Goal: Transaction & Acquisition: Purchase product/service

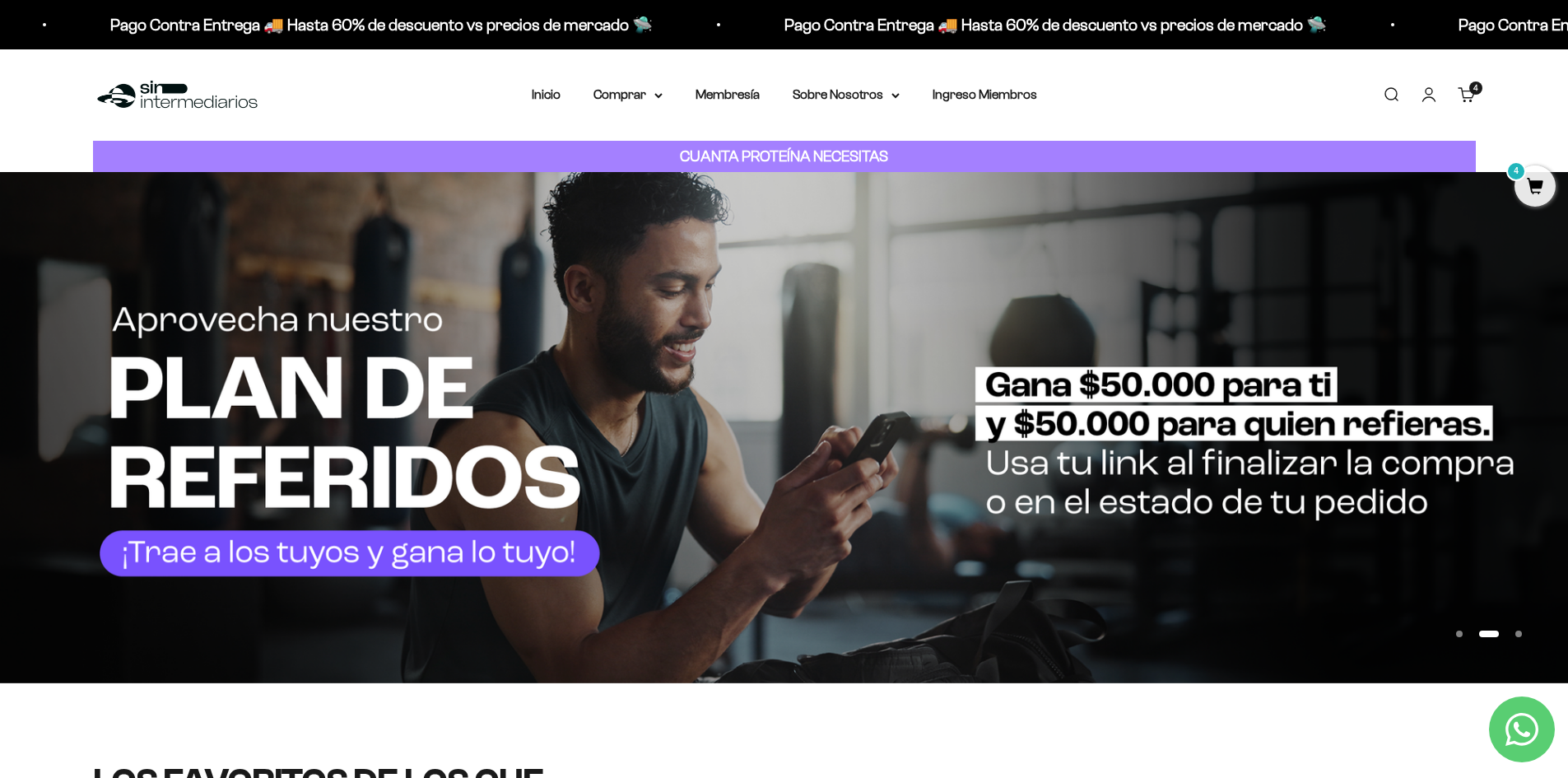
click at [1255, 88] on span "4" at bounding box center [1475, 88] width 4 height 9
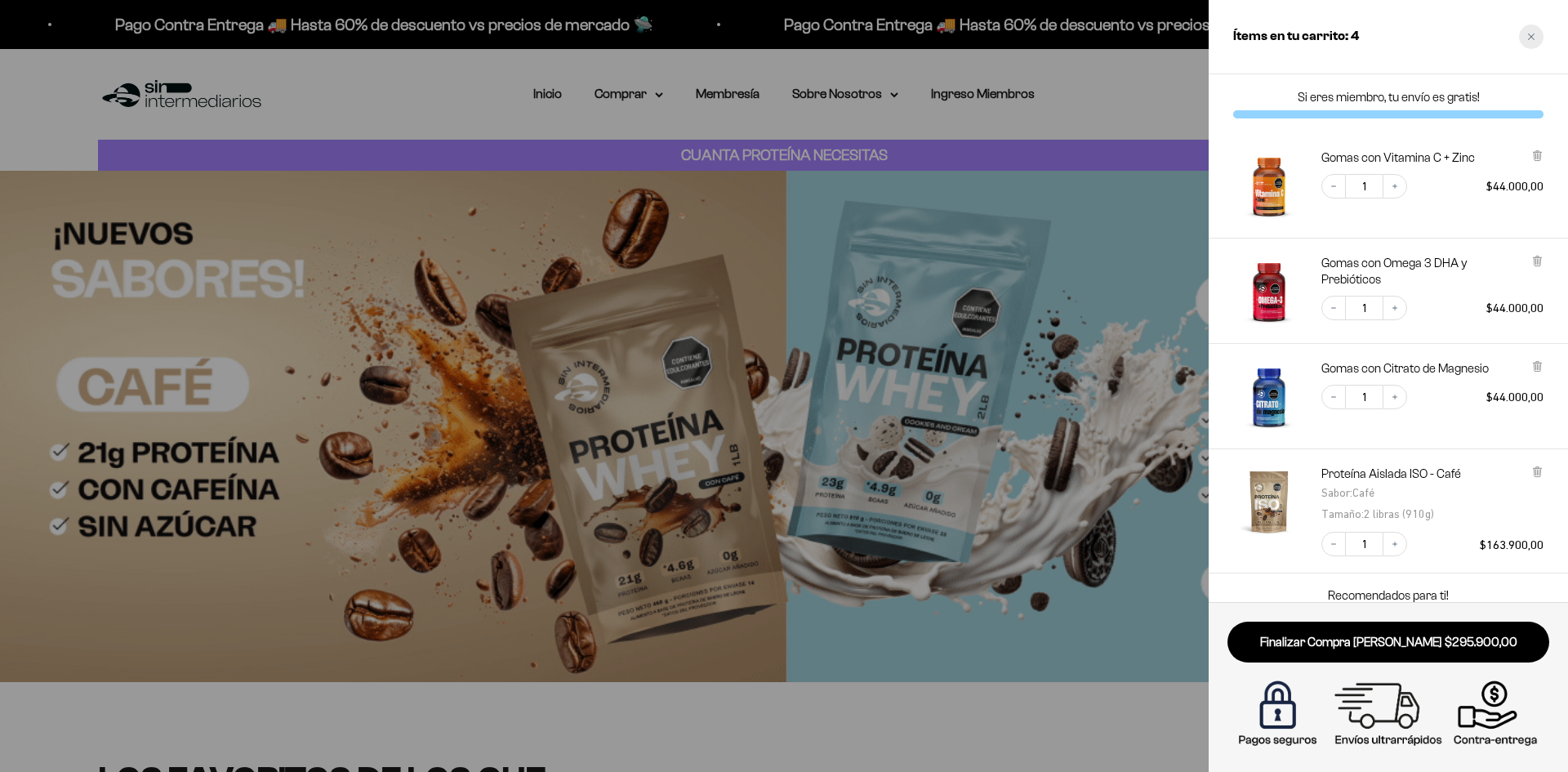
click at [1245, 33] on div "Close cart" at bounding box center [1531, 37] width 25 height 25
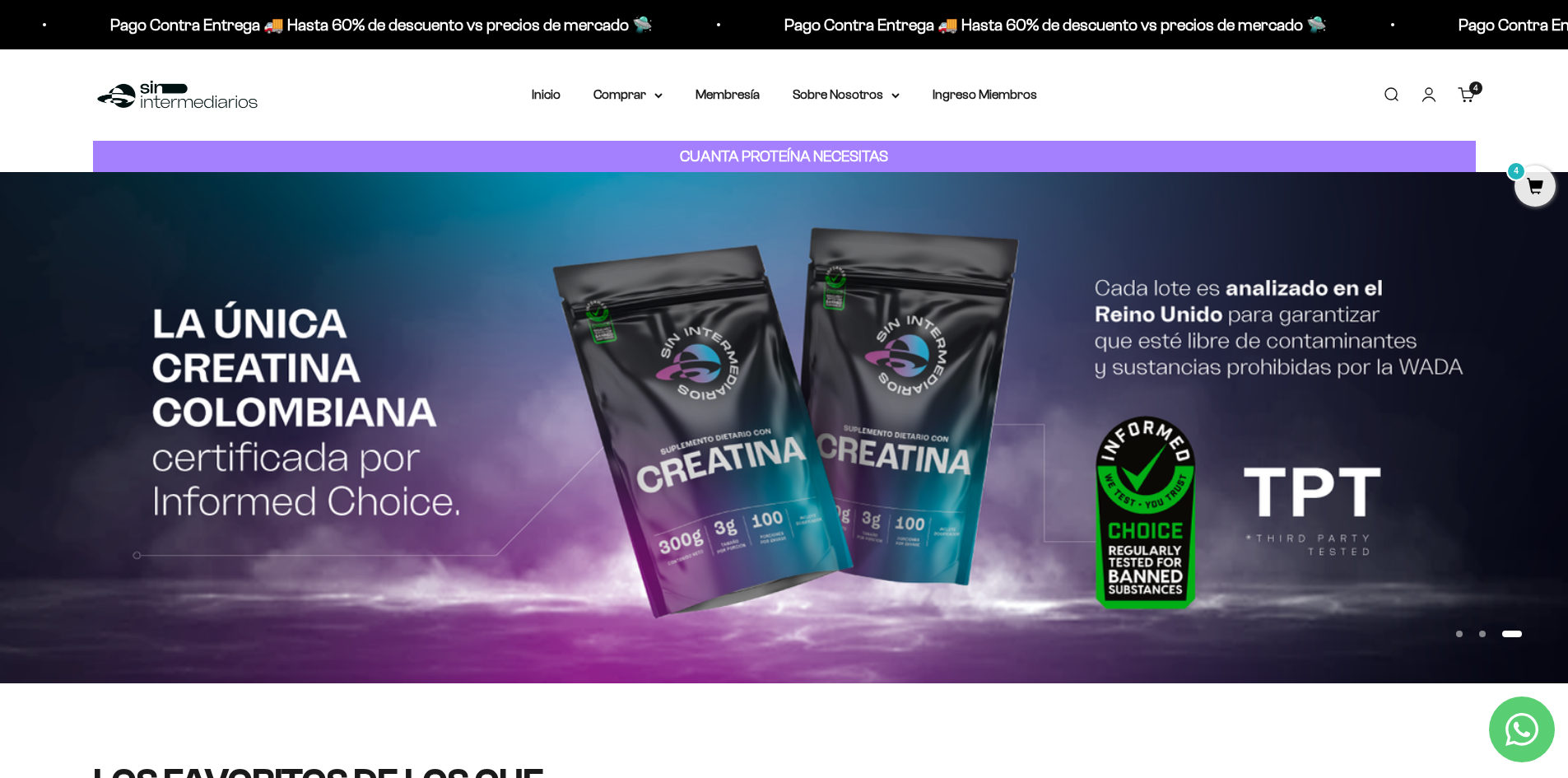
click at [1255, 184] on span "4" at bounding box center [1535, 186] width 41 height 41
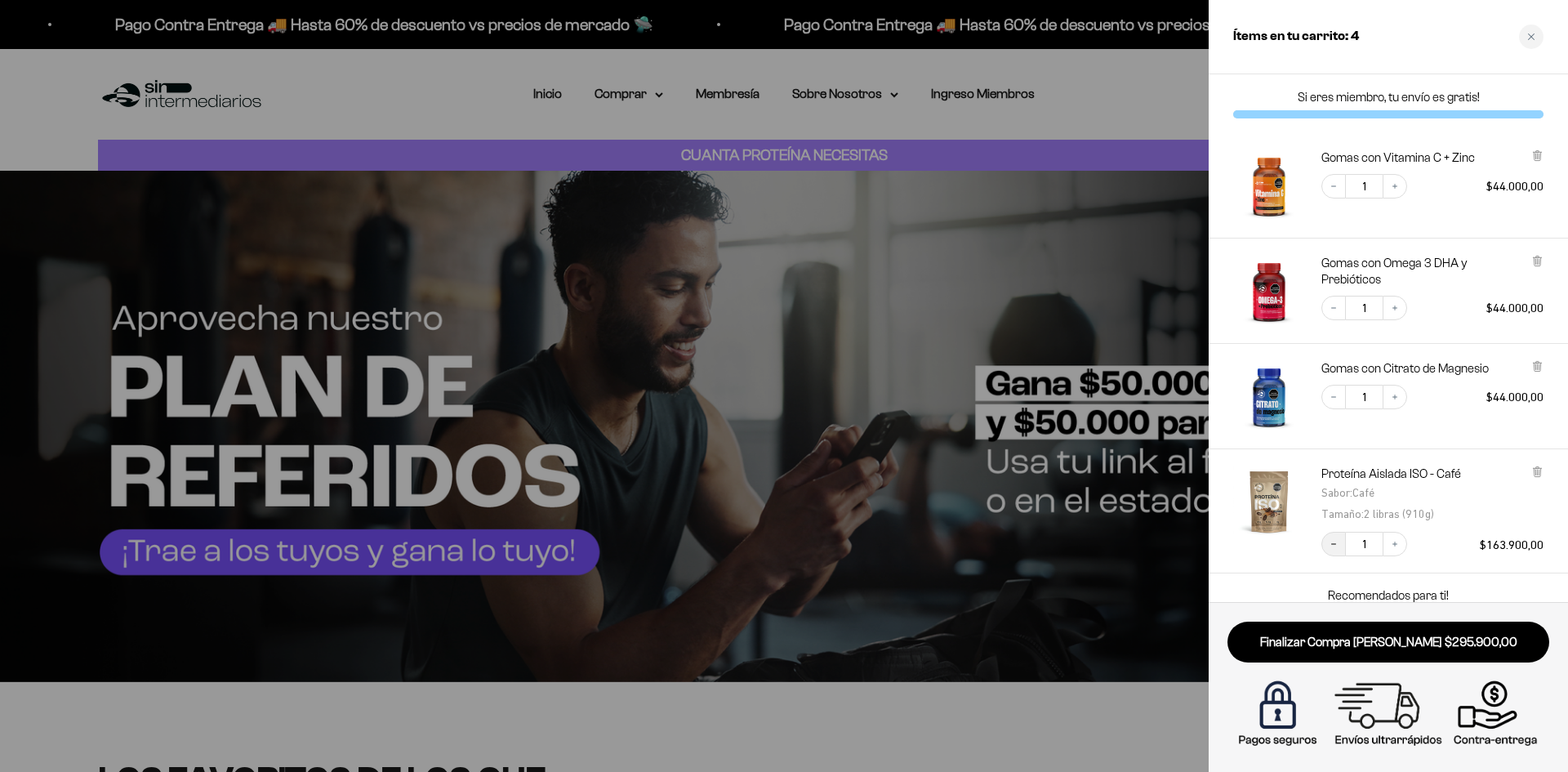
click at [1245, 548] on icon "Decrease quantity" at bounding box center [1333, 543] width 9 height 9
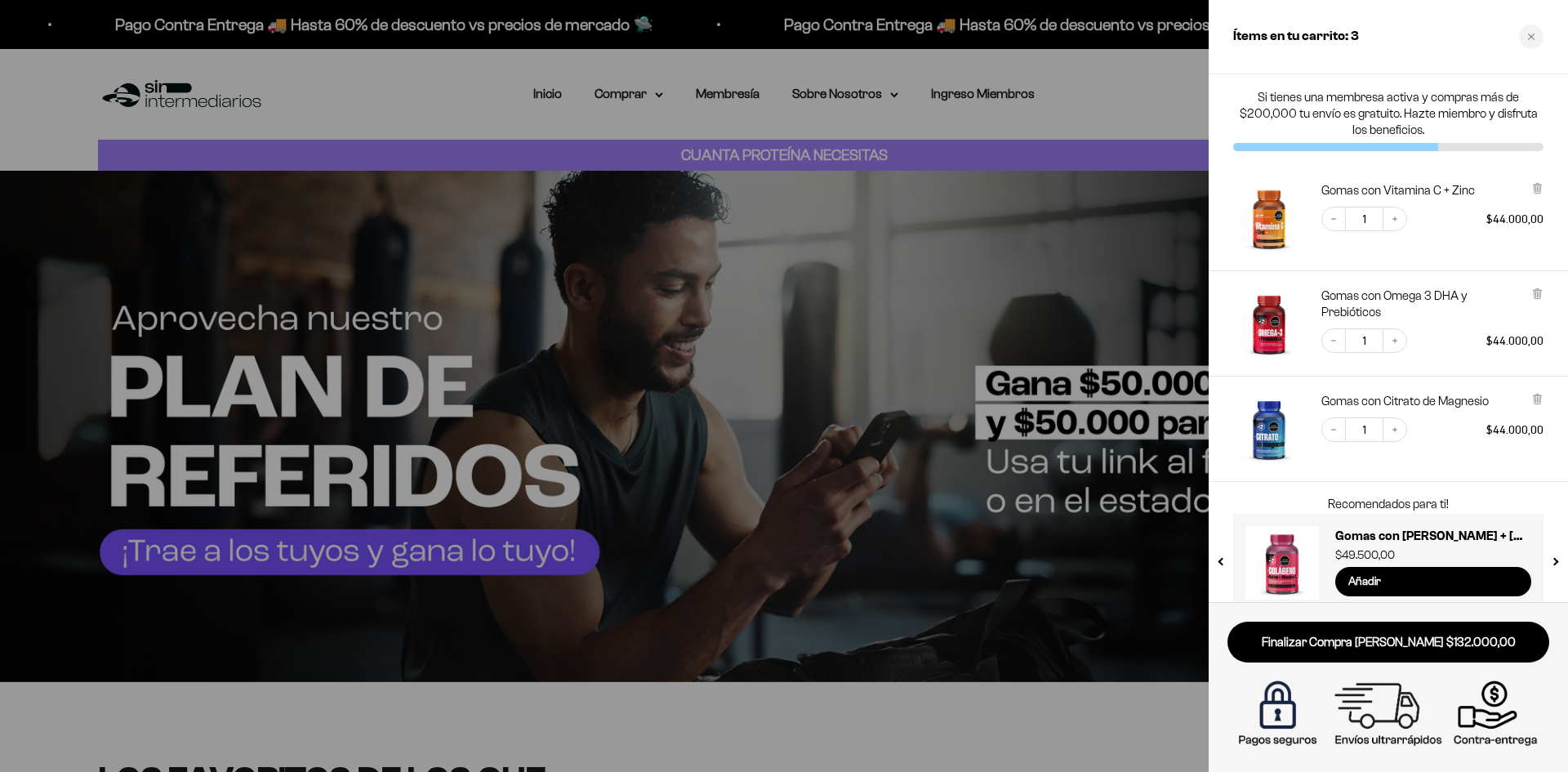
click at [1039, 342] on div at bounding box center [784, 386] width 1568 height 772
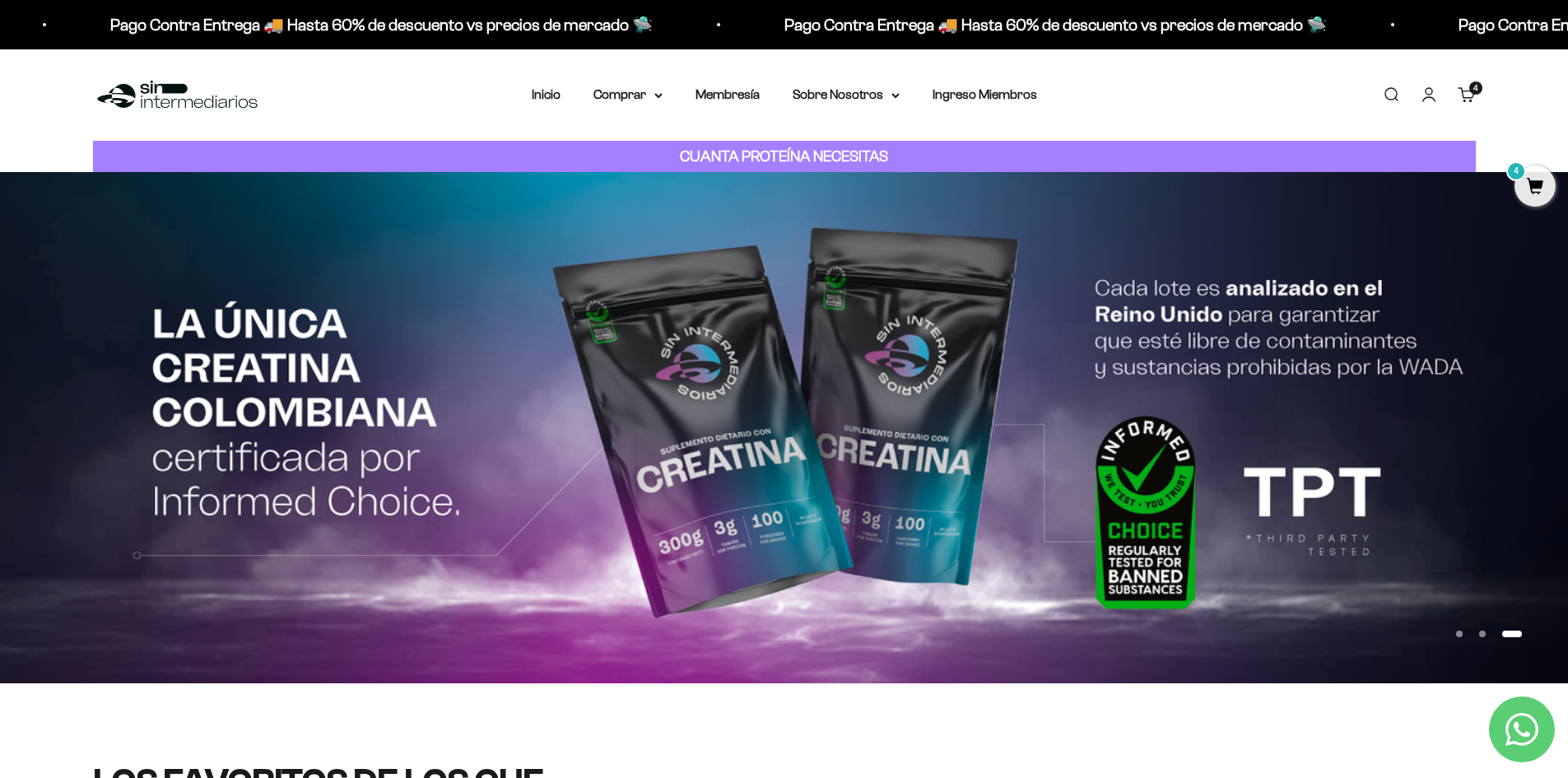
click at [1255, 86] on link "Iniciar sesión" at bounding box center [1428, 94] width 18 height 18
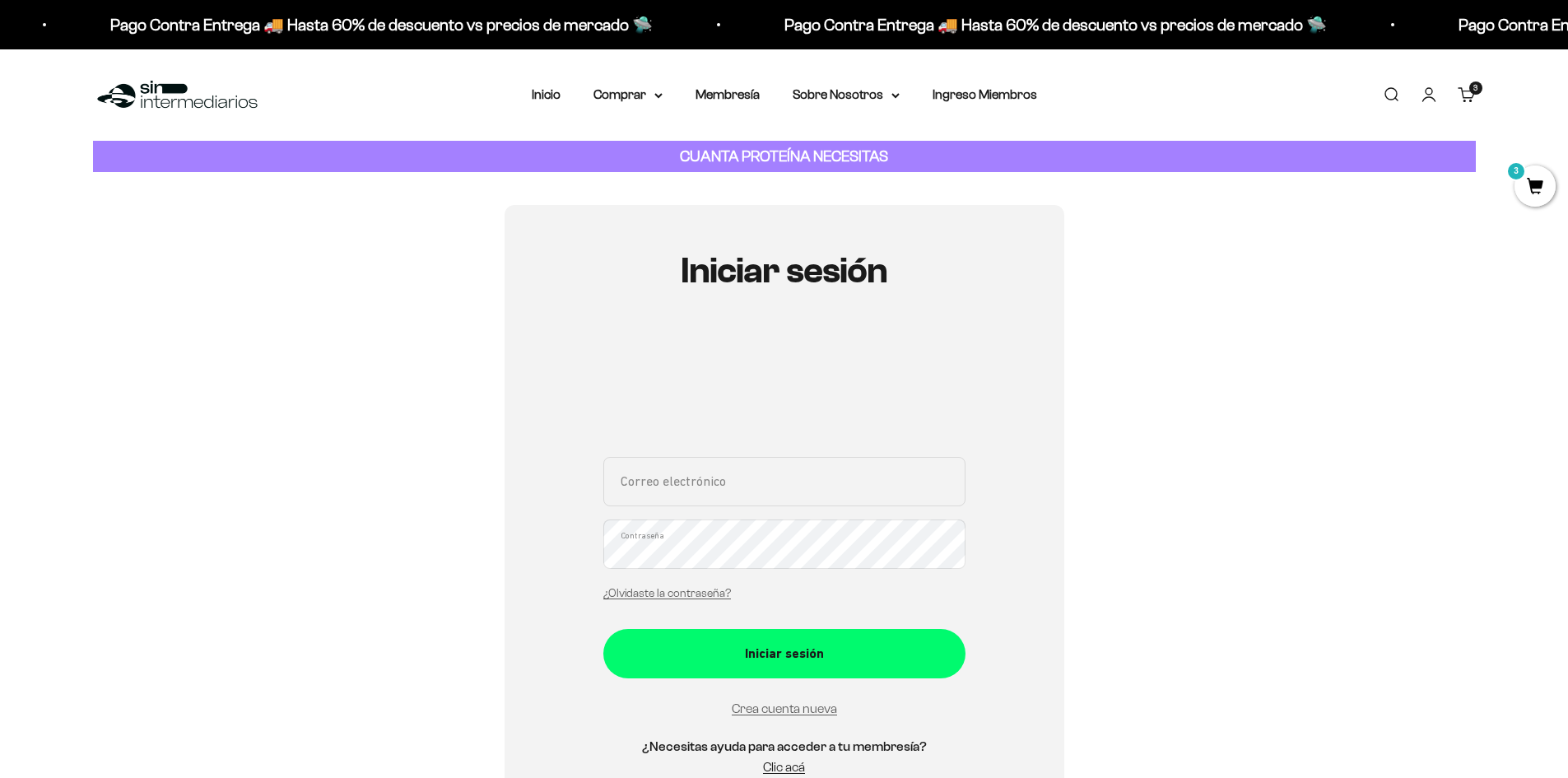
click at [712, 487] on input "Correo electrónico" at bounding box center [784, 481] width 362 height 49
type input "[EMAIL_ADDRESS][DOMAIN_NAME]"
click at [603, 629] on button "Iniciar sesión" at bounding box center [784, 653] width 362 height 49
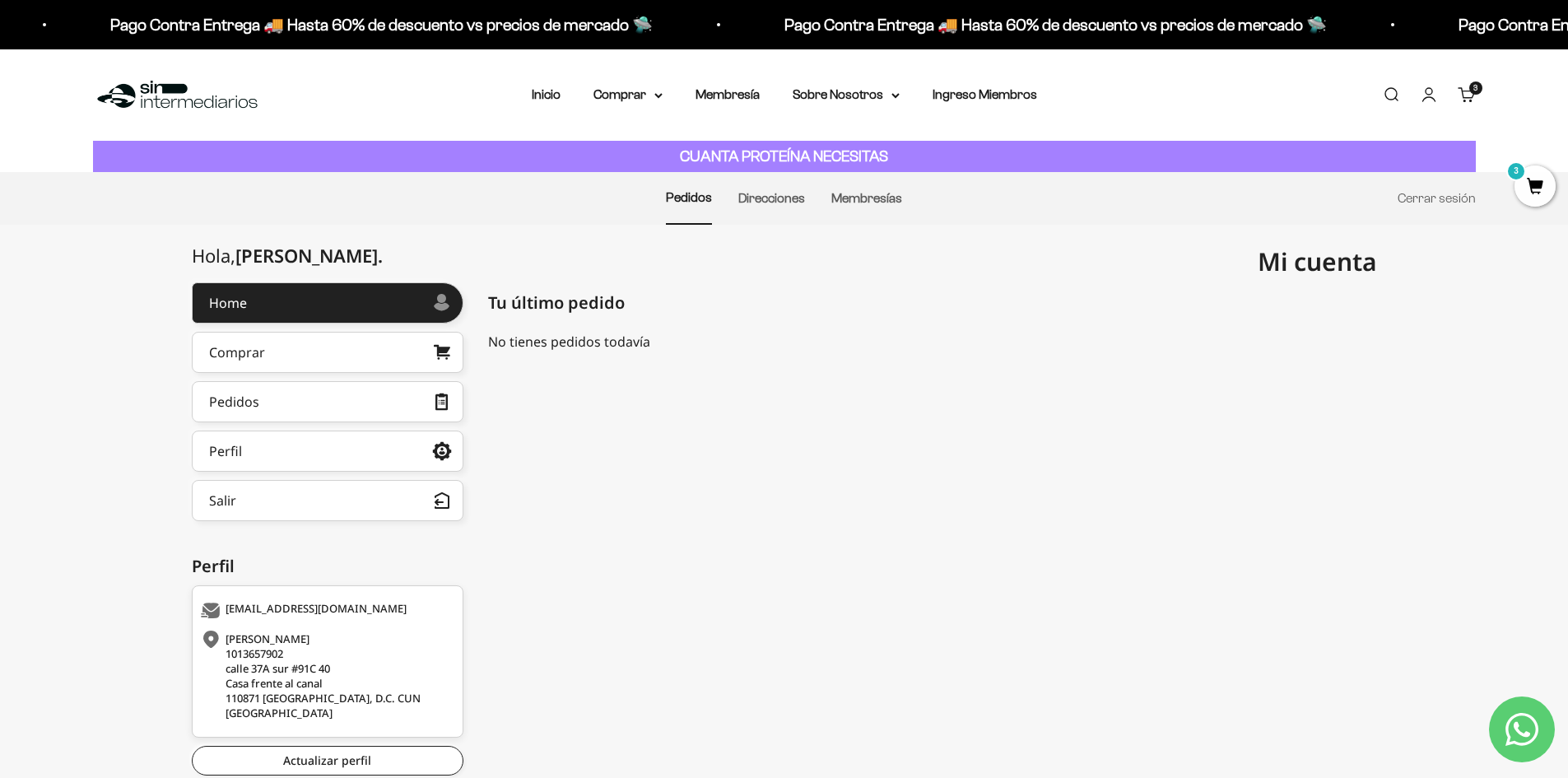
click at [1475, 96] on link "Carrito 3 artículos 3" at bounding box center [1466, 94] width 18 height 18
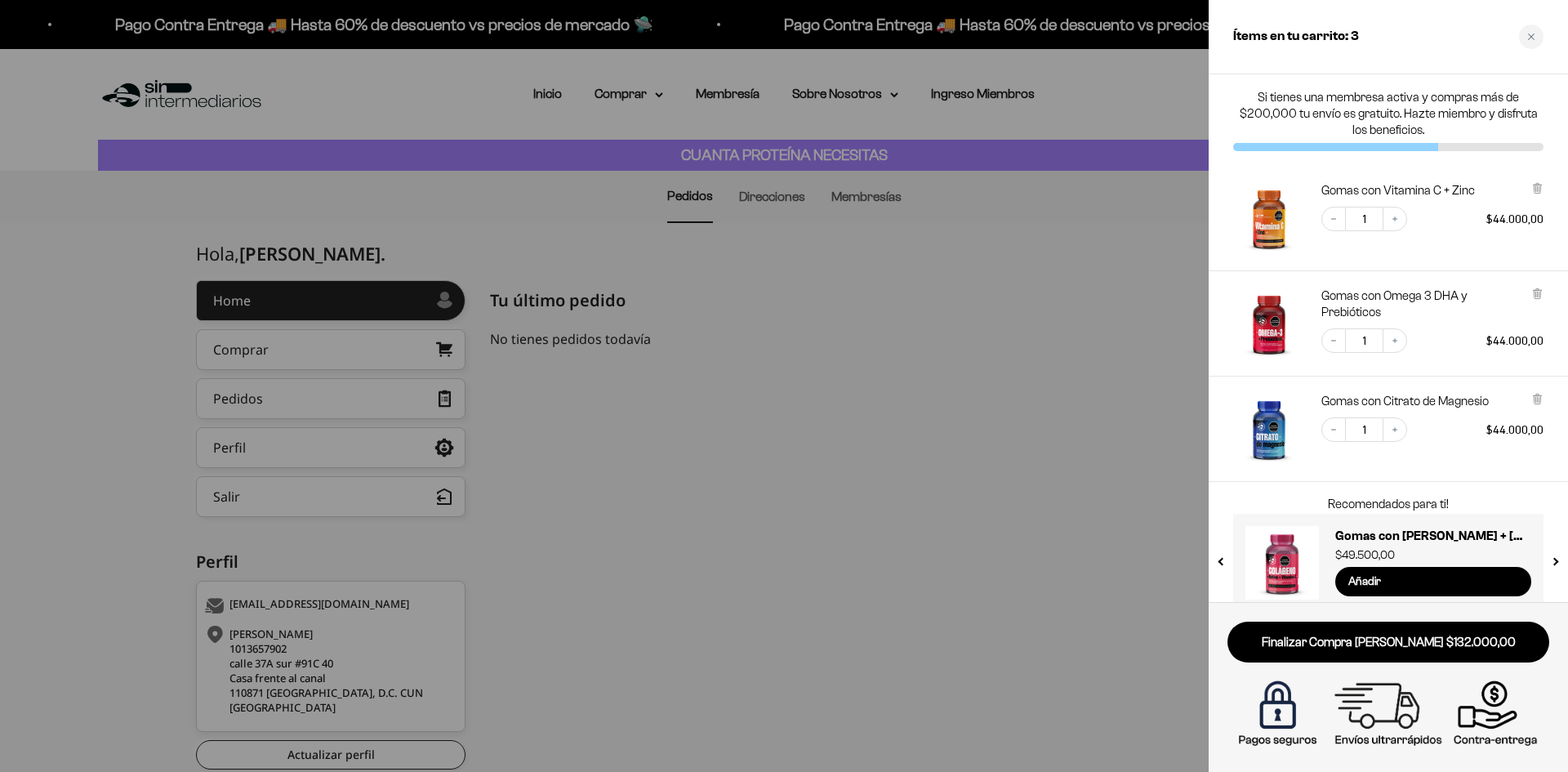
click at [1115, 308] on div at bounding box center [784, 386] width 1568 height 772
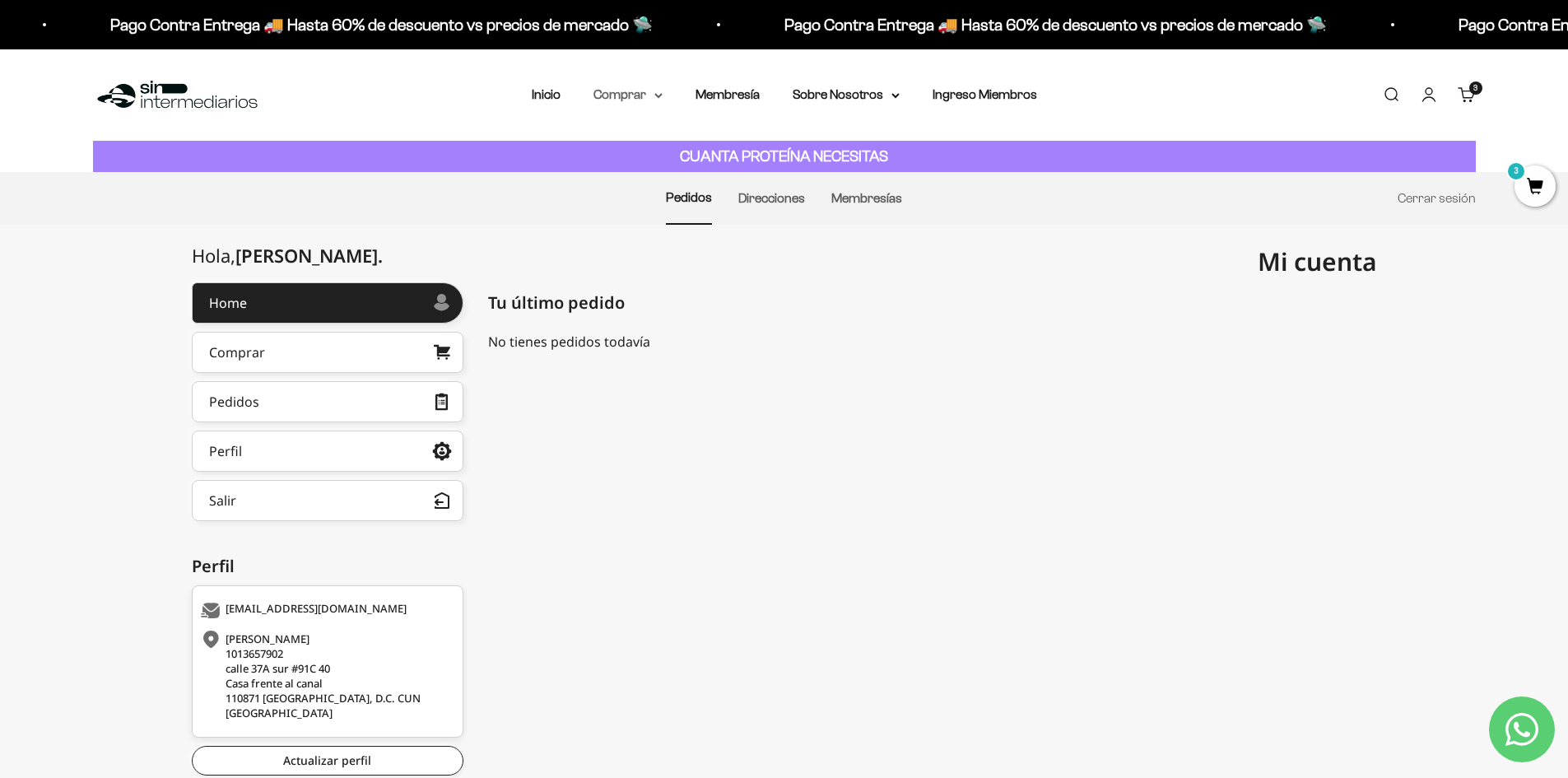
click at [625, 97] on summary "Comprar" at bounding box center [628, 94] width 69 height 22
click at [633, 147] on span "Proteínas" at bounding box center [630, 147] width 55 height 14
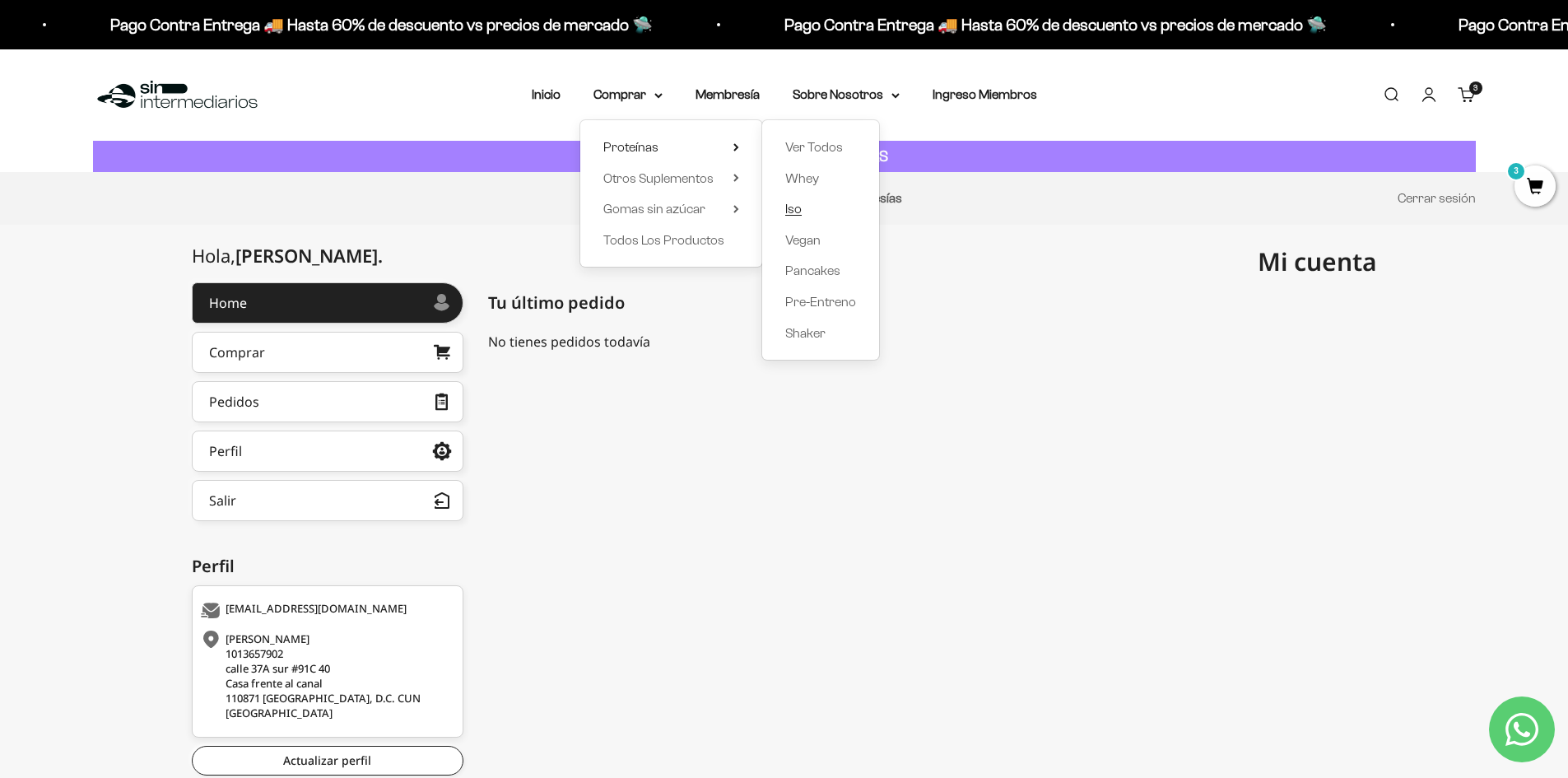
click at [790, 205] on span "Iso" at bounding box center [793, 209] width 16 height 14
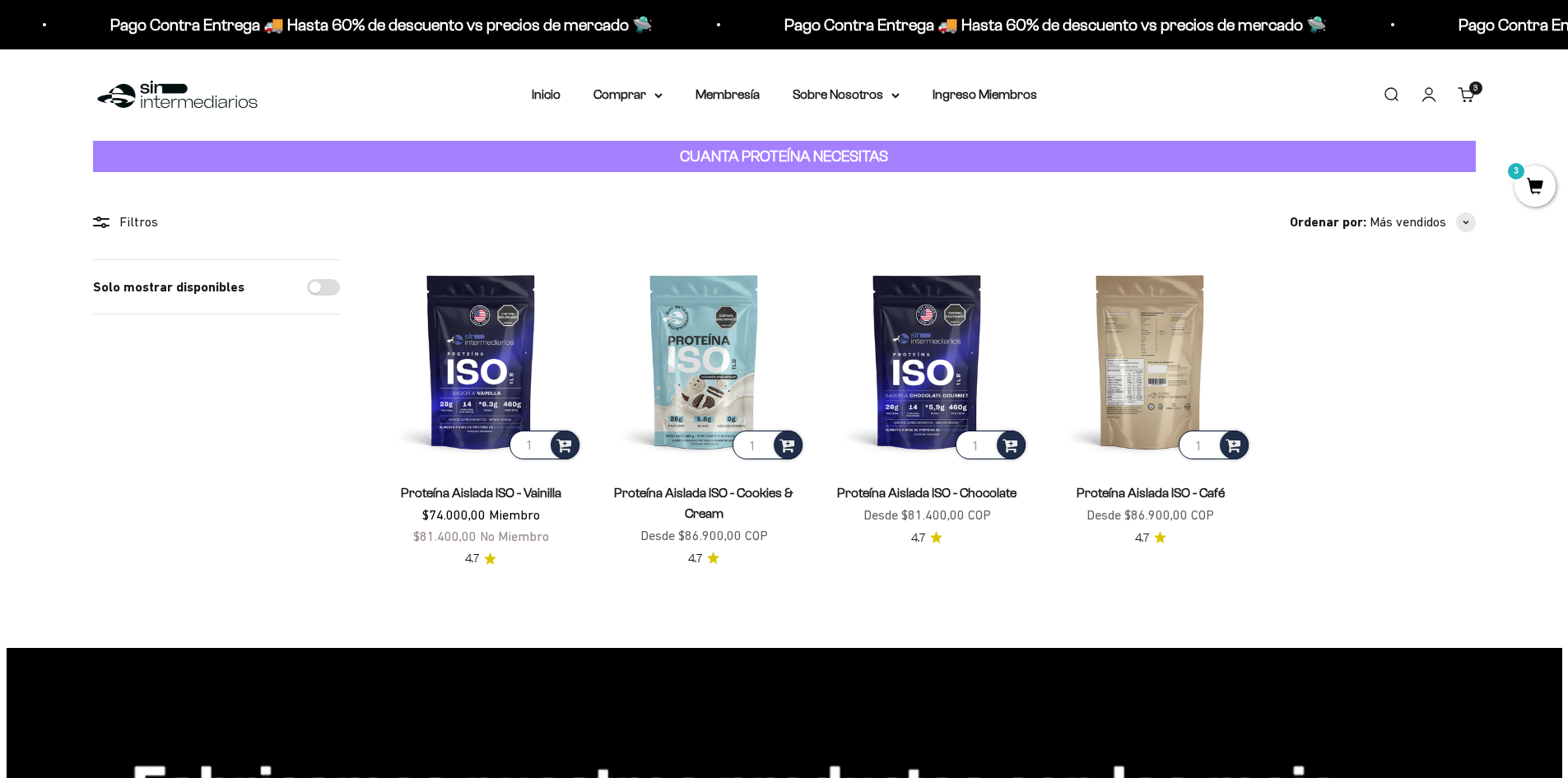
click at [1138, 381] on img at bounding box center [1151, 361] width 204 height 204
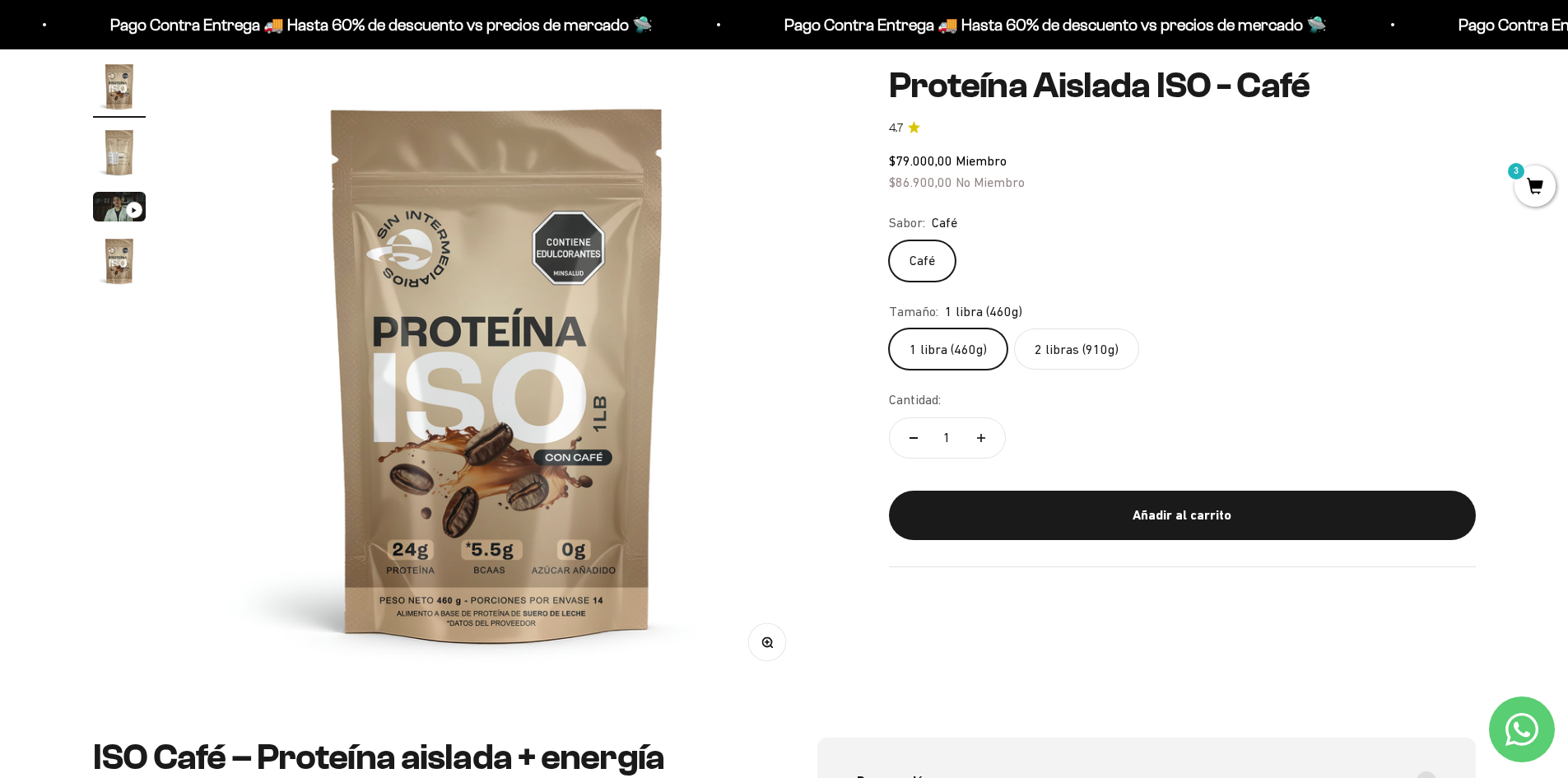
click at [604, 389] on img at bounding box center [498, 373] width 624 height 624
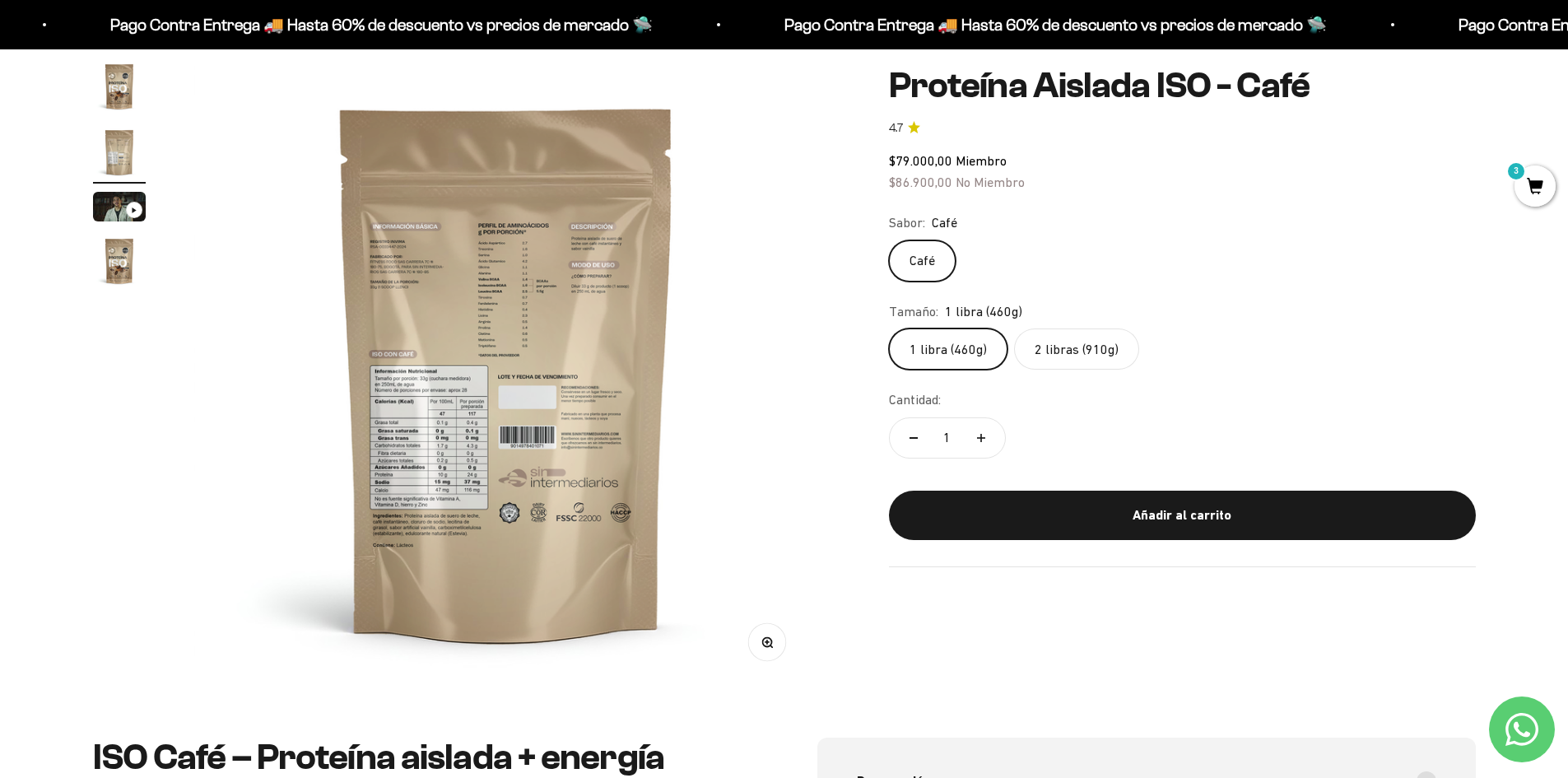
scroll to position [0, 644]
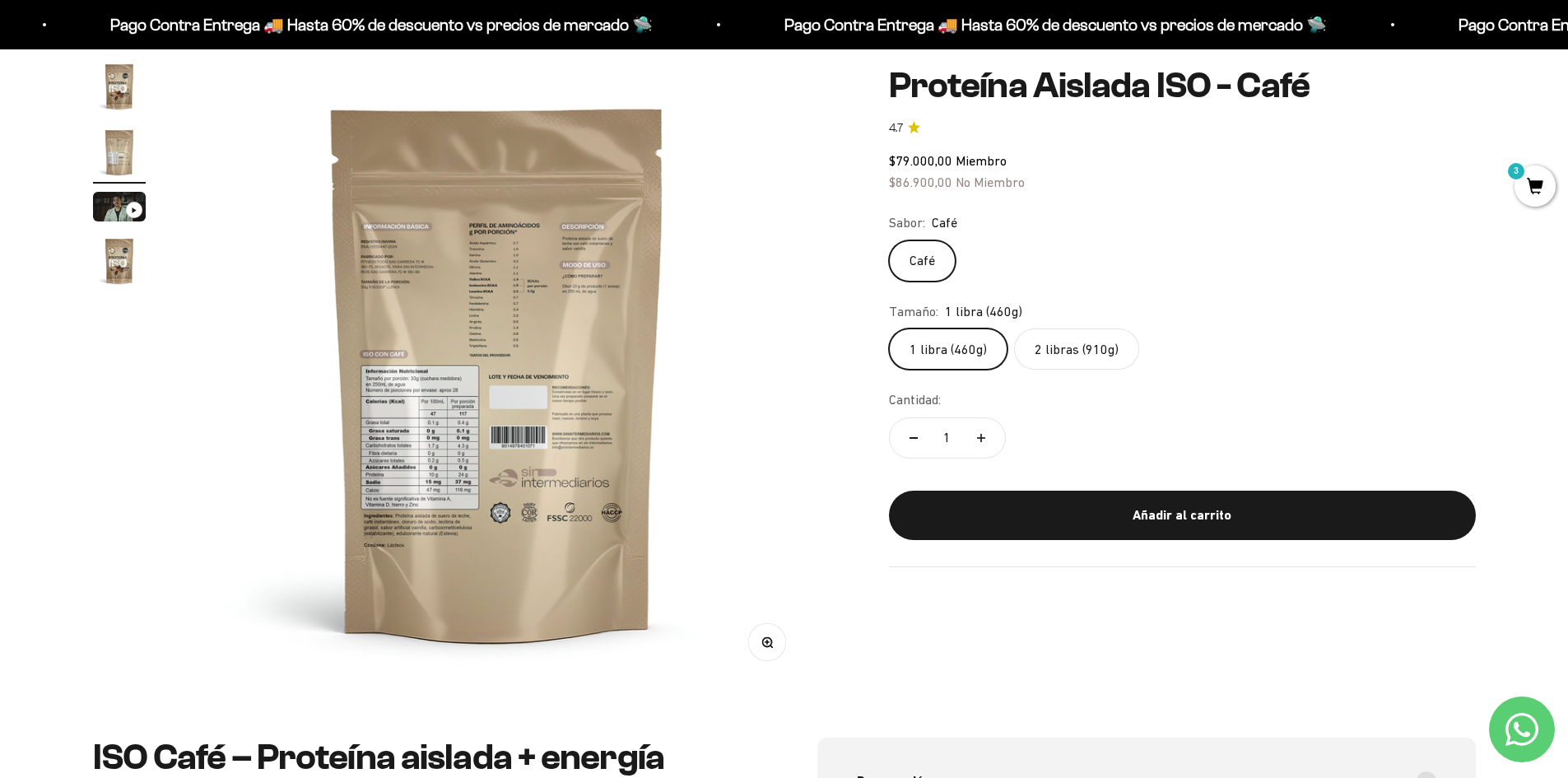
click at [476, 445] on img at bounding box center [498, 373] width 624 height 624
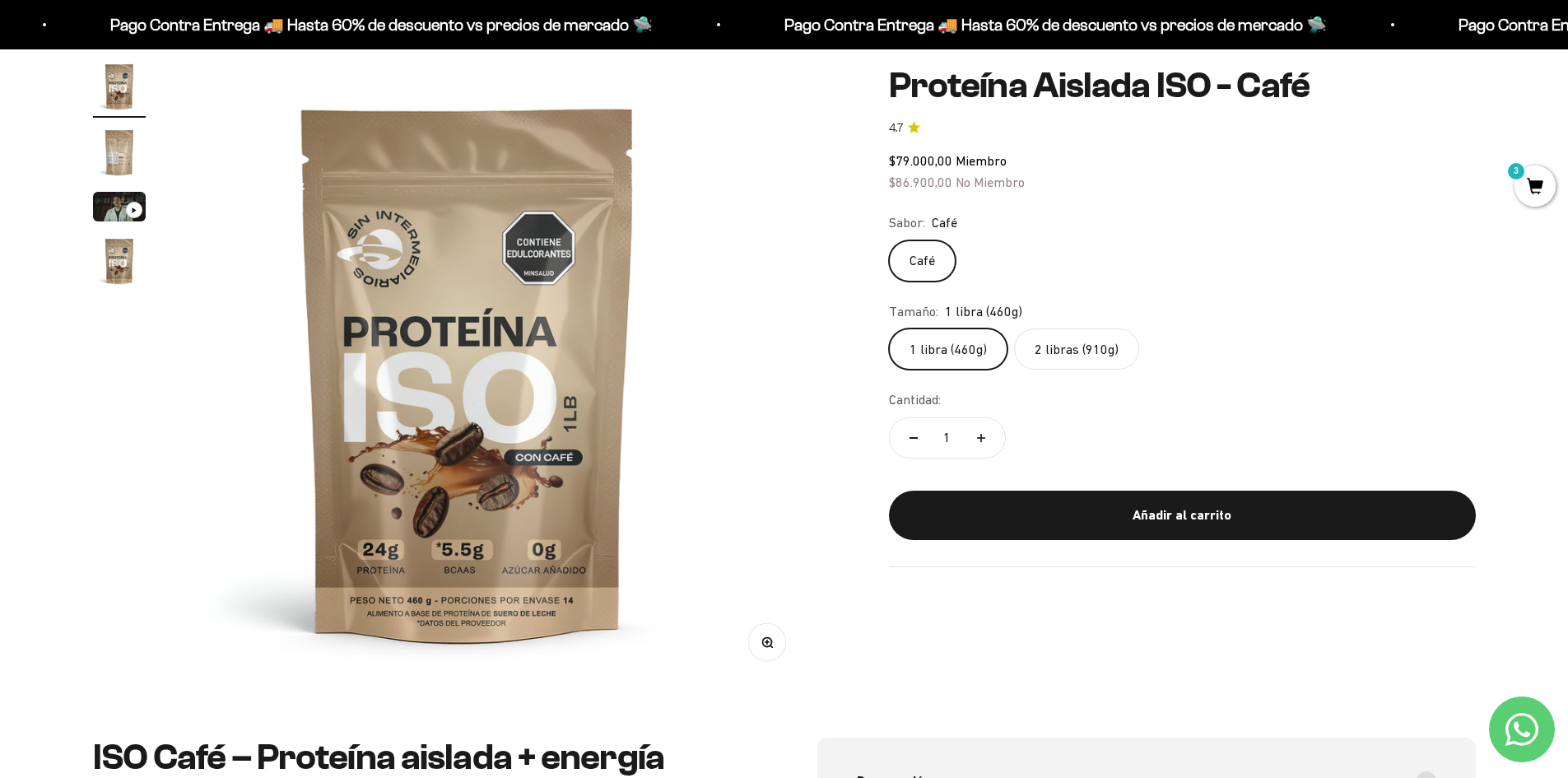
scroll to position [0, 0]
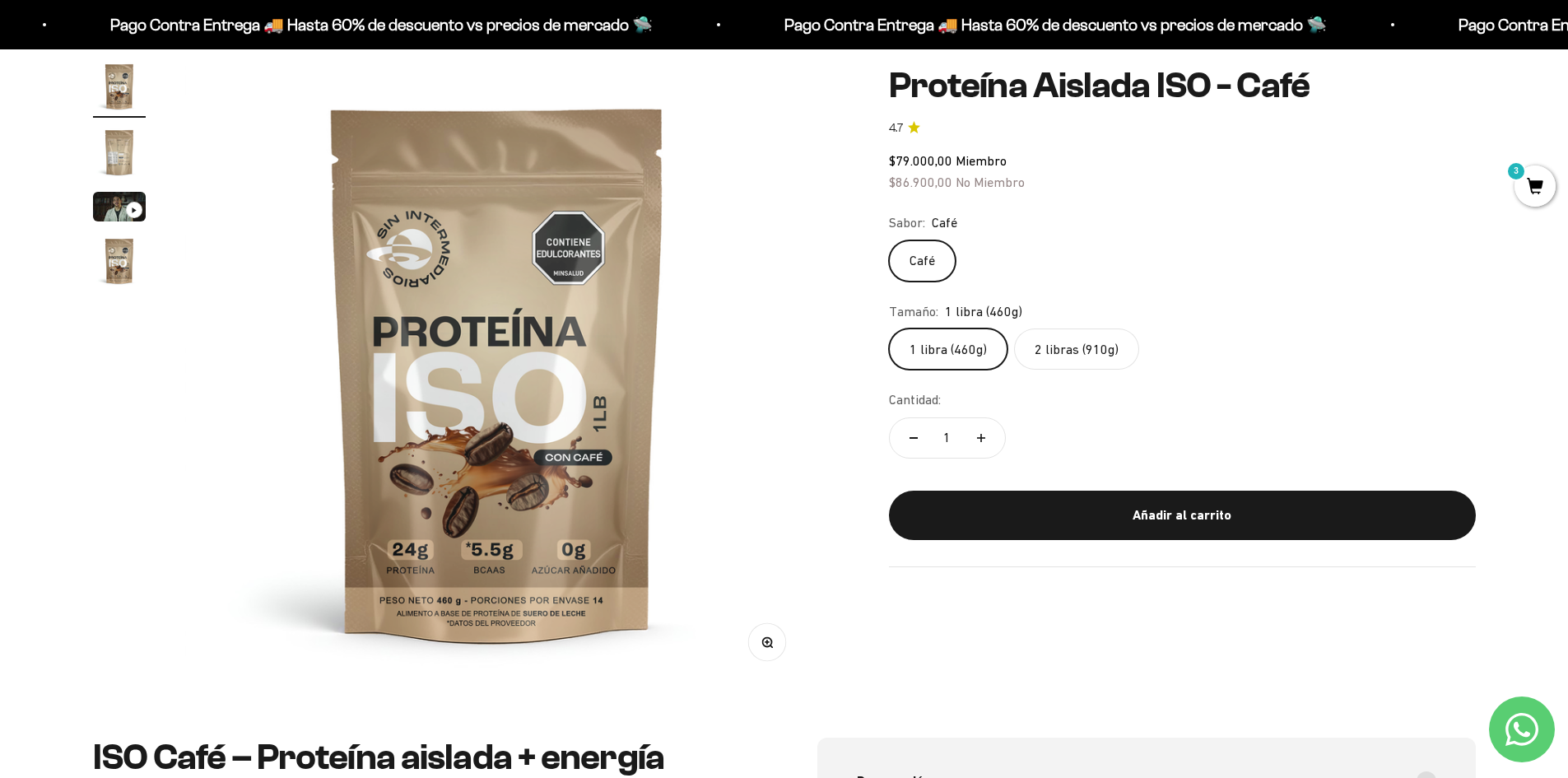
click at [634, 421] on img at bounding box center [498, 373] width 624 height 624
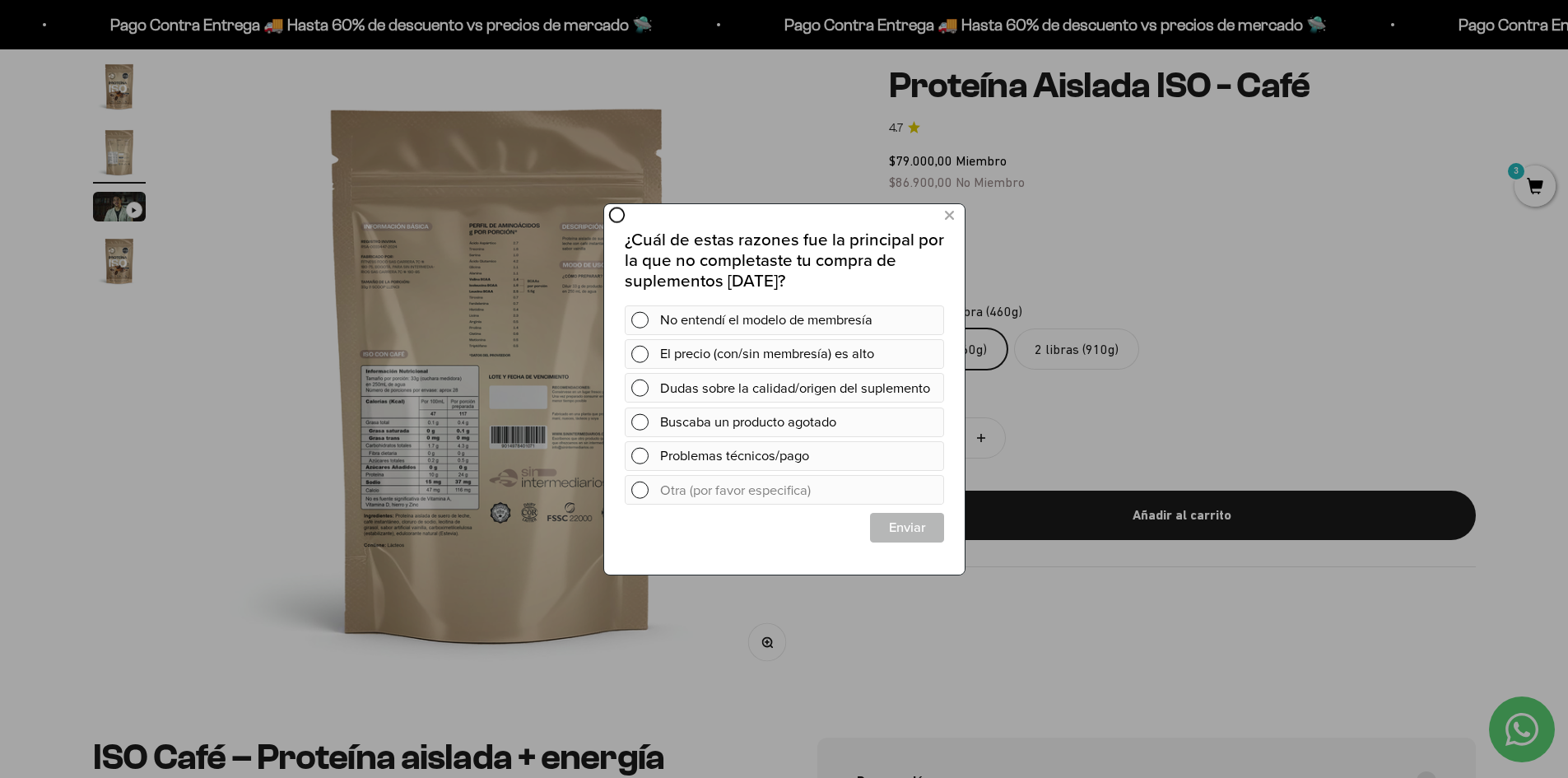
click at [971, 242] on div at bounding box center [784, 389] width 1568 height 778
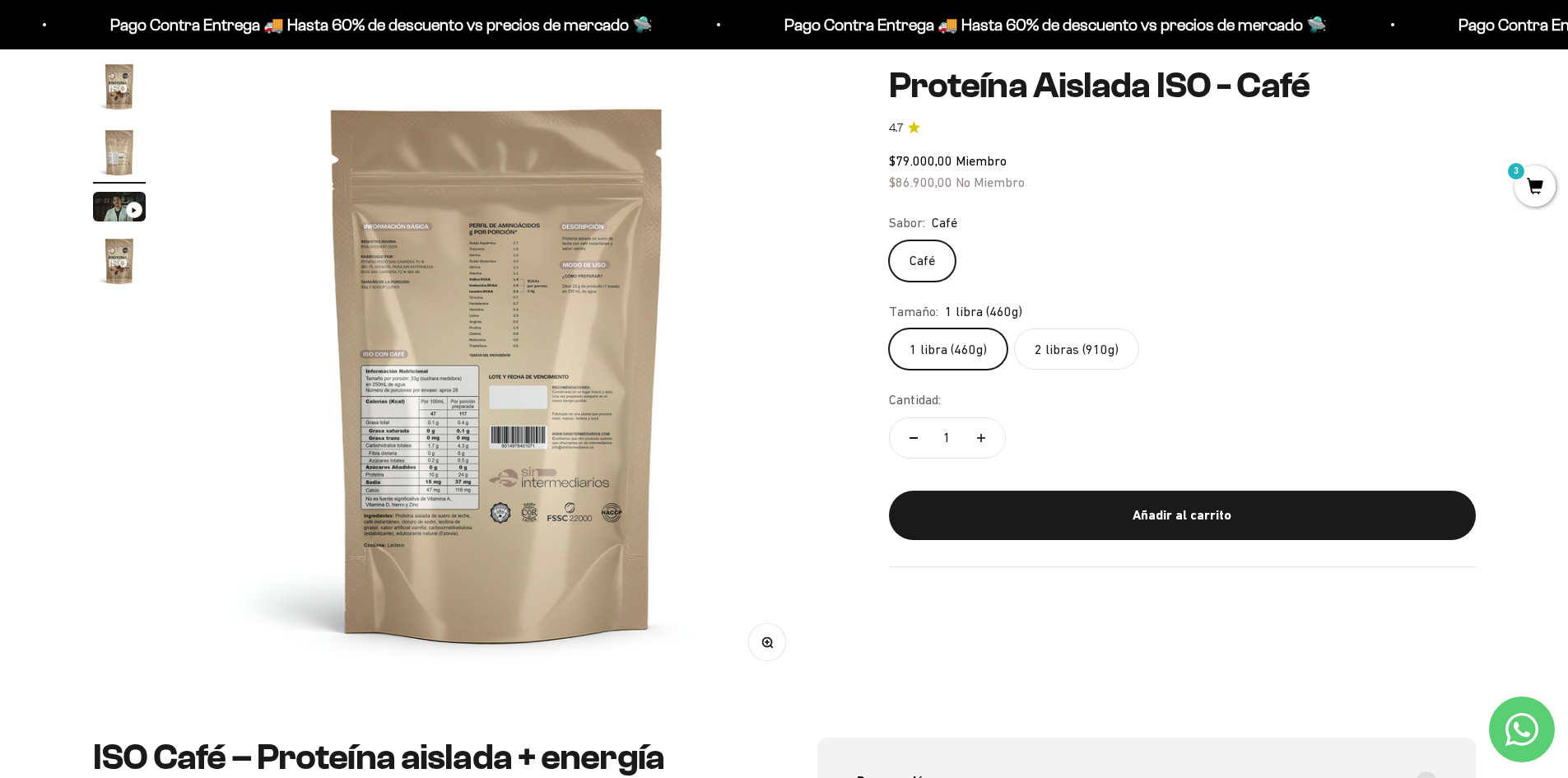
click at [566, 423] on img at bounding box center [498, 373] width 624 height 624
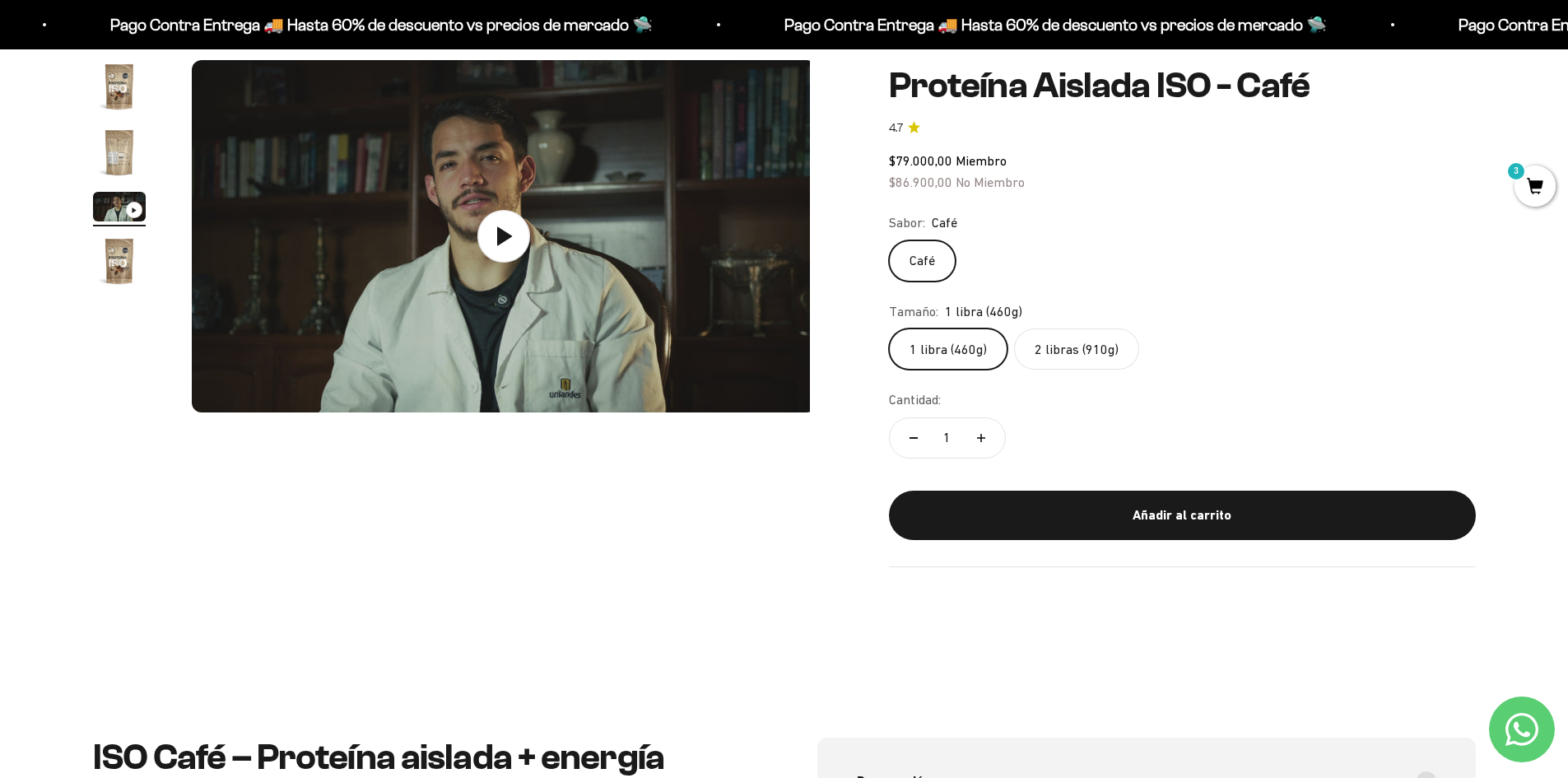
scroll to position [0, 1289]
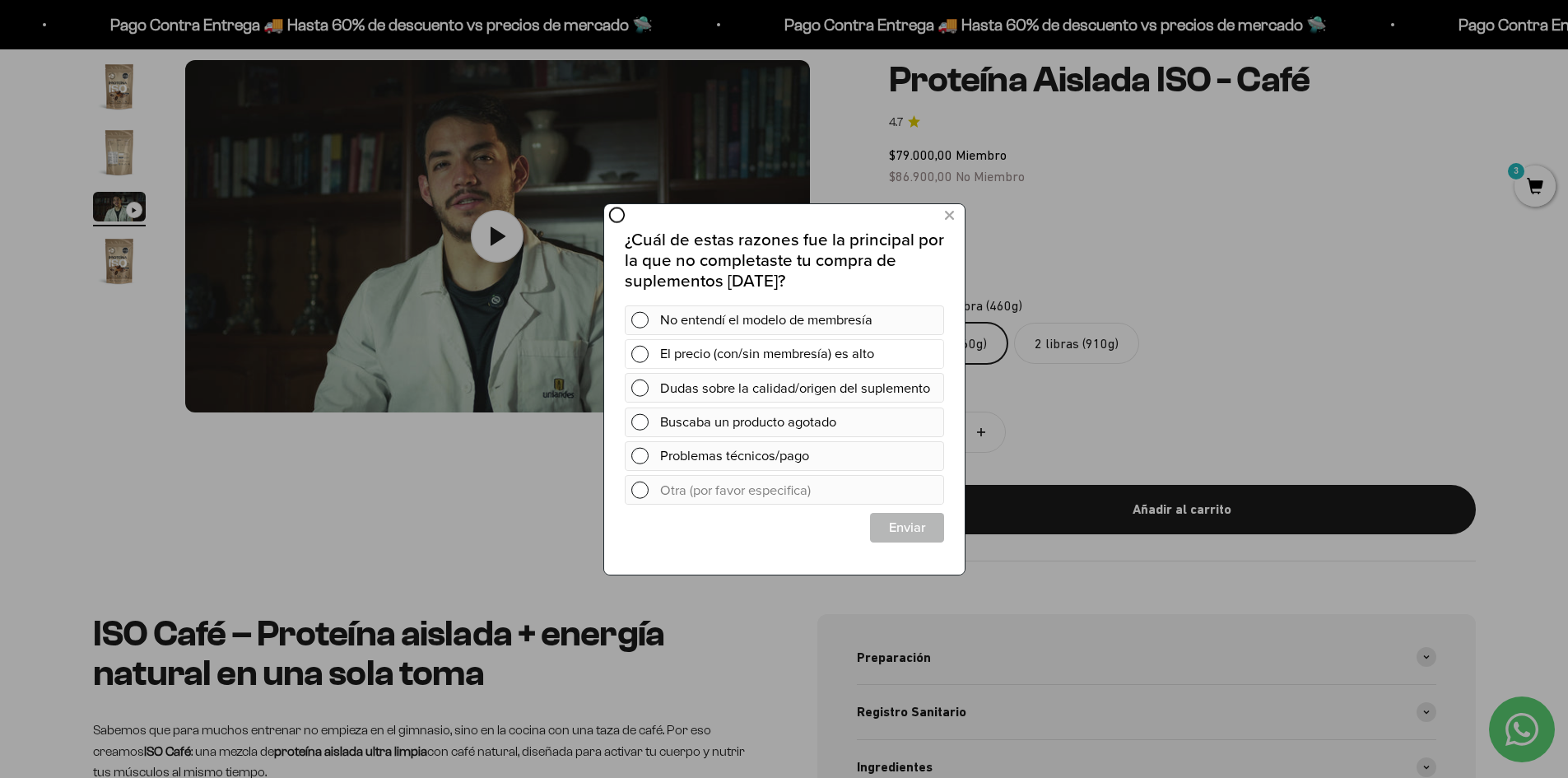
click at [638, 350] on span at bounding box center [639, 354] width 17 height 17
click at [906, 542] on span "Cerrar" at bounding box center [906, 527] width 72 height 29
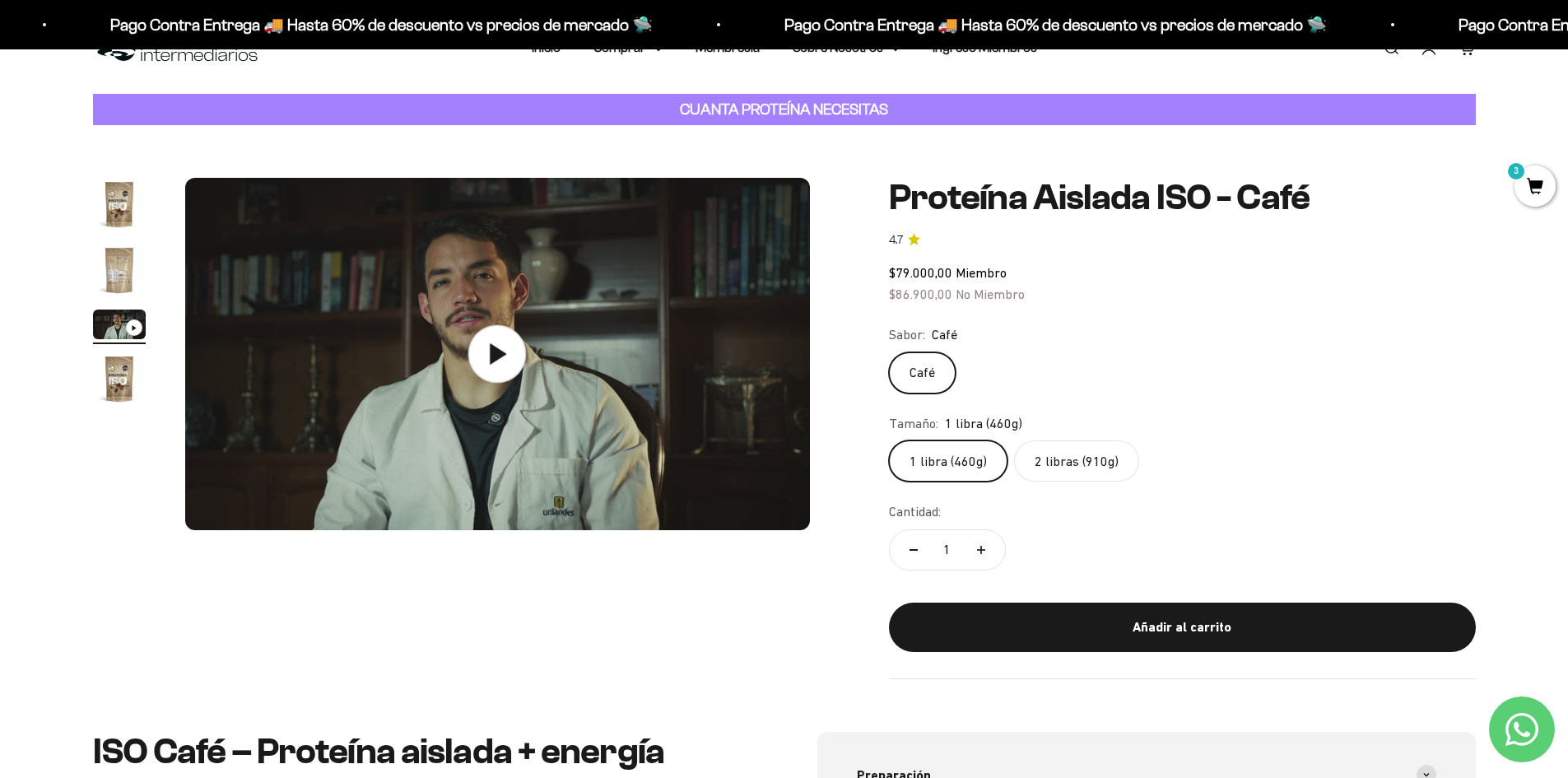
scroll to position [0, 0]
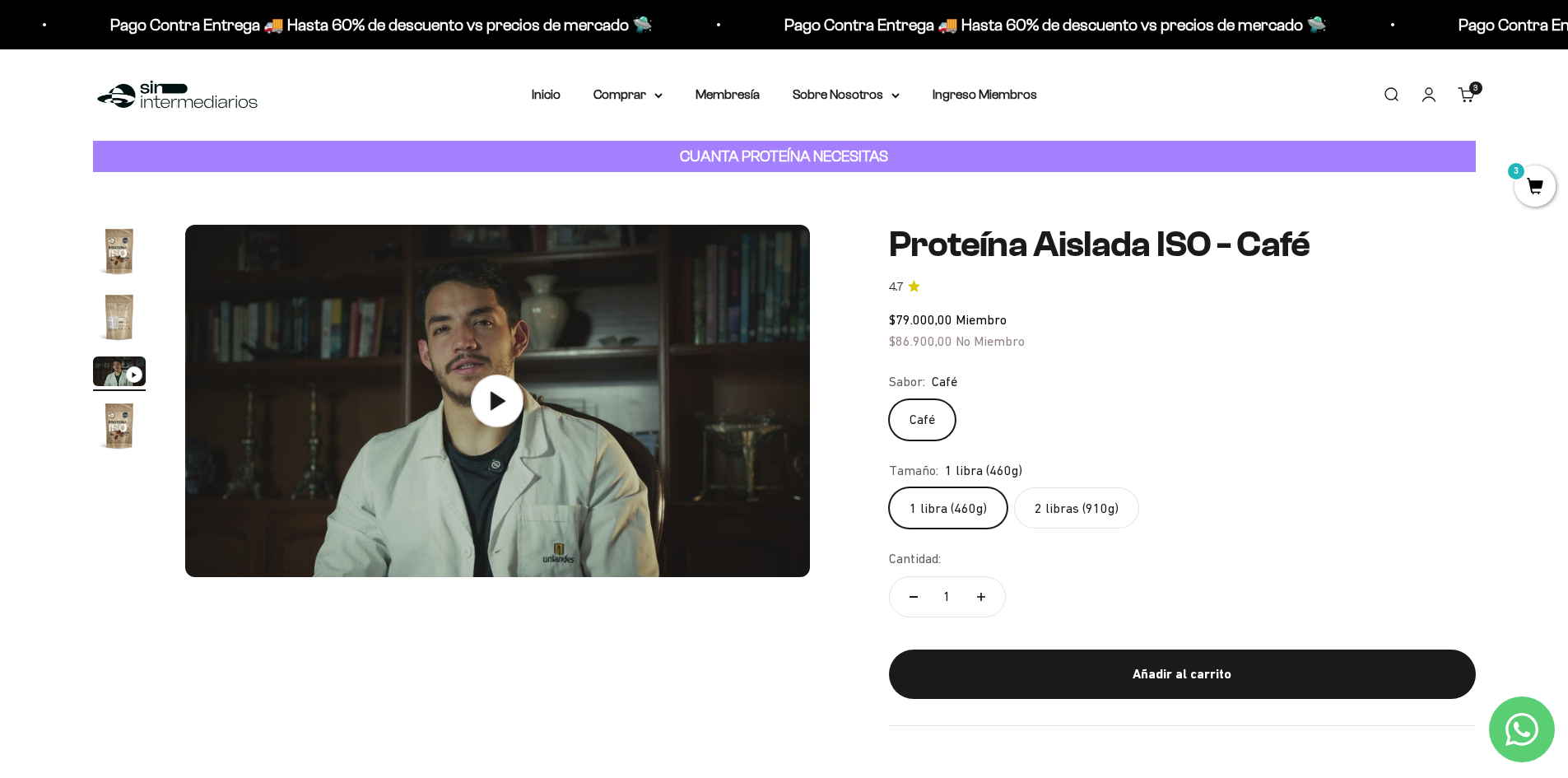
click at [825, 396] on div "Zoom Ir al artículo 1 Ir al artículo 2 Ir al artículo 3 Ir al artículo 4 Proteí…" at bounding box center [784, 474] width 1383 height 500
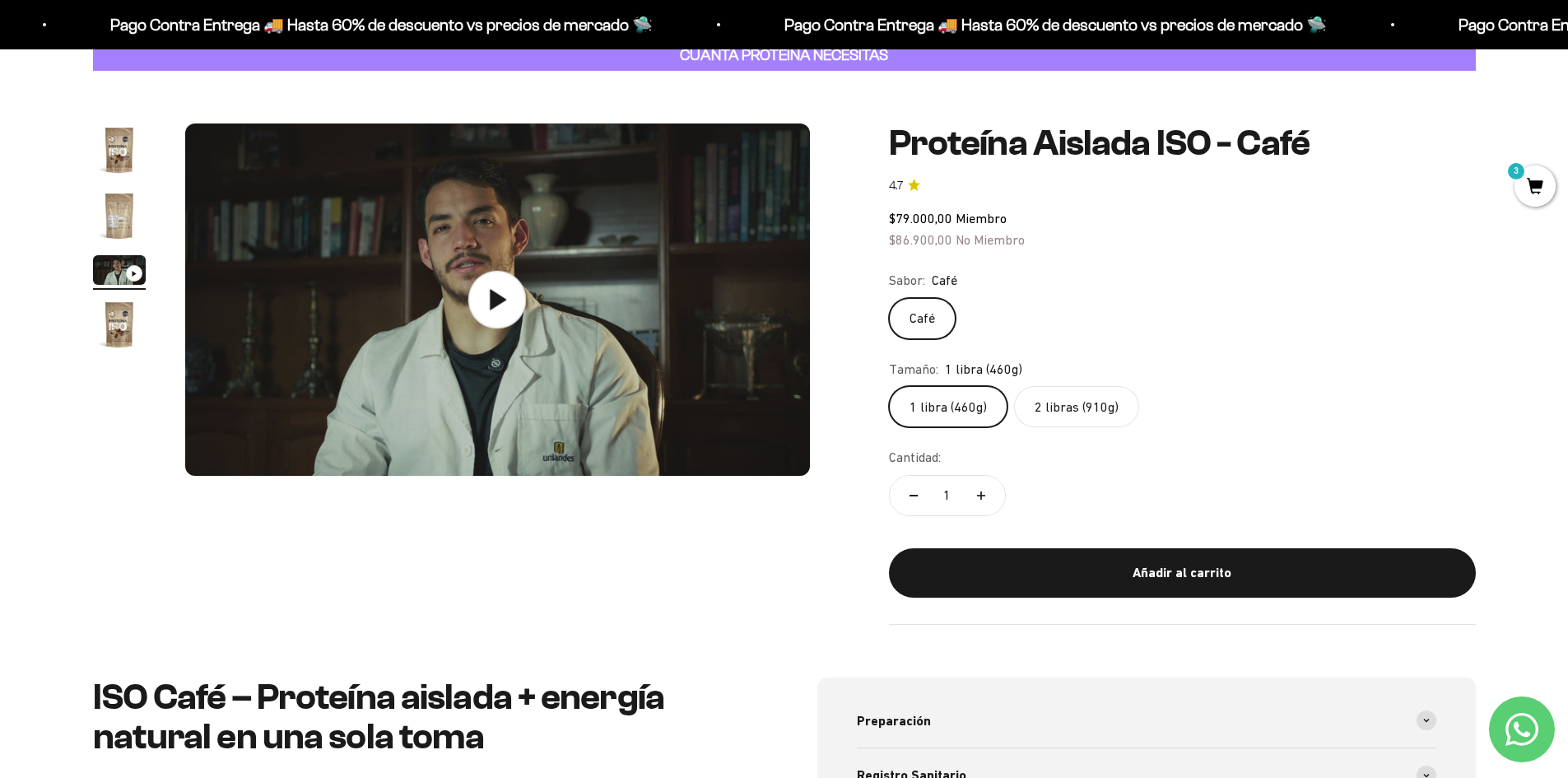
scroll to position [82, 0]
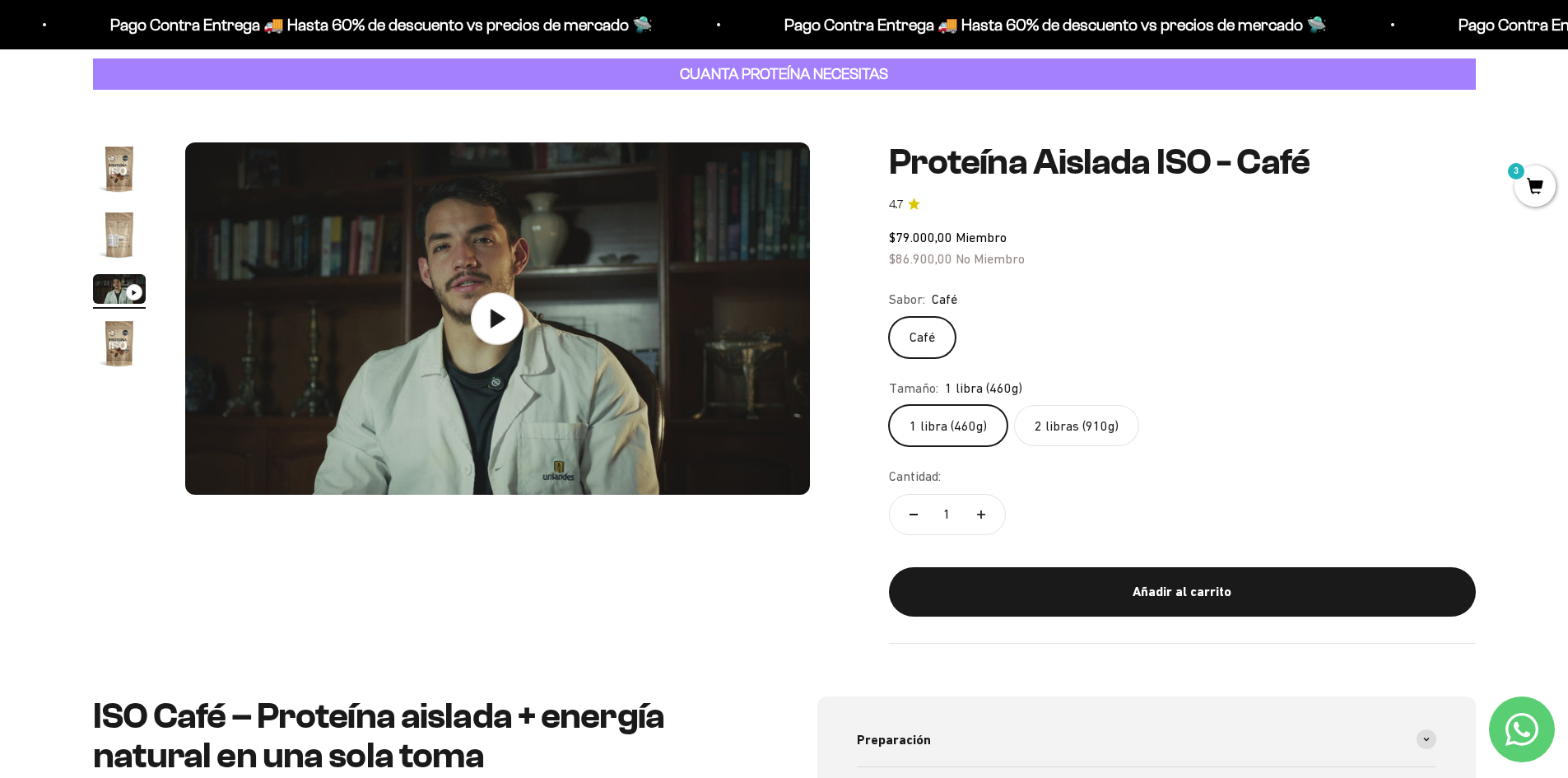
click at [923, 424] on label "1 libra (460g)" at bounding box center [948, 425] width 118 height 41
click at [889, 405] on input "1 libra (460g)" at bounding box center [888, 405] width 1 height 1
click at [985, 518] on button "Aumentar cantidad" at bounding box center [981, 514] width 47 height 40
click at [914, 518] on button "Reducir cantidad" at bounding box center [913, 514] width 47 height 40
type input "1"
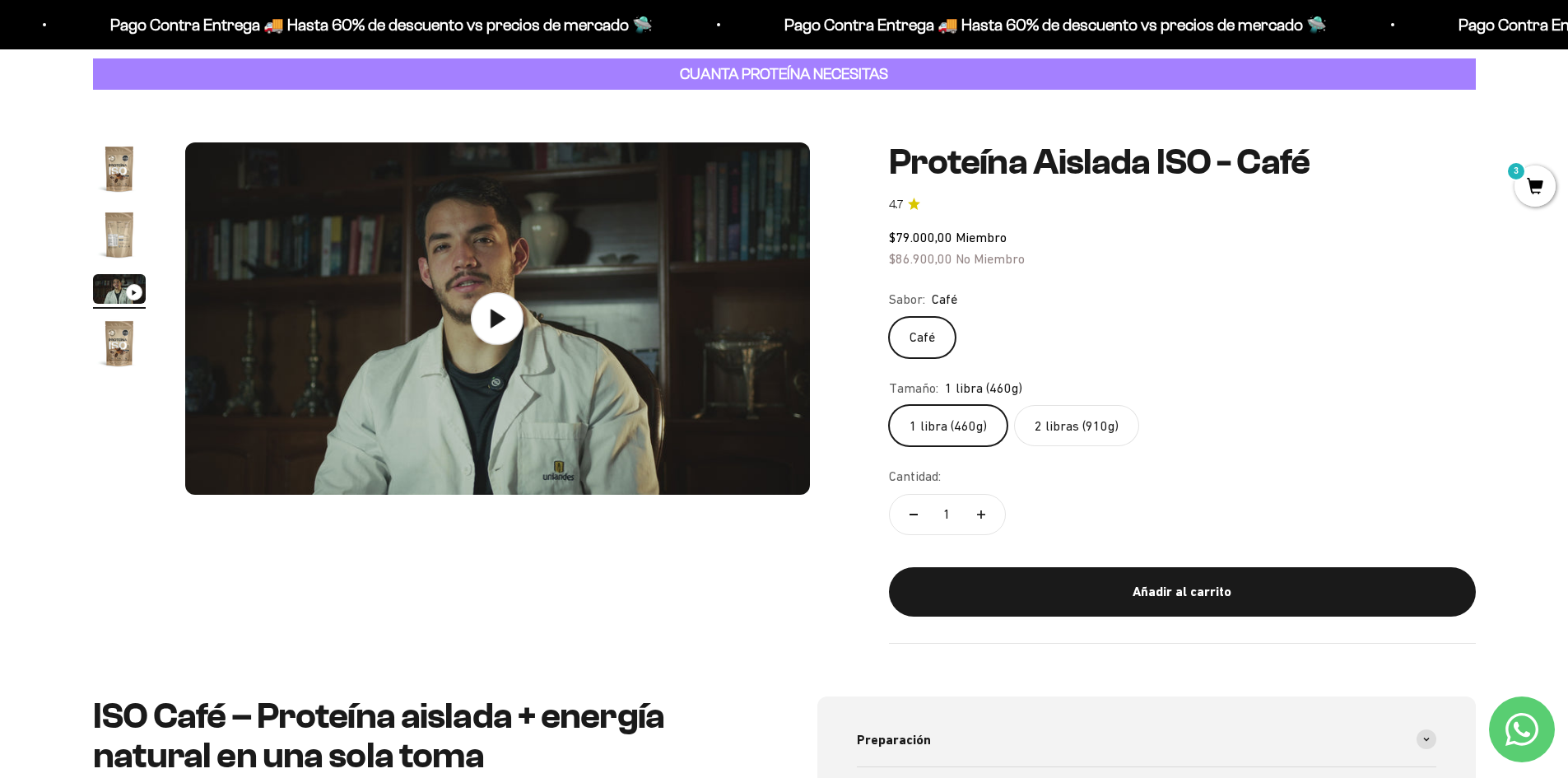
click at [1063, 432] on label "2 libras (910g)" at bounding box center [1076, 425] width 125 height 41
click at [889, 405] on input "2 libras (910g)" at bounding box center [888, 405] width 1 height 1
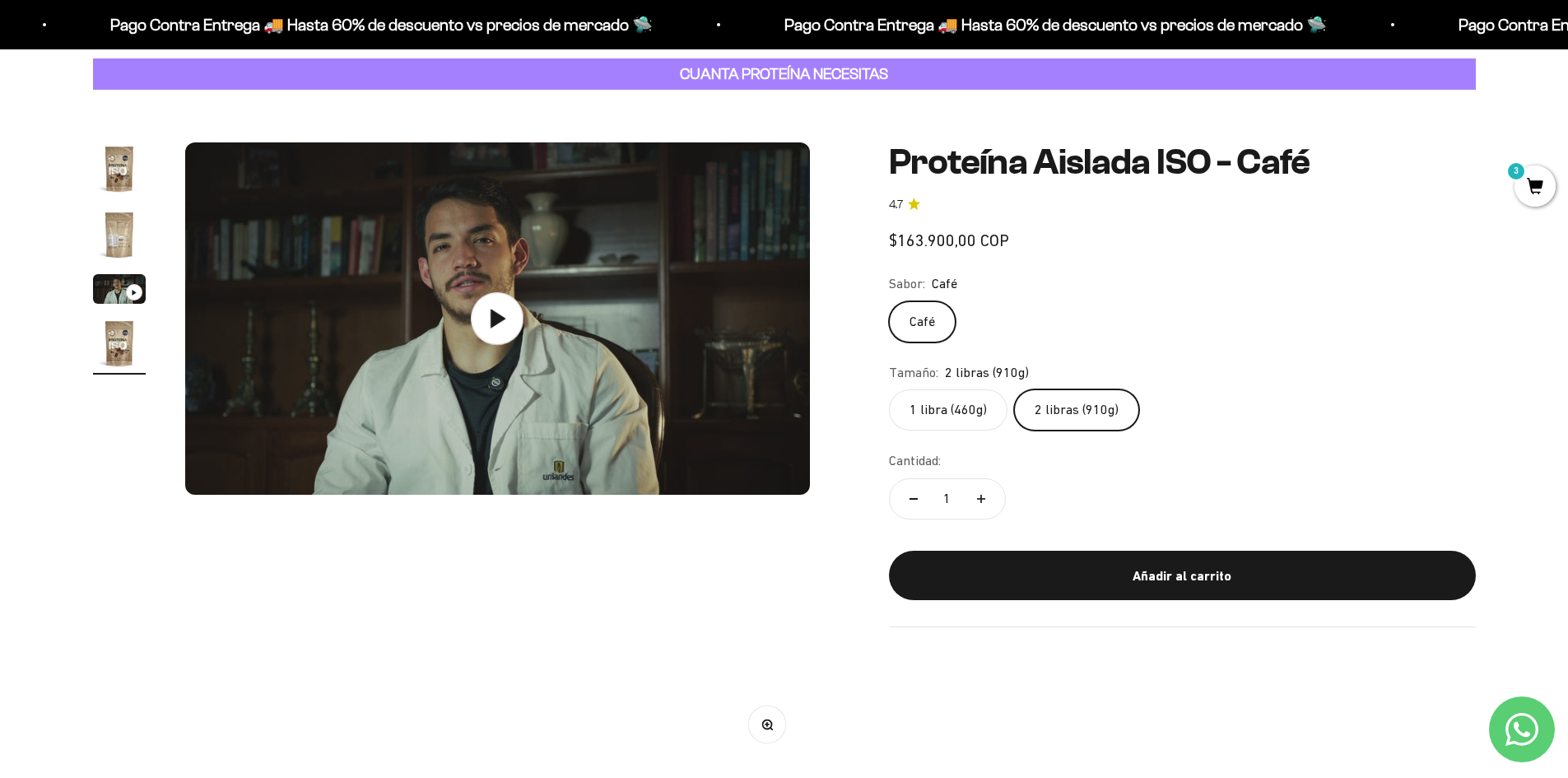
scroll to position [0, 1934]
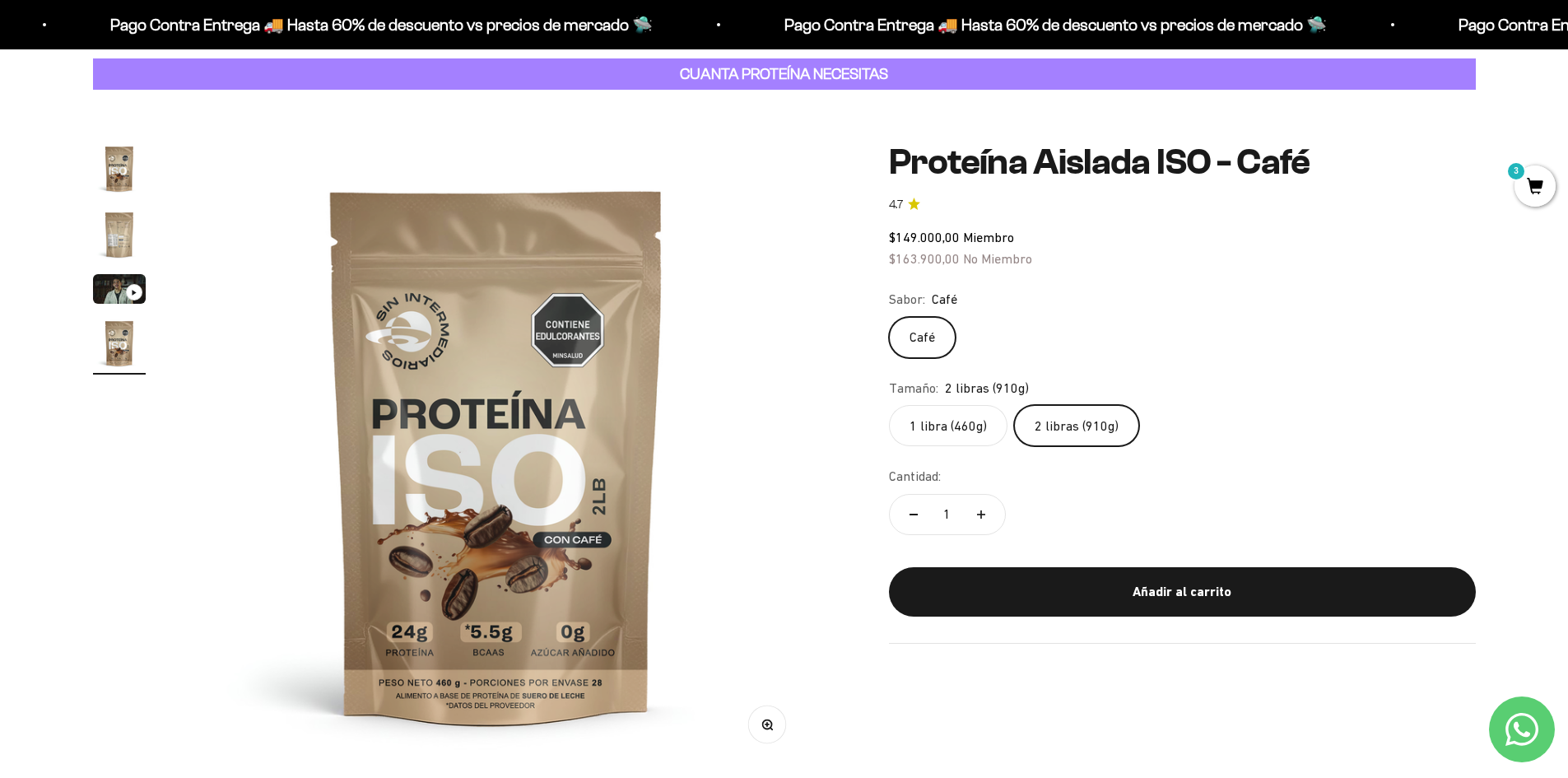
click at [962, 432] on label "1 libra (460g)" at bounding box center [948, 425] width 118 height 41
click at [889, 405] on input "1 libra (460g)" at bounding box center [888, 405] width 1 height 1
click at [1068, 419] on label "2 libras (910g)" at bounding box center [1076, 425] width 125 height 41
click at [889, 405] on input "2 libras (910g)" at bounding box center [888, 405] width 1 height 1
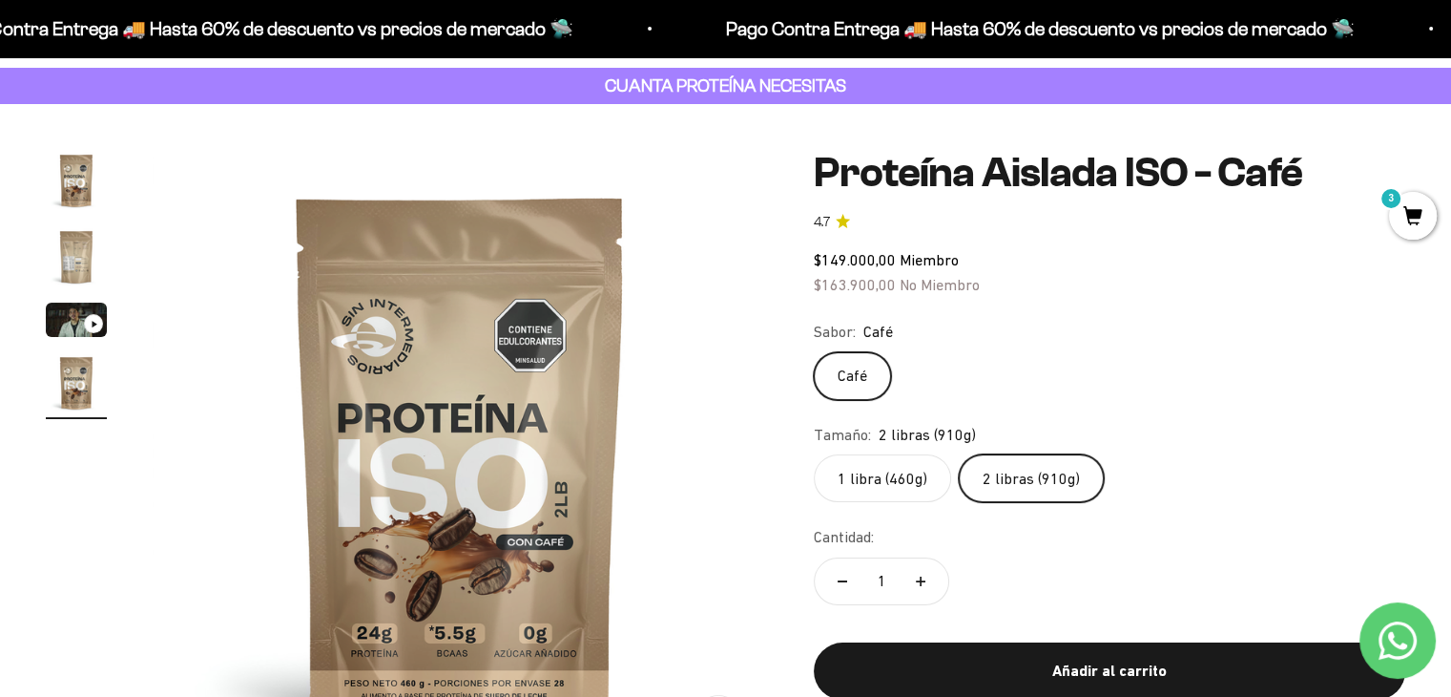
scroll to position [0, 1915]
click at [866, 489] on label "1 libra (460g)" at bounding box center [882, 478] width 137 height 48
click at [814, 454] on input "1 libra (460g)" at bounding box center [813, 453] width 1 height 1
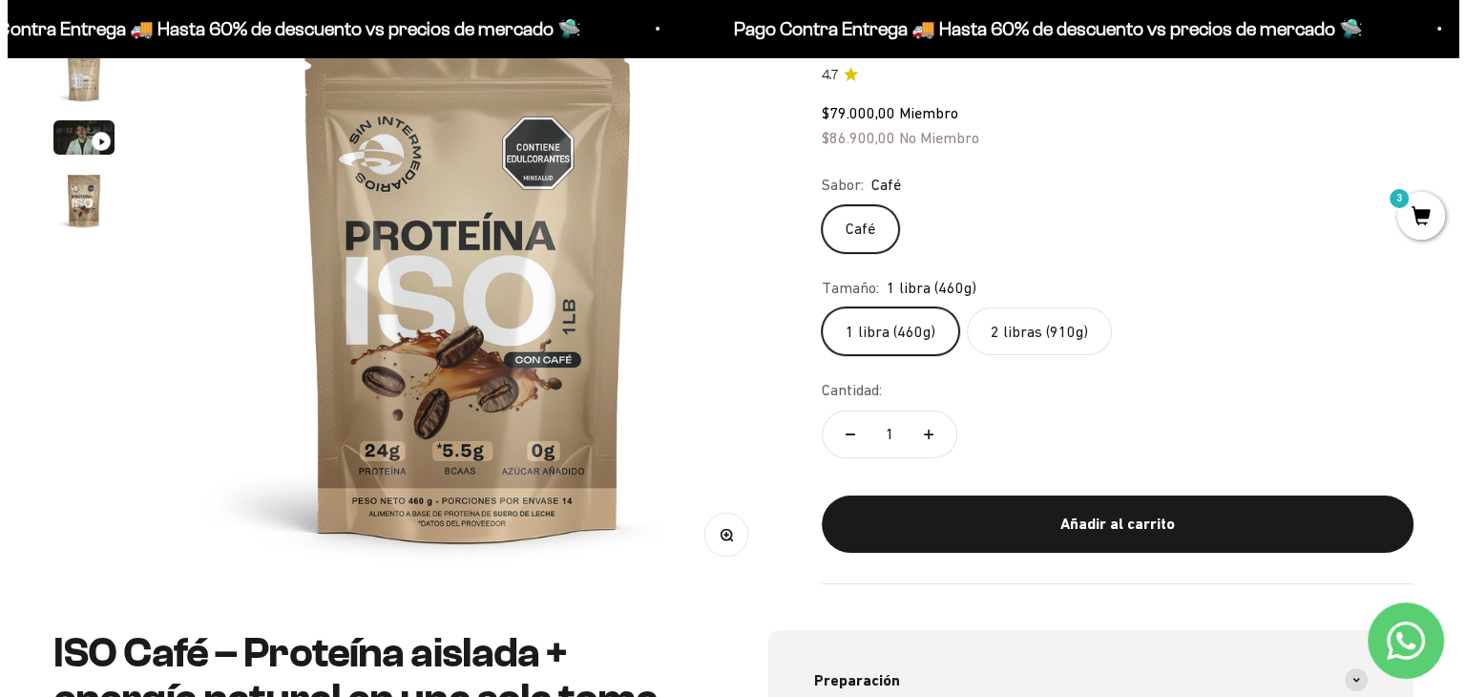
scroll to position [286, 0]
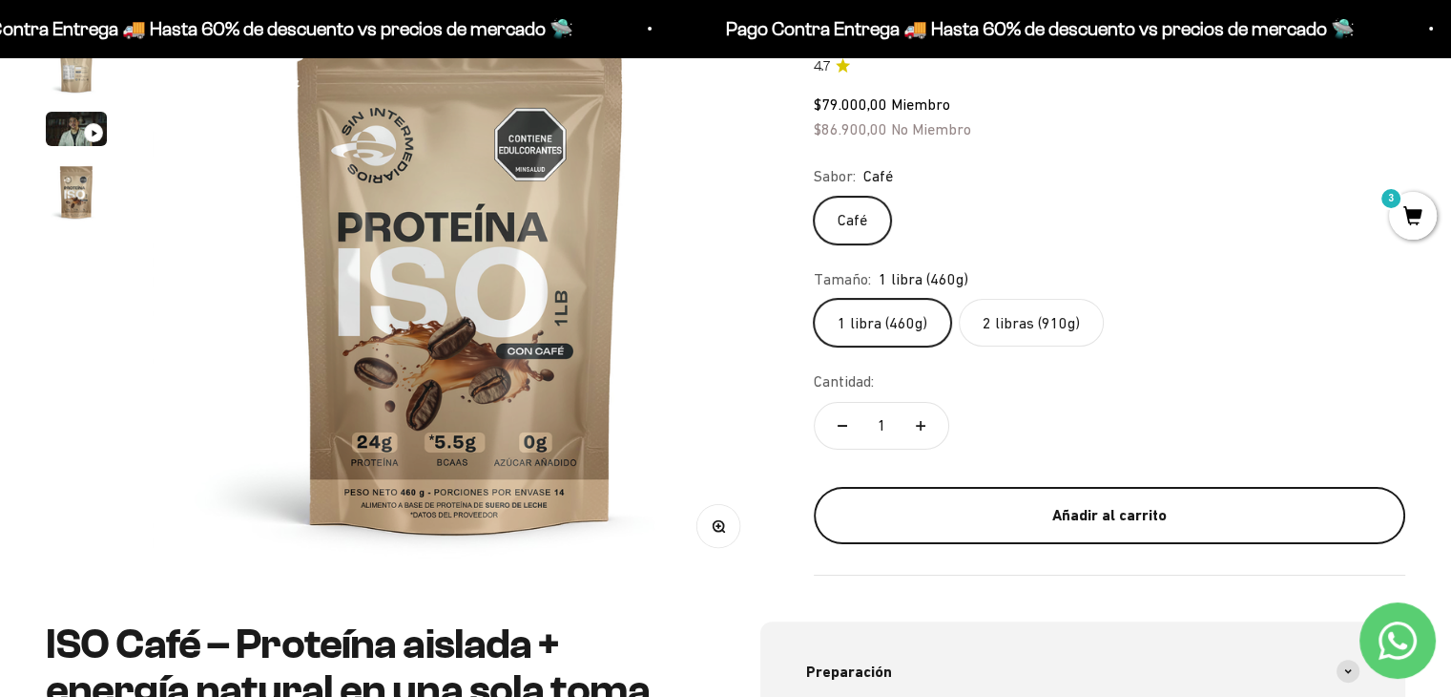
click at [980, 512] on div "Añadir al carrito" at bounding box center [1109, 515] width 515 height 25
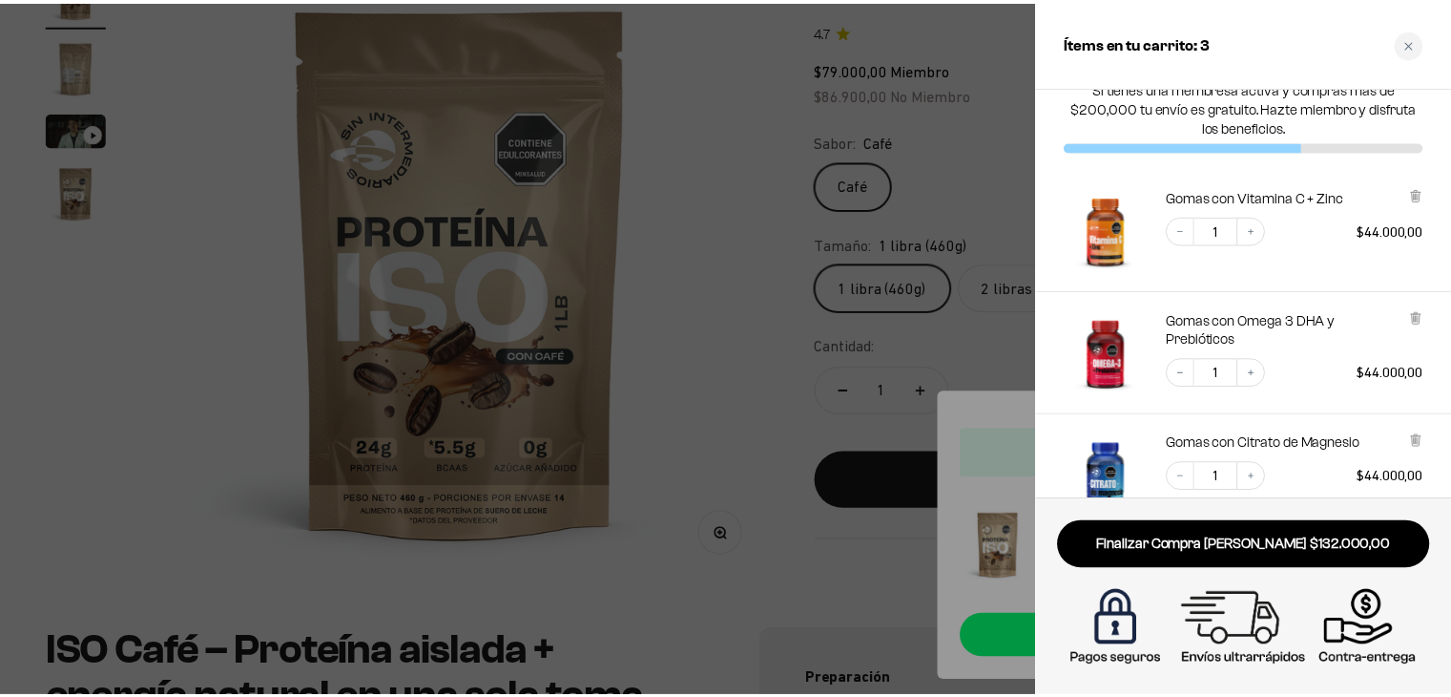
scroll to position [0, 0]
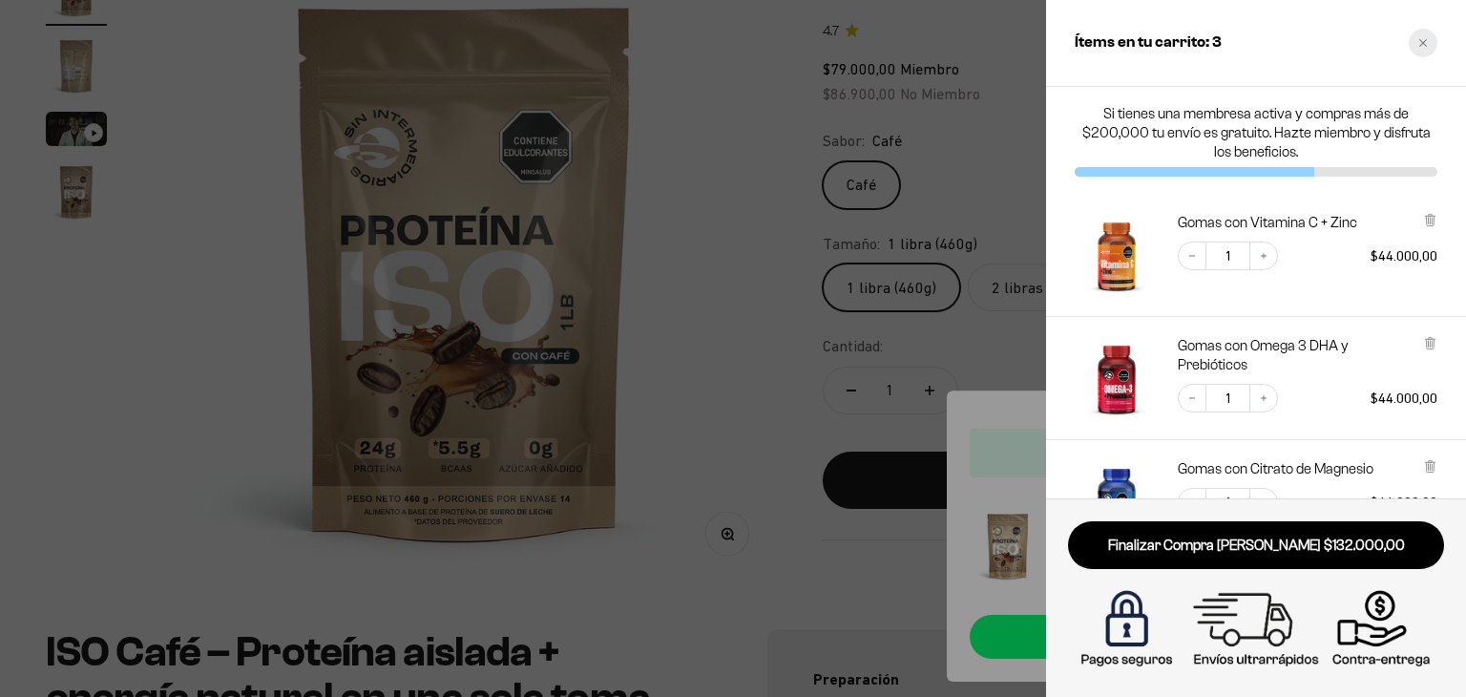
click at [1427, 42] on div "Close cart" at bounding box center [1422, 43] width 29 height 29
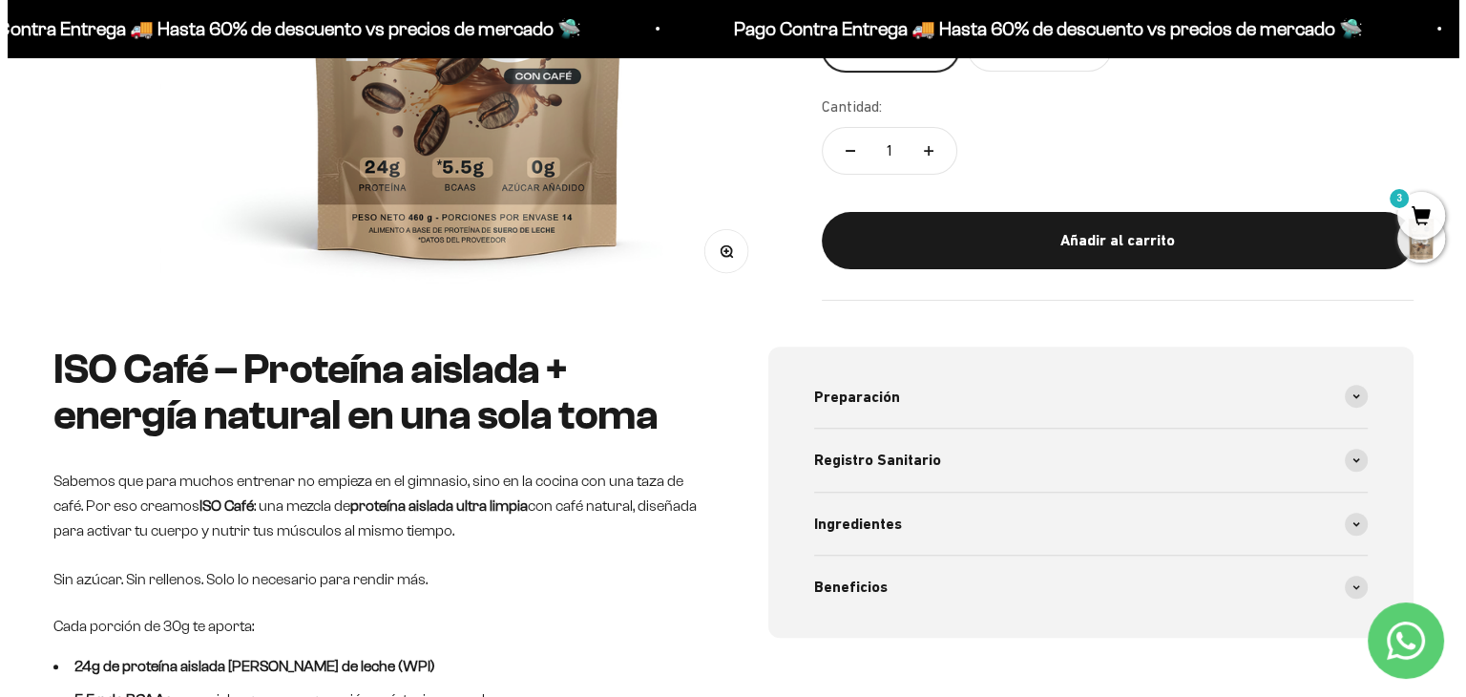
scroll to position [573, 0]
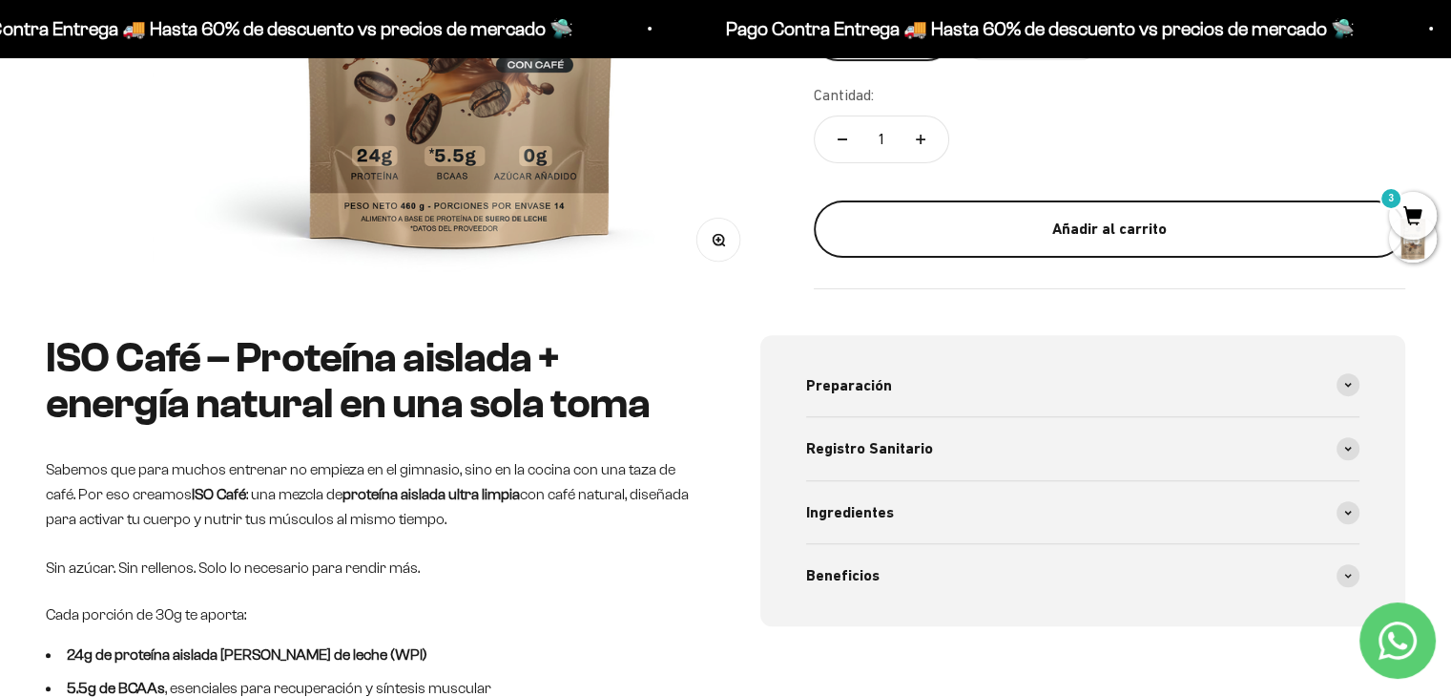
click at [1027, 229] on div "Añadir al carrito" at bounding box center [1109, 229] width 515 height 25
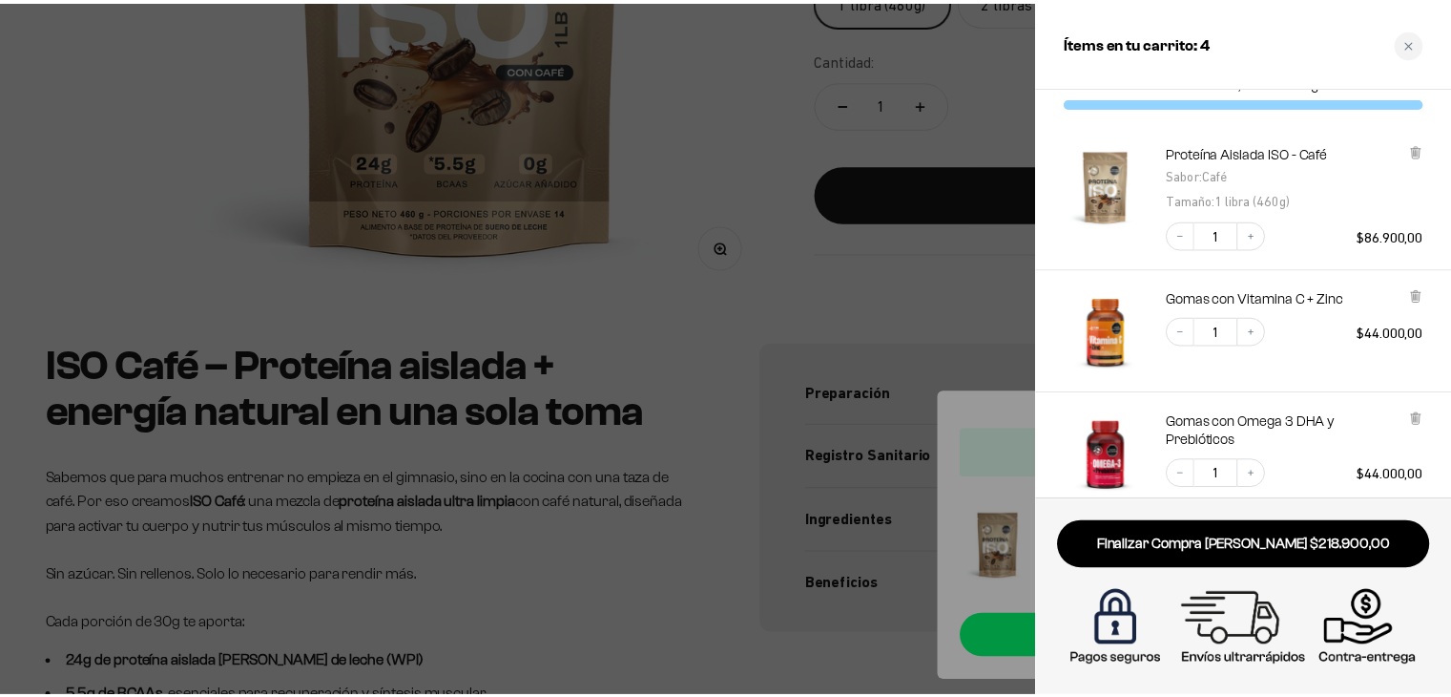
scroll to position [0, 0]
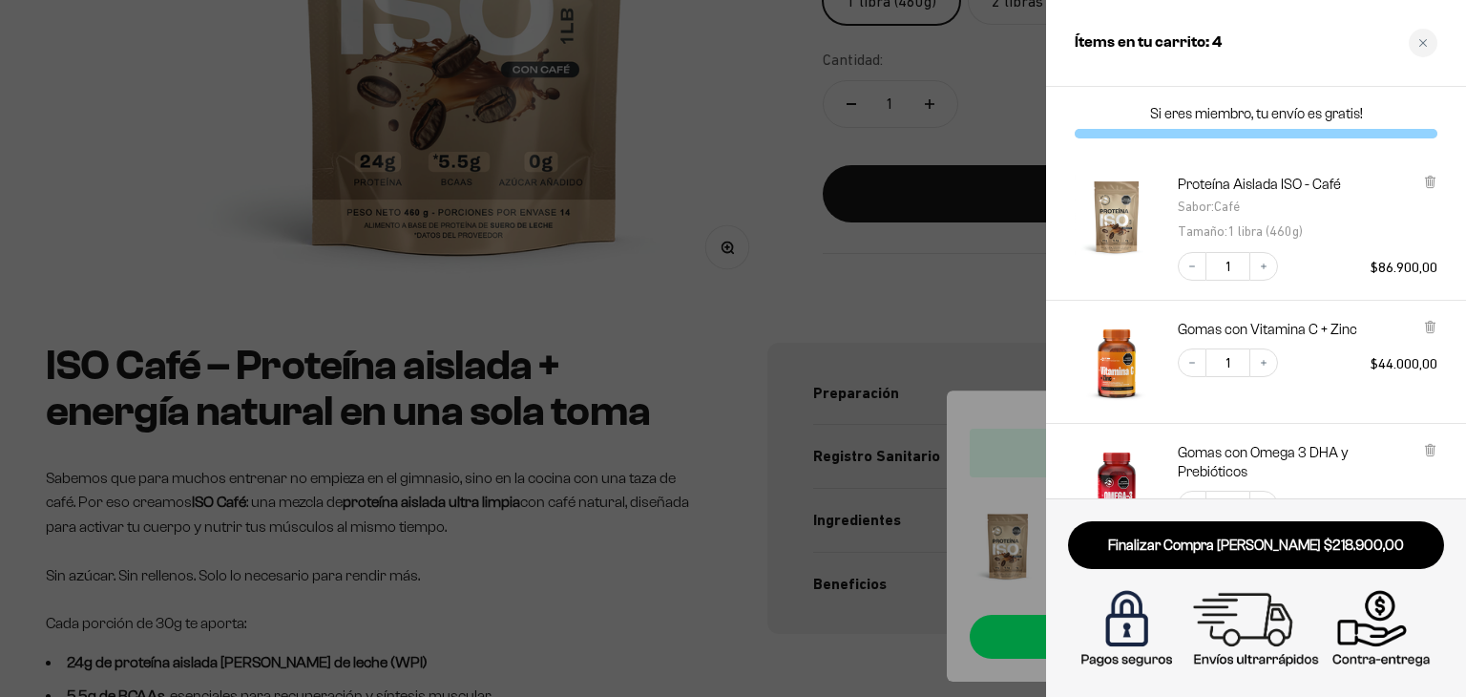
click at [1005, 129] on div at bounding box center [733, 348] width 1466 height 697
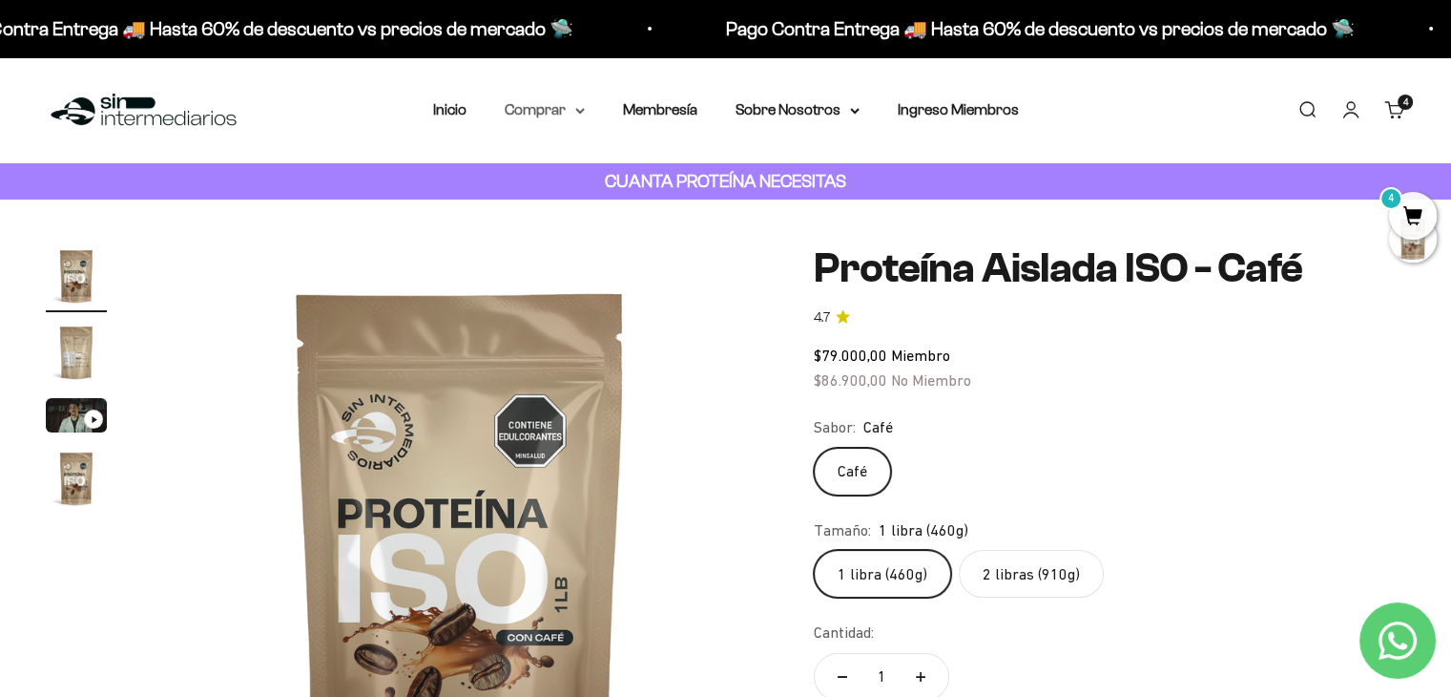
click at [552, 112] on summary "Comprar" at bounding box center [545, 109] width 80 height 25
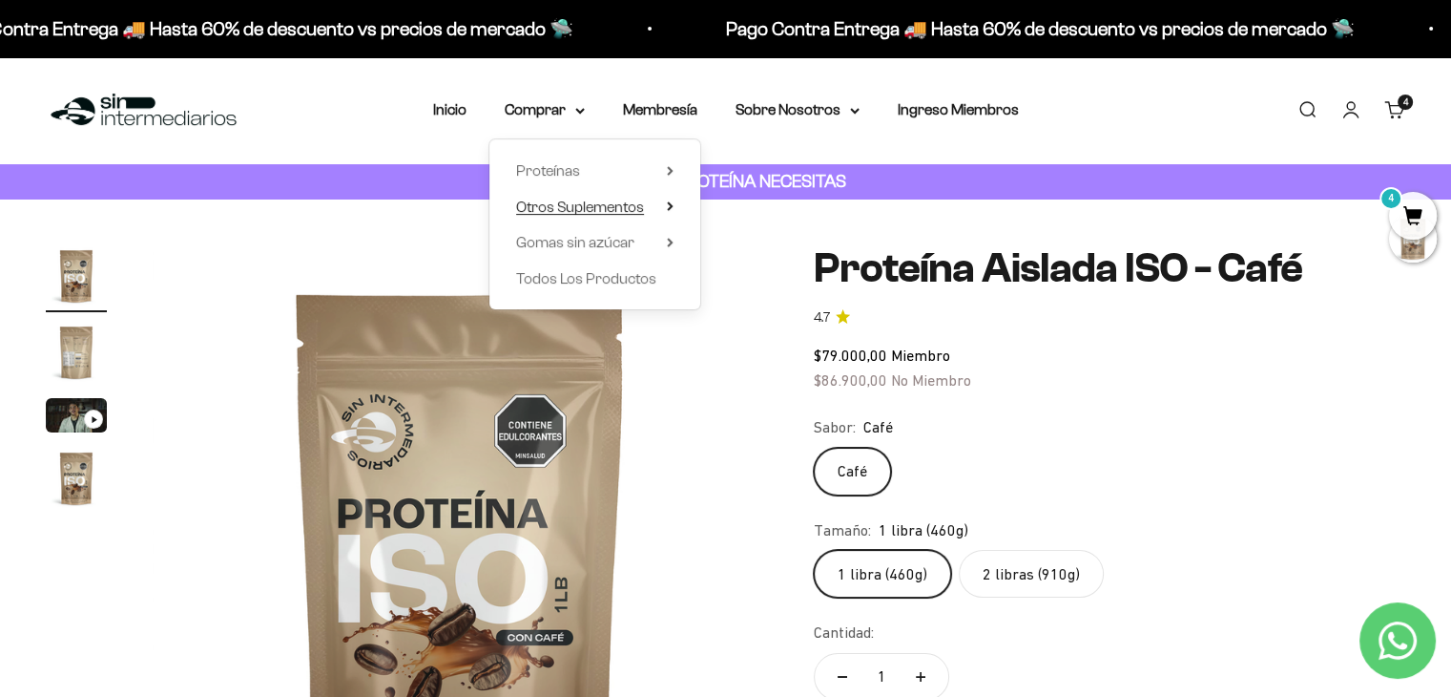
click at [616, 203] on span "Otros Suplementos" at bounding box center [580, 206] width 128 height 16
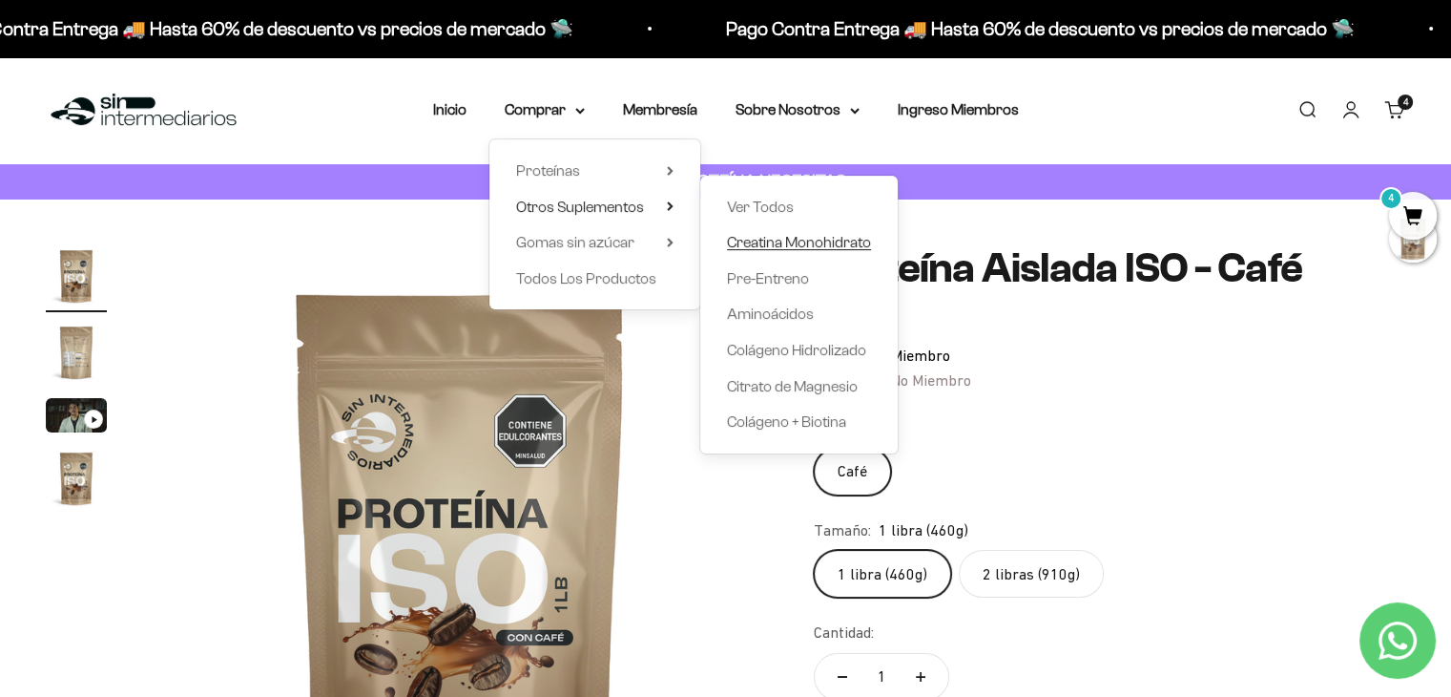
click at [810, 245] on span "Creatina Monohidrato" at bounding box center [799, 242] width 144 height 16
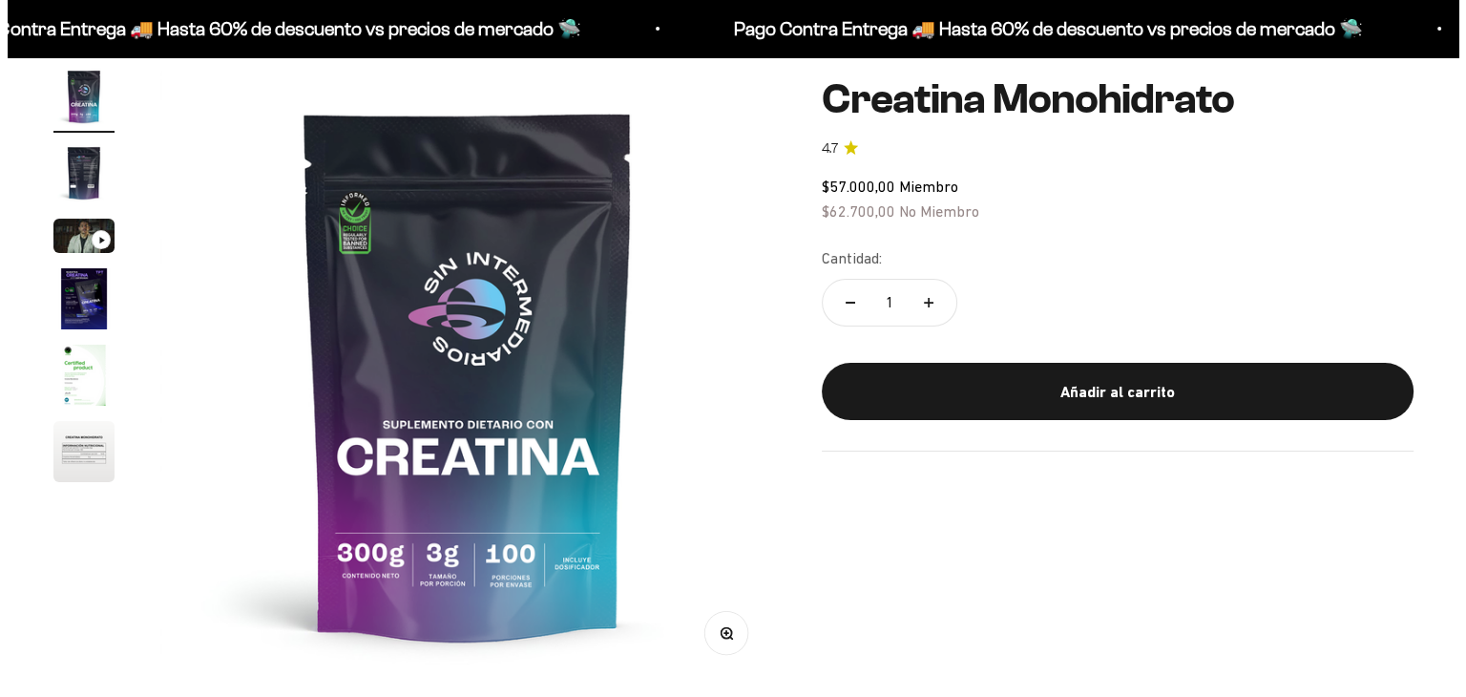
scroll to position [191, 0]
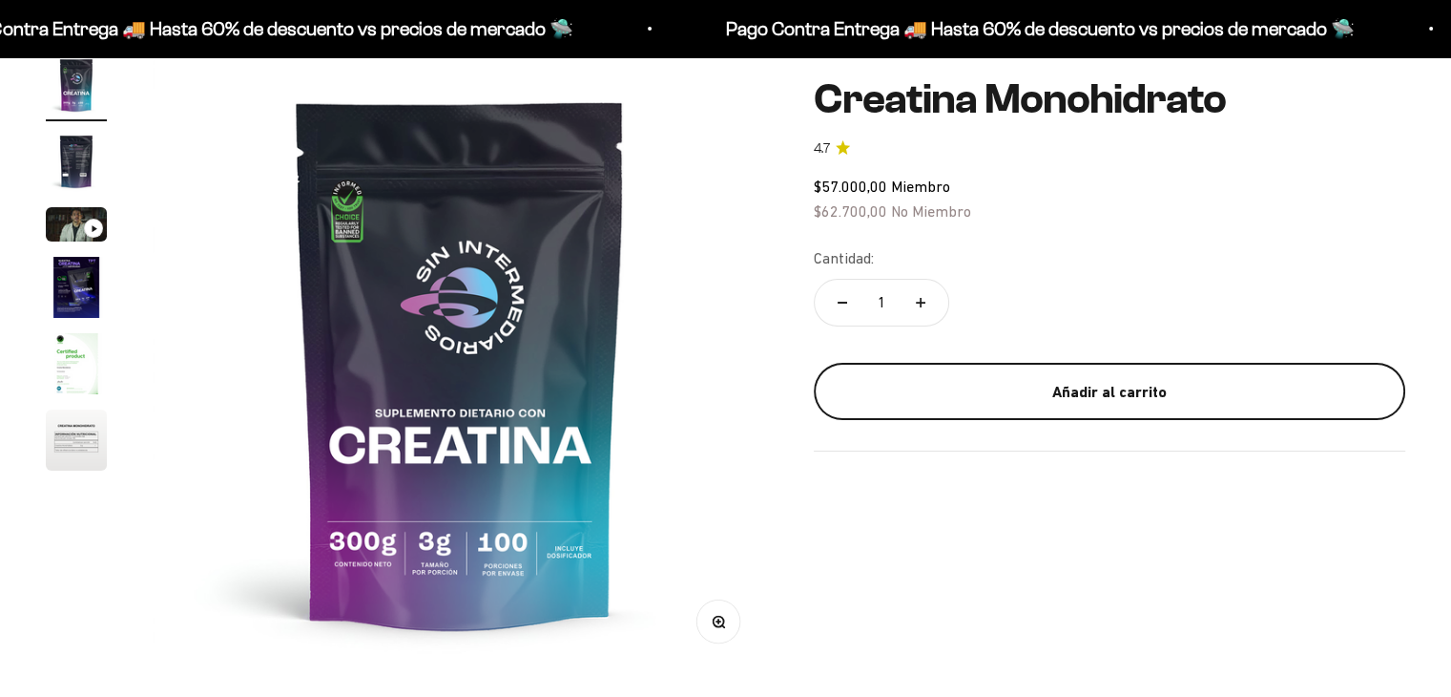
click at [934, 394] on div "Añadir al carrito" at bounding box center [1109, 391] width 515 height 25
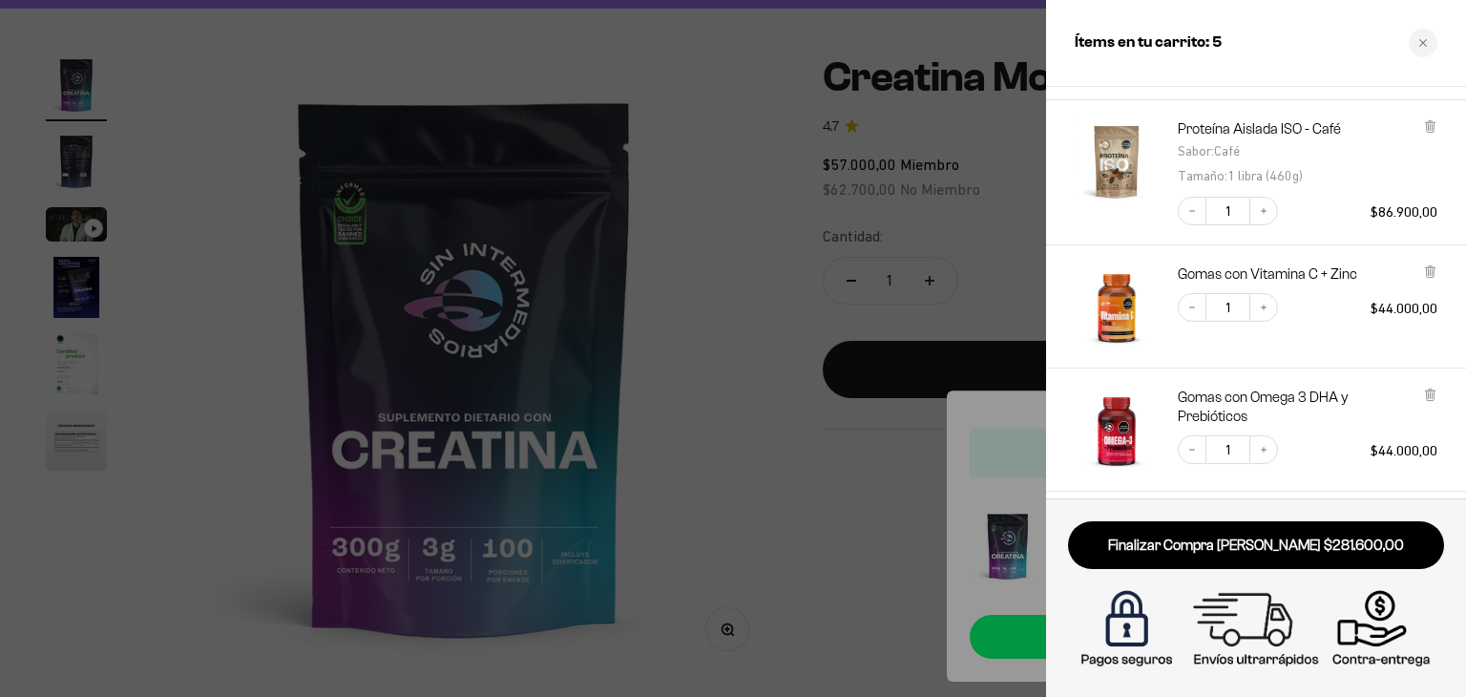
scroll to position [174, 0]
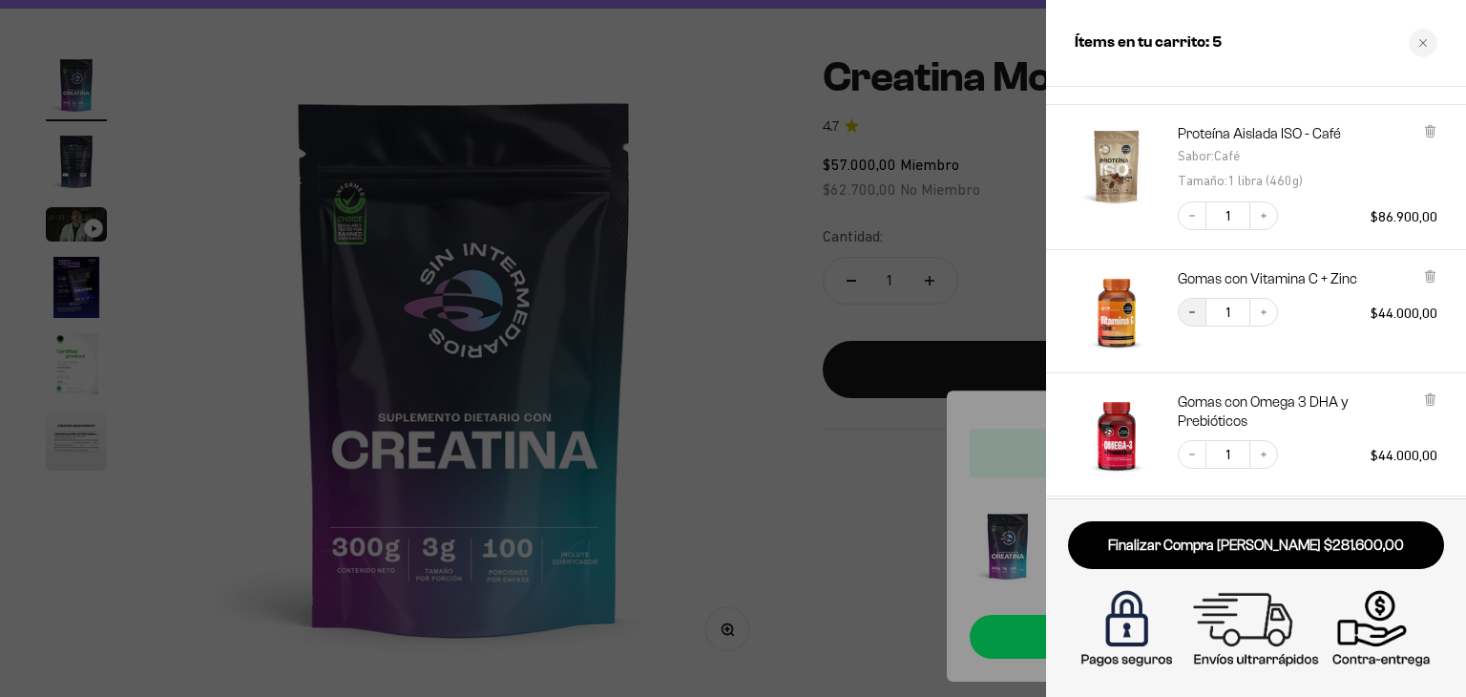
click at [1182, 312] on button "Decrease quantity" at bounding box center [1191, 312] width 29 height 29
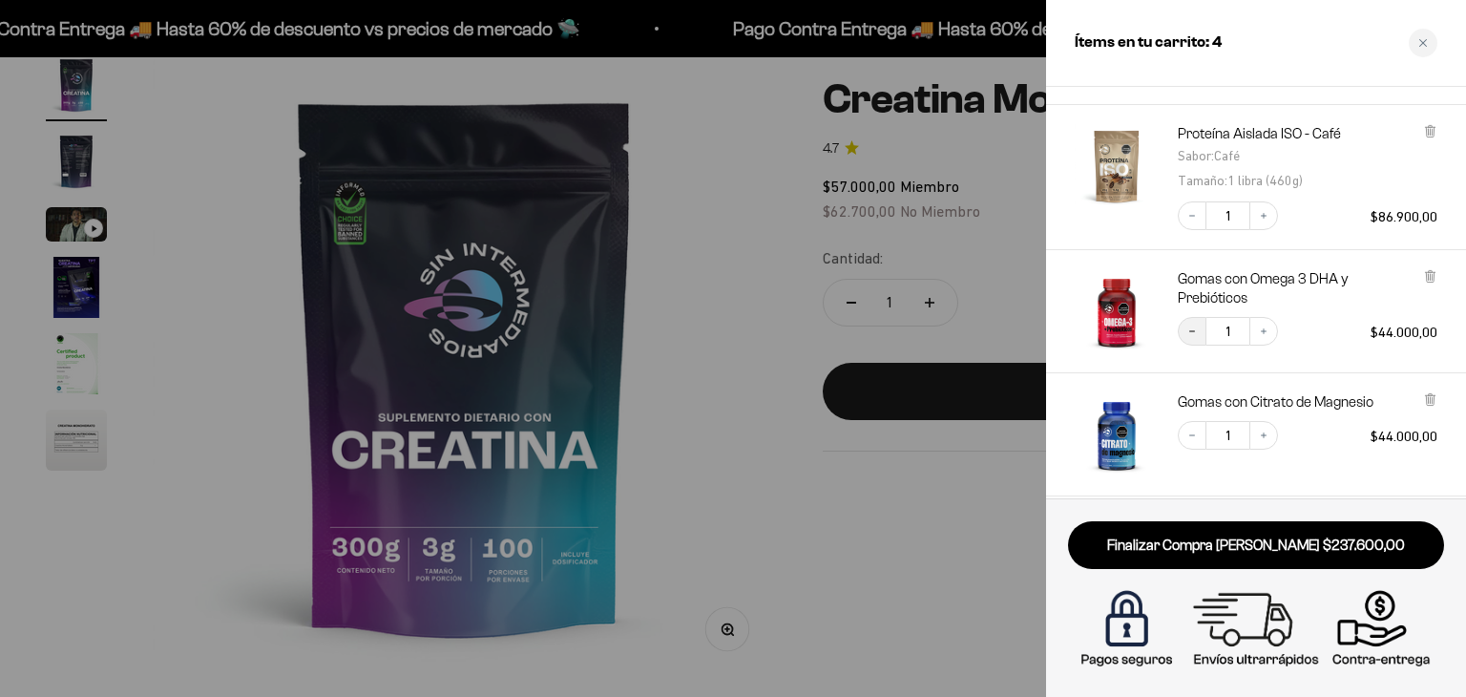
click at [1195, 327] on icon "Decrease quantity" at bounding box center [1191, 330] width 11 height 11
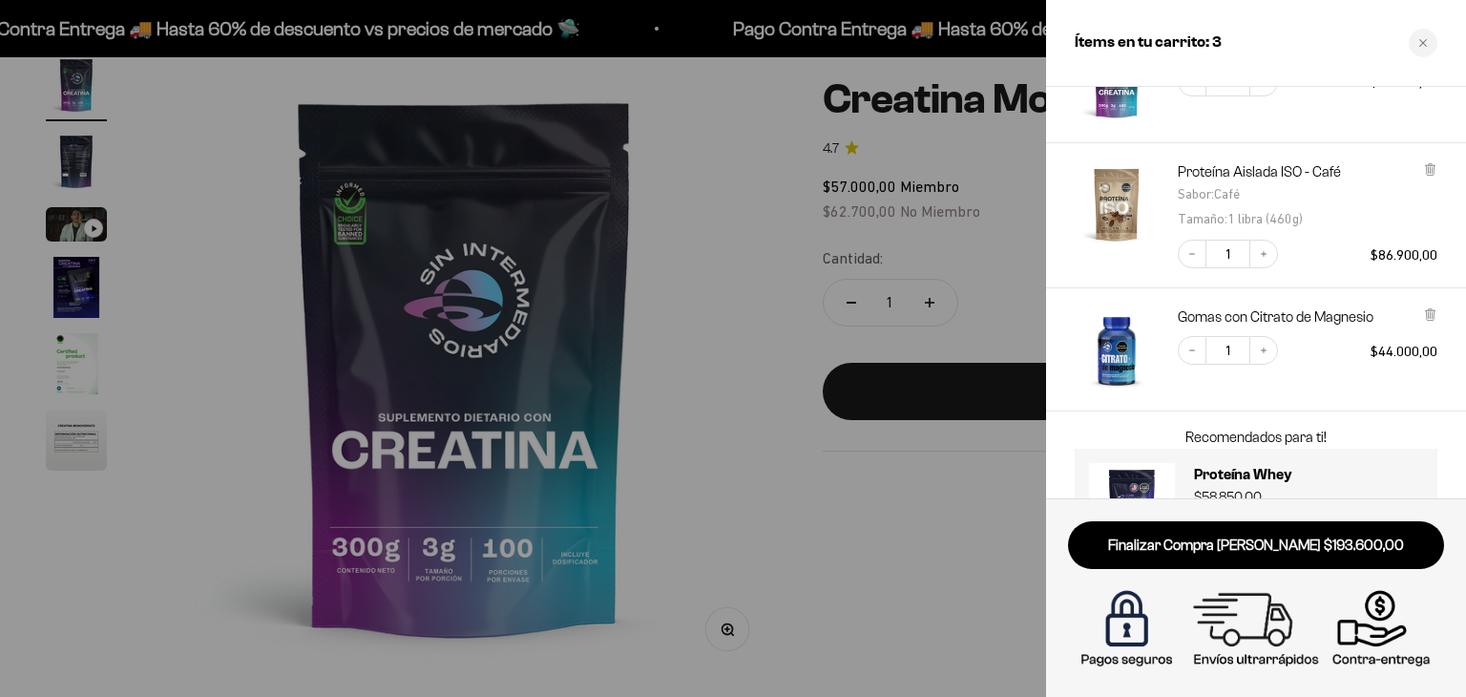
scroll to position [212, 0]
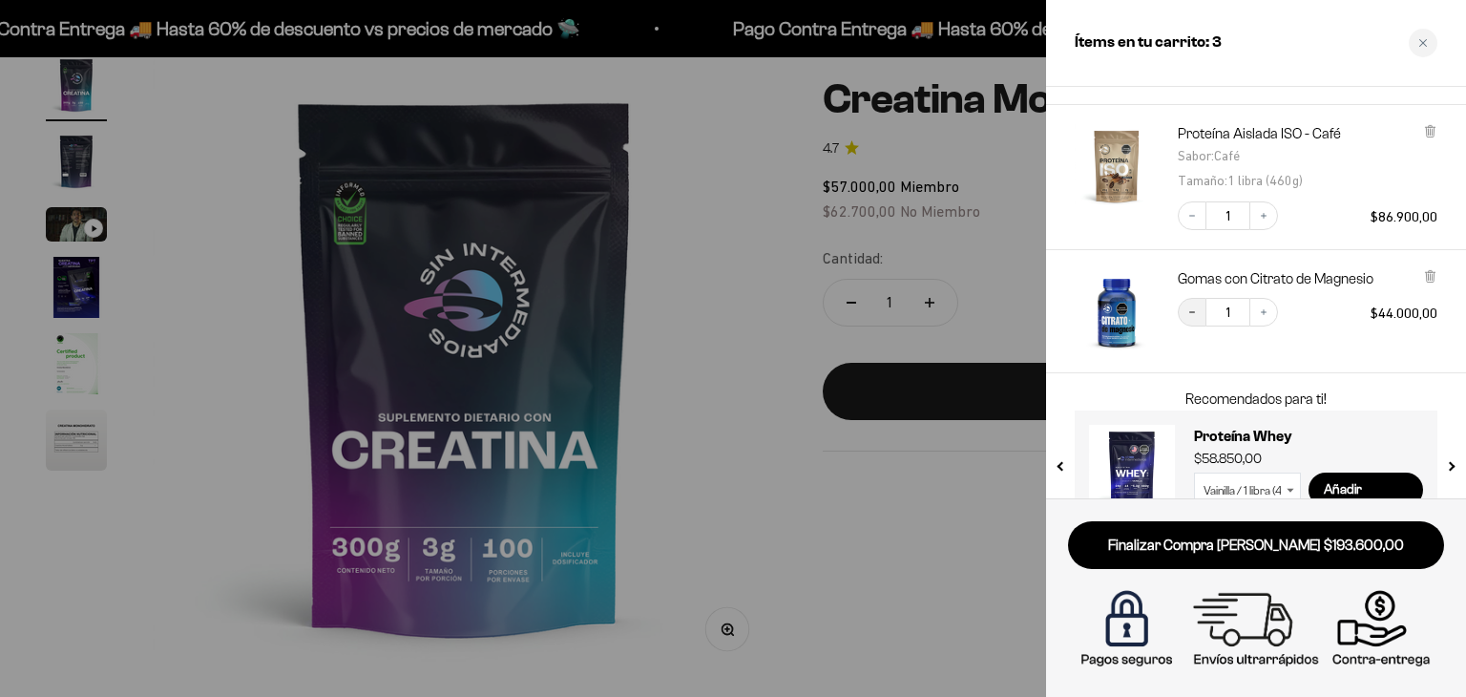
click at [1180, 305] on button "Decrease quantity" at bounding box center [1191, 312] width 29 height 29
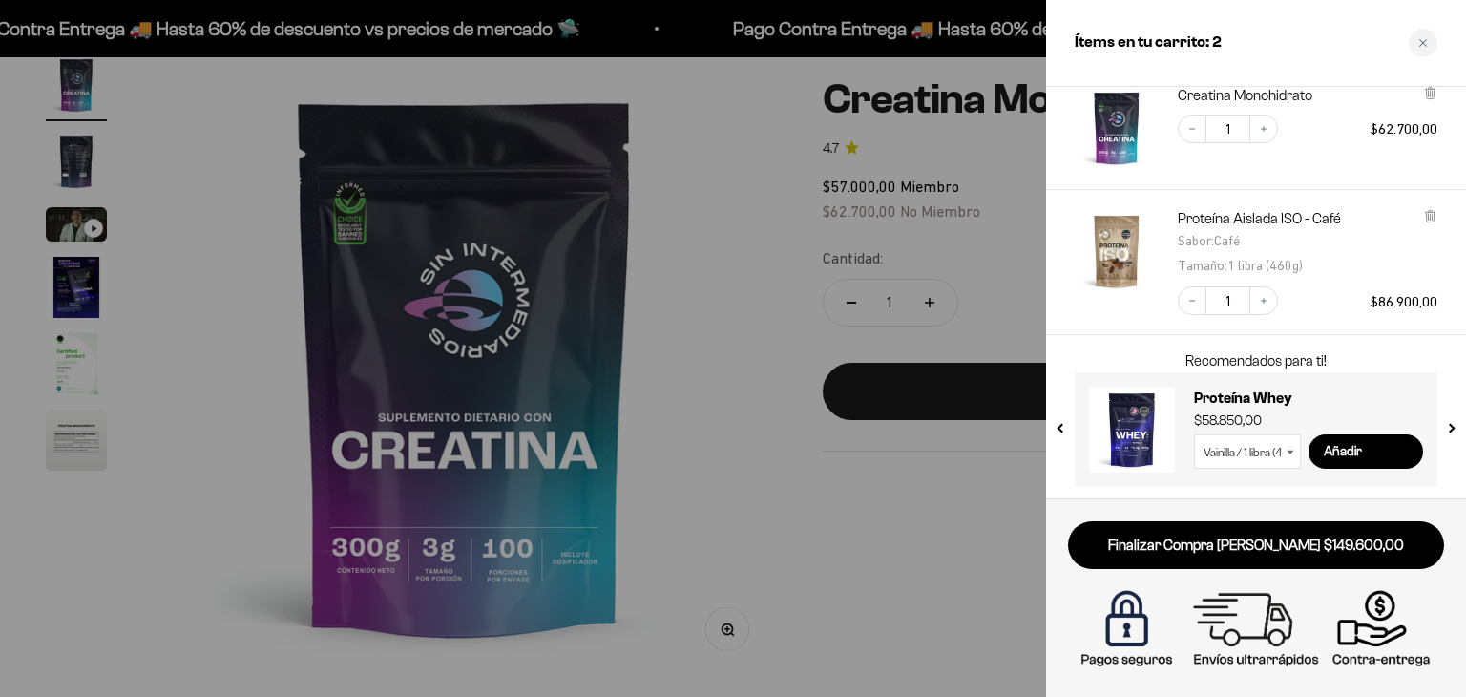
scroll to position [130, 0]
click at [1280, 448] on select "Vainilla / 1 libra (460g) Vainilla / 2 libras (910g) Vainilla / 5 libras (2280g…" at bounding box center [1247, 448] width 107 height 34
click at [1194, 431] on select "Vainilla / 1 libra (460g) Vainilla / 2 libras (910g) Vainilla / 5 libras (2280g…" at bounding box center [1247, 448] width 107 height 34
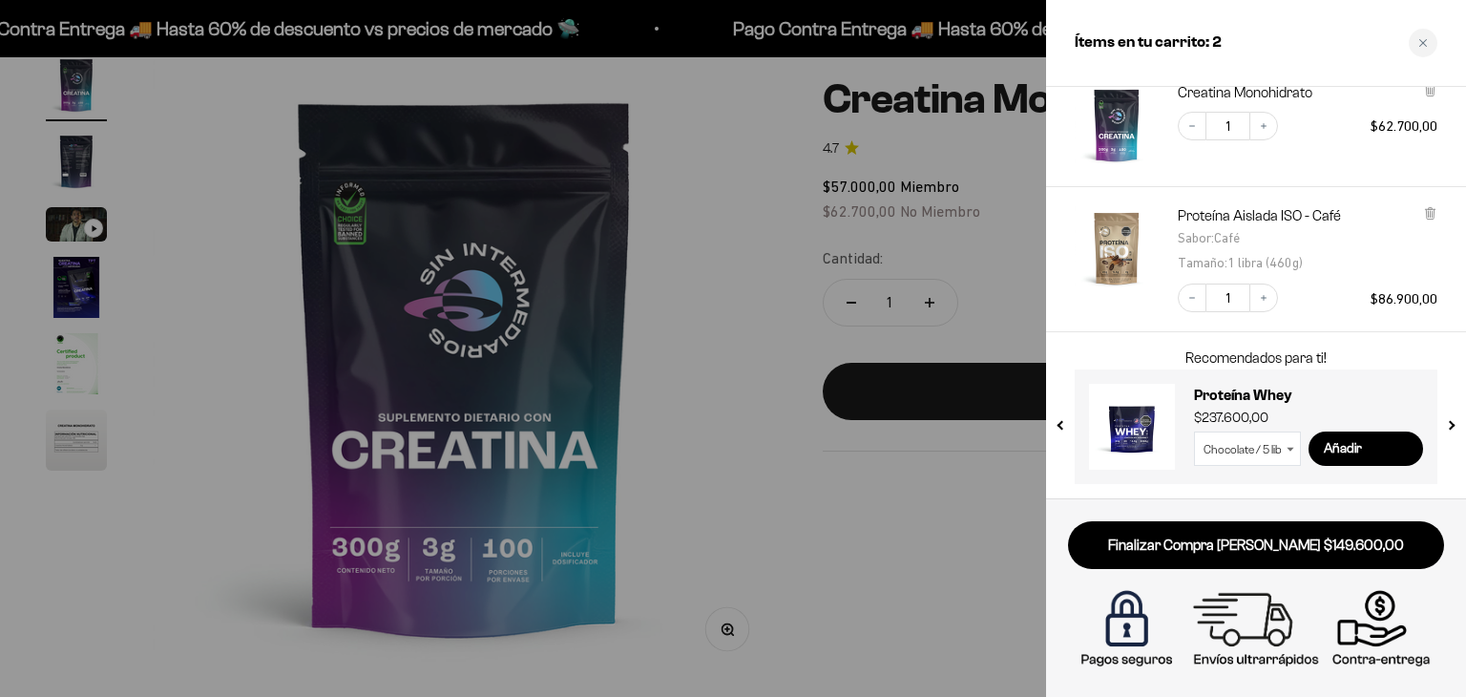
click at [1229, 446] on select "Vainilla / 1 libra (460g) Vainilla / 2 libras (910g) Vainilla / 5 libras (2280g…" at bounding box center [1247, 448] width 107 height 34
select select "42647027941585"
click at [1194, 431] on select "Vainilla / 1 libra (460g) Vainilla / 2 libras (910g) Vainilla / 5 libras (2280g…" at bounding box center [1247, 448] width 107 height 34
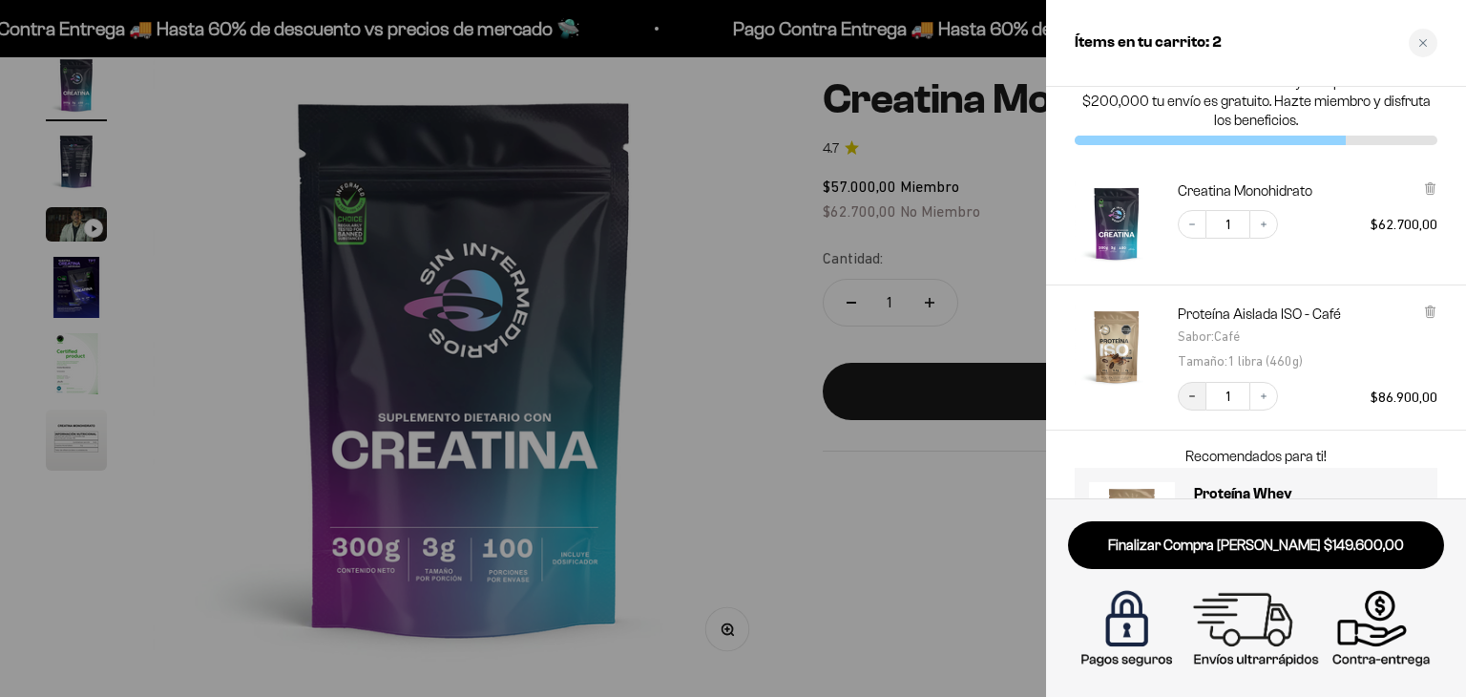
scroll to position [0, 0]
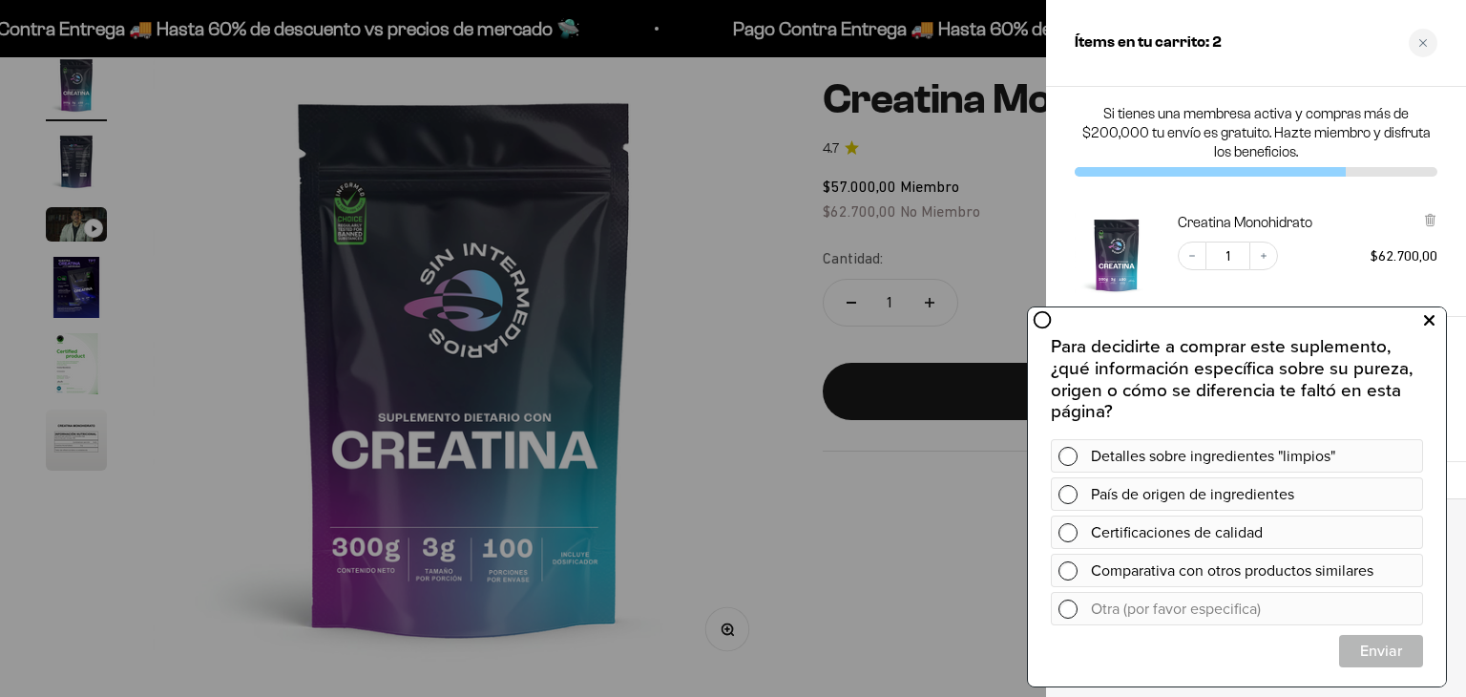
click at [1428, 327] on icon at bounding box center [1429, 320] width 10 height 25
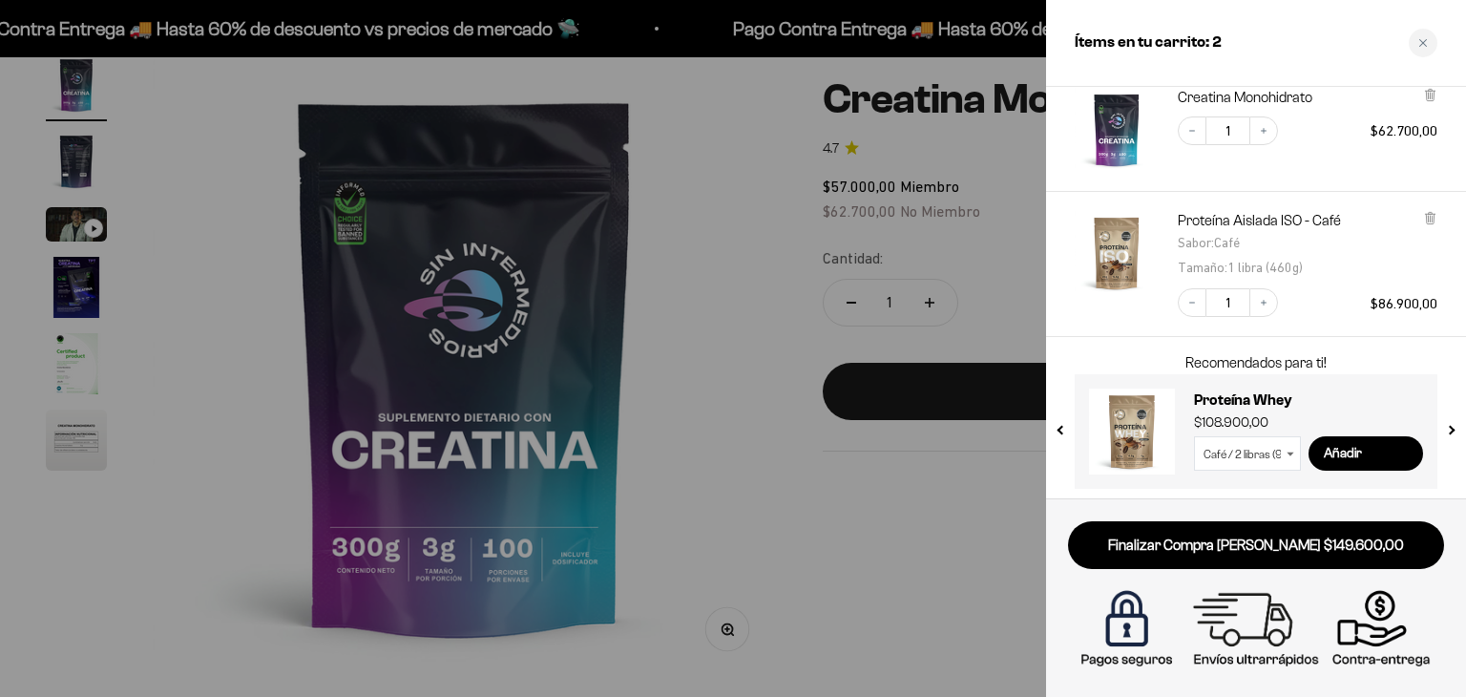
scroll to position [130, 0]
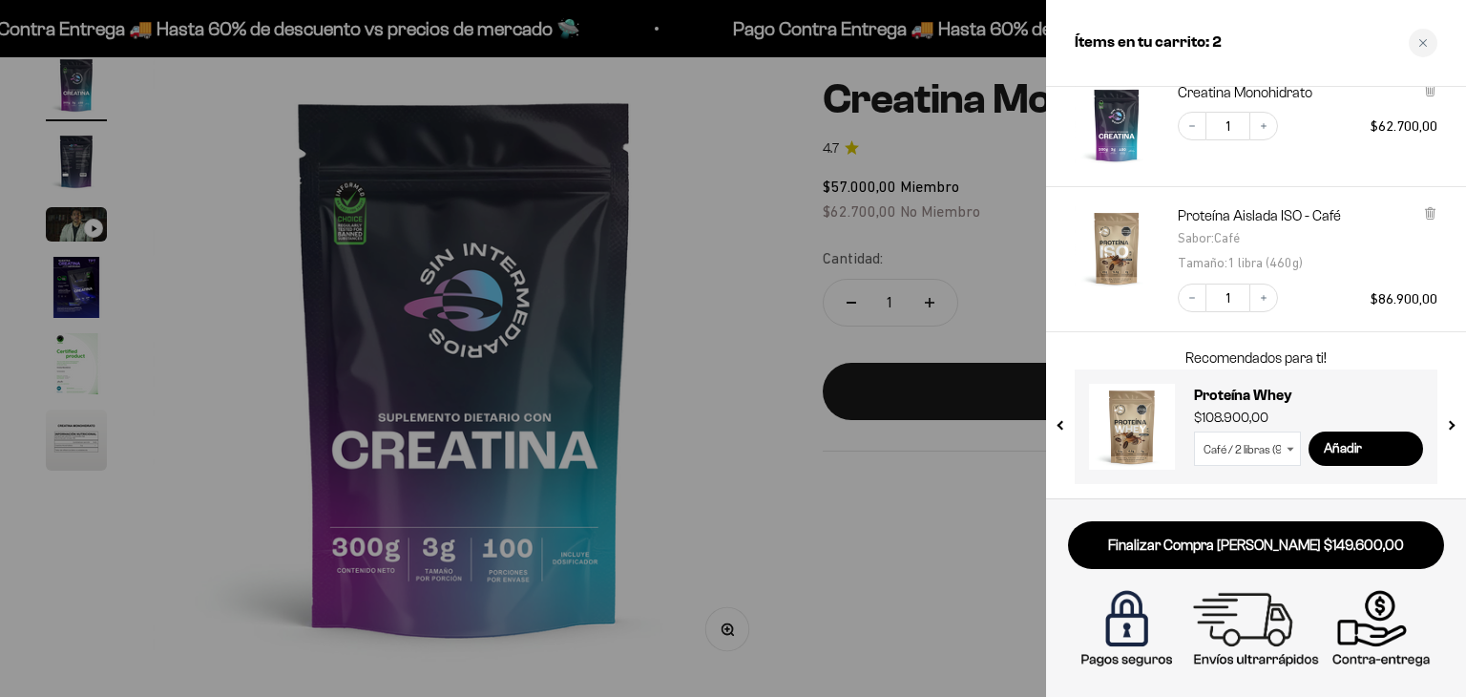
click at [772, 219] on div at bounding box center [733, 348] width 1466 height 697
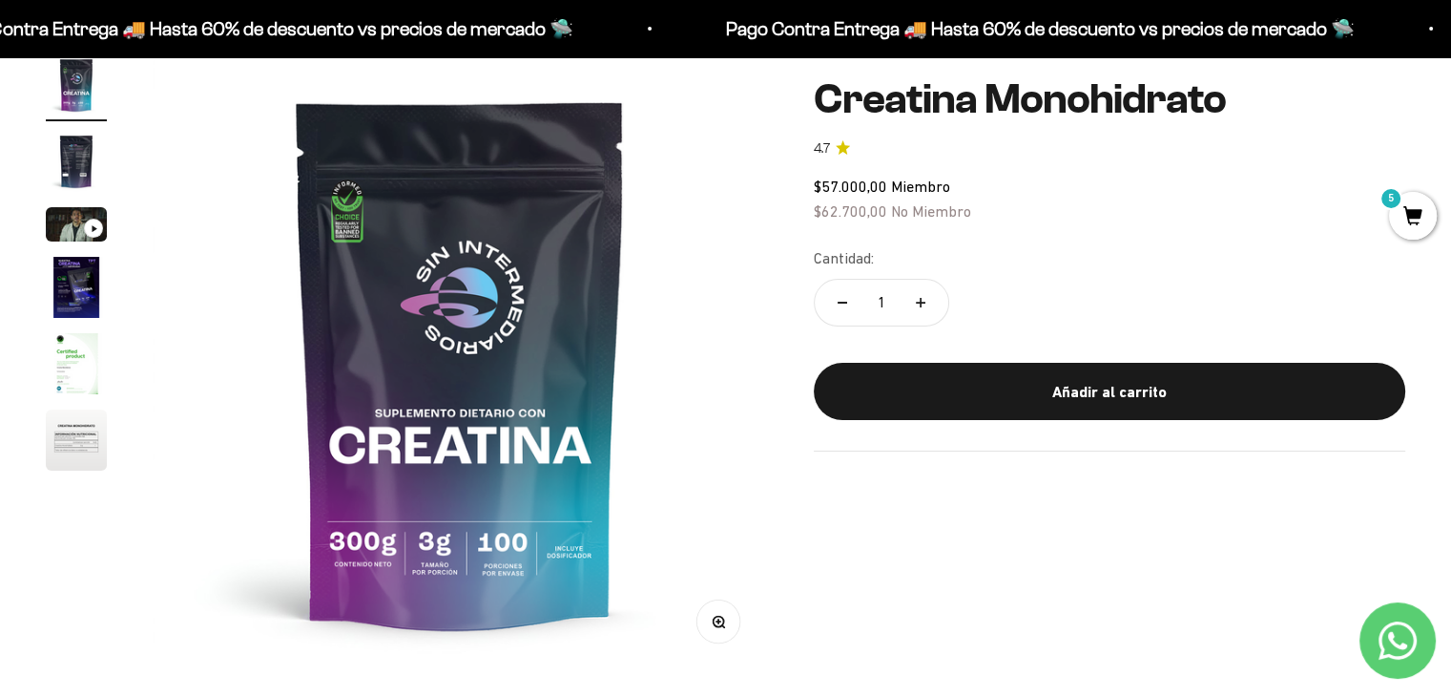
click at [1418, 235] on span "5" at bounding box center [1413, 216] width 48 height 48
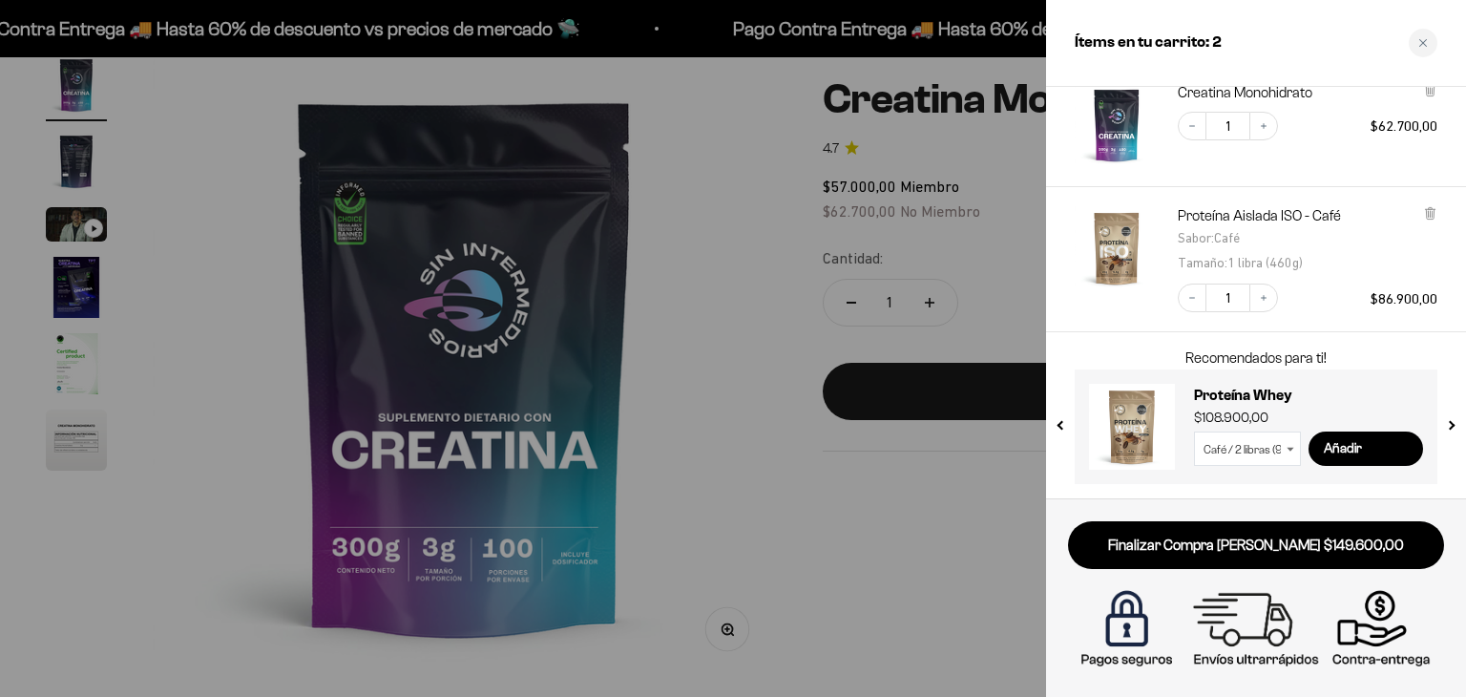
click at [1126, 249] on img "Proteína Aislada ISO - Café - Café / 1 libra (460g)" at bounding box center [1116, 248] width 84 height 84
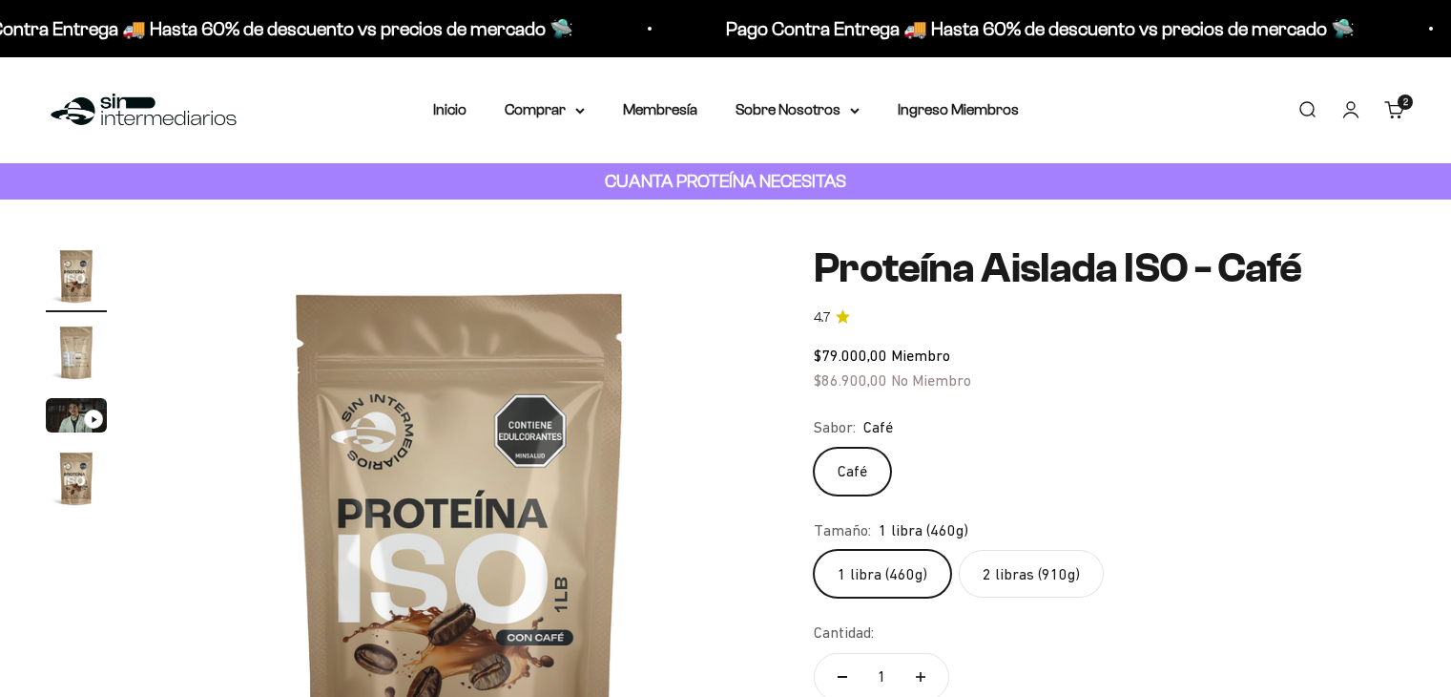
scroll to position [191, 0]
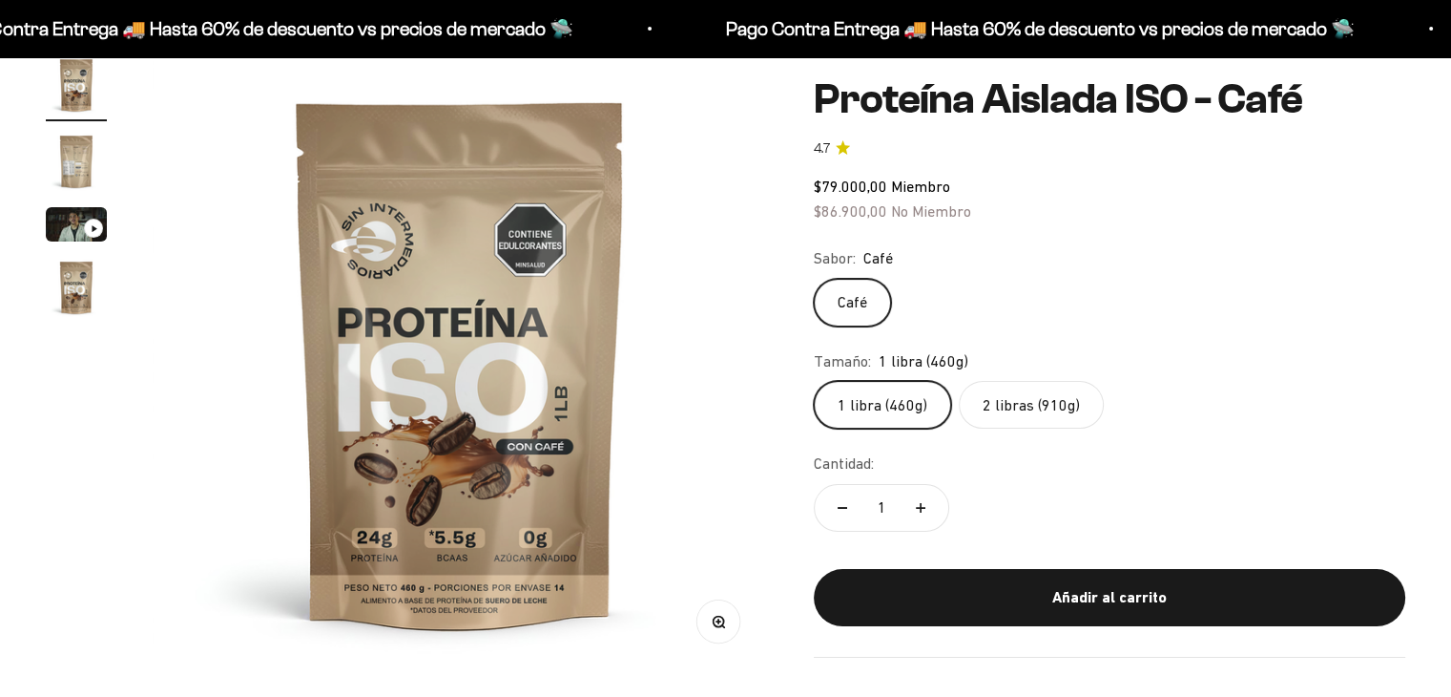
click at [80, 173] on img "Ir al artículo 2" at bounding box center [76, 161] width 61 height 61
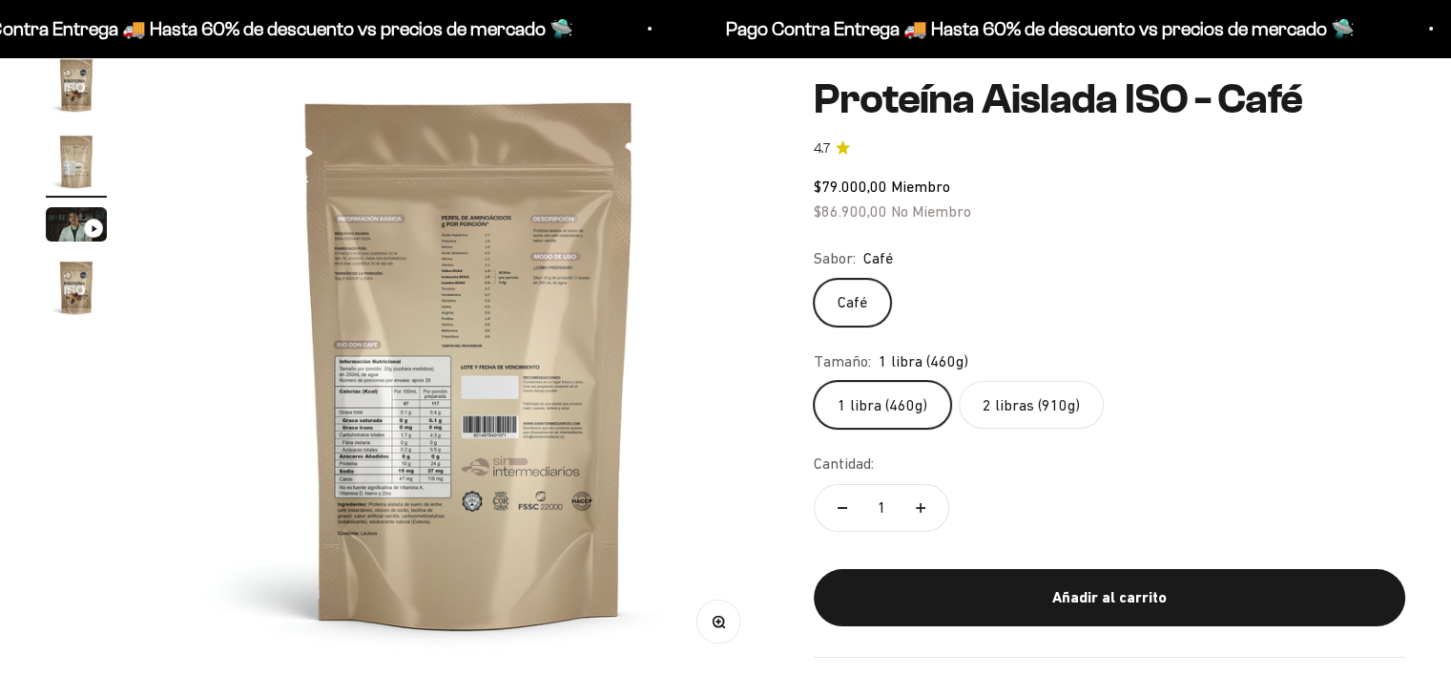
scroll to position [0, 638]
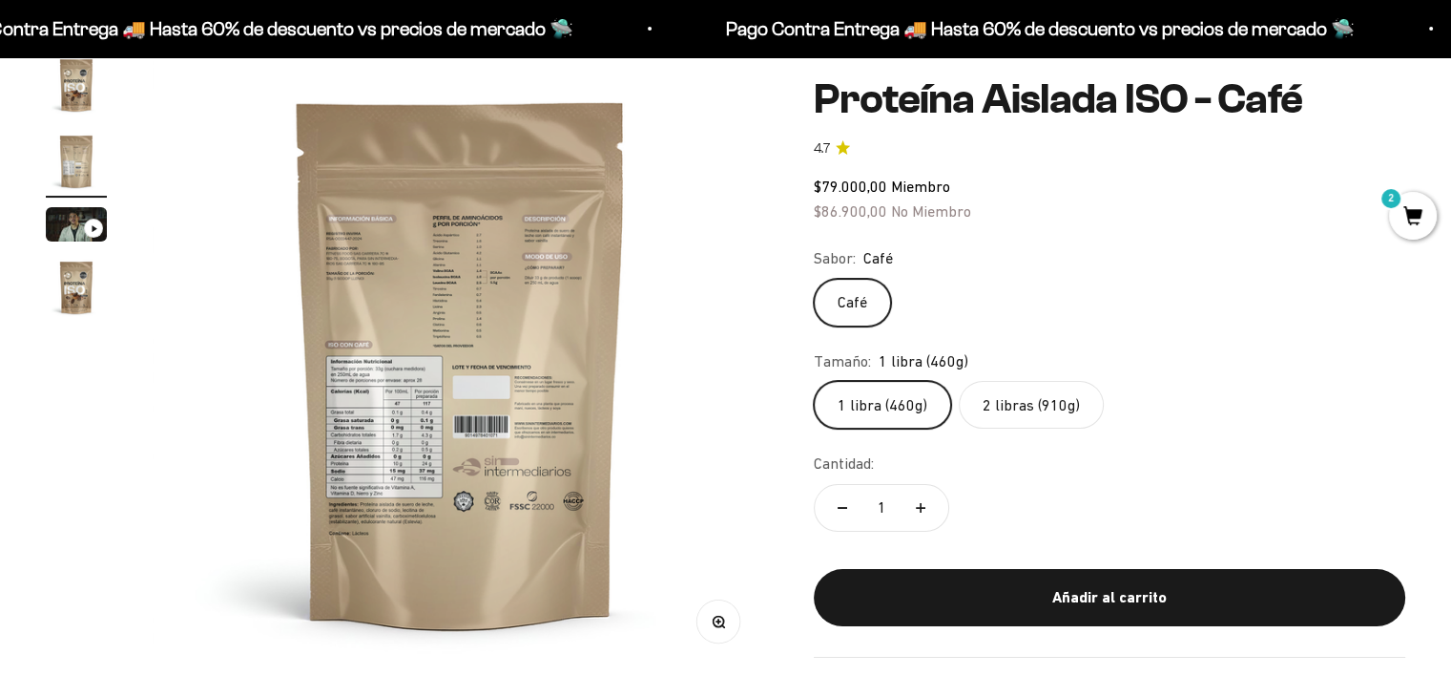
click at [495, 286] on img at bounding box center [460, 361] width 615 height 615
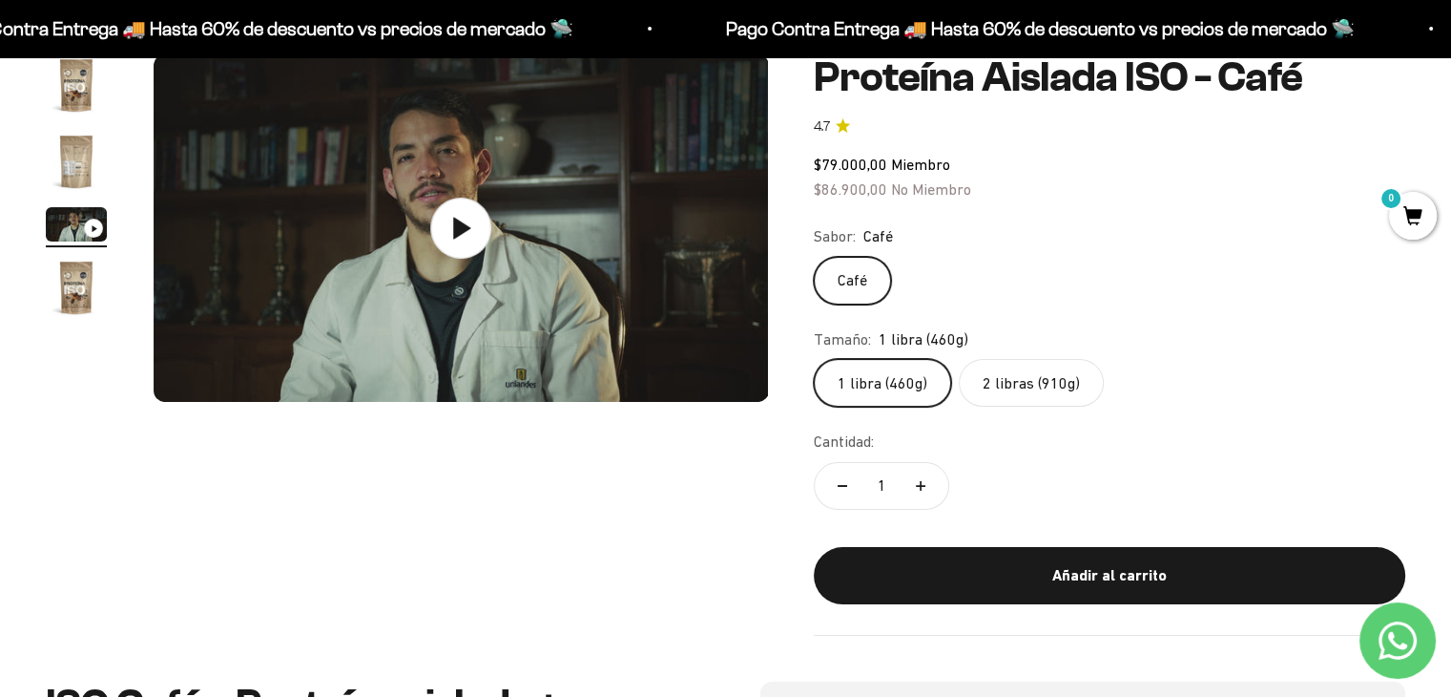
click at [93, 291] on img "Ir al artículo 4" at bounding box center [76, 287] width 61 height 61
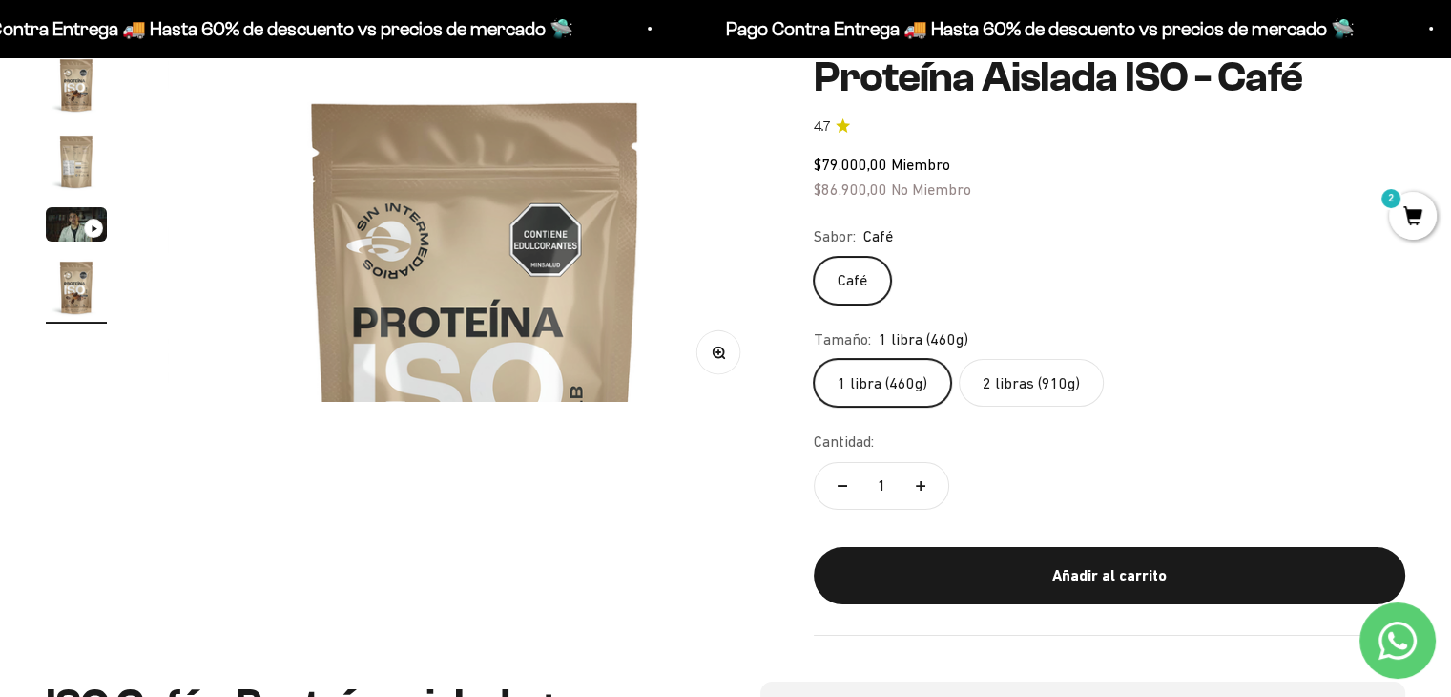
scroll to position [0, 1915]
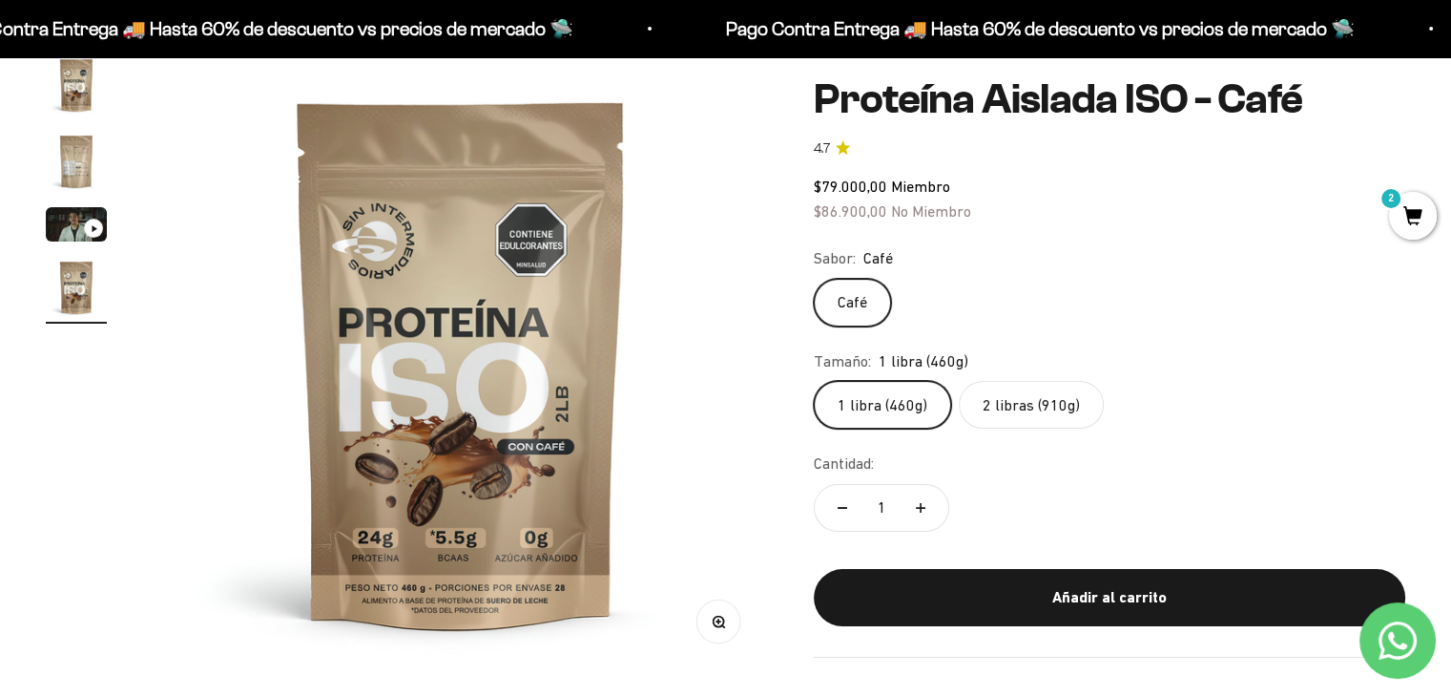
click at [621, 365] on img at bounding box center [461, 361] width 615 height 615
click at [607, 359] on img at bounding box center [461, 361] width 615 height 615
drag, startPoint x: 316, startPoint y: 364, endPoint x: 302, endPoint y: 365, distance: 13.4
click at [313, 364] on img at bounding box center [461, 361] width 615 height 615
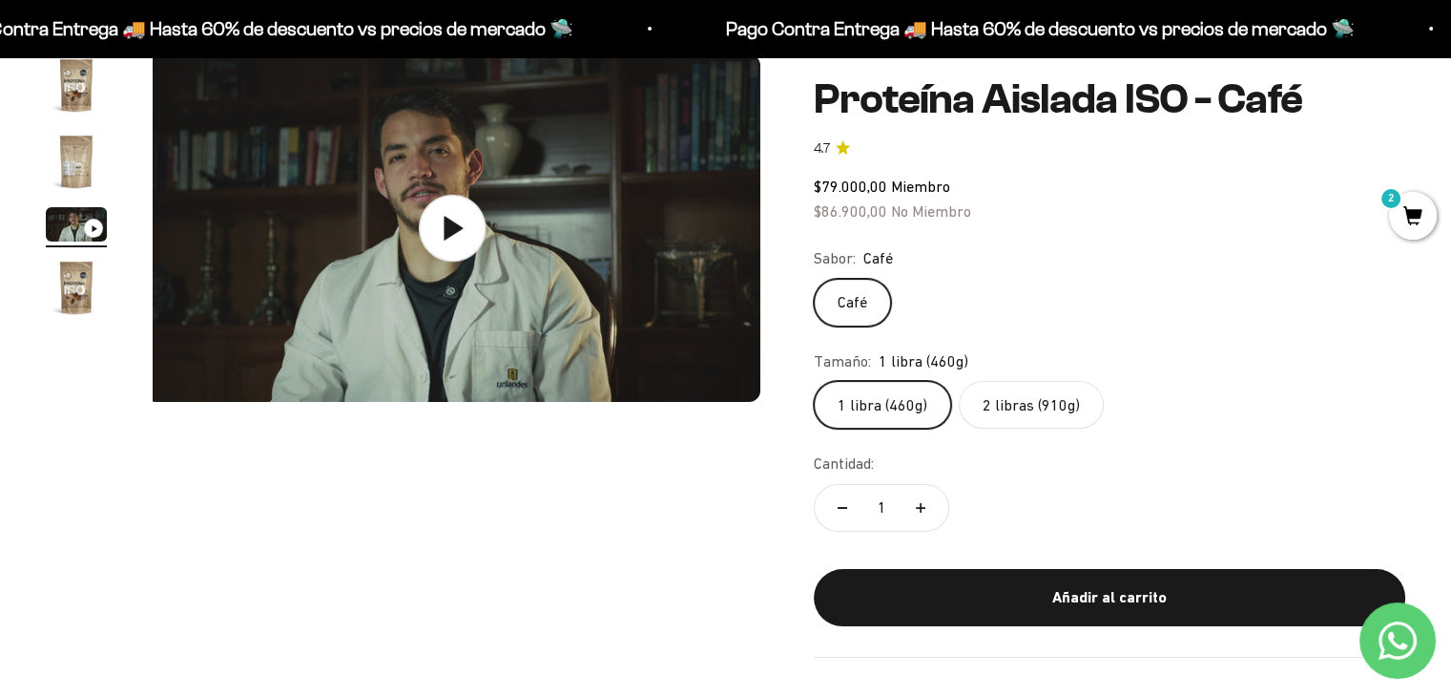
scroll to position [0, 1277]
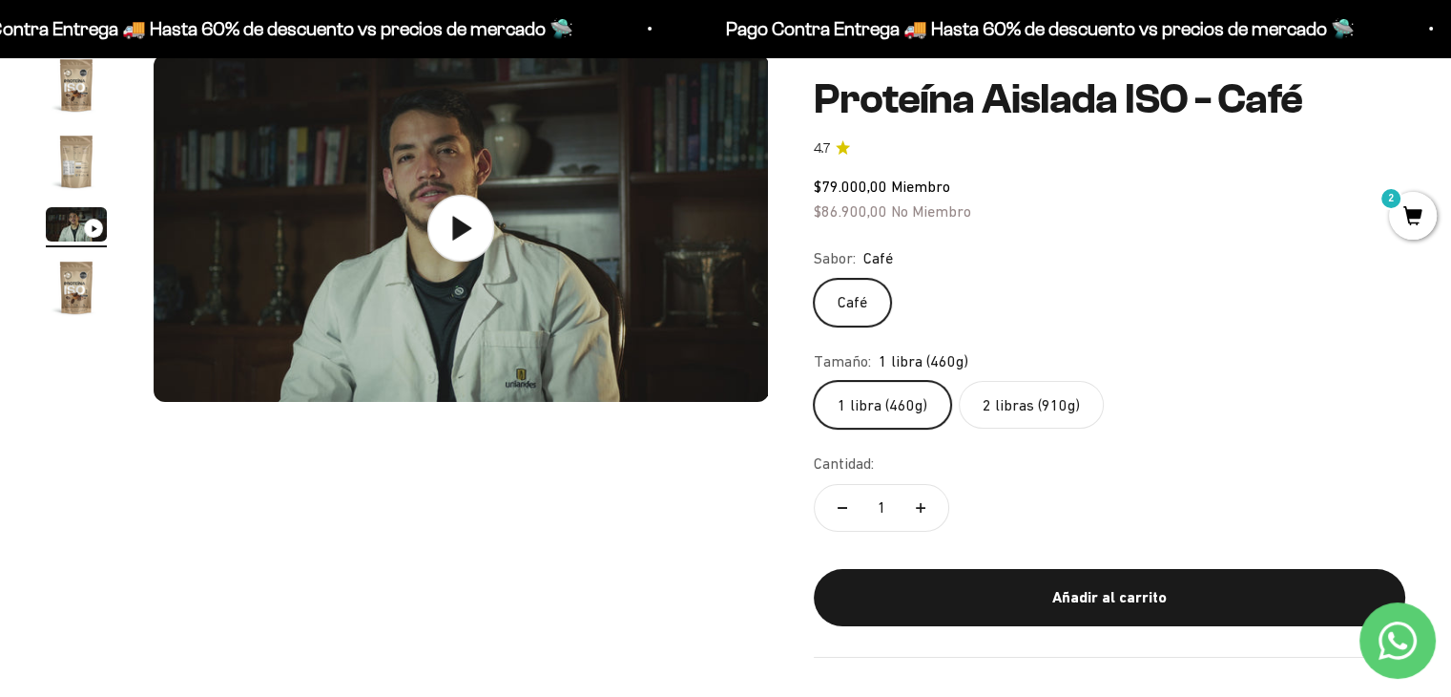
click at [303, 364] on img at bounding box center [461, 227] width 615 height 347
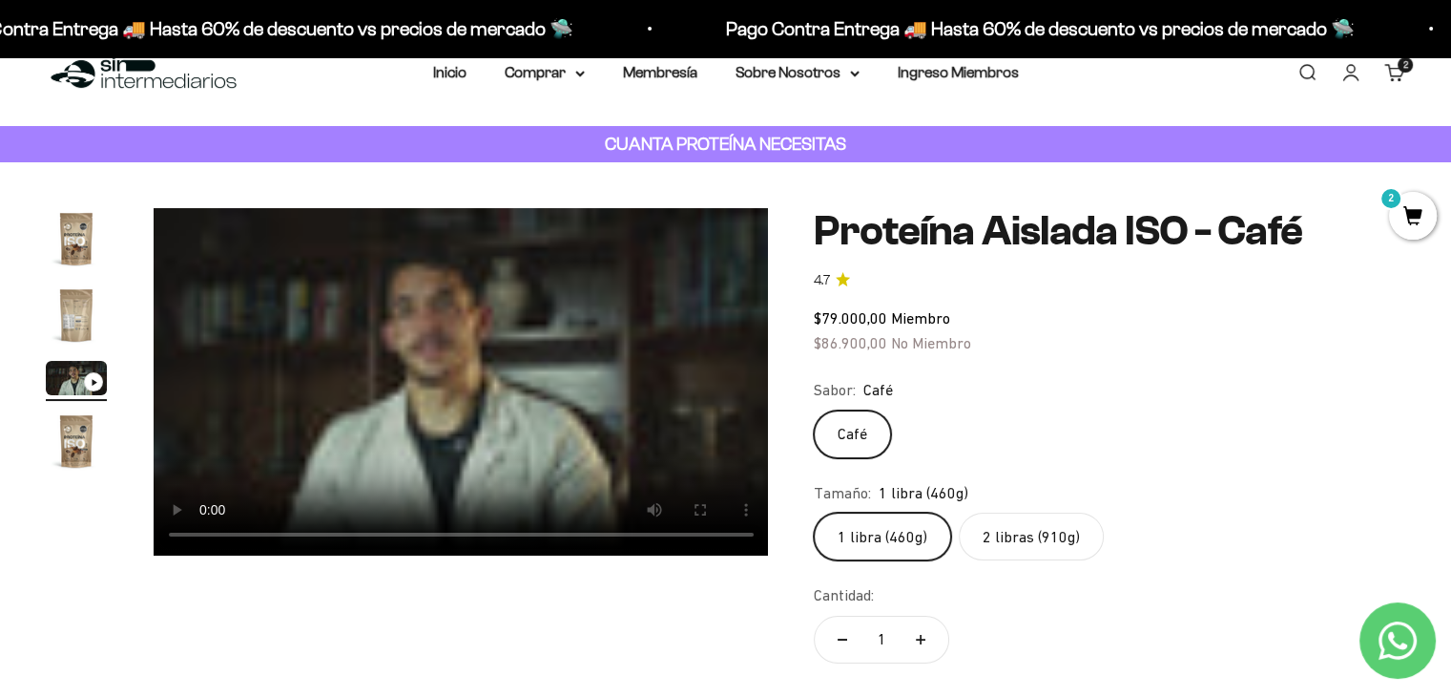
scroll to position [0, 0]
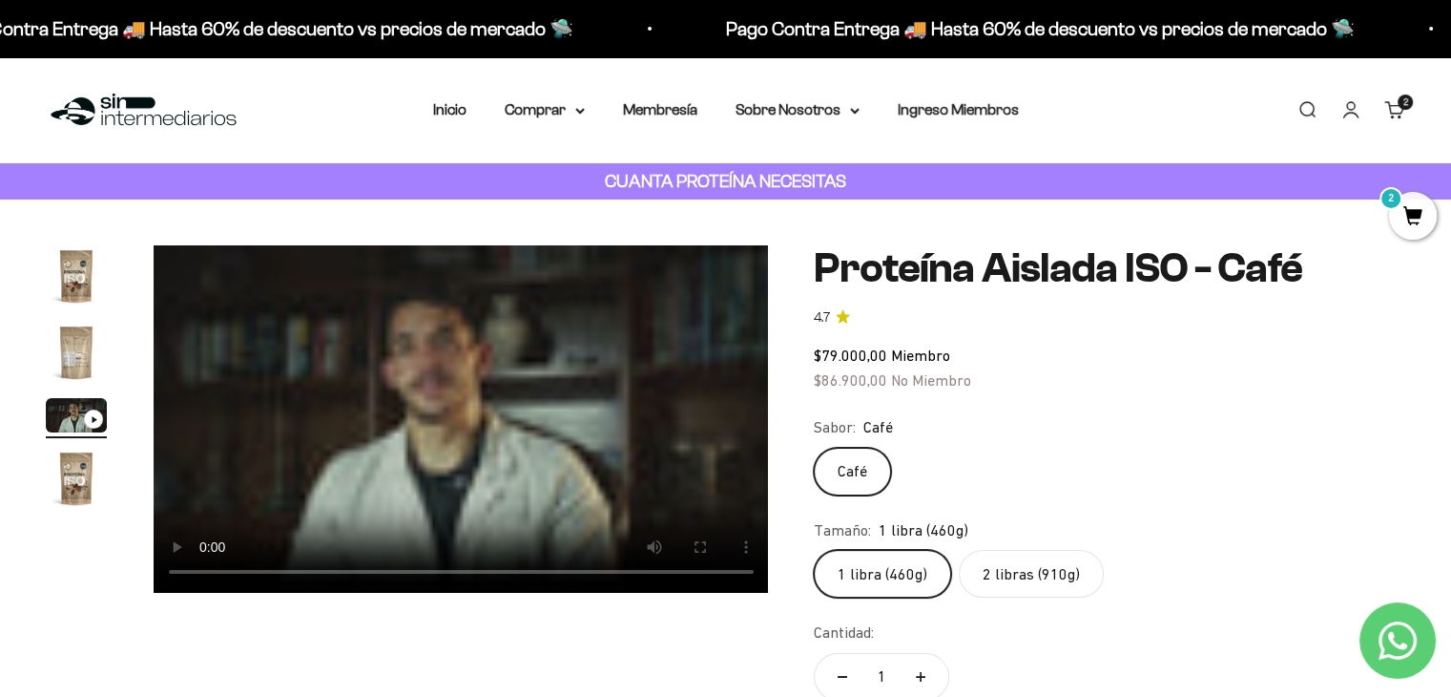
click at [320, 449] on video "Proteína Aislada ISO - Café" at bounding box center [461, 418] width 615 height 347
click at [88, 272] on img "Ir al artículo 1" at bounding box center [76, 275] width 61 height 61
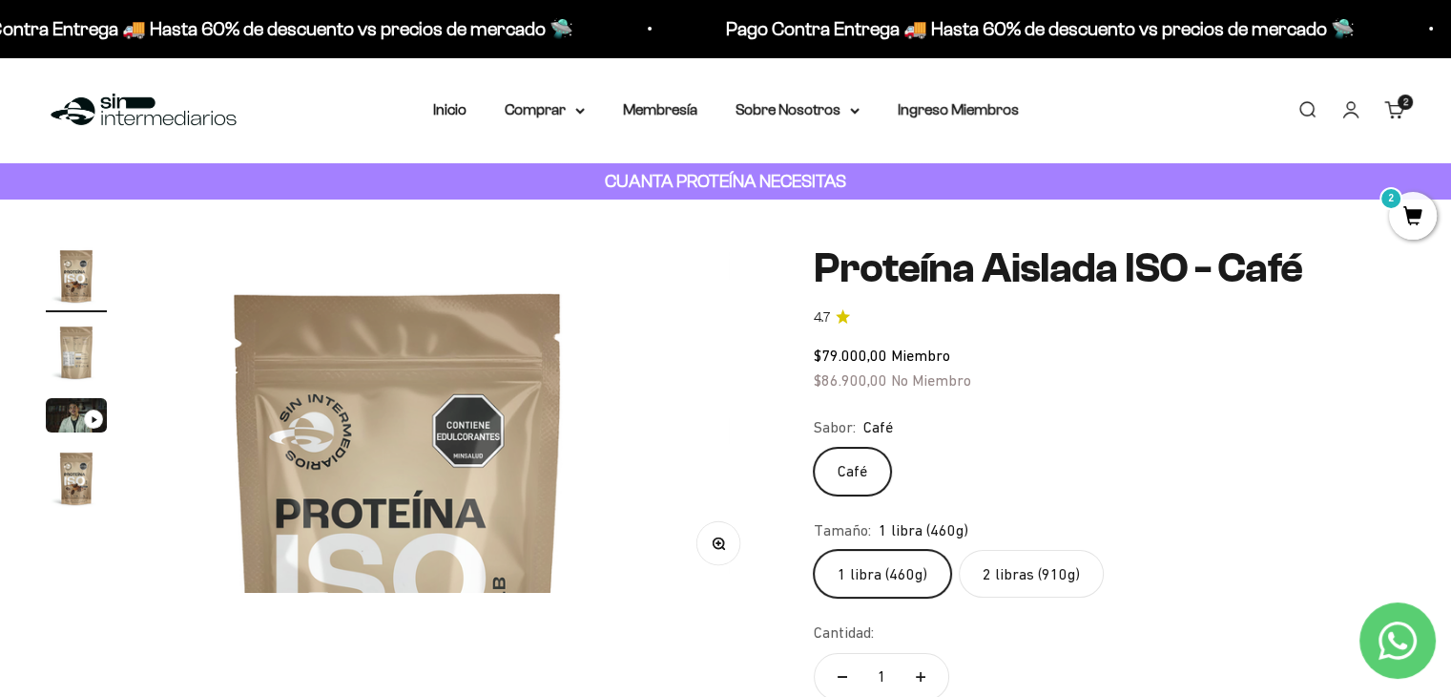
click at [71, 359] on img "Ir al artículo 2" at bounding box center [76, 352] width 61 height 61
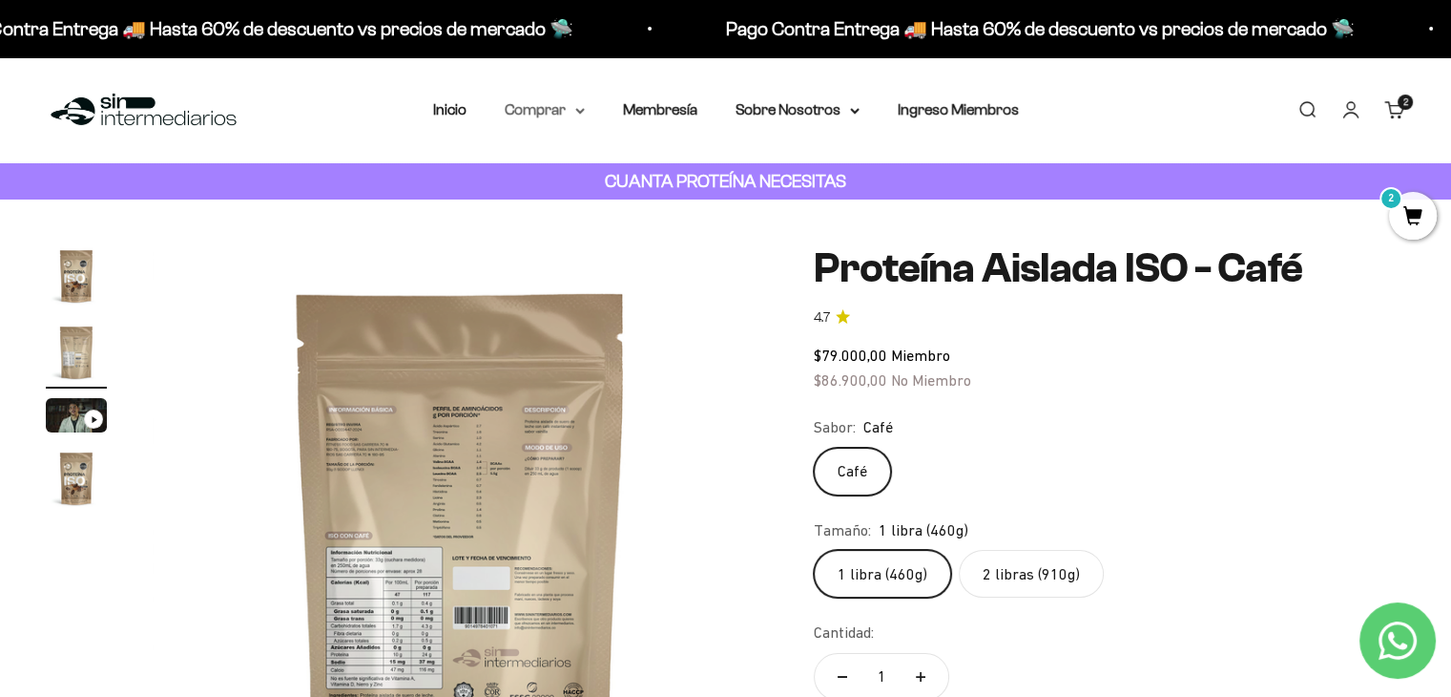
click at [576, 111] on icon at bounding box center [580, 111] width 10 height 7
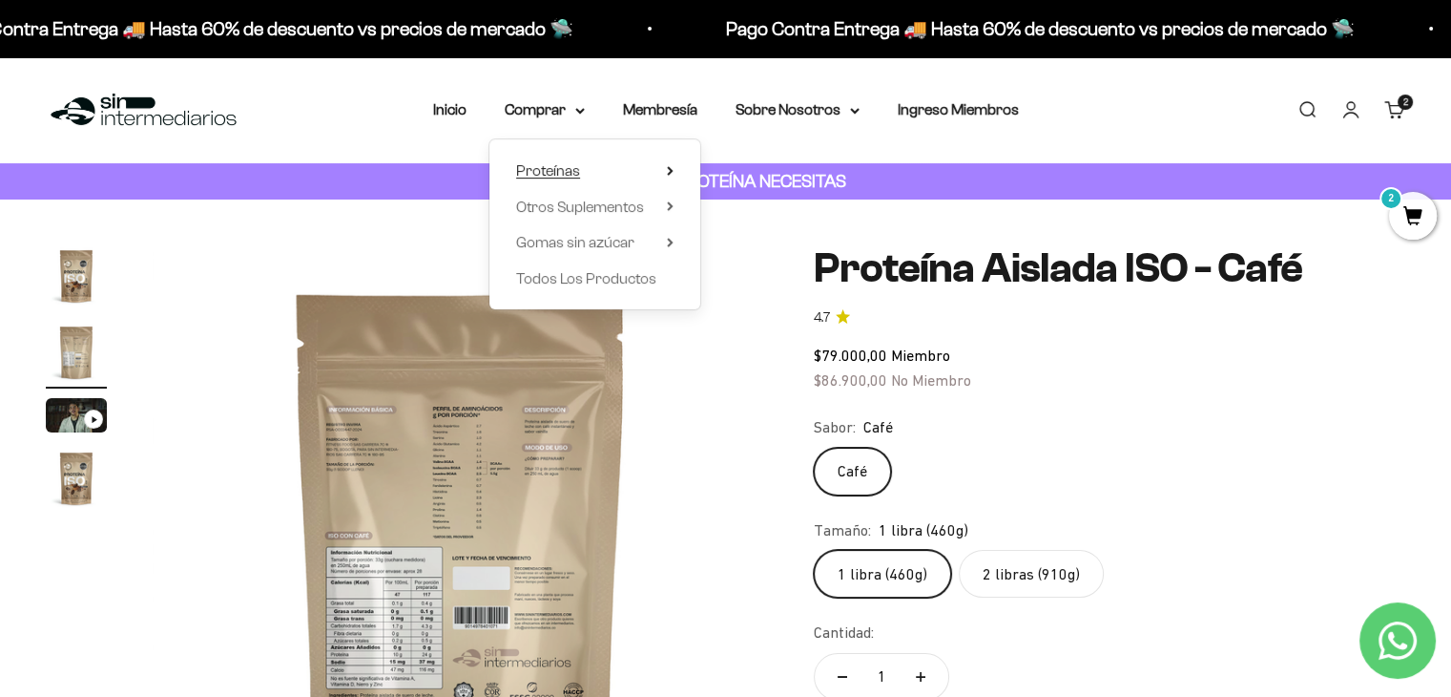
click at [594, 177] on summary "Proteínas" at bounding box center [594, 170] width 157 height 25
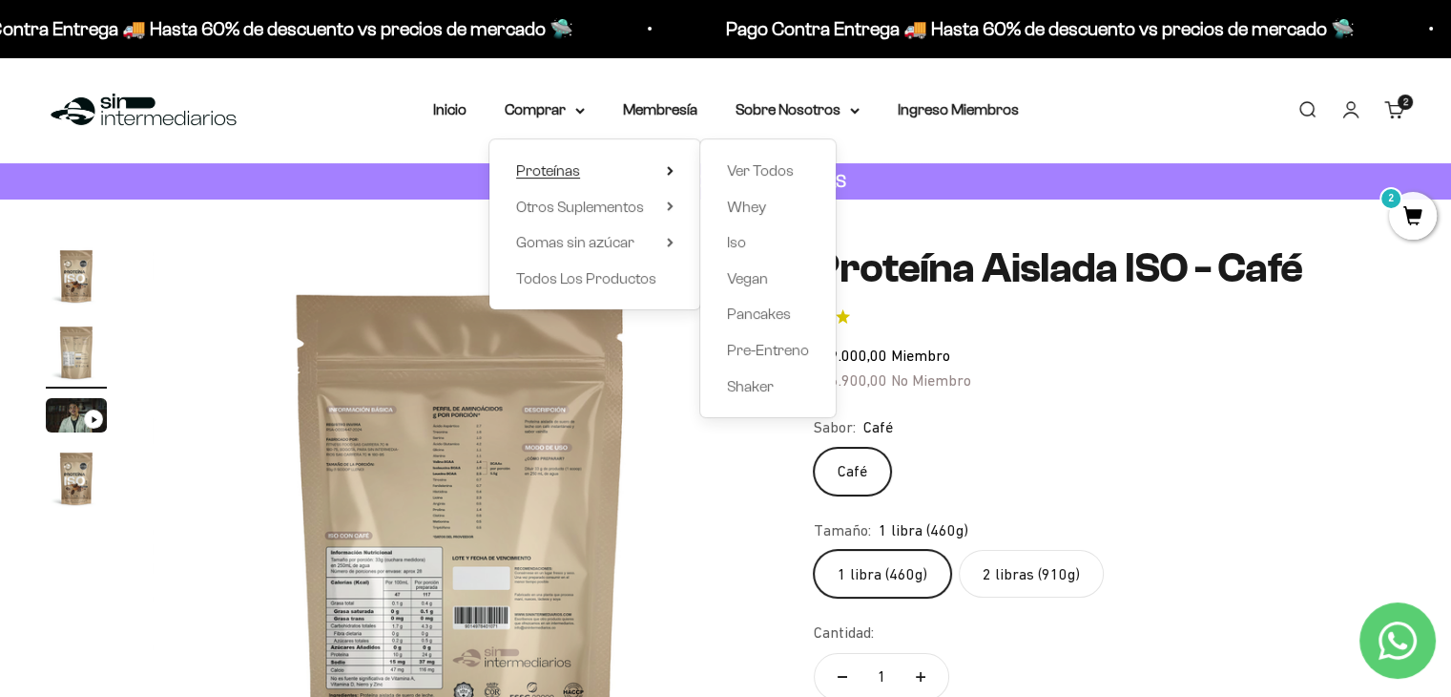
click at [528, 169] on span "Proteínas" at bounding box center [548, 170] width 64 height 16
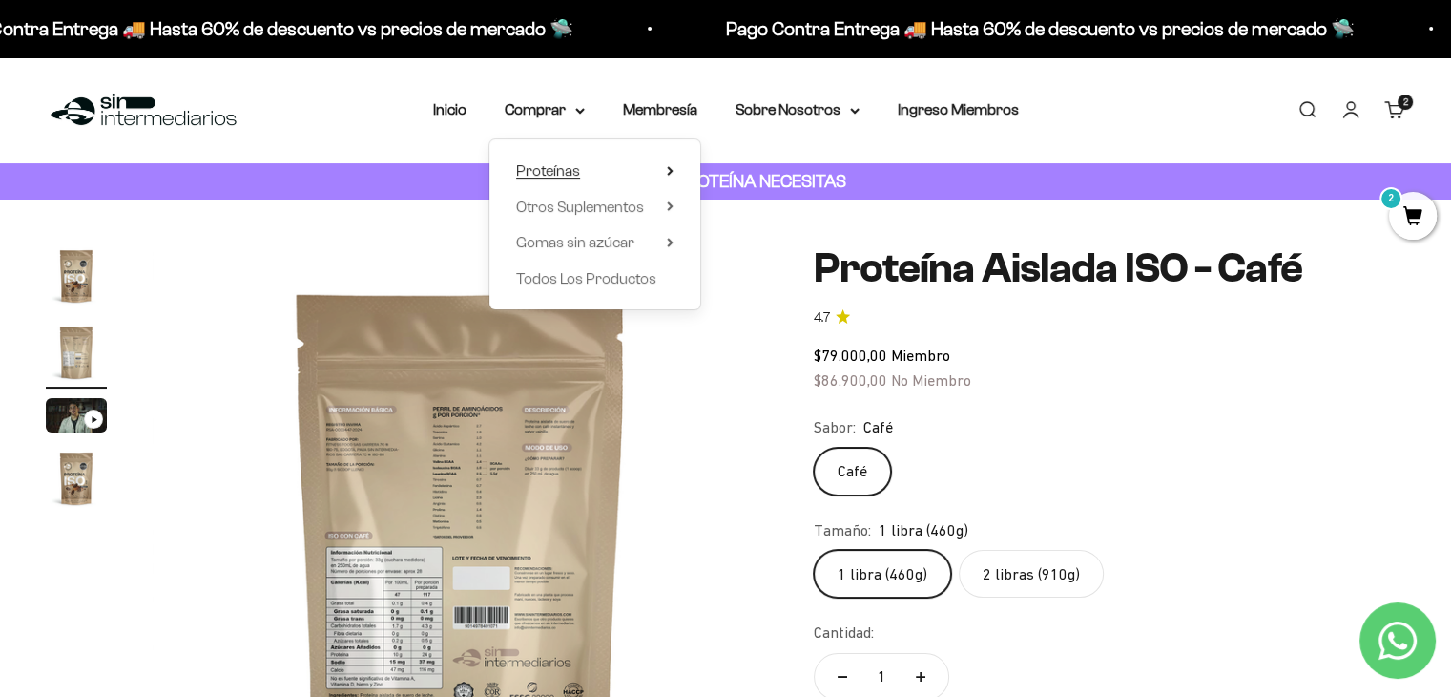
click at [570, 171] on span "Proteínas" at bounding box center [548, 170] width 64 height 16
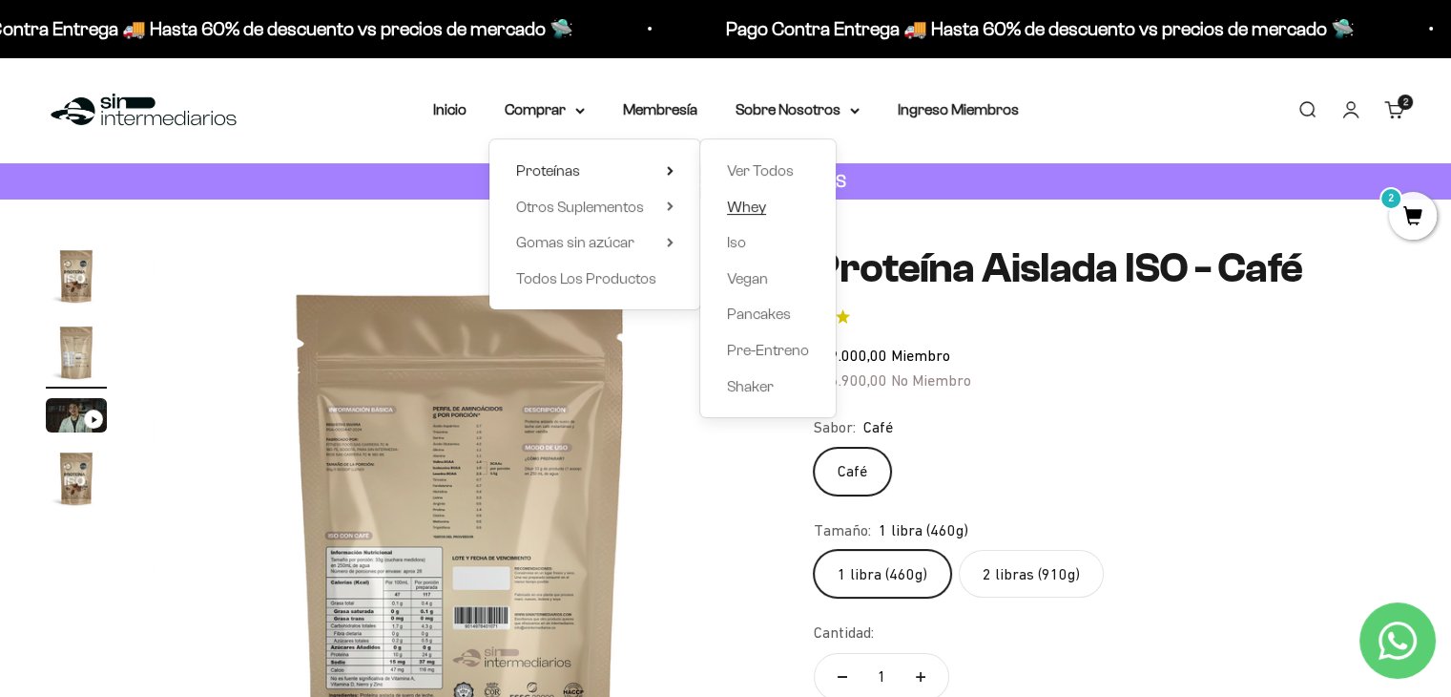
click at [741, 207] on span "Whey" at bounding box center [746, 206] width 39 height 16
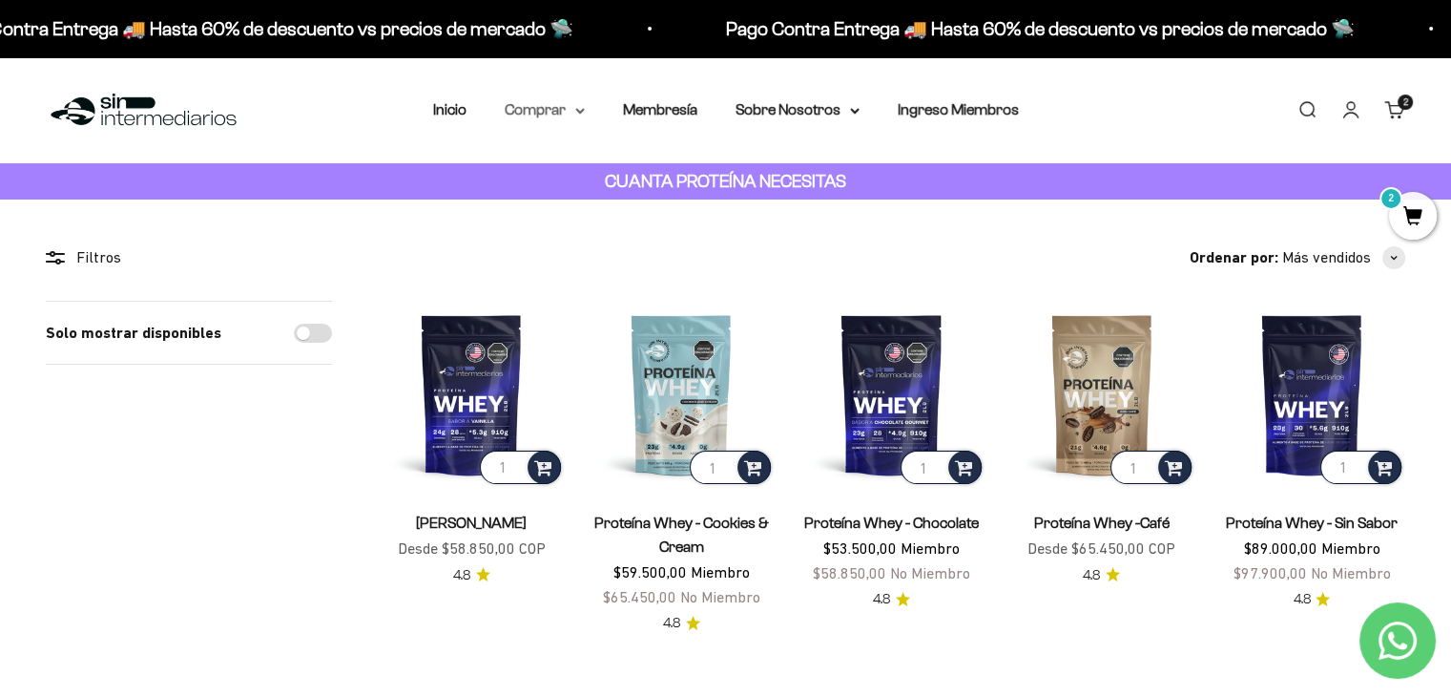
click at [573, 116] on summary "Comprar" at bounding box center [545, 109] width 80 height 25
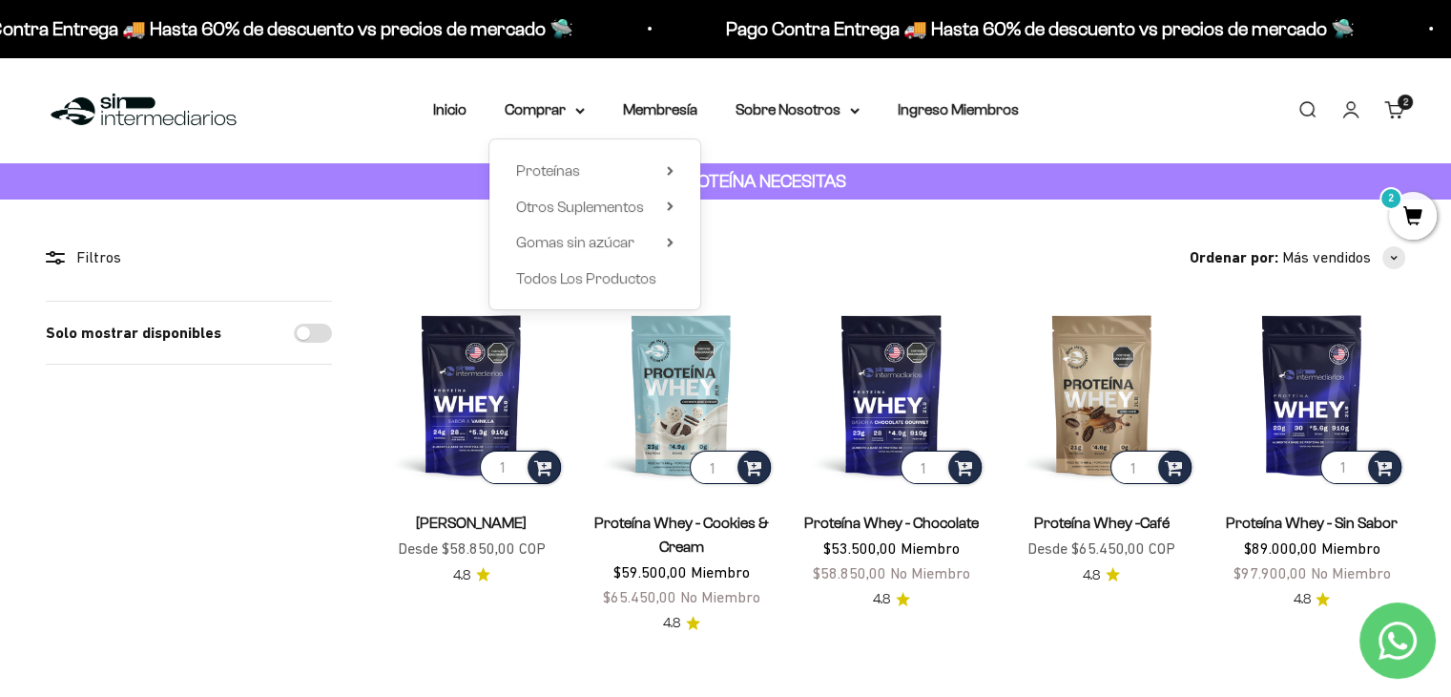
click at [682, 169] on div "Proteínas Ver Todos Whey Iso Vegan Shaker" at bounding box center [594, 224] width 211 height 170
click at [668, 170] on icon at bounding box center [670, 171] width 7 height 10
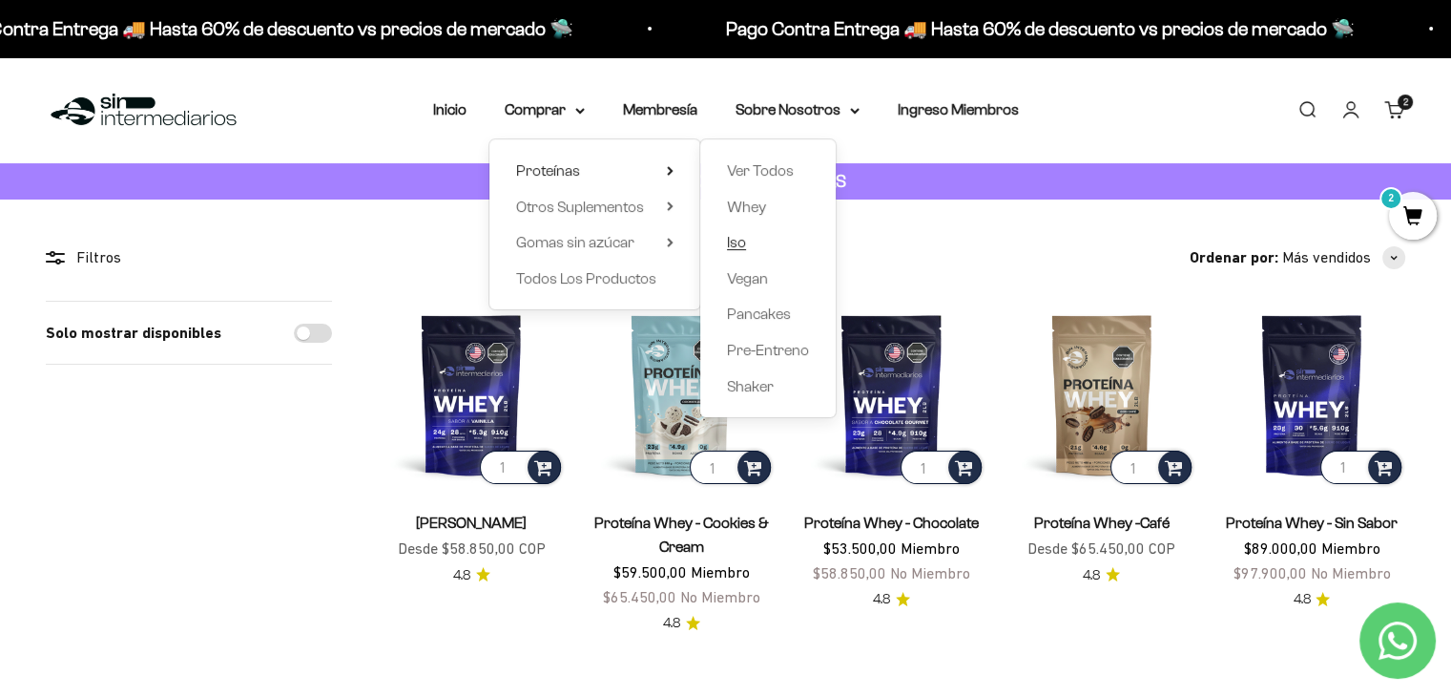
click at [738, 244] on span "Iso" at bounding box center [736, 242] width 19 height 16
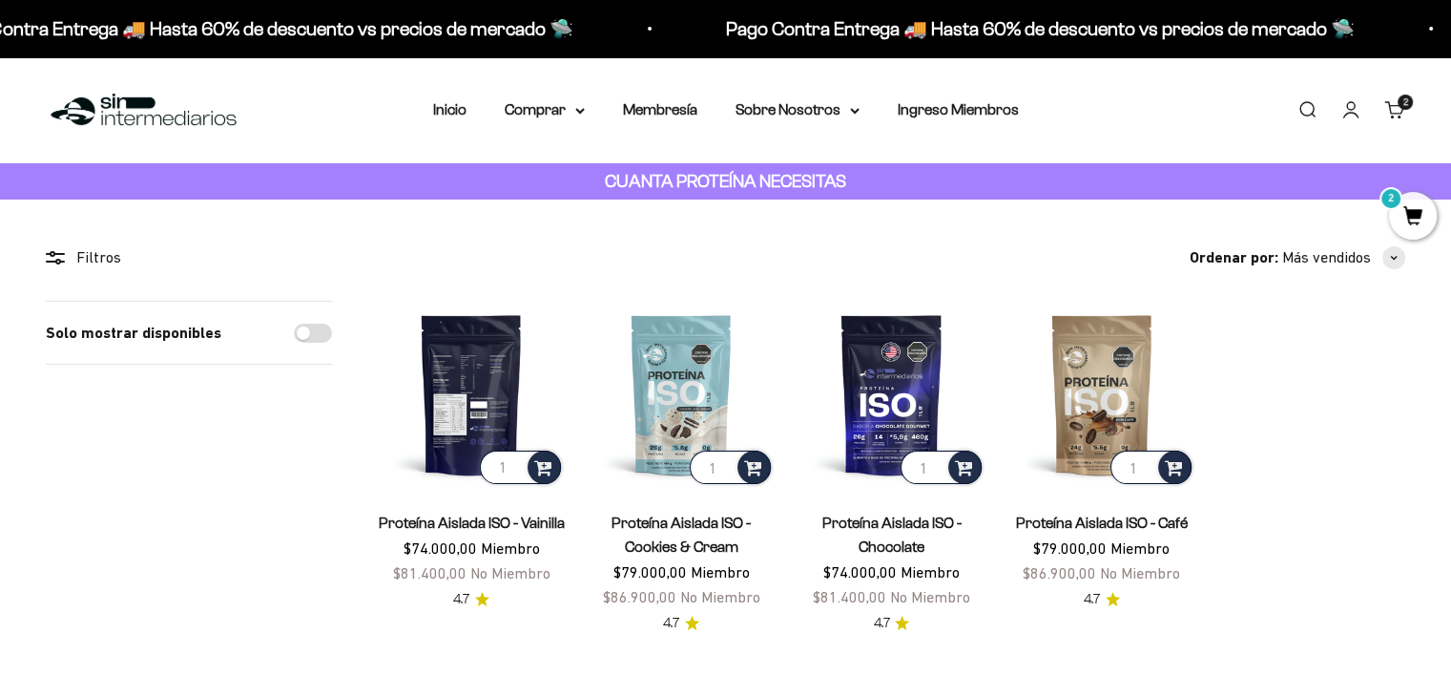
click at [498, 413] on img at bounding box center [471, 394] width 187 height 187
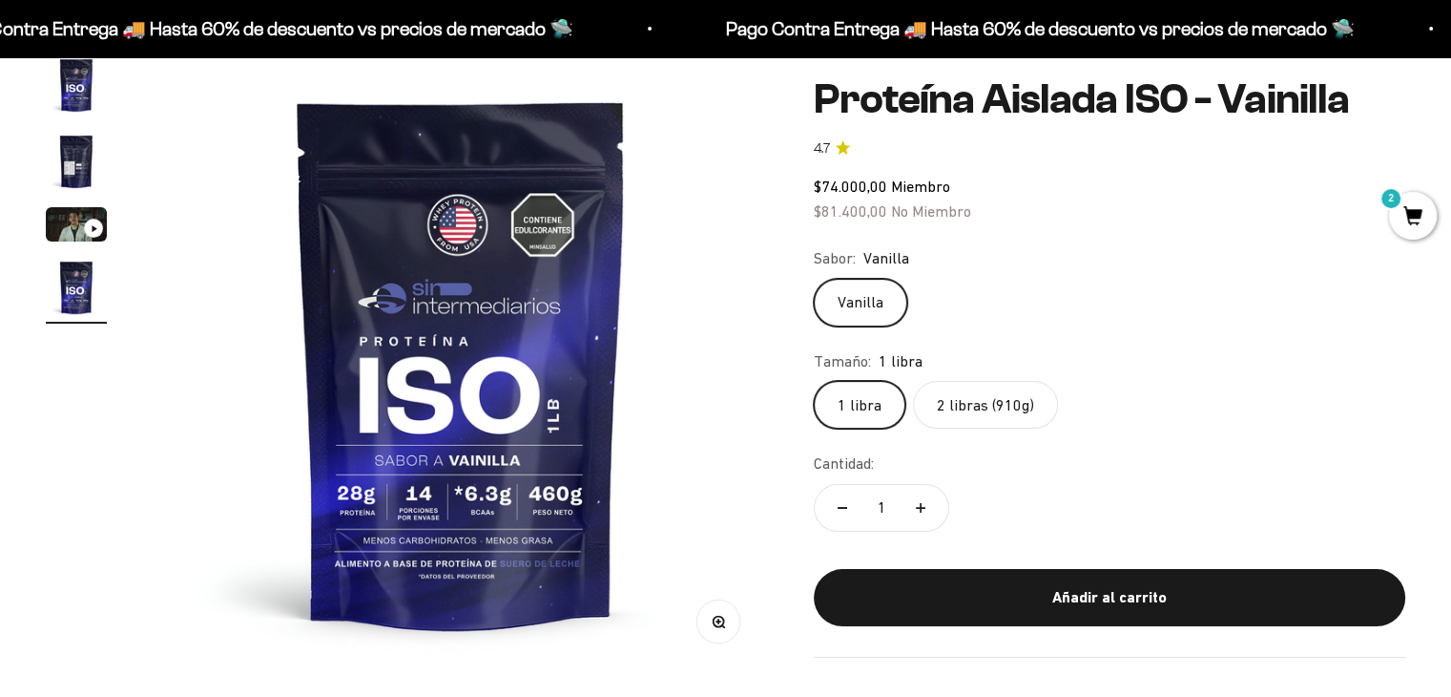
click at [589, 347] on img at bounding box center [461, 361] width 615 height 615
click at [602, 365] on img at bounding box center [461, 361] width 615 height 615
click at [645, 364] on img at bounding box center [461, 361] width 615 height 615
click at [645, 227] on img at bounding box center [461, 361] width 615 height 615
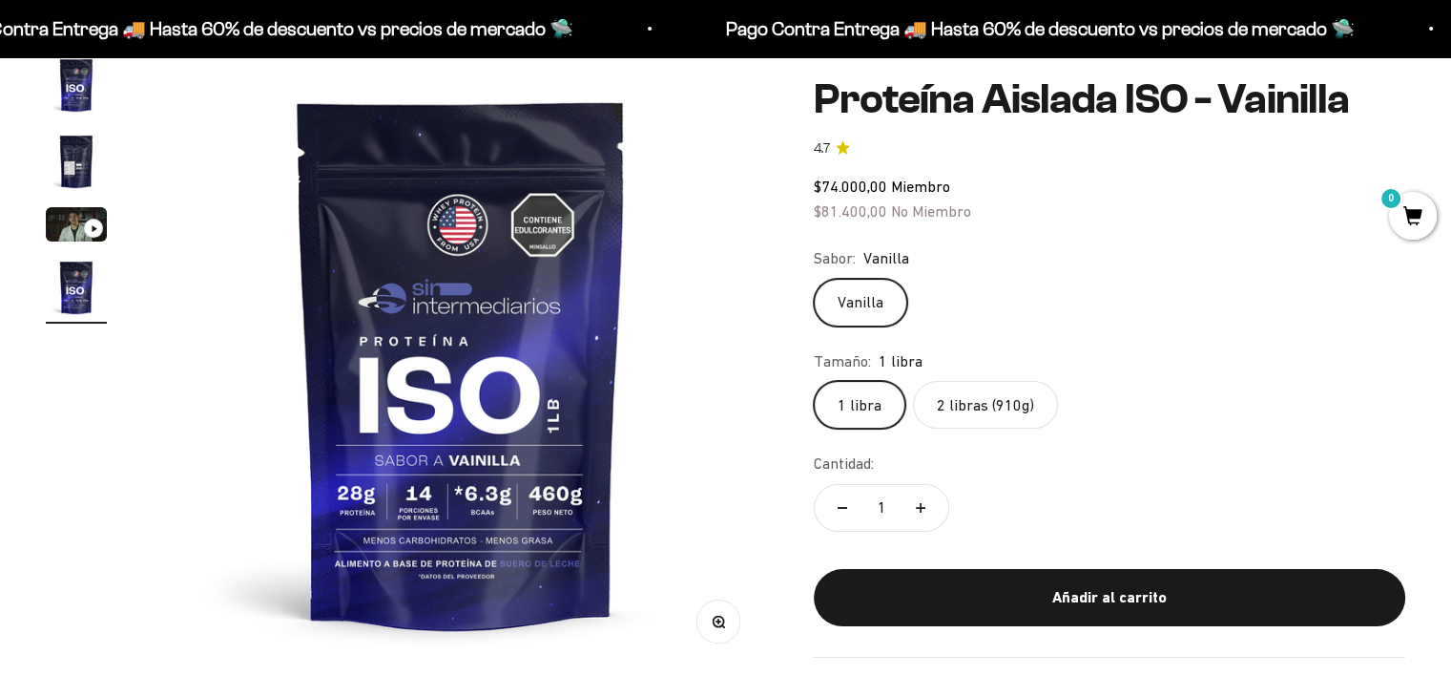
click at [583, 205] on img at bounding box center [461, 361] width 615 height 615
click at [59, 142] on img "Ir al artículo 2" at bounding box center [76, 161] width 61 height 61
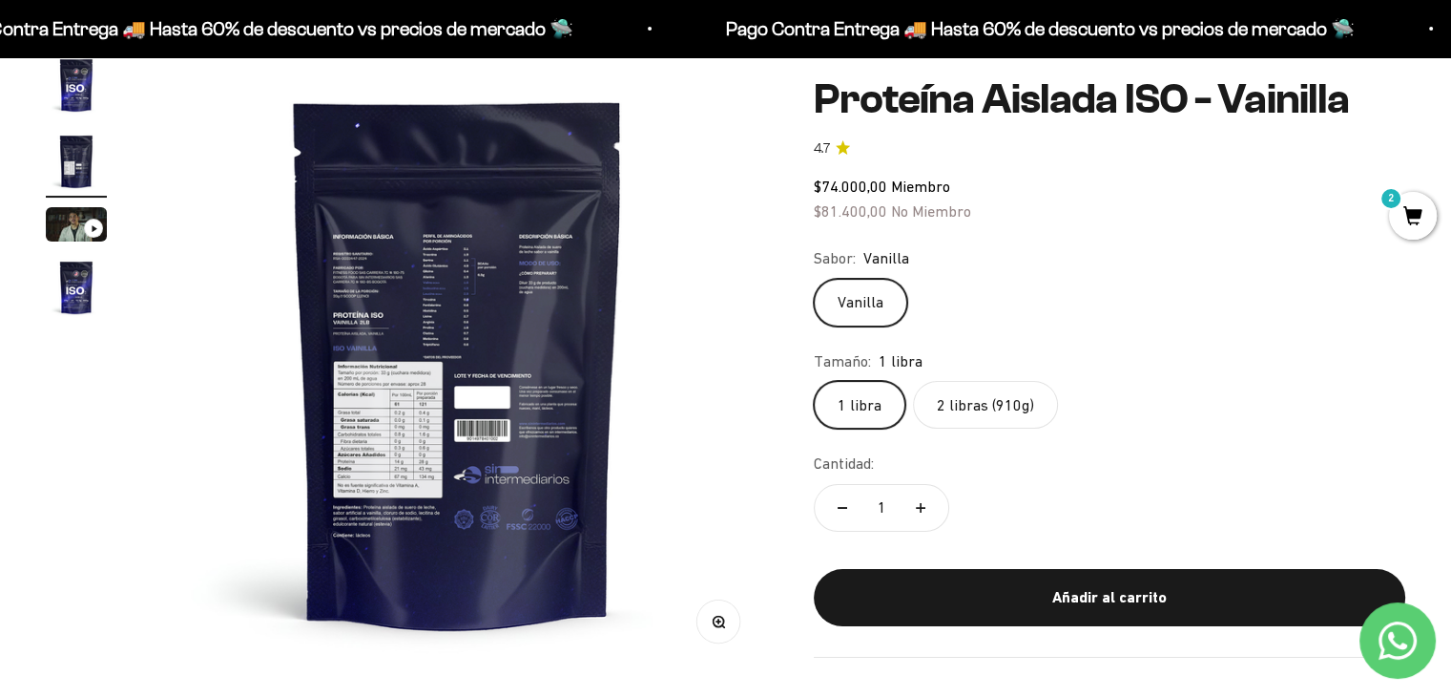
scroll to position [0, 638]
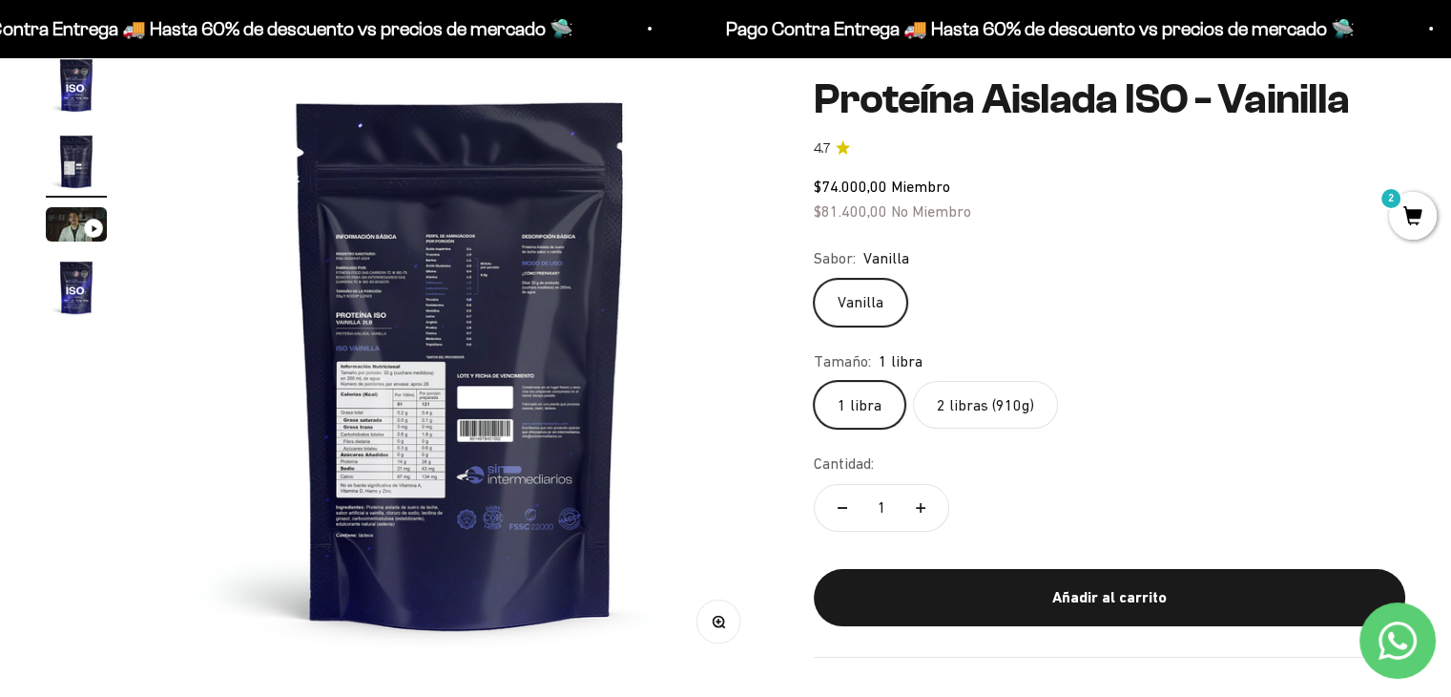
drag, startPoint x: 402, startPoint y: 346, endPoint x: 384, endPoint y: 283, distance: 65.5
click at [384, 283] on img at bounding box center [460, 361] width 615 height 615
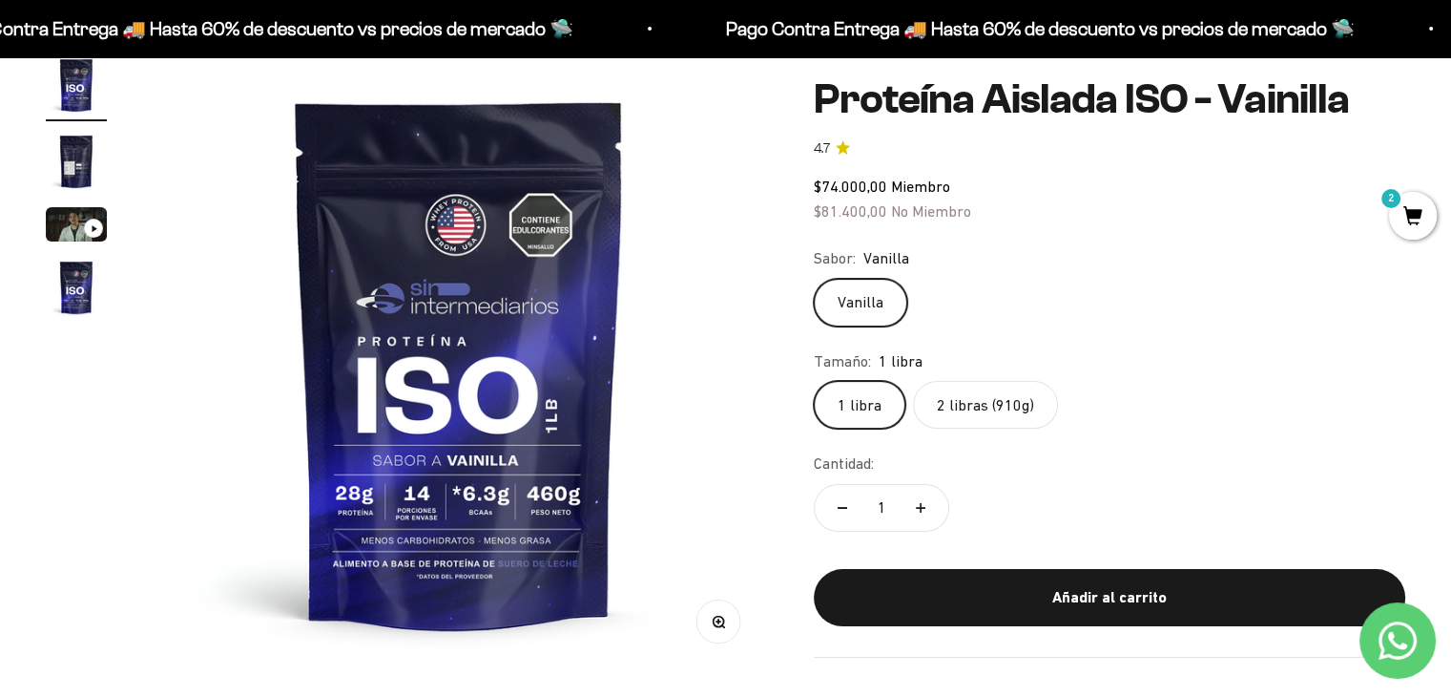
scroll to position [0, 0]
click at [583, 314] on img at bounding box center [460, 361] width 615 height 615
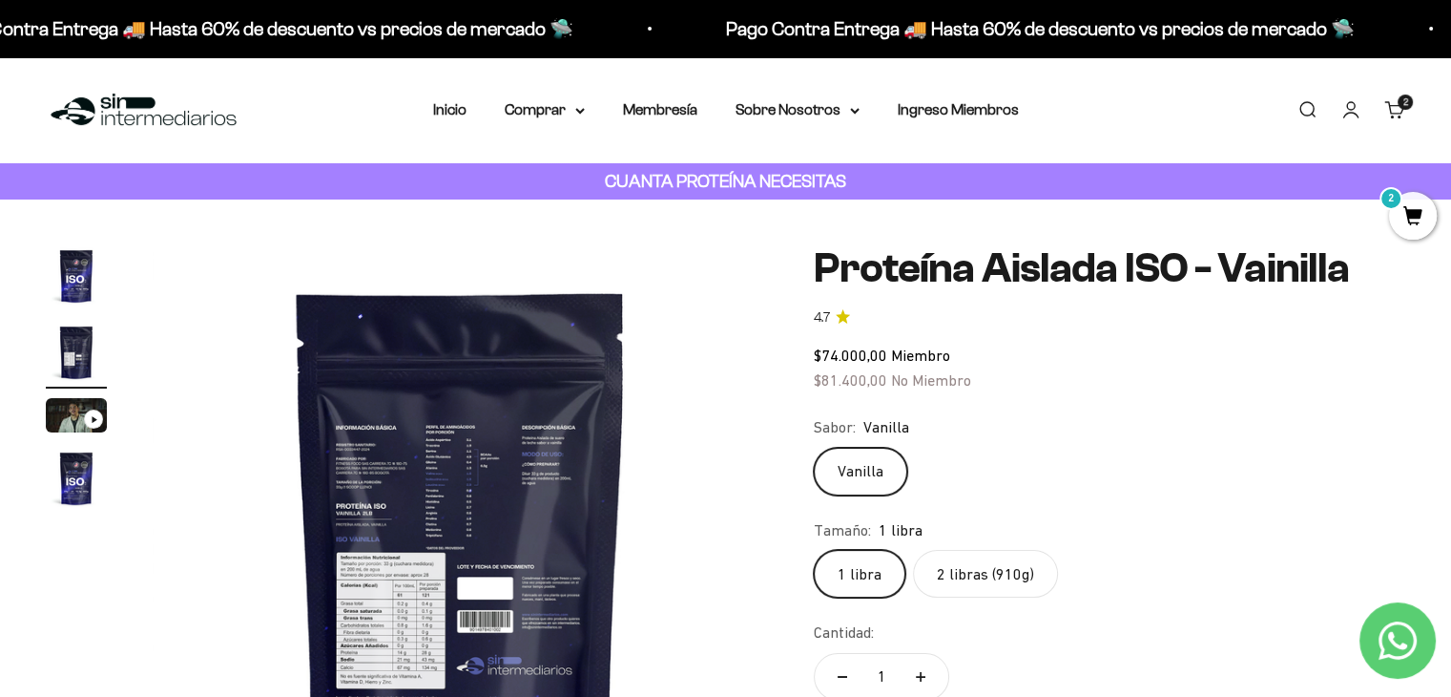
click at [1393, 114] on link "Carrito 2 artículos 2" at bounding box center [1395, 109] width 21 height 21
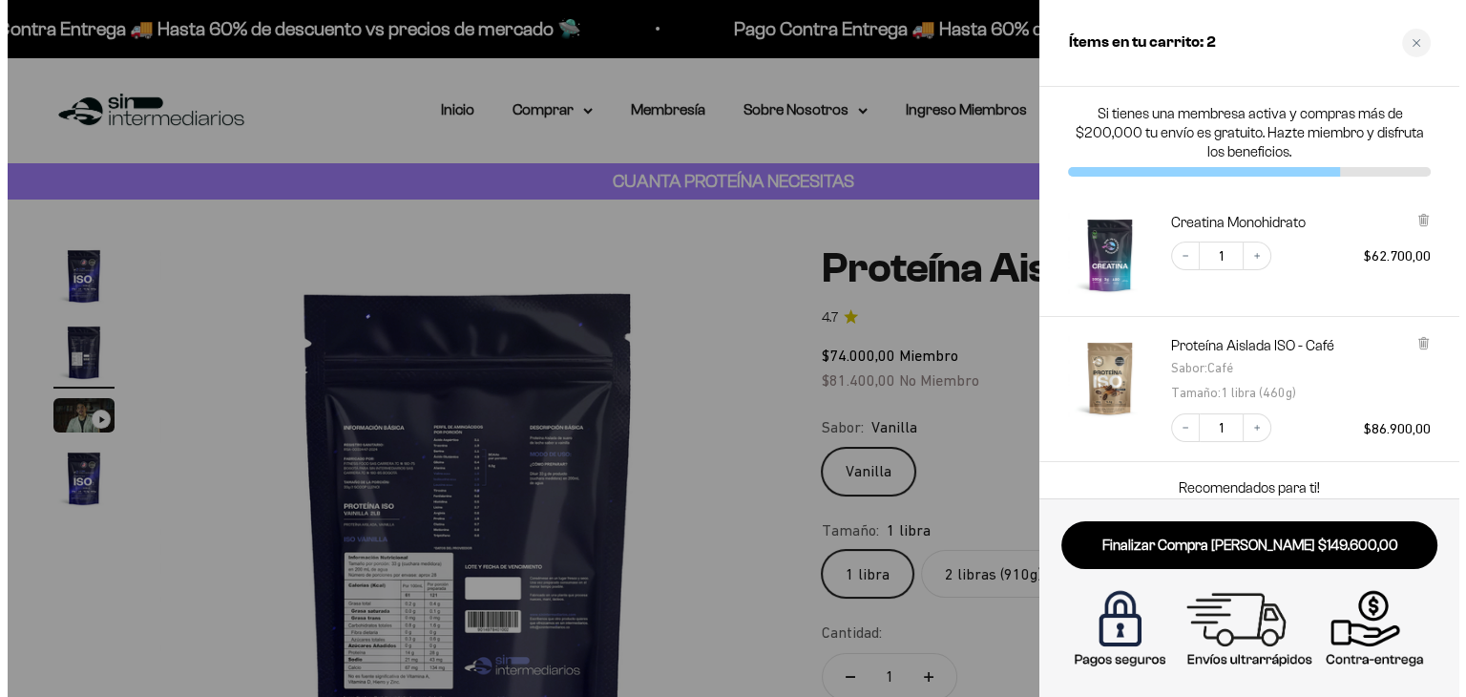
scroll to position [0, 646]
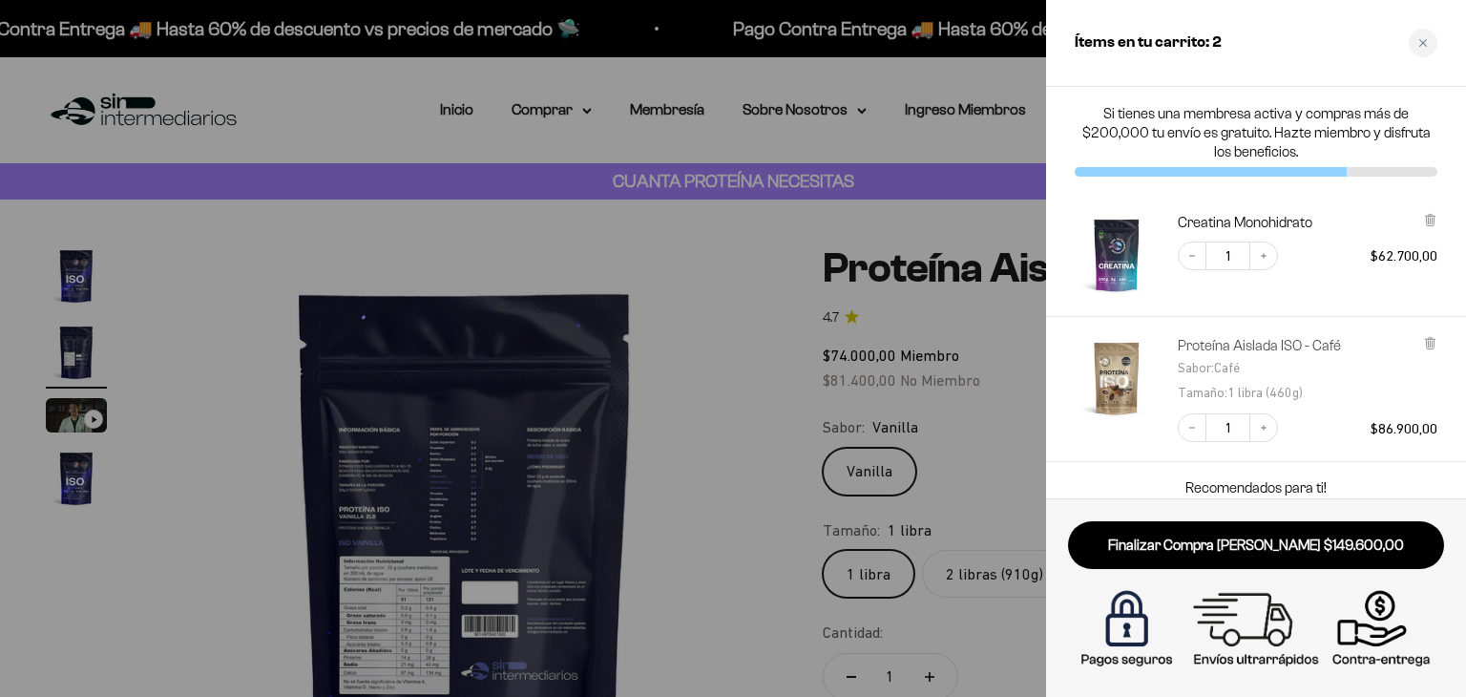
click at [1218, 344] on link "Proteína Aislada ISO - Café" at bounding box center [1258, 345] width 163 height 19
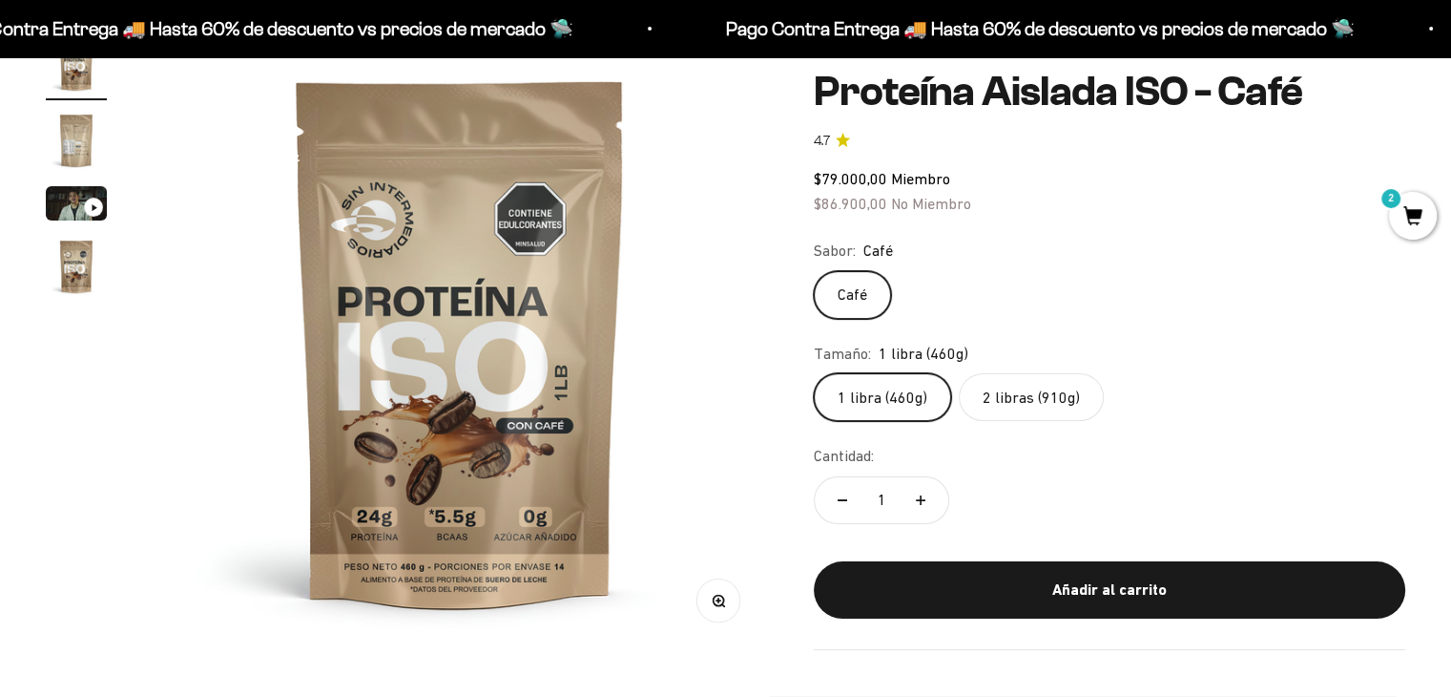
scroll to position [95, 0]
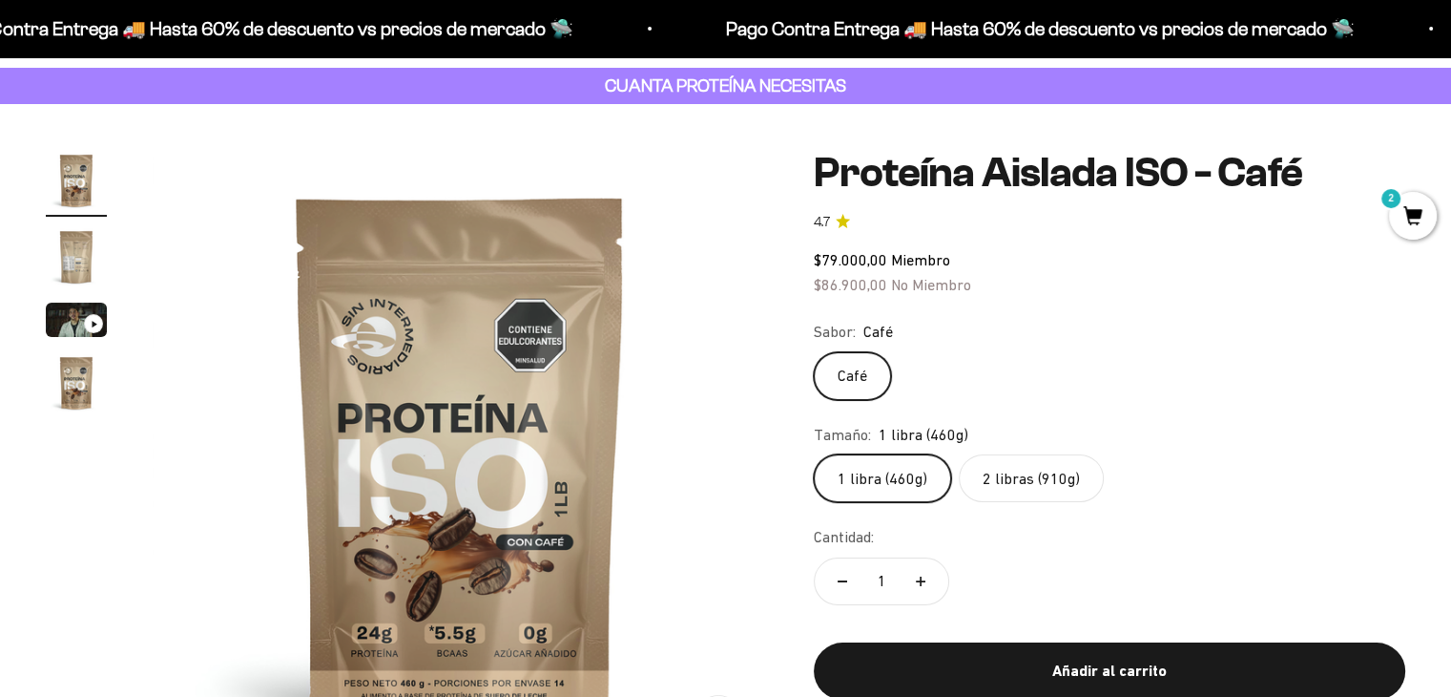
click at [80, 243] on img "Ir al artículo 2" at bounding box center [76, 256] width 61 height 61
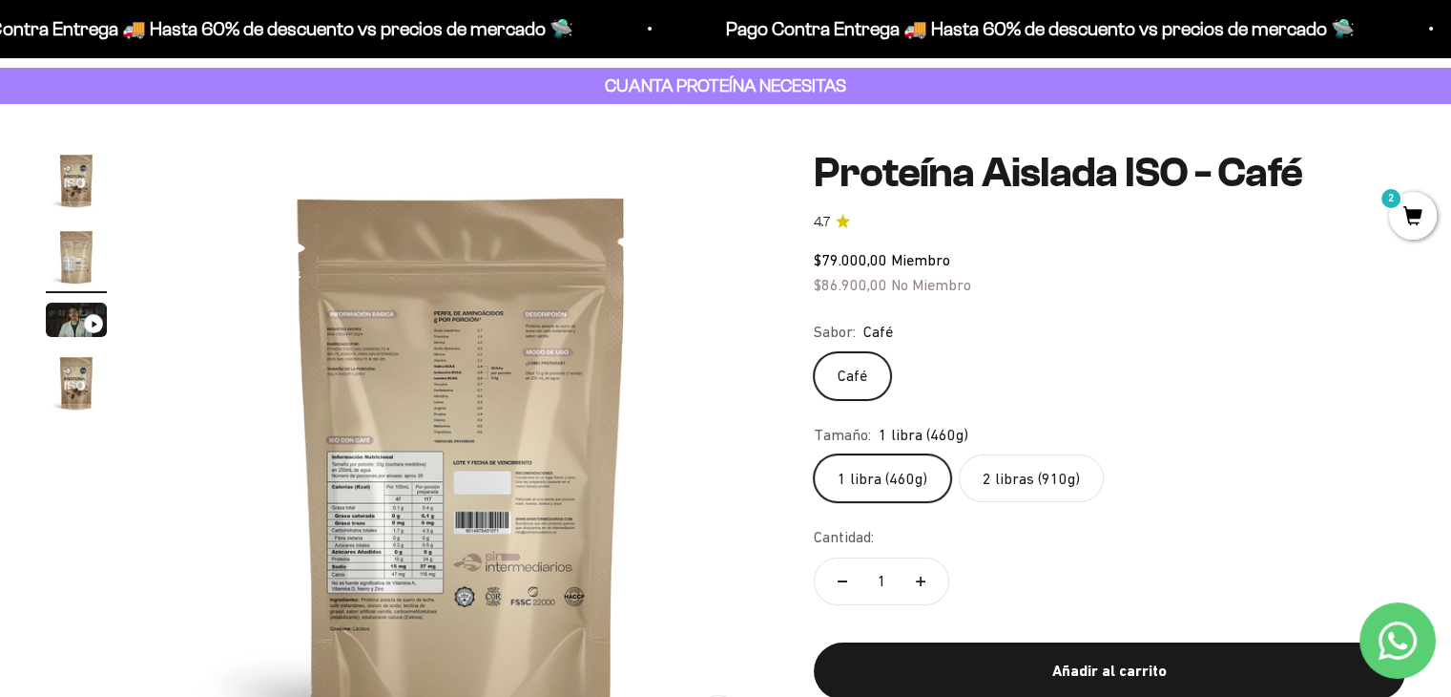
scroll to position [0, 638]
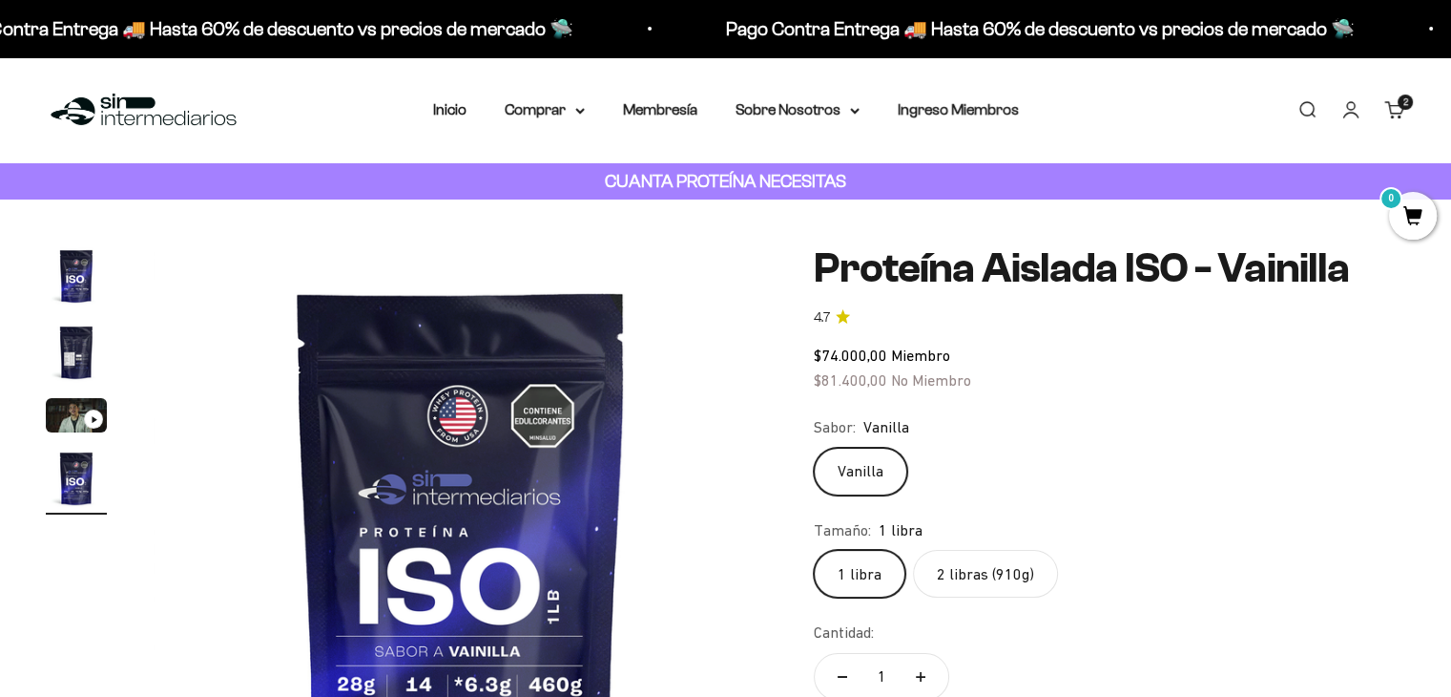
click at [63, 375] on img "Ir al artículo 2" at bounding box center [76, 352] width 61 height 61
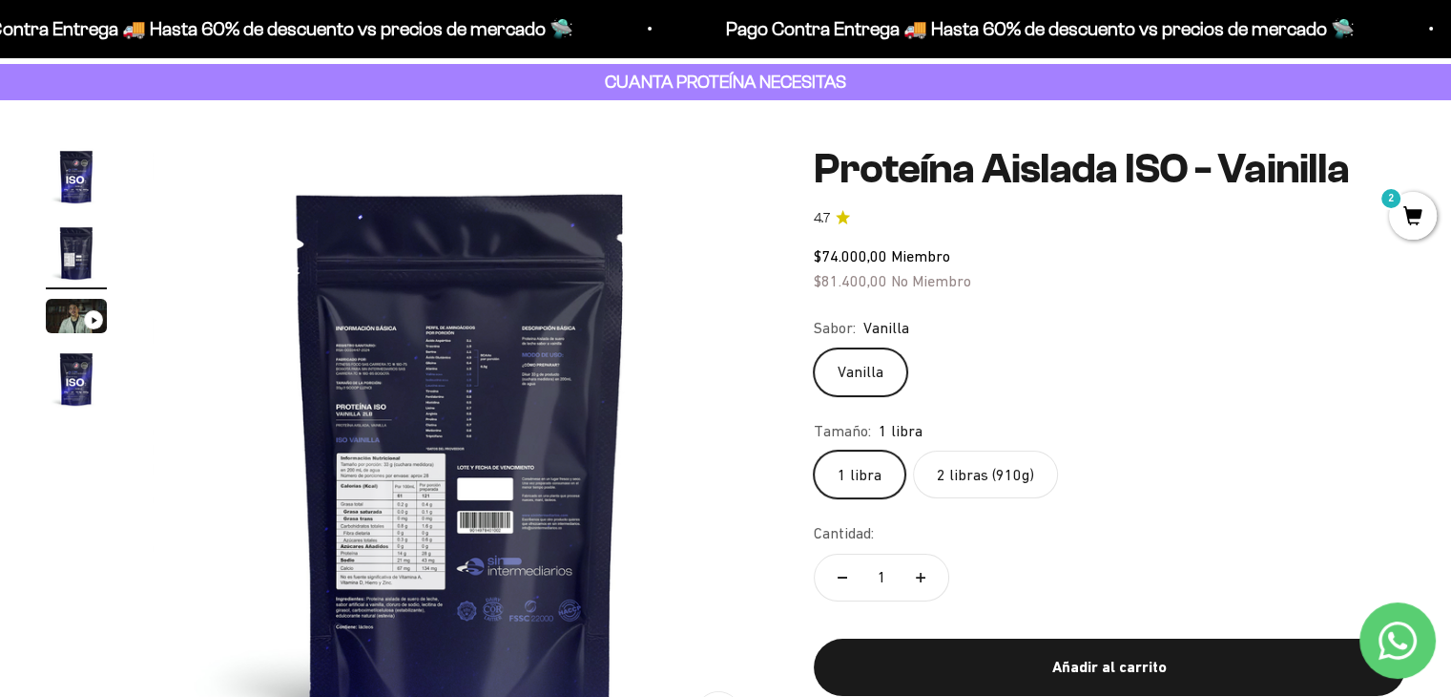
scroll to position [95, 0]
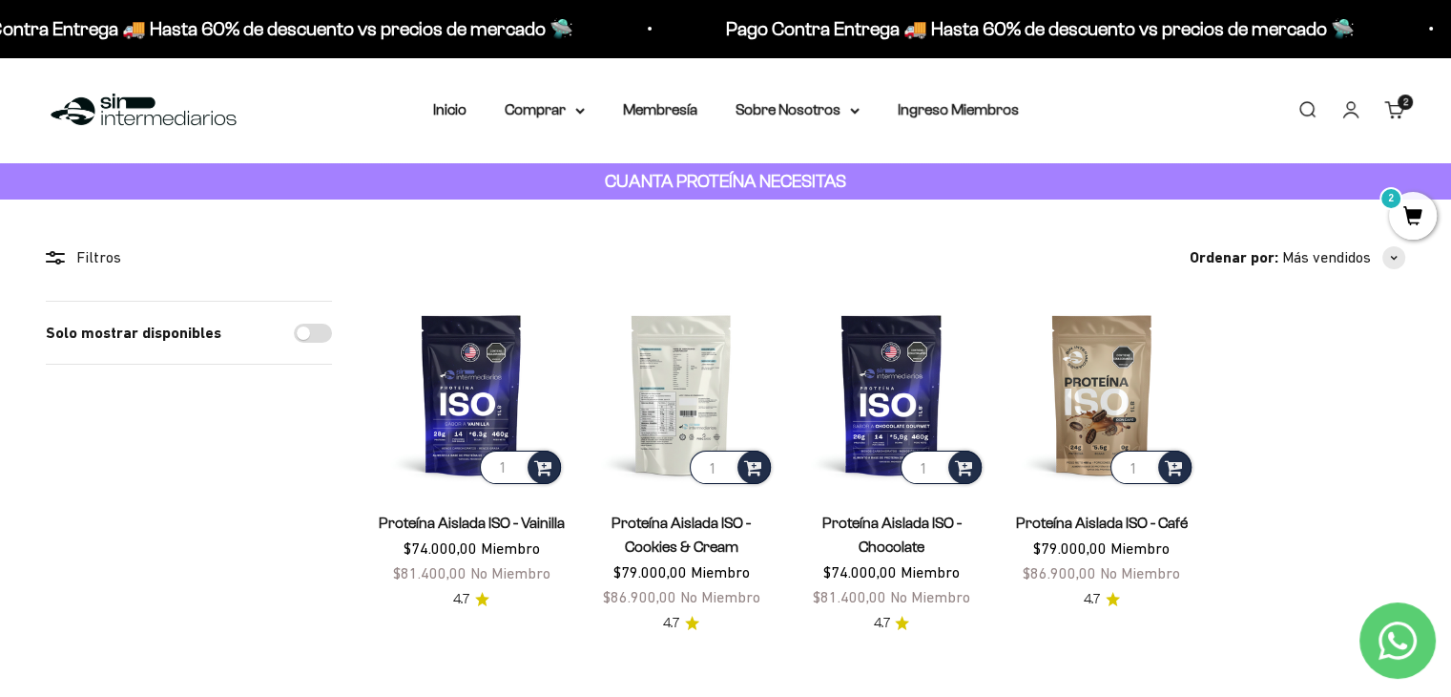
click at [693, 403] on img at bounding box center [681, 394] width 187 height 187
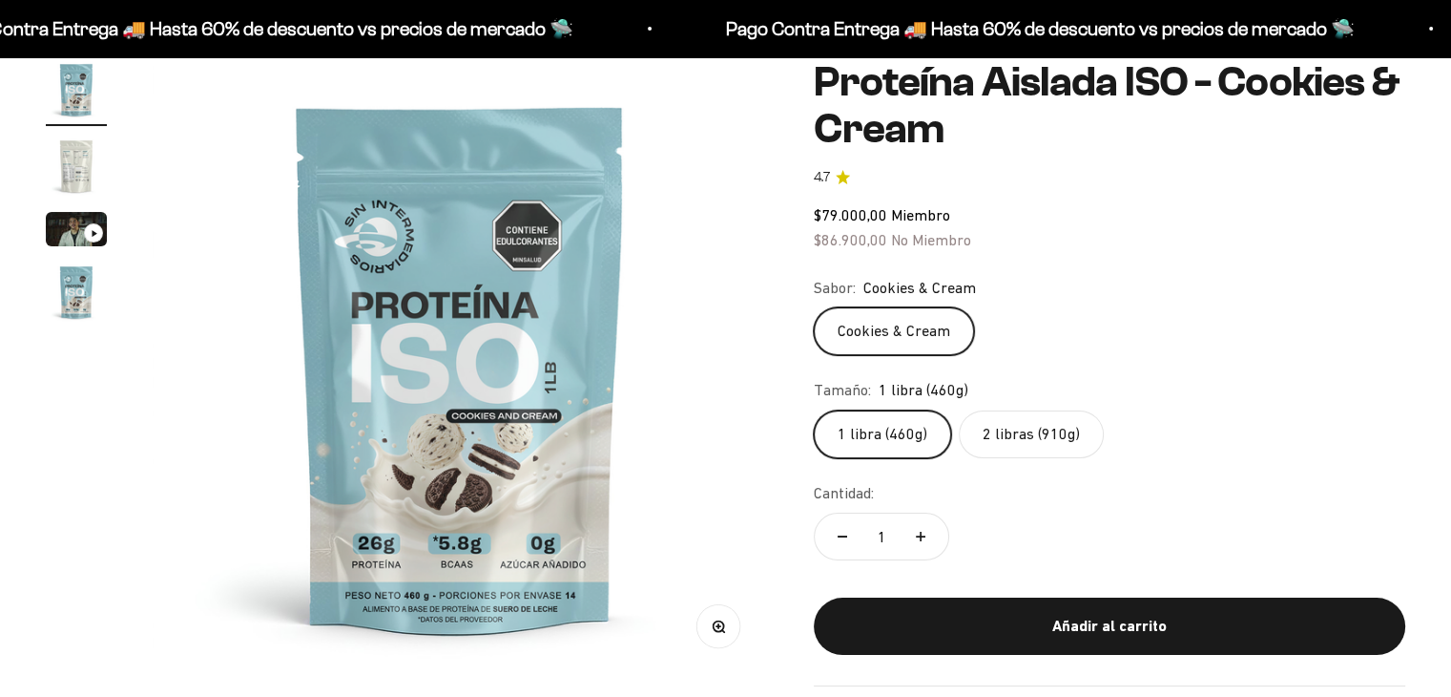
scroll to position [191, 0]
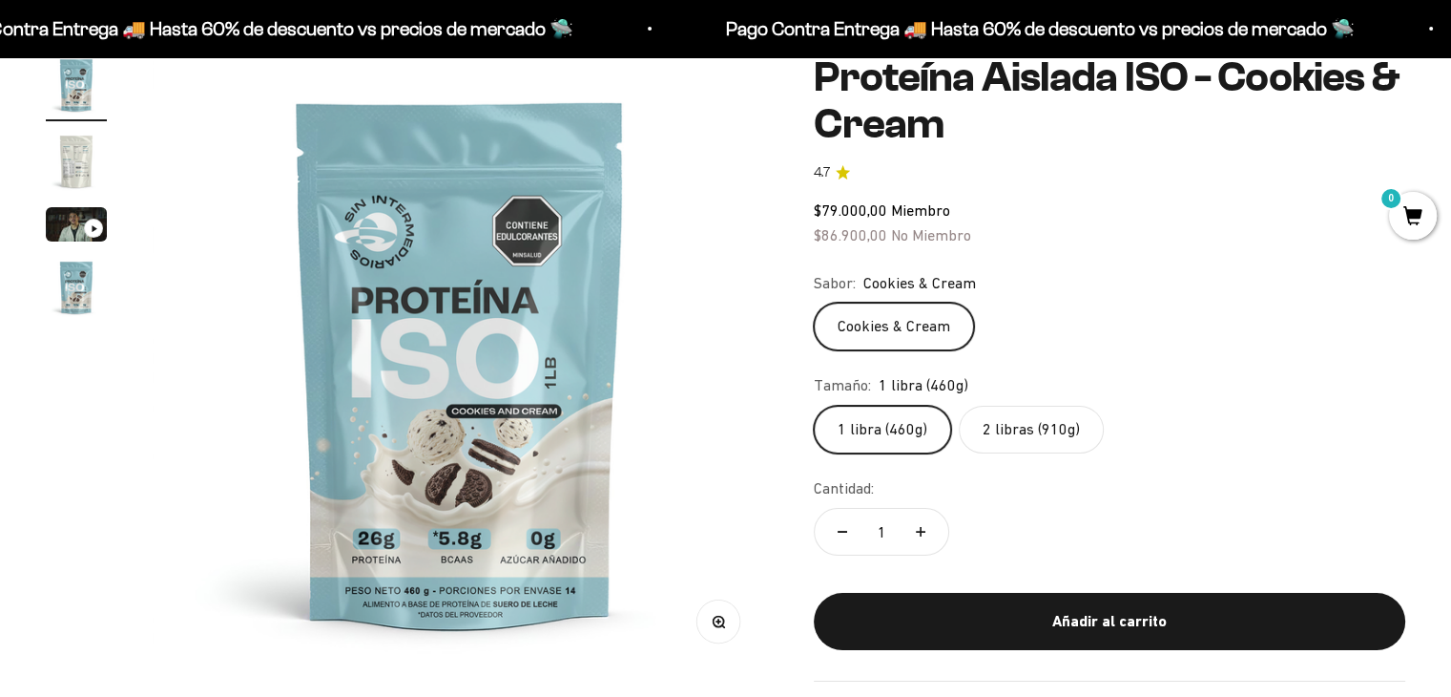
click at [102, 184] on img "Ir al artículo 2" at bounding box center [76, 161] width 61 height 61
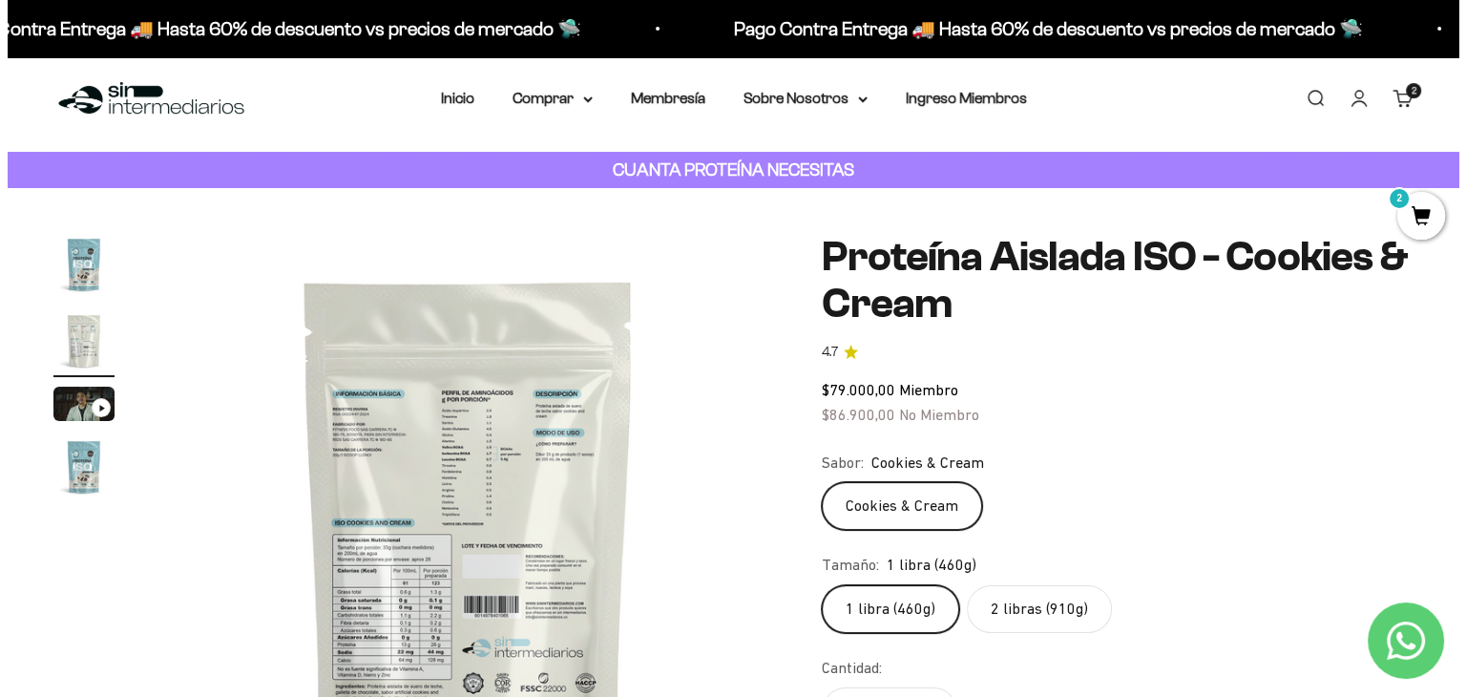
scroll to position [0, 0]
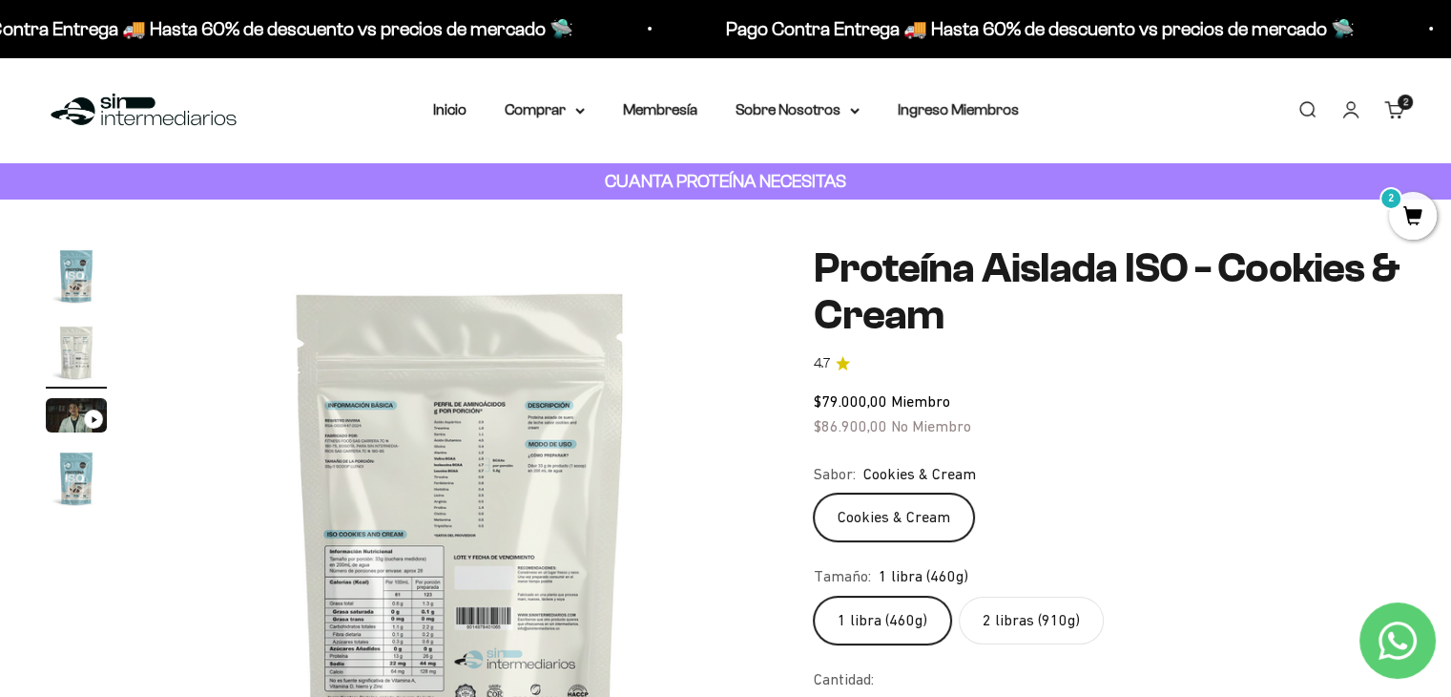
click at [1402, 120] on link "Carrito 2 artículos 2" at bounding box center [1395, 109] width 21 height 21
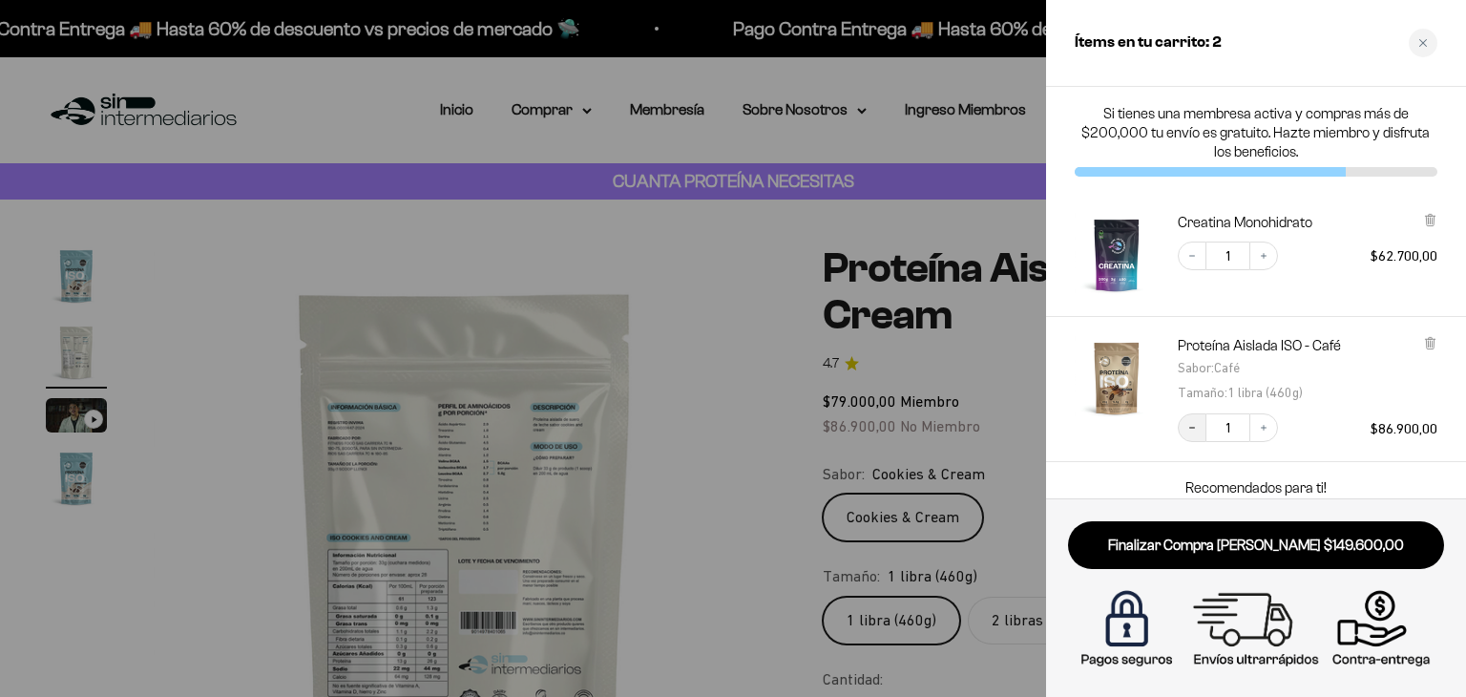
click at [1186, 428] on icon "Decrease quantity" at bounding box center [1191, 427] width 11 height 11
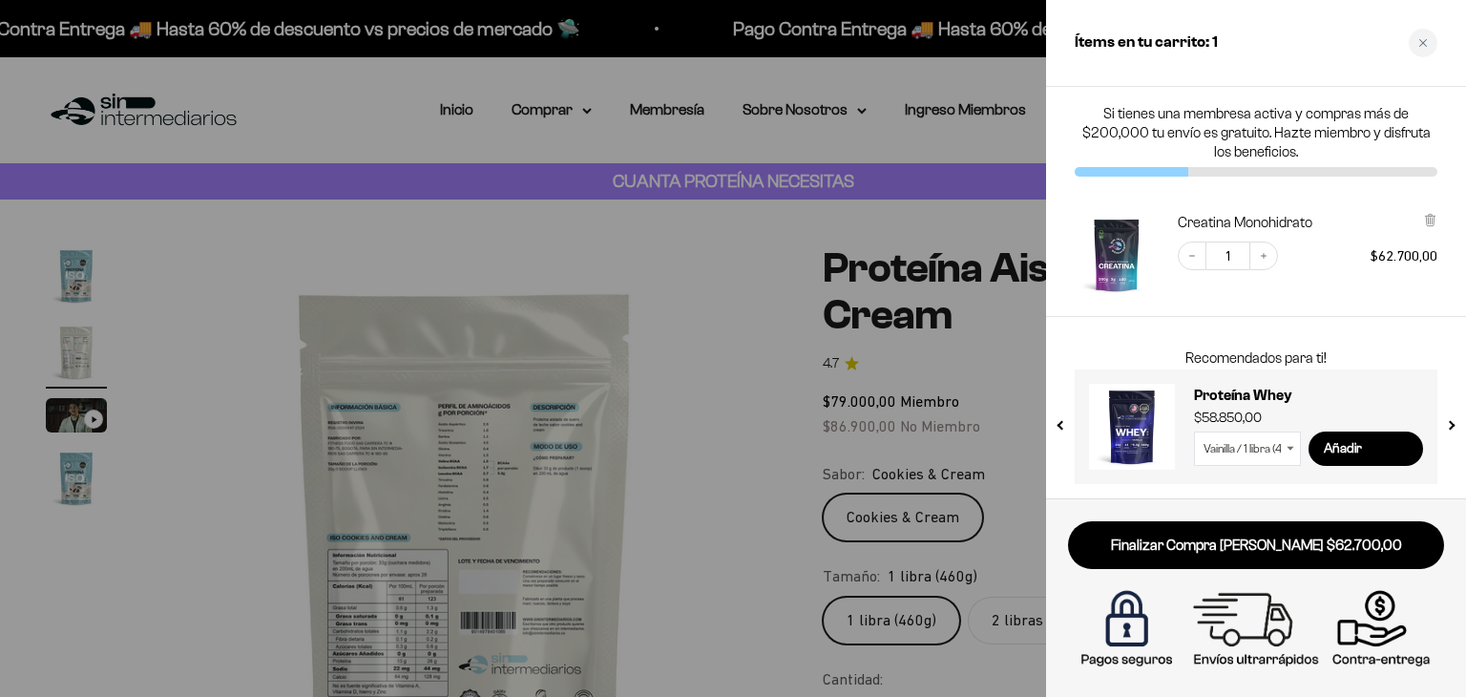
click at [667, 251] on div at bounding box center [733, 348] width 1466 height 697
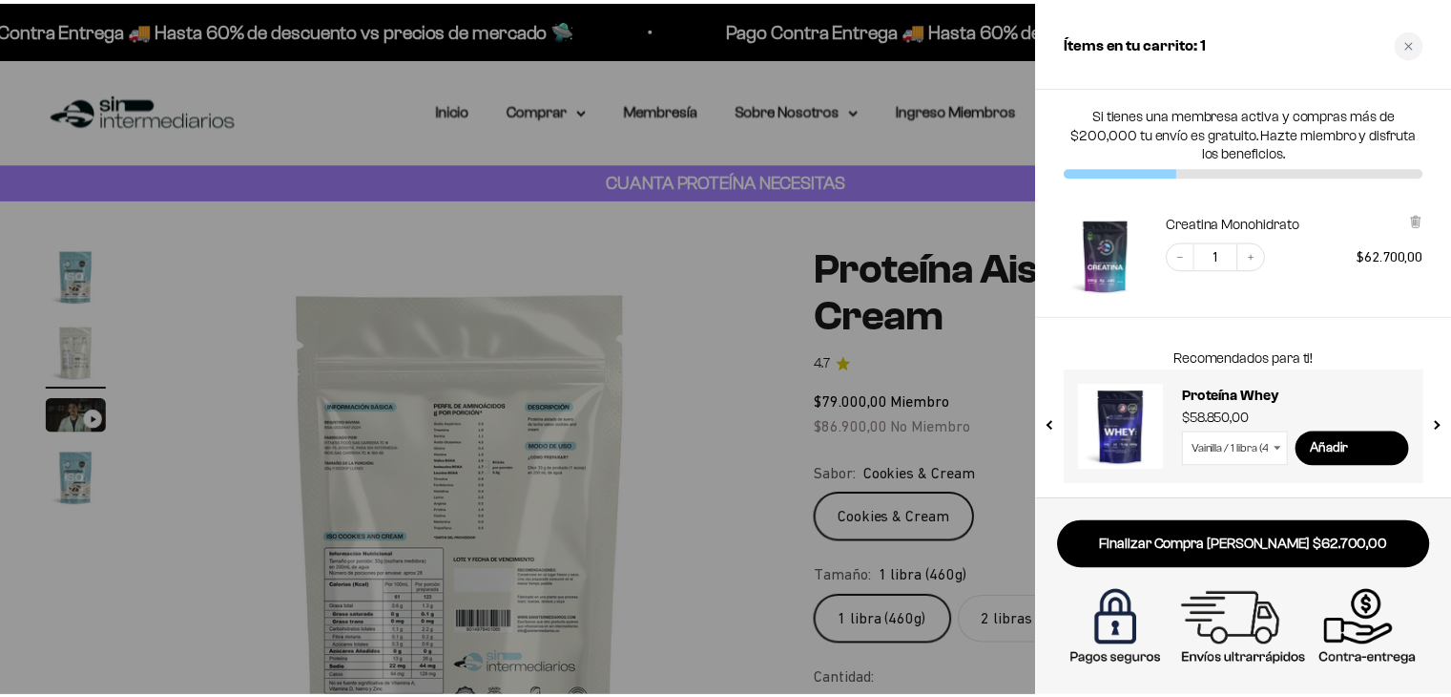
scroll to position [0, 638]
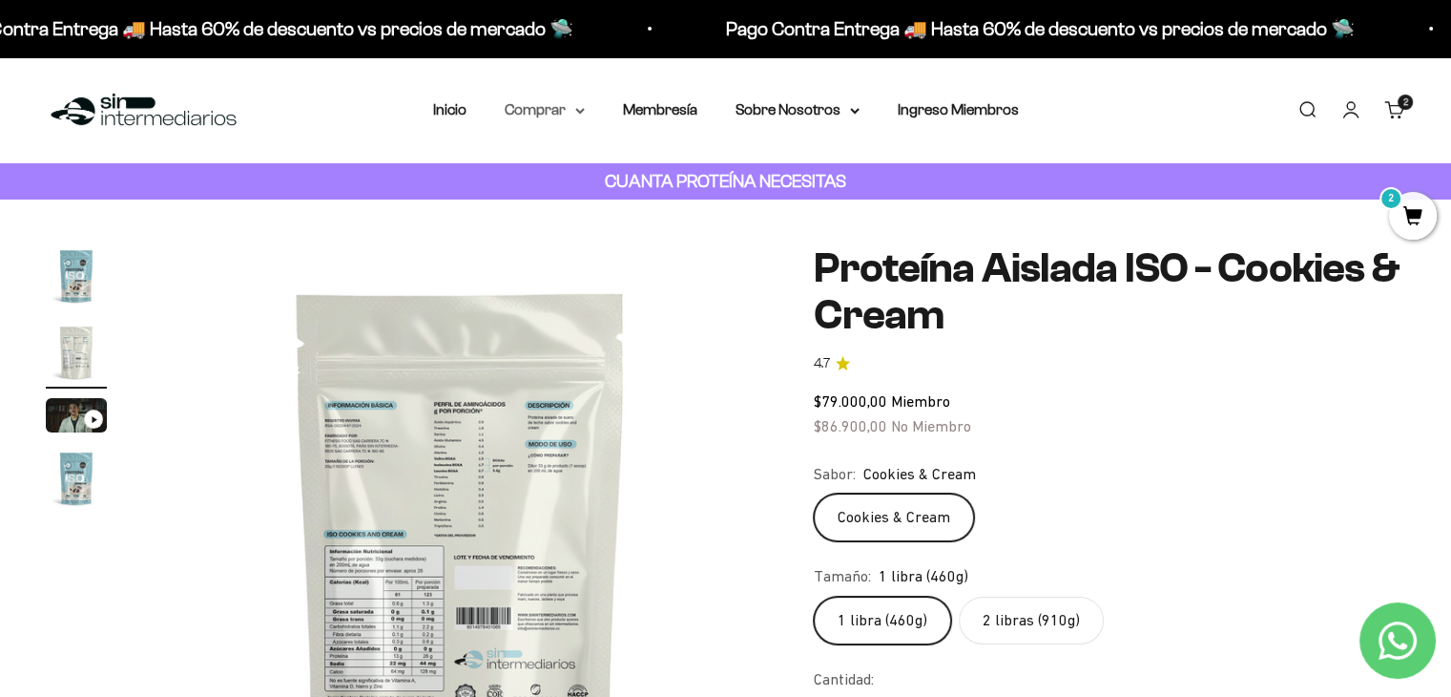
click at [569, 118] on summary "Comprar" at bounding box center [545, 109] width 80 height 25
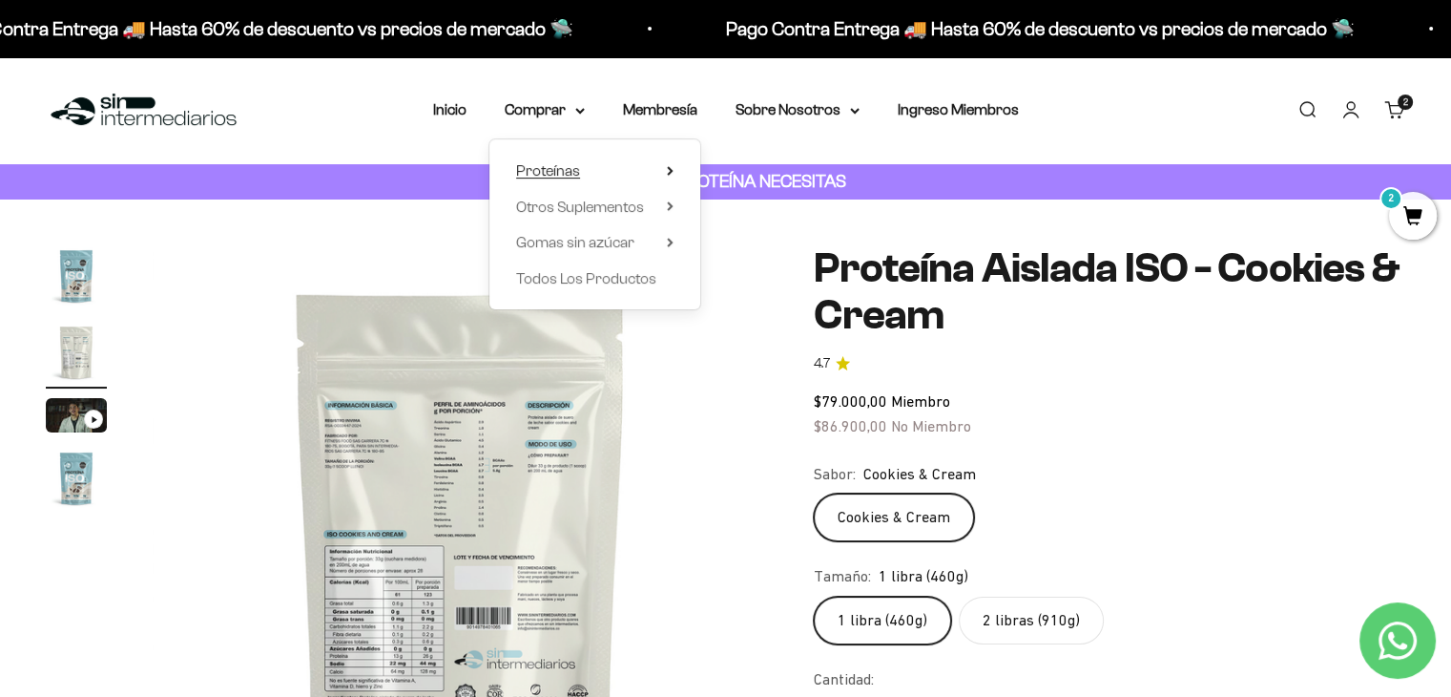
click at [604, 166] on summary "Proteínas" at bounding box center [594, 170] width 157 height 25
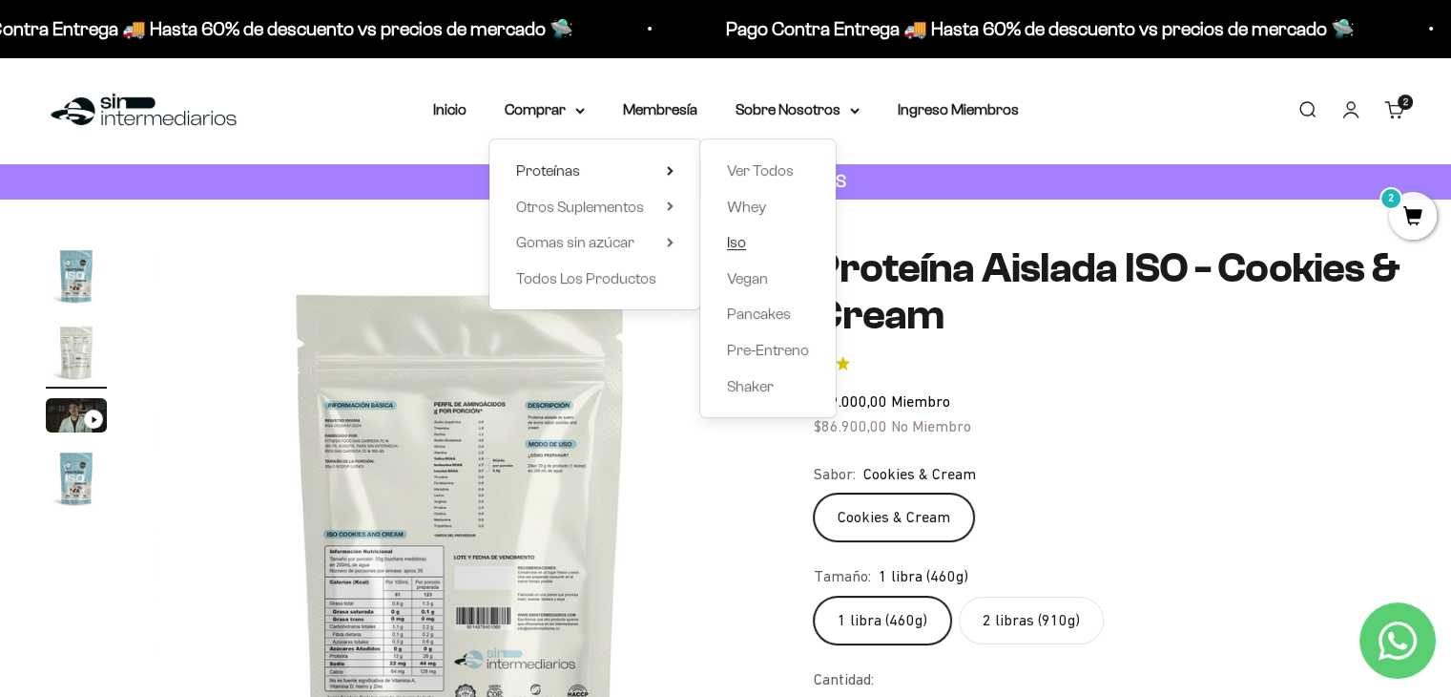
click at [741, 245] on span "Iso" at bounding box center [736, 242] width 19 height 16
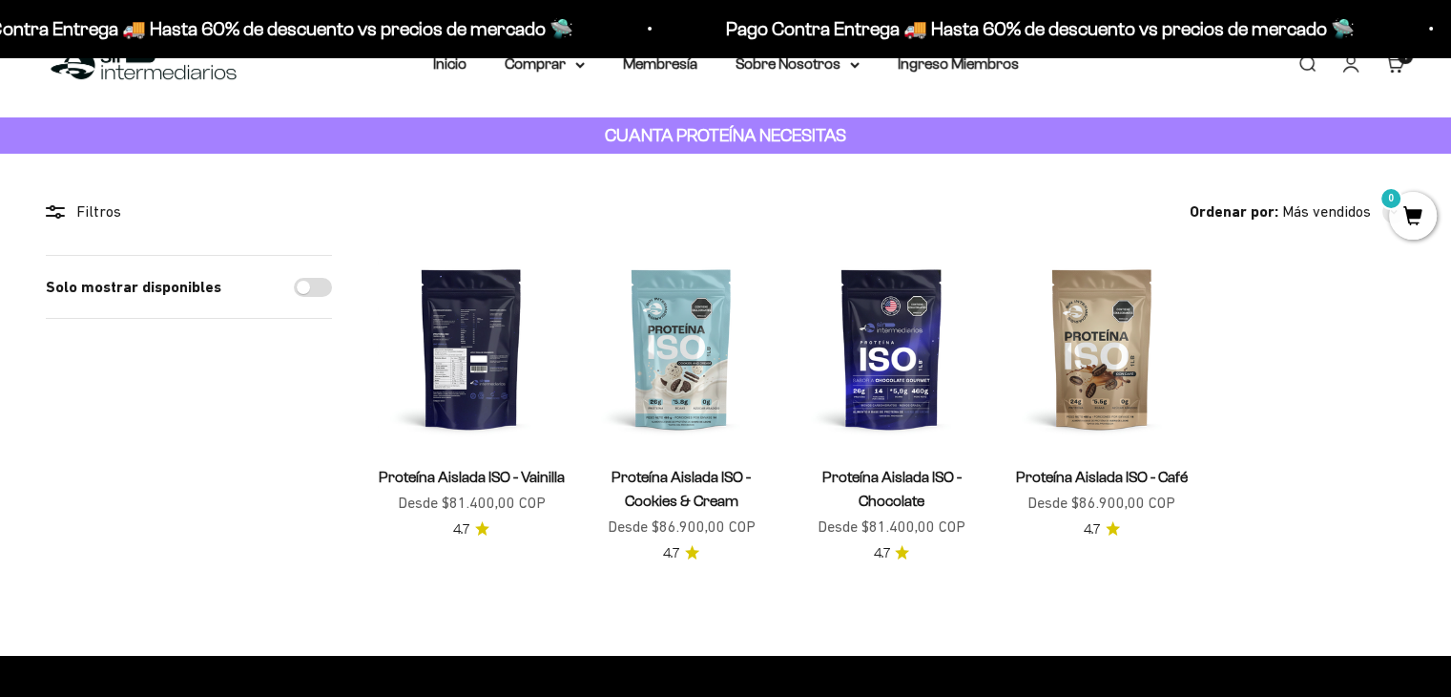
scroll to position [95, 0]
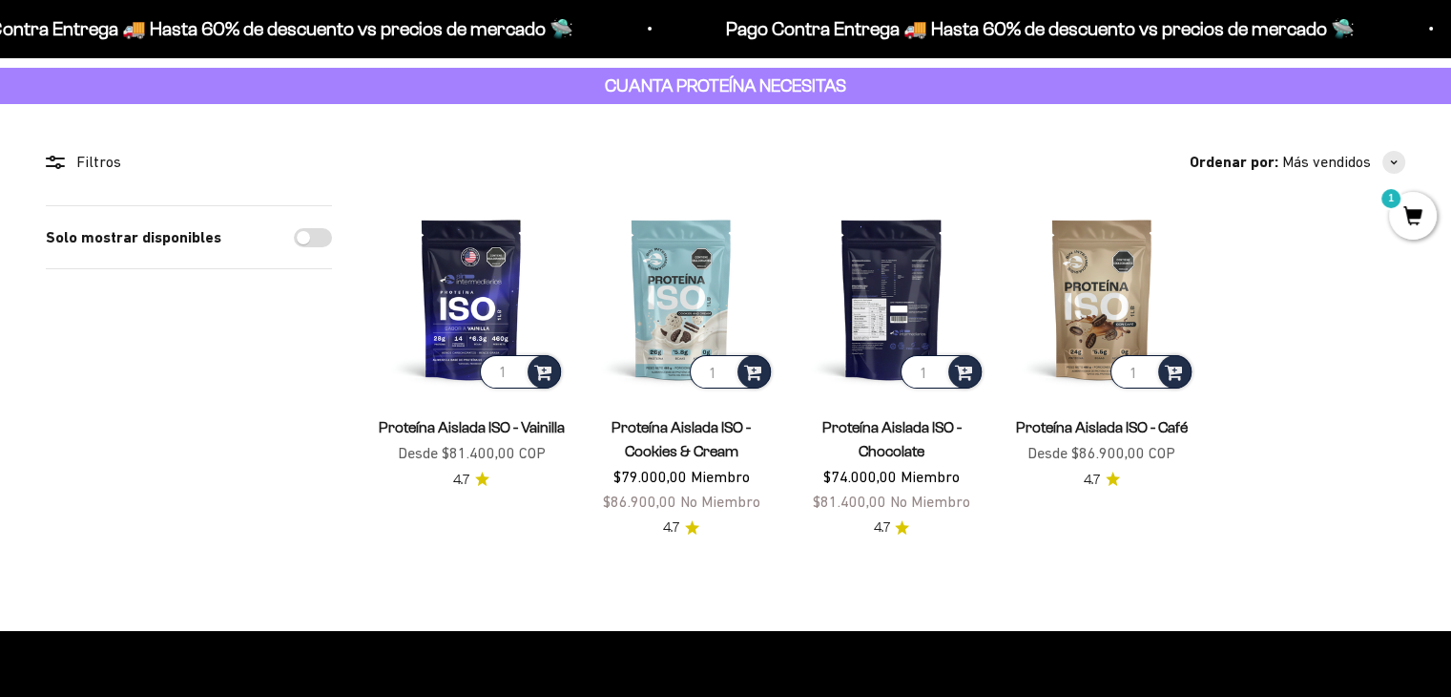
click at [895, 306] on img at bounding box center [891, 298] width 187 height 187
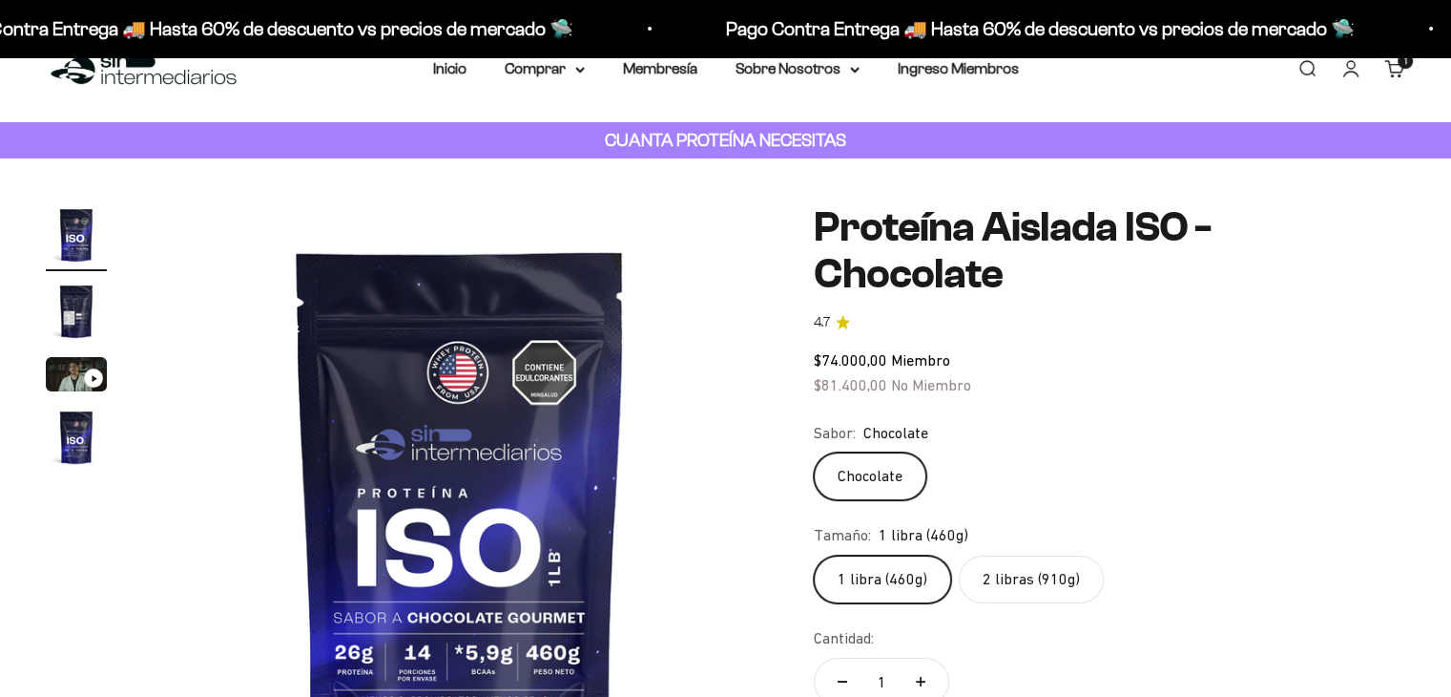
scroll to position [95, 0]
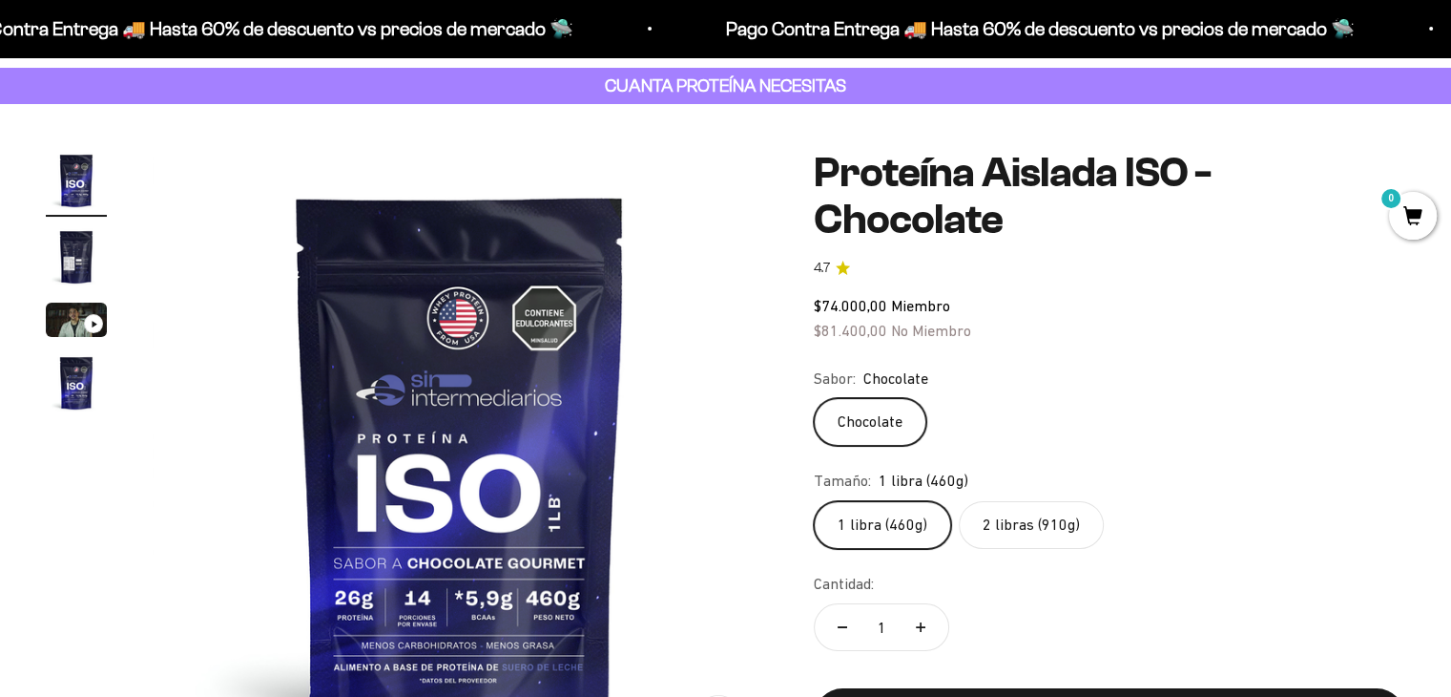
click at [63, 273] on img "Ir al artículo 2" at bounding box center [76, 256] width 61 height 61
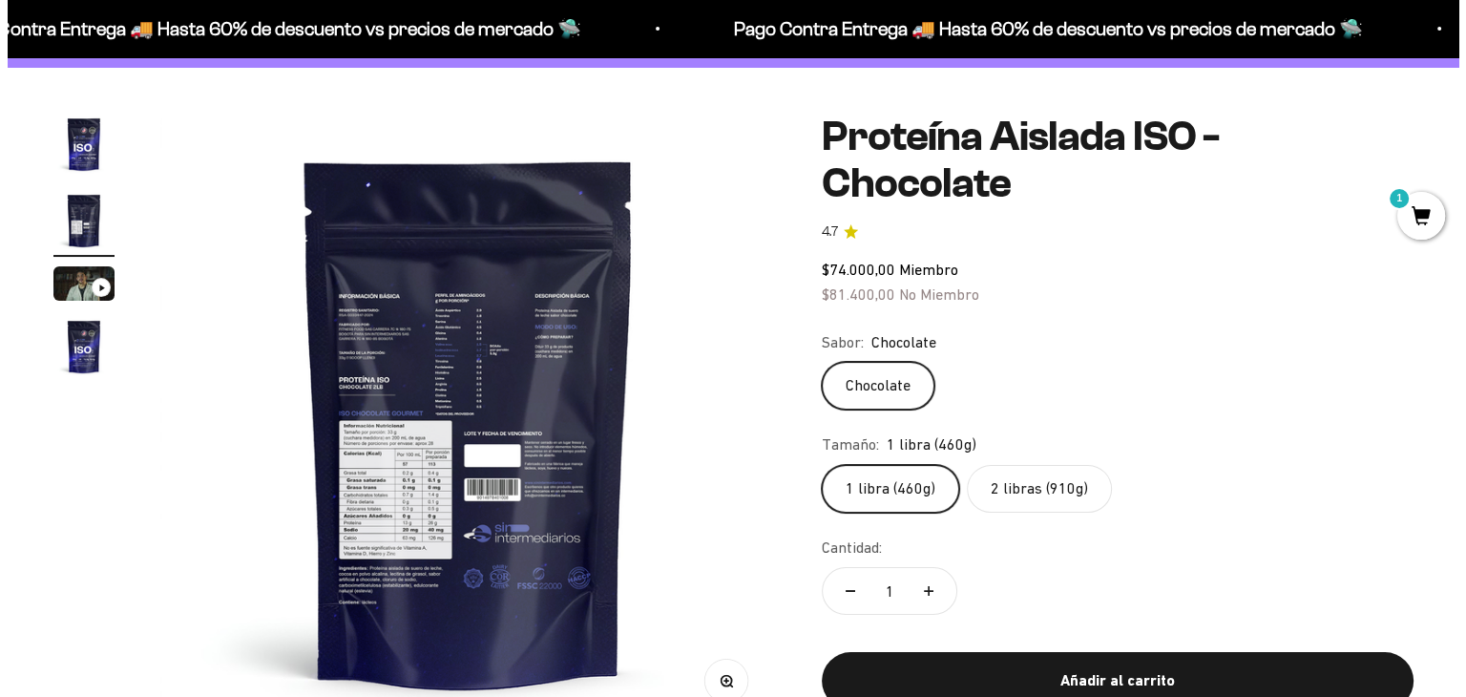
scroll to position [191, 0]
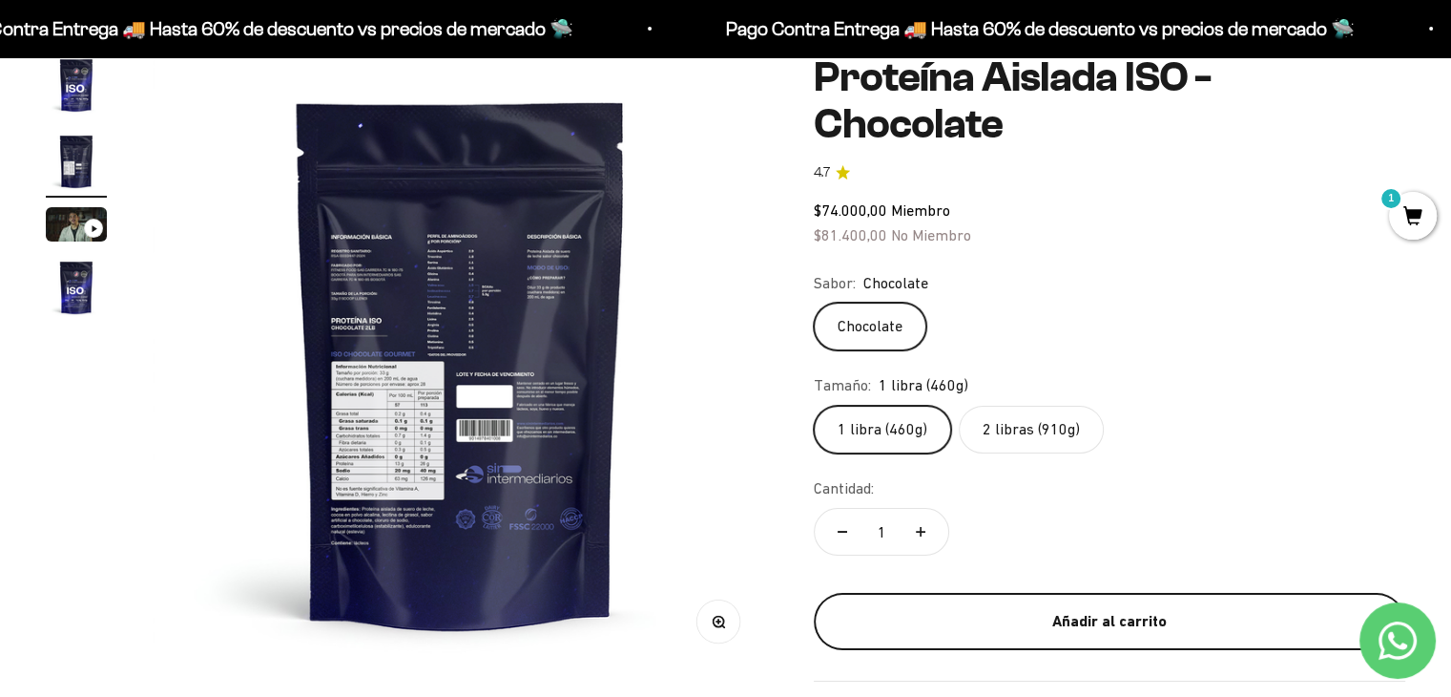
click at [1189, 609] on div "Añadir al carrito" at bounding box center [1109, 621] width 515 height 25
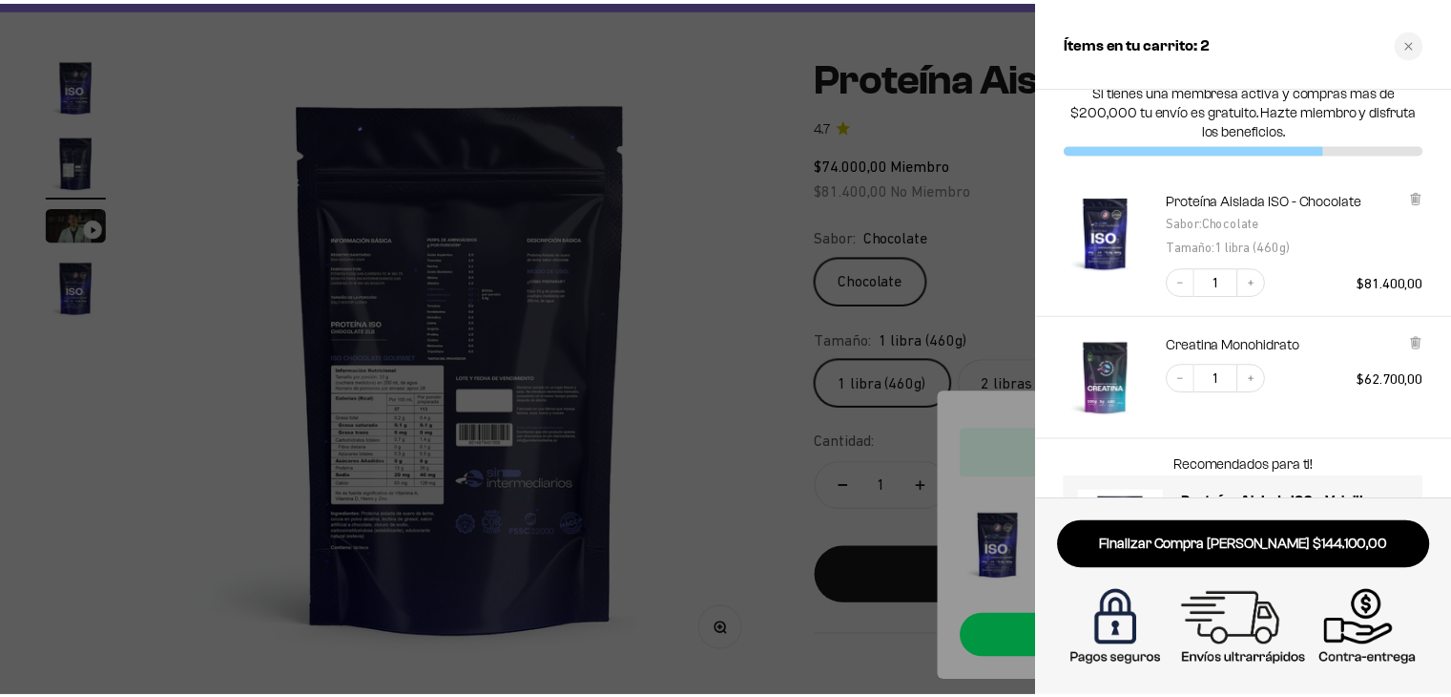
scroll to position [0, 0]
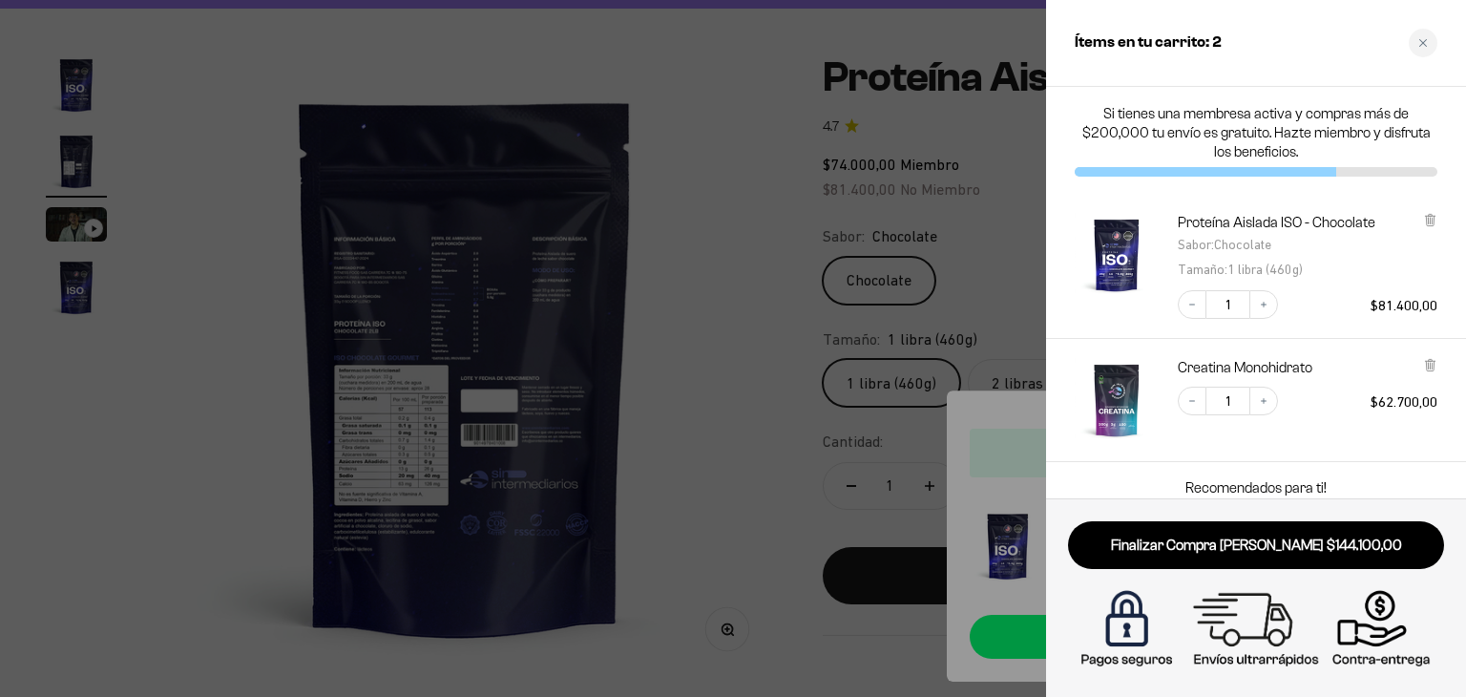
click at [975, 239] on div at bounding box center [733, 348] width 1466 height 697
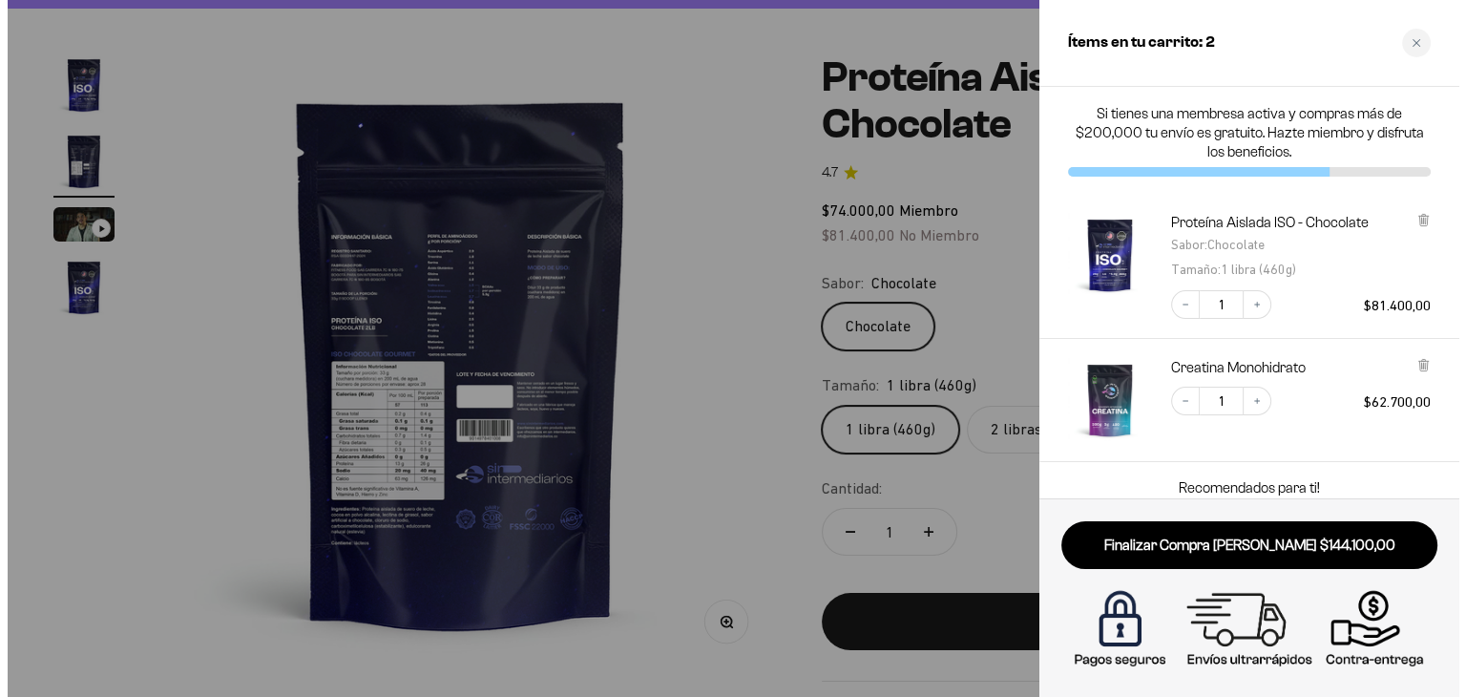
scroll to position [0, 638]
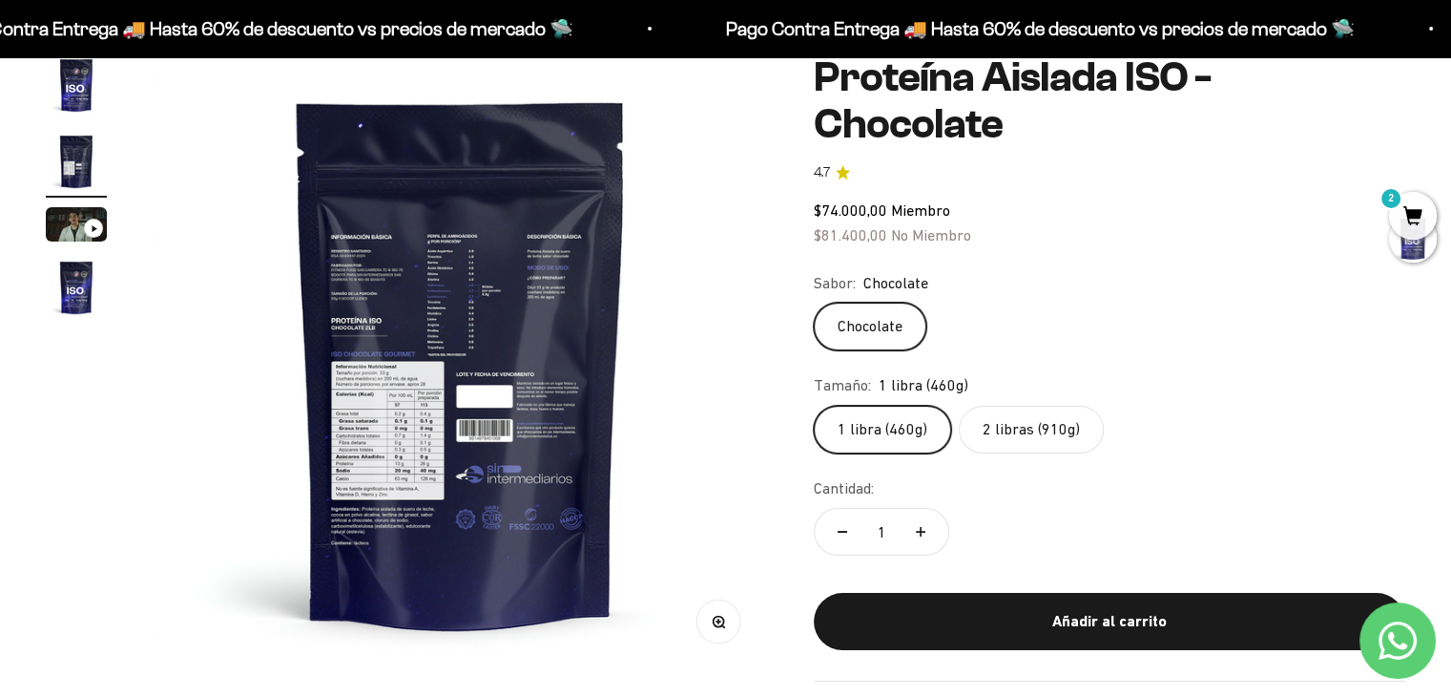
click at [1398, 647] on icon "Contact us on WhatsApp" at bounding box center [1398, 640] width 38 height 38
click at [1407, 212] on span "2" at bounding box center [1413, 216] width 48 height 48
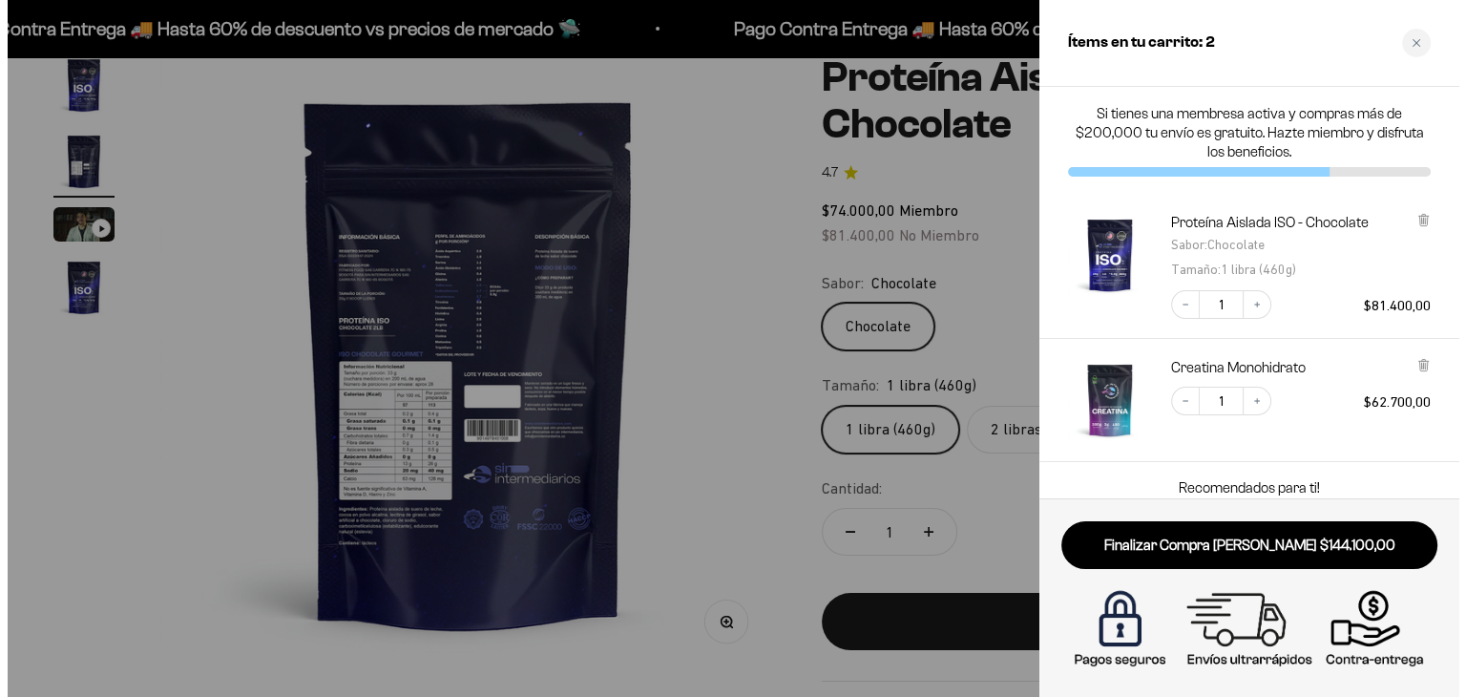
scroll to position [0, 646]
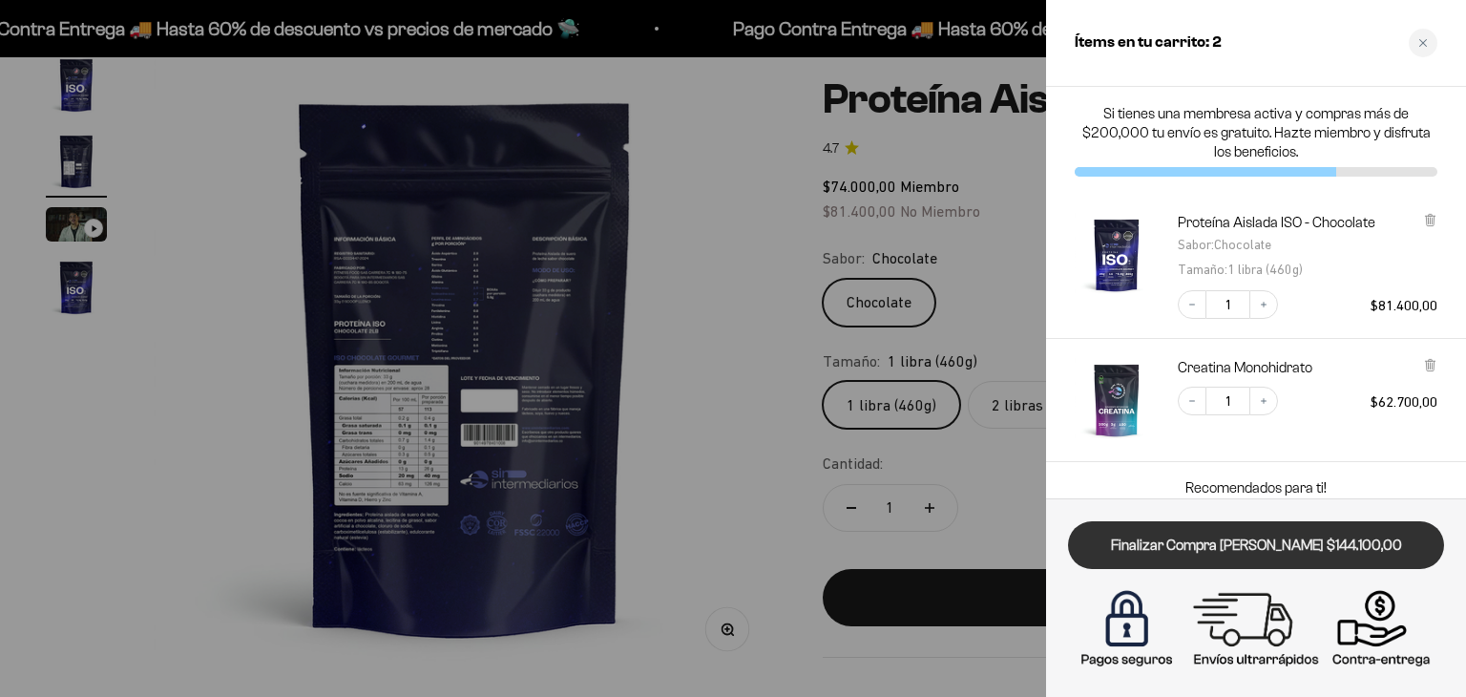
click at [1215, 552] on link "Finalizar Compra Segura $144.100,00" at bounding box center [1256, 545] width 376 height 49
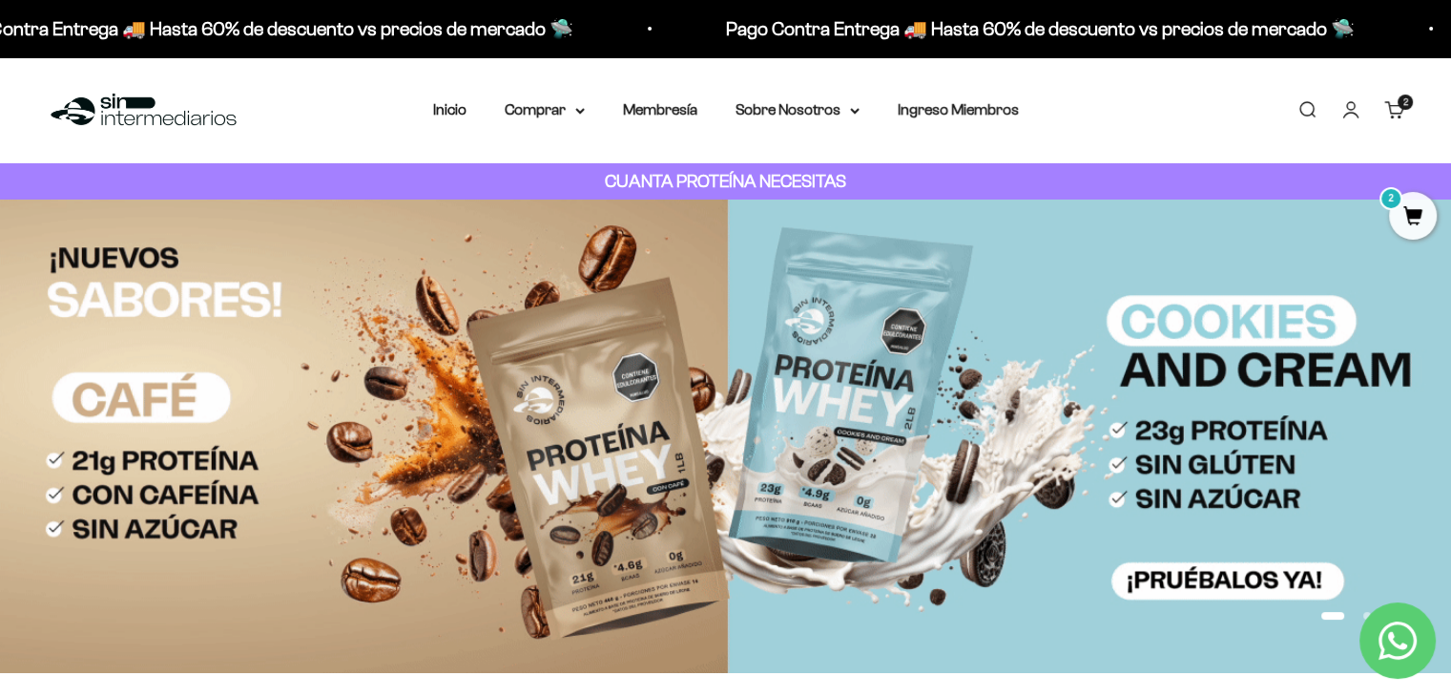
click at [1407, 215] on span "2" at bounding box center [1413, 216] width 48 height 48
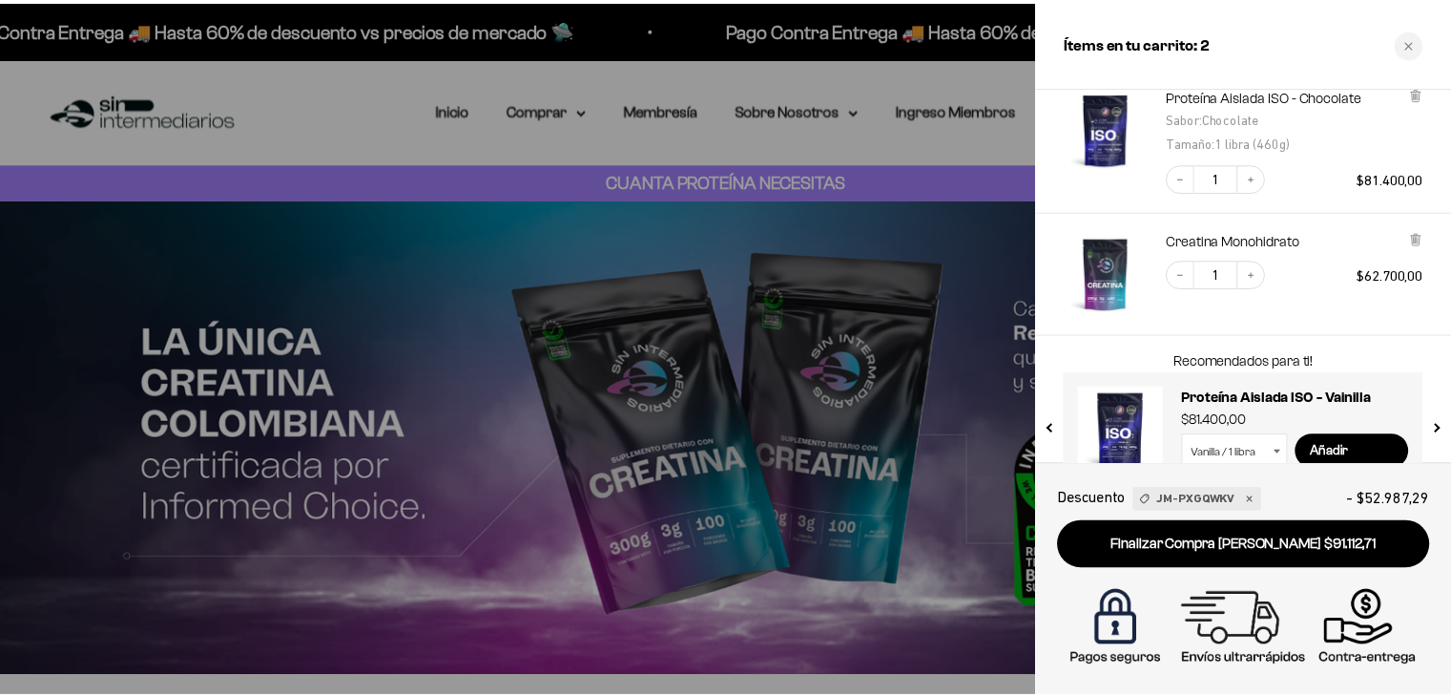
scroll to position [164, 0]
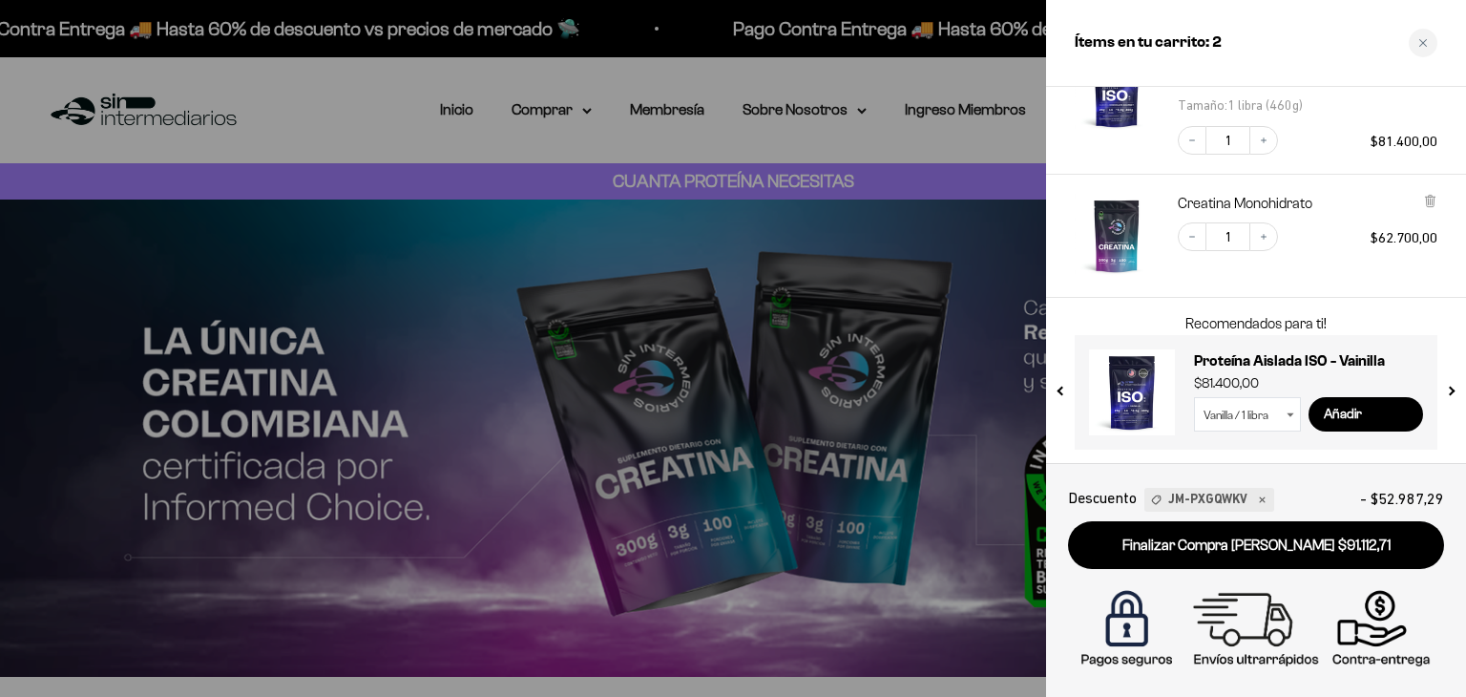
click at [821, 151] on div at bounding box center [733, 348] width 1466 height 697
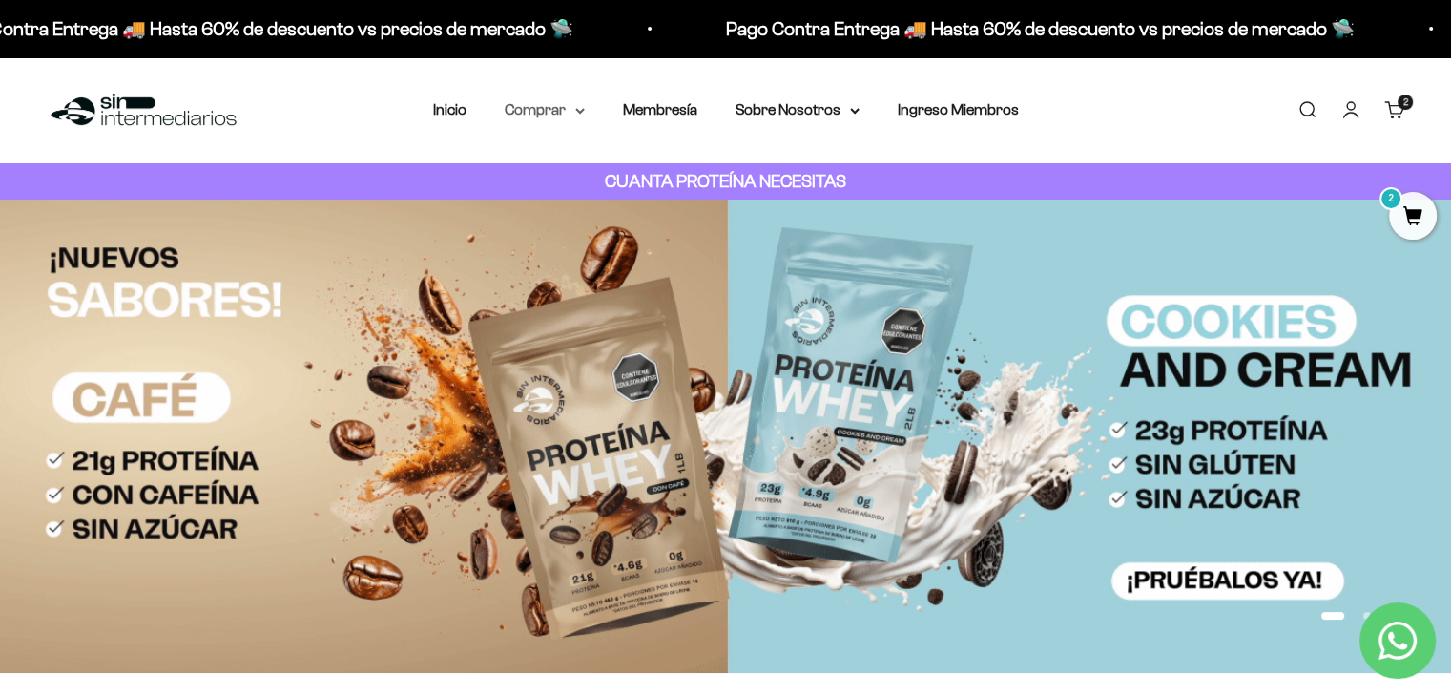
click at [557, 108] on summary "Comprar" at bounding box center [545, 109] width 80 height 25
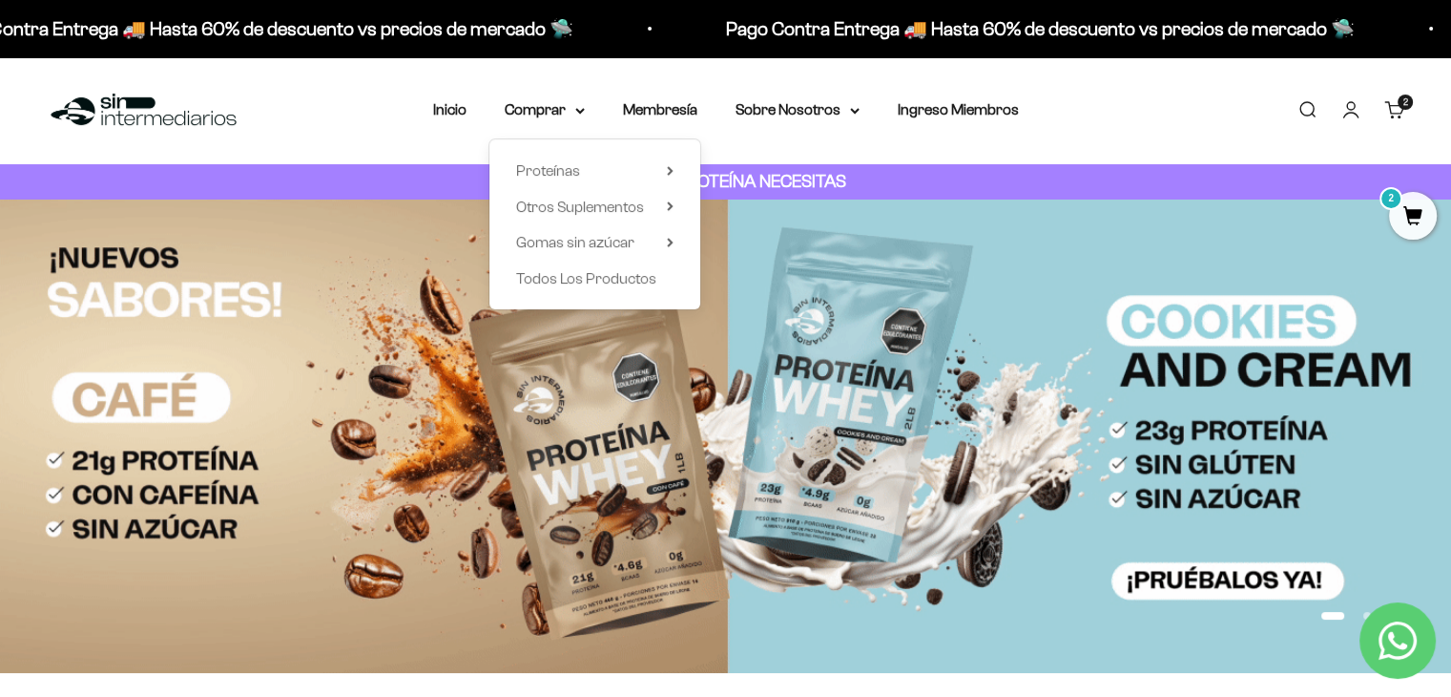
click at [1344, 116] on link "Cuenta" at bounding box center [1351, 109] width 21 height 21
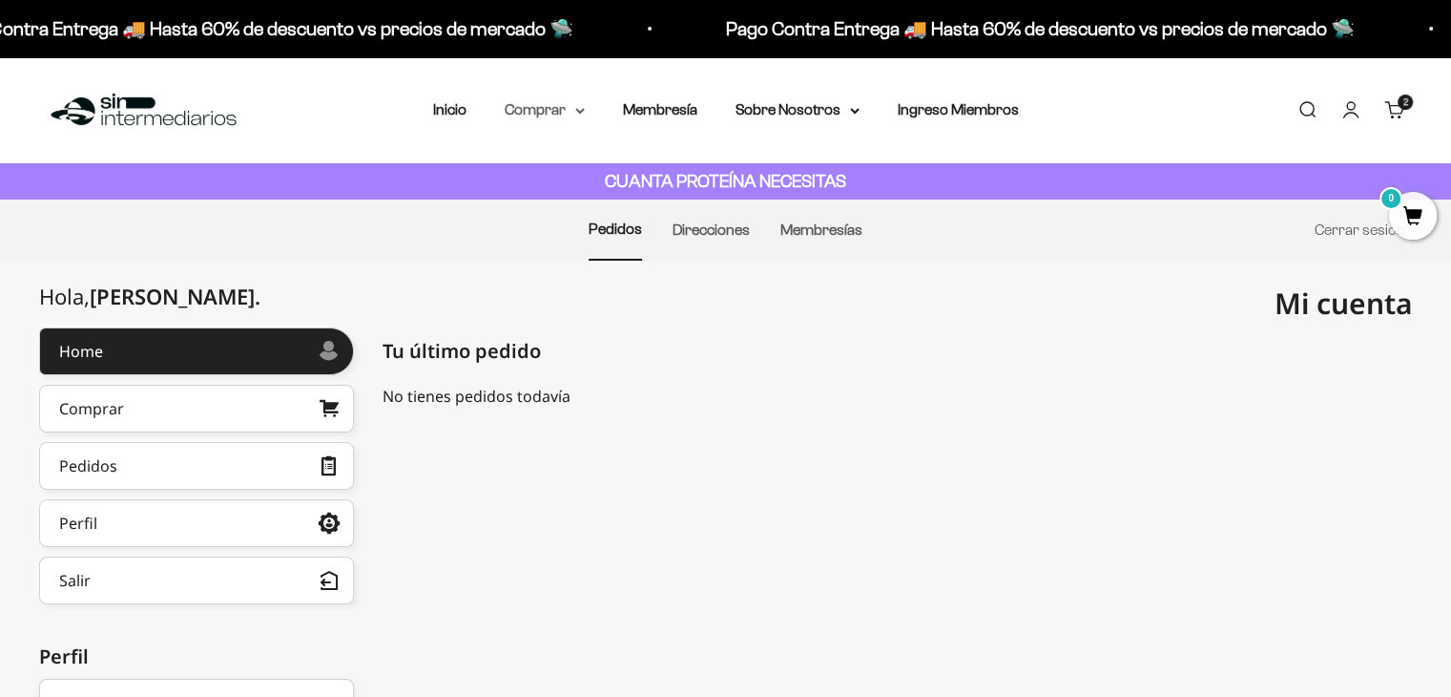
click at [539, 112] on summary "Comprar" at bounding box center [545, 109] width 80 height 25
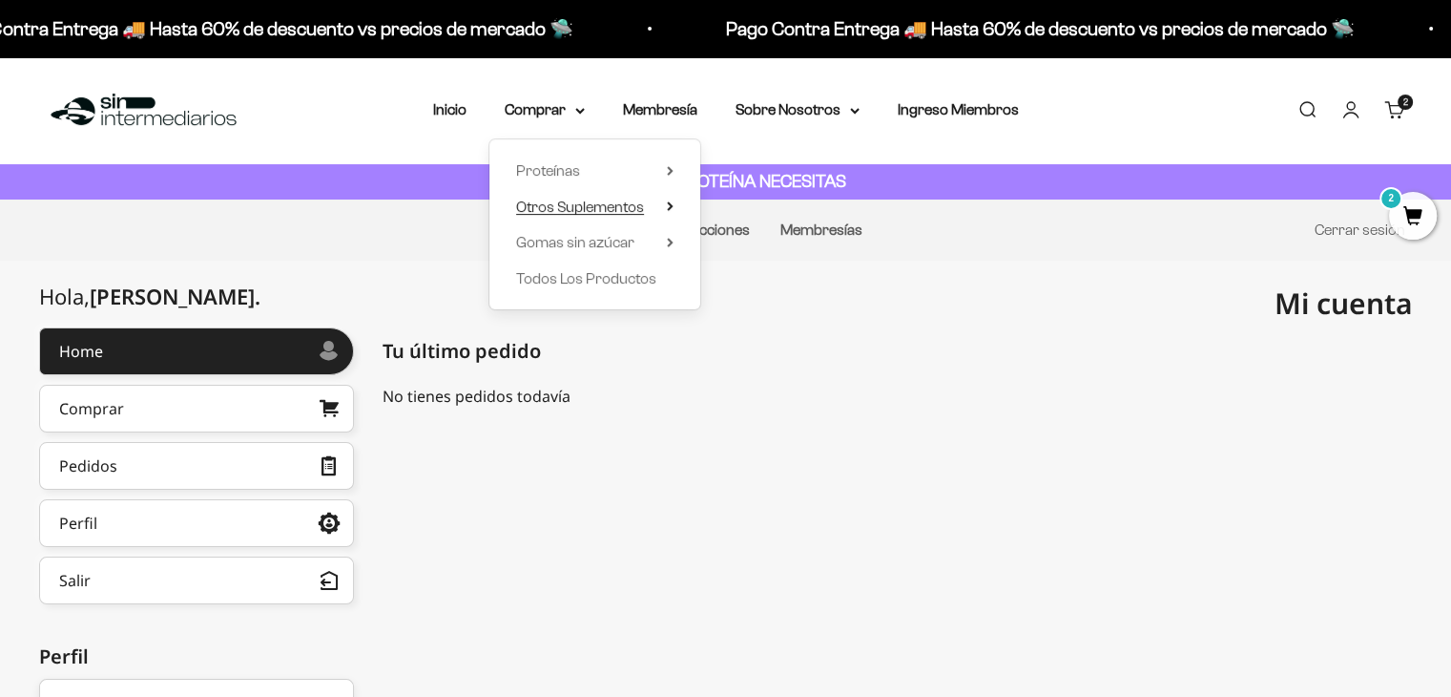
click at [574, 204] on span "Otros Suplementos" at bounding box center [580, 206] width 128 height 16
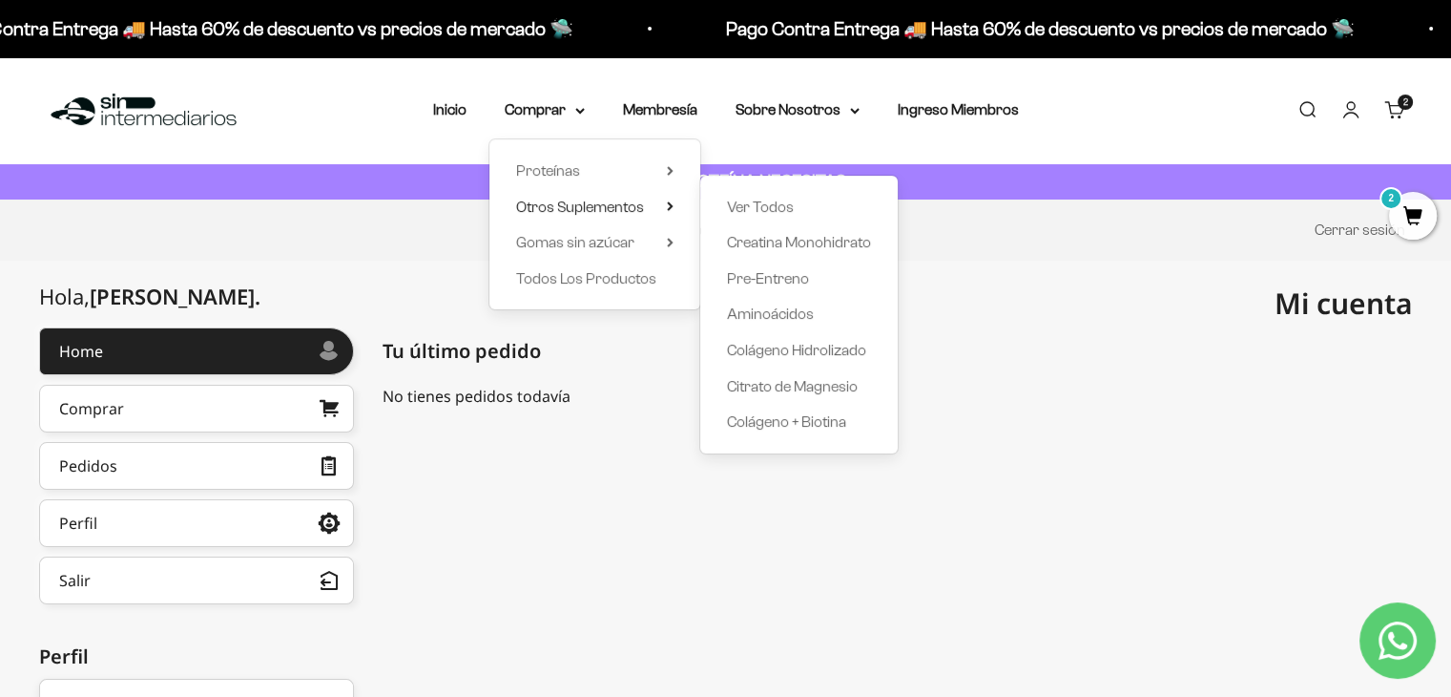
click at [1038, 431] on div "No tienes pedidos todavía Home" at bounding box center [898, 411] width 1031 height 52
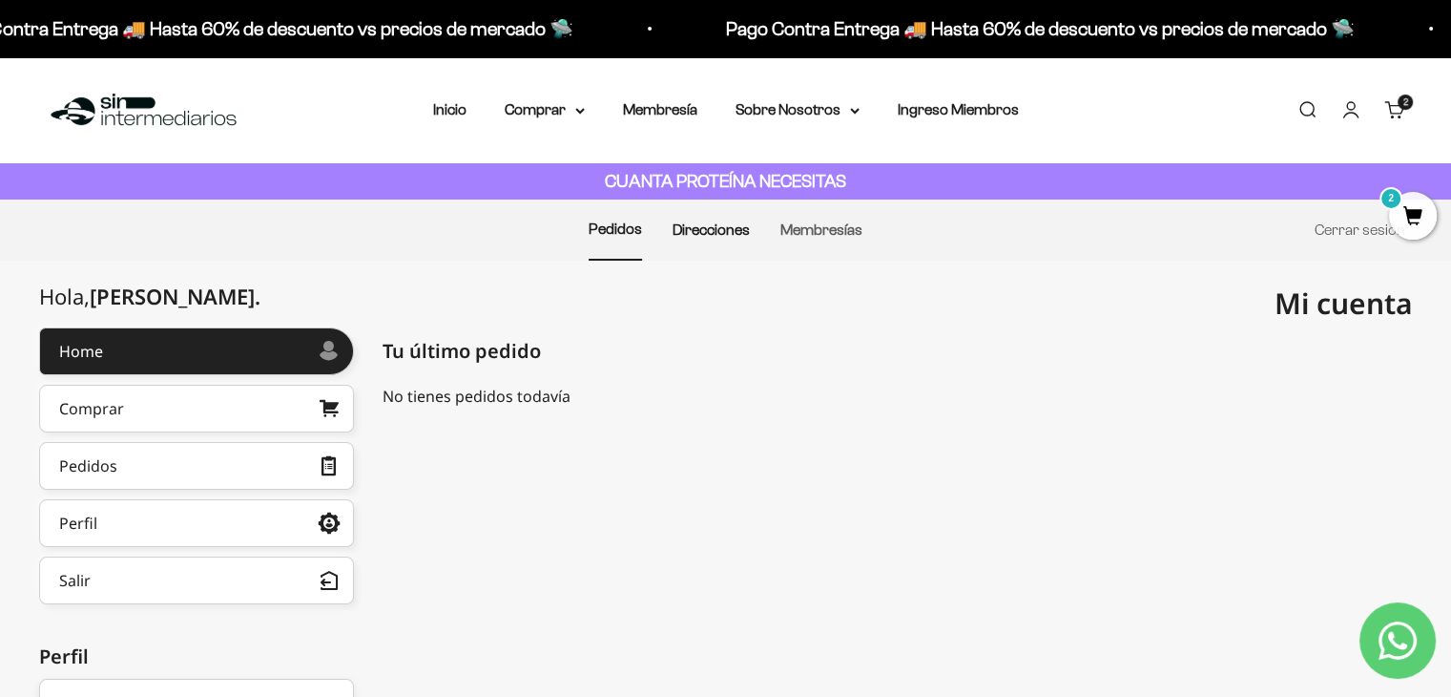
click at [679, 234] on link "Direcciones" at bounding box center [711, 229] width 77 height 16
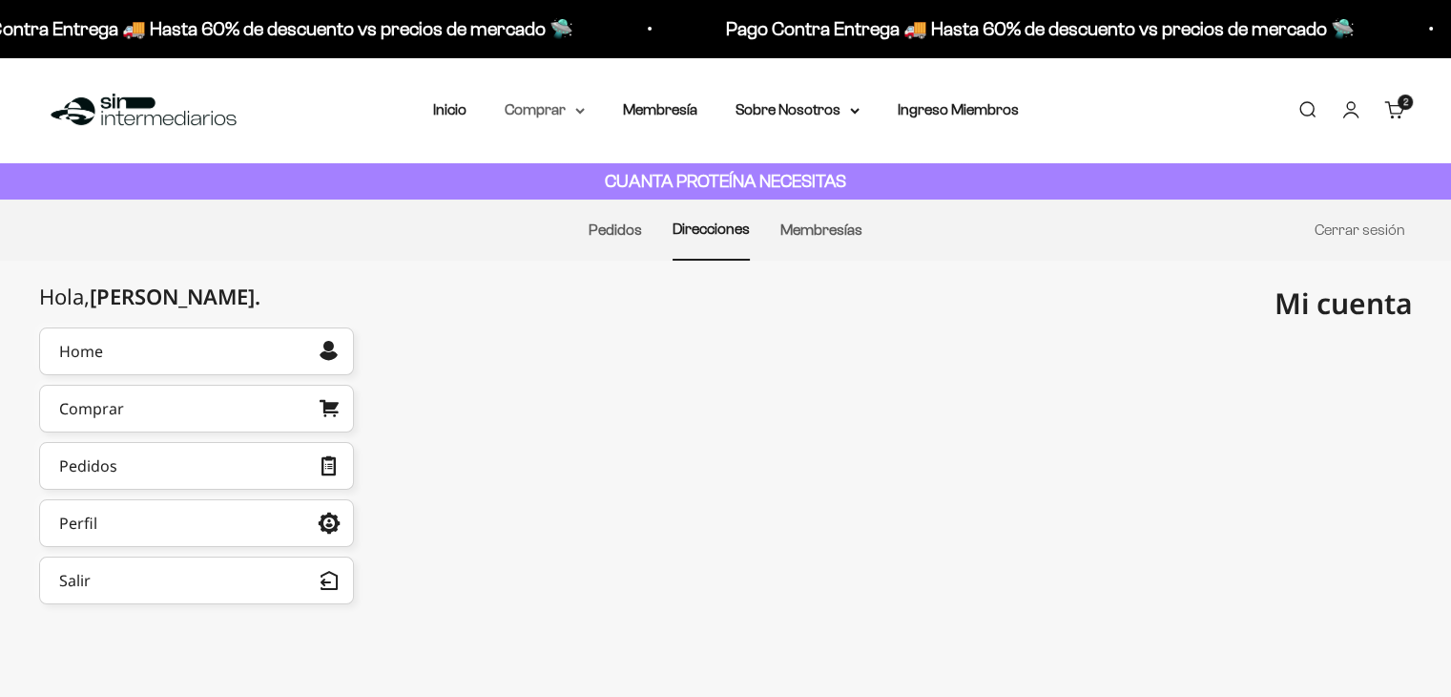
click at [557, 112] on summary "Comprar" at bounding box center [545, 109] width 80 height 25
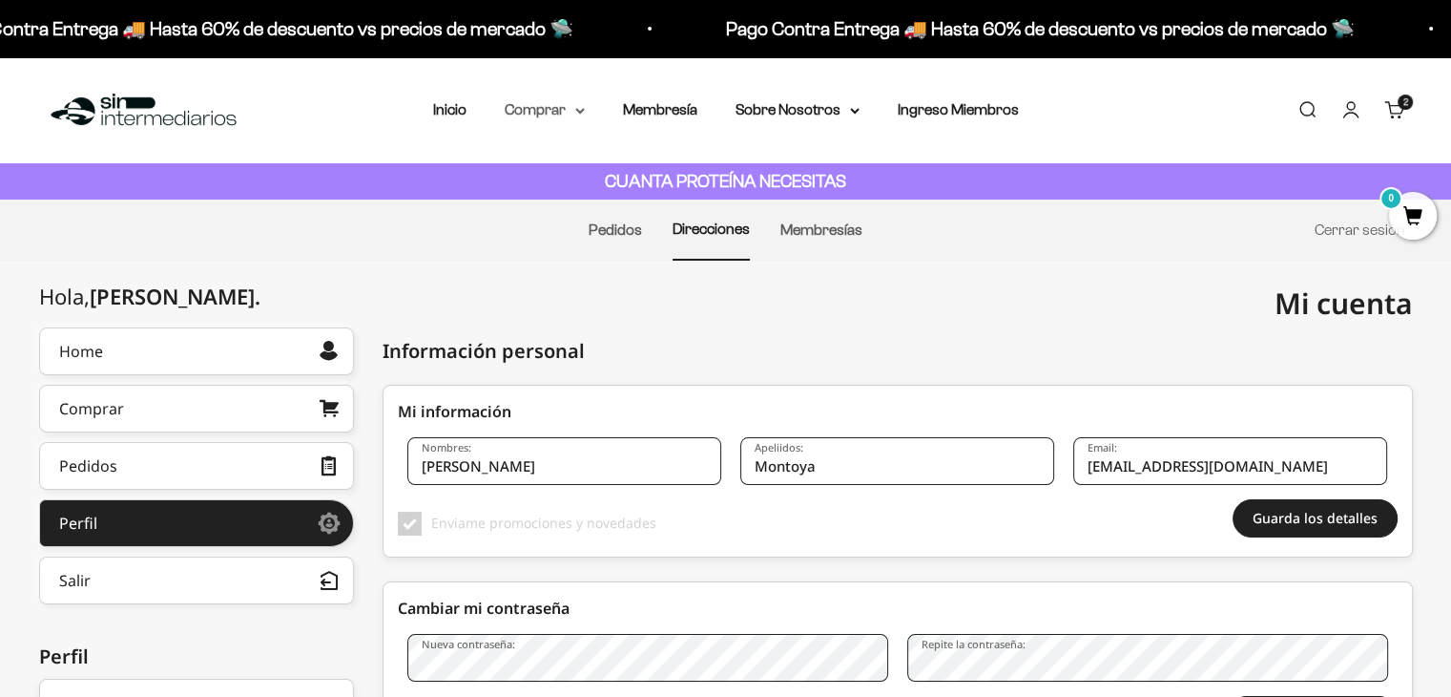
click at [548, 115] on summary "Comprar" at bounding box center [545, 109] width 80 height 25
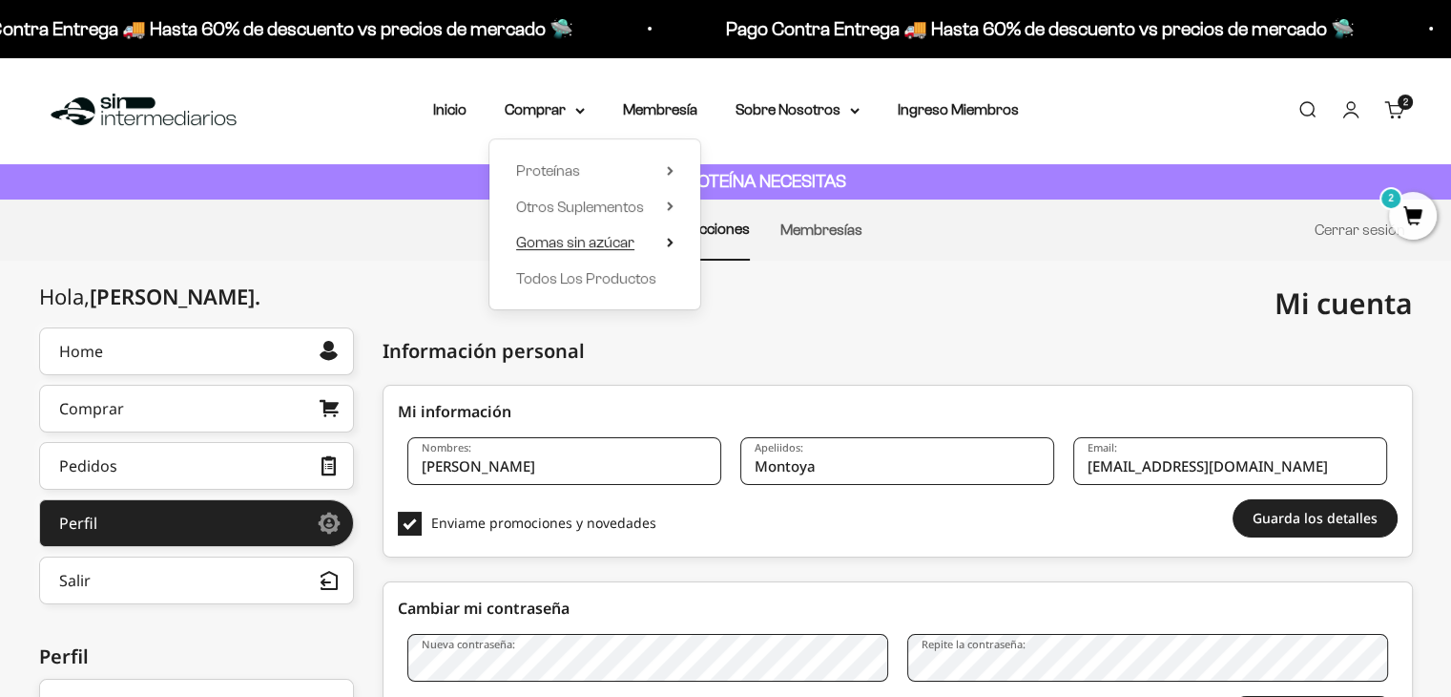
click at [616, 241] on span "Gomas sin azúcar" at bounding box center [575, 242] width 118 height 16
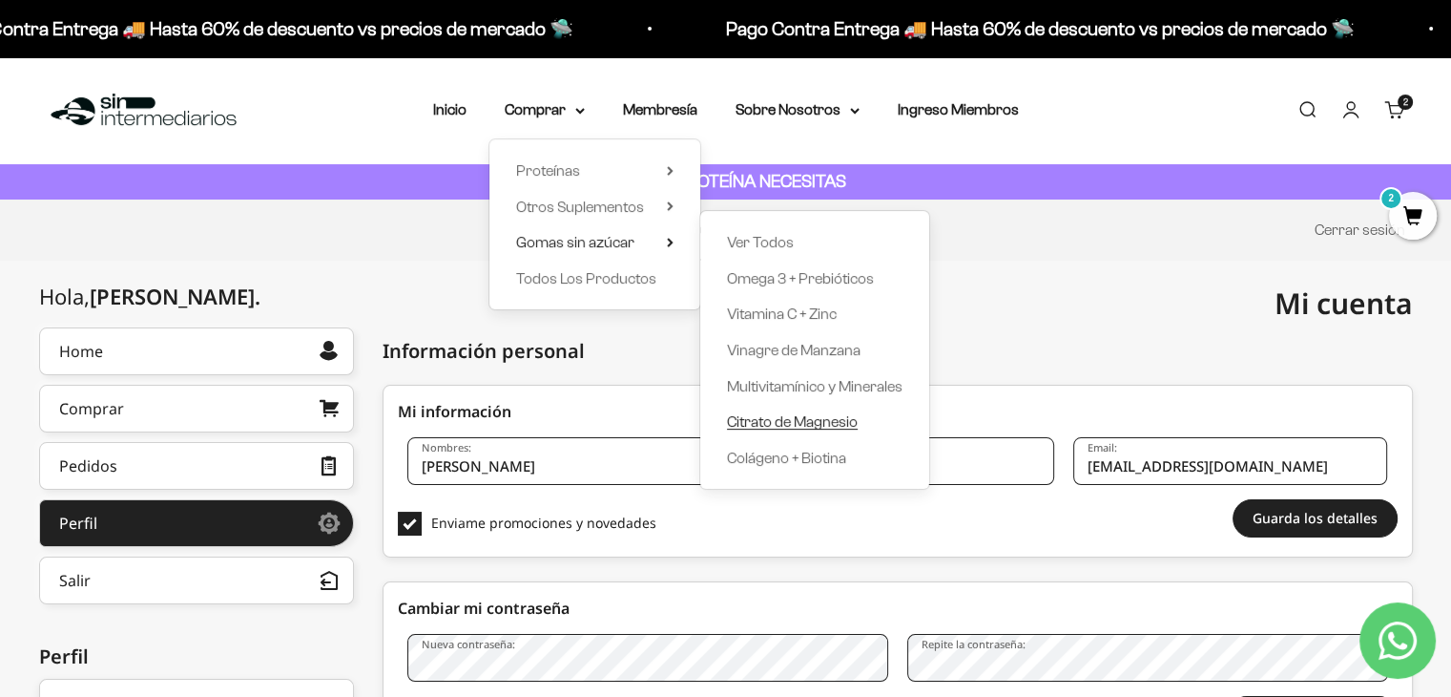
click at [768, 421] on span "Citrato de Magnesio" at bounding box center [792, 421] width 131 height 16
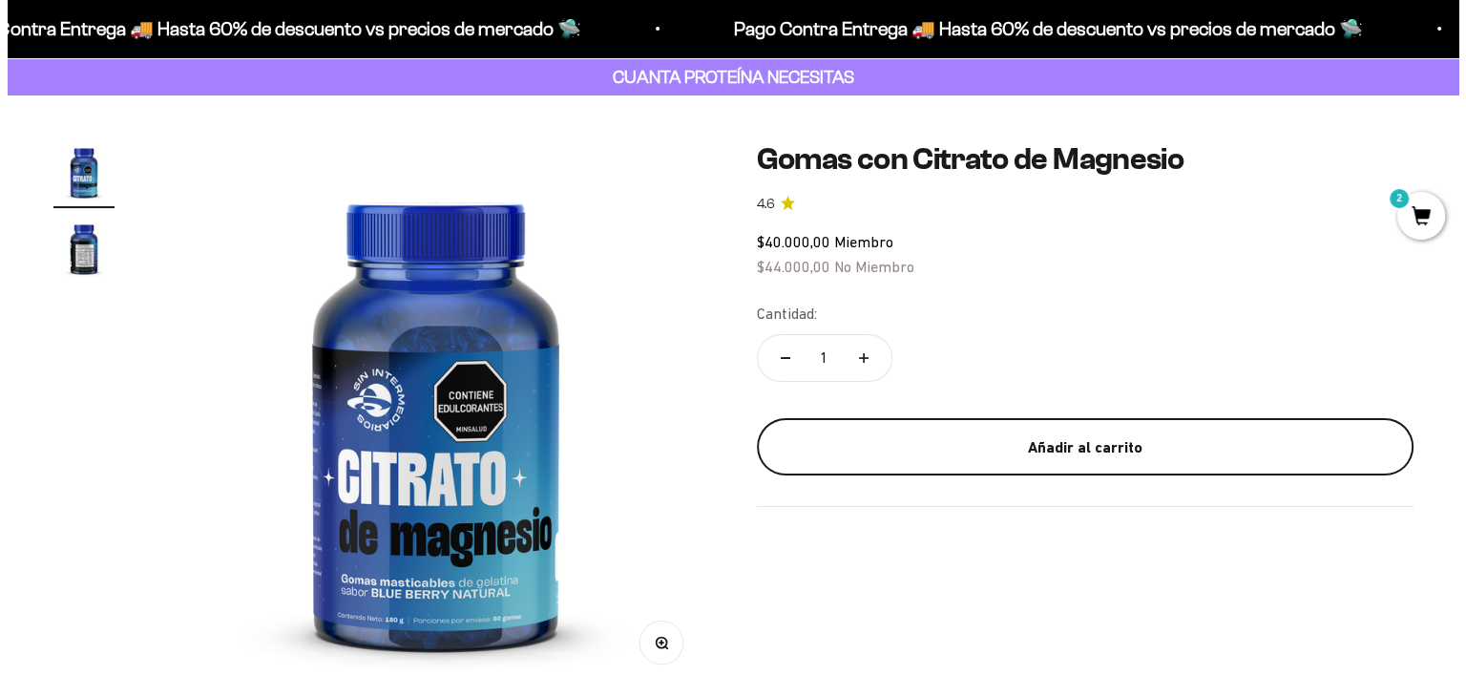
scroll to position [95, 0]
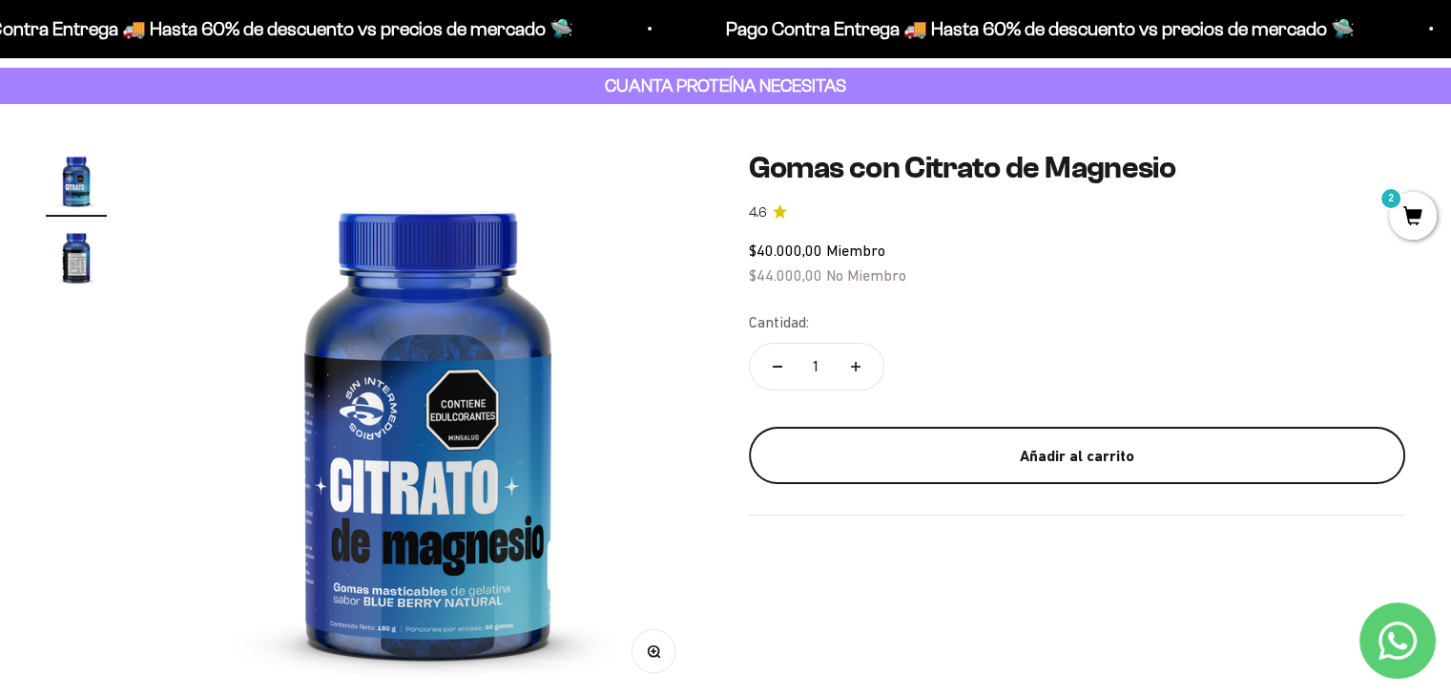
click at [954, 456] on div "Añadir al carrito" at bounding box center [1077, 456] width 581 height 25
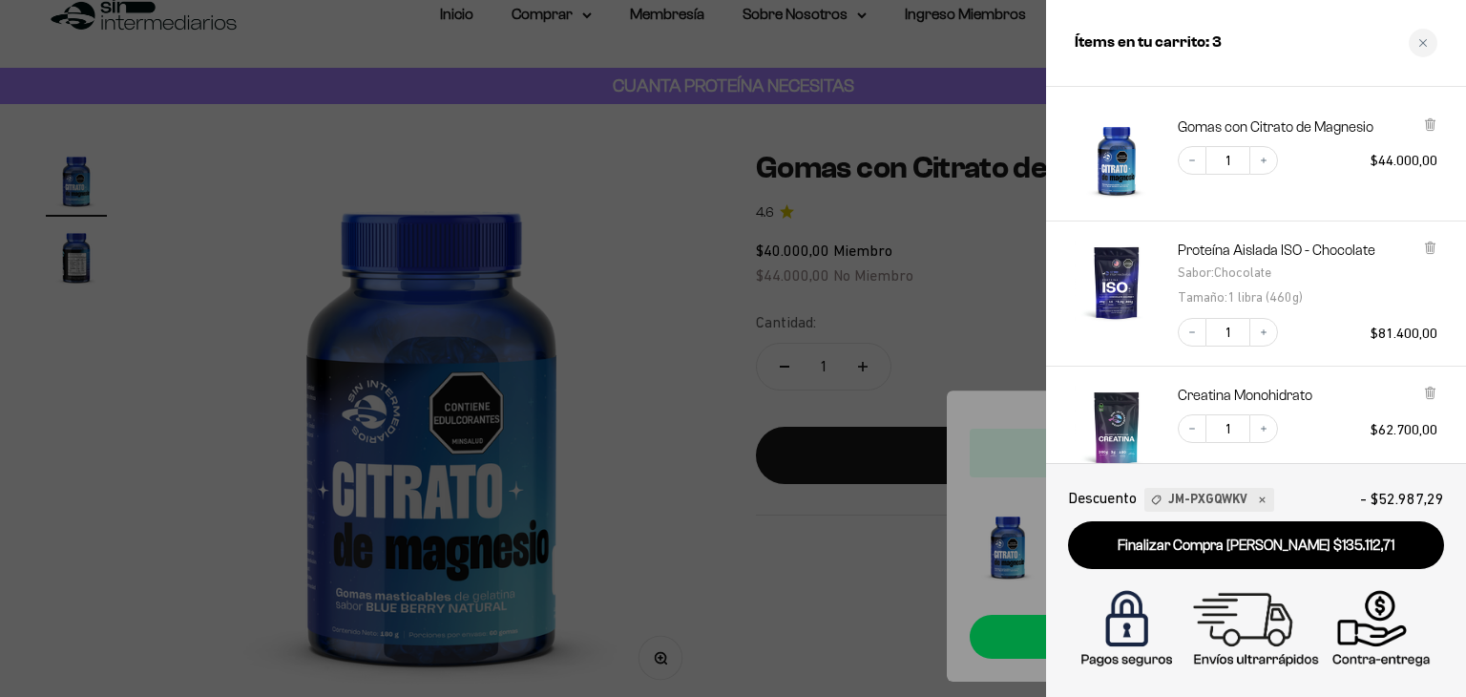
click at [798, 326] on div at bounding box center [733, 348] width 1466 height 697
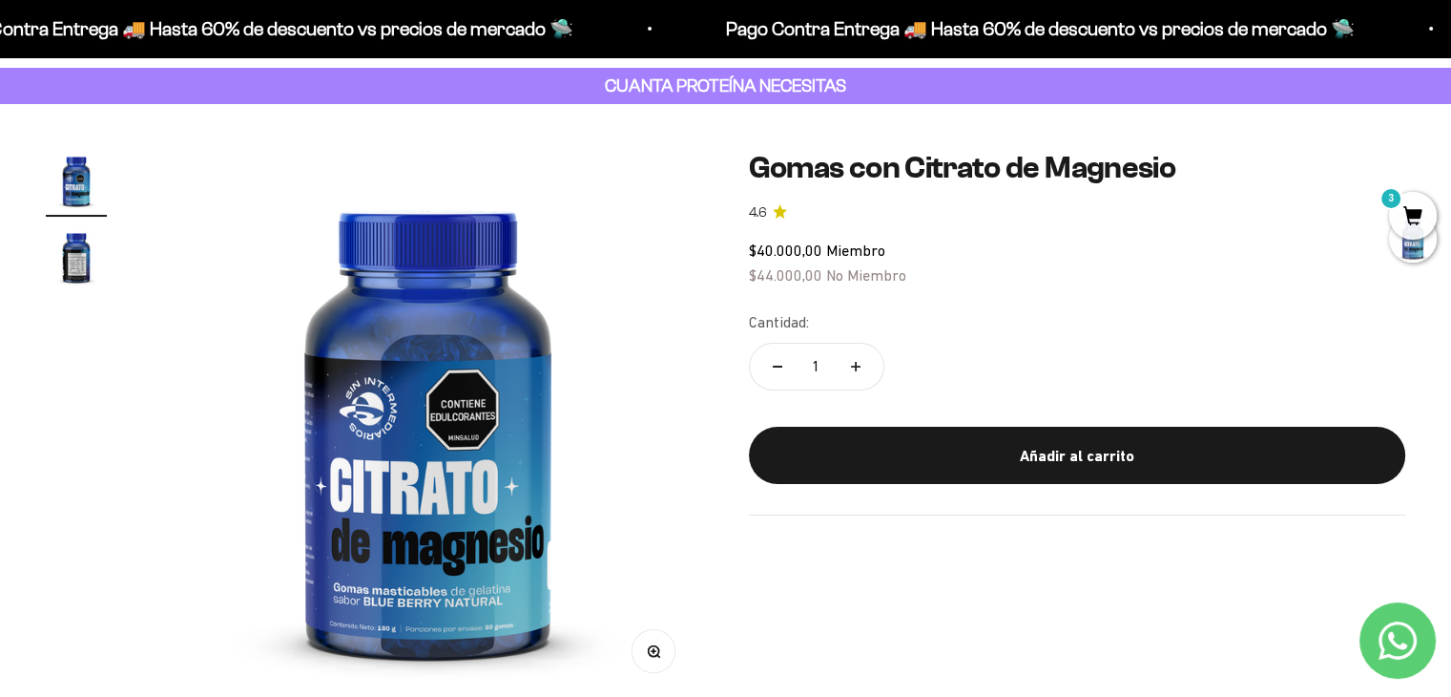
click at [498, 450] on img at bounding box center [428, 425] width 551 height 551
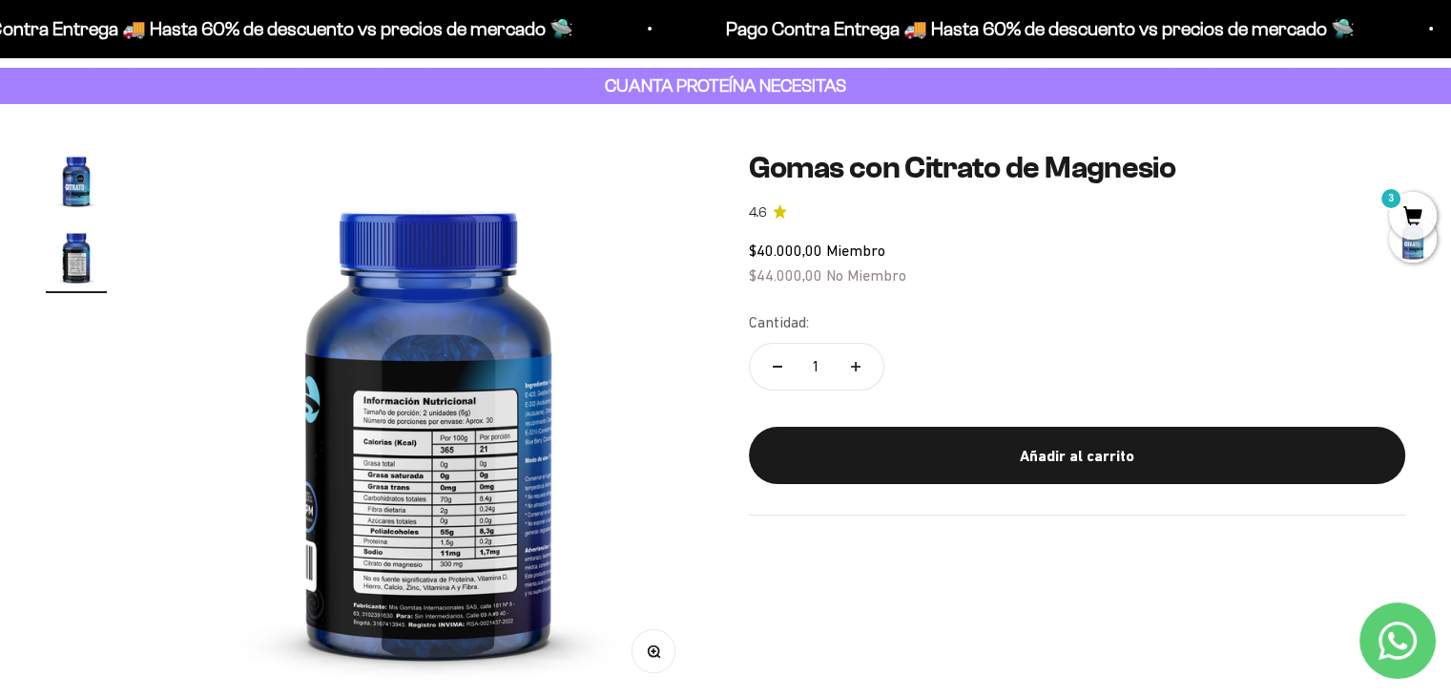
click at [74, 192] on img "Ir al artículo 1" at bounding box center [76, 180] width 61 height 61
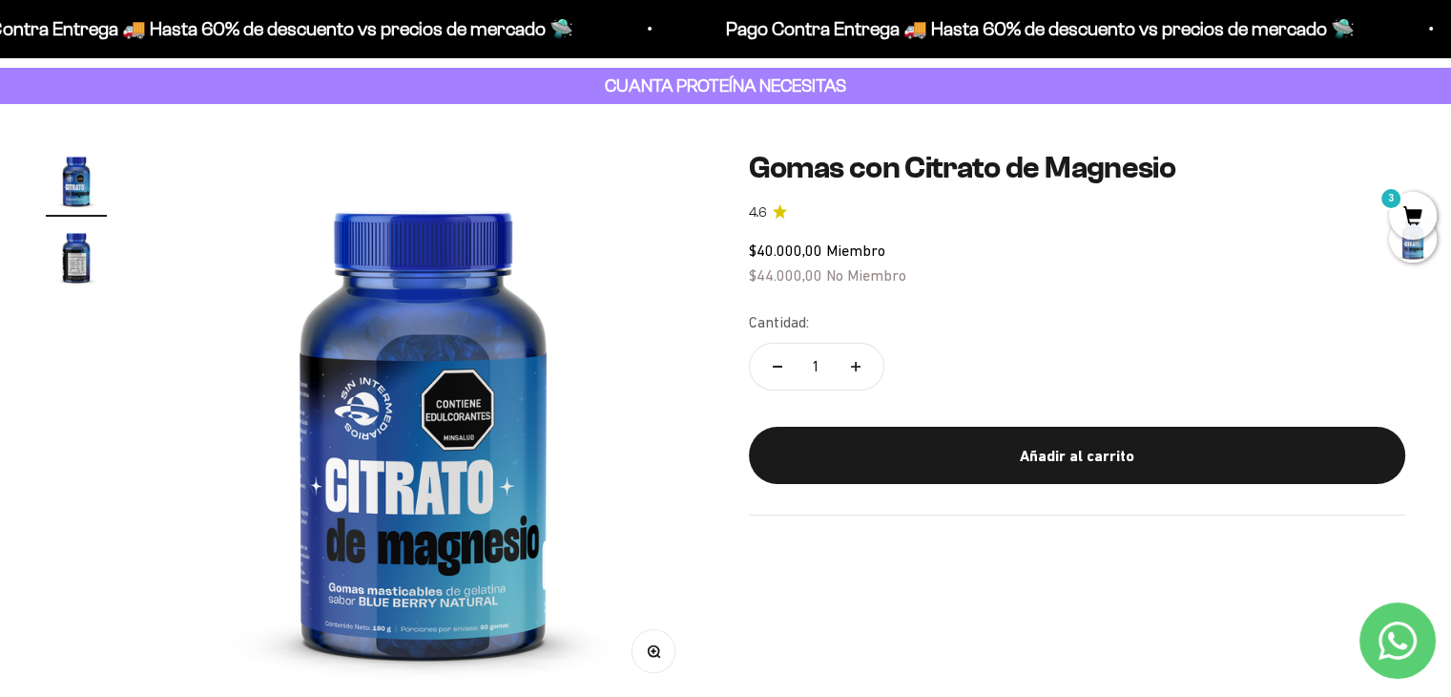
scroll to position [0, 0]
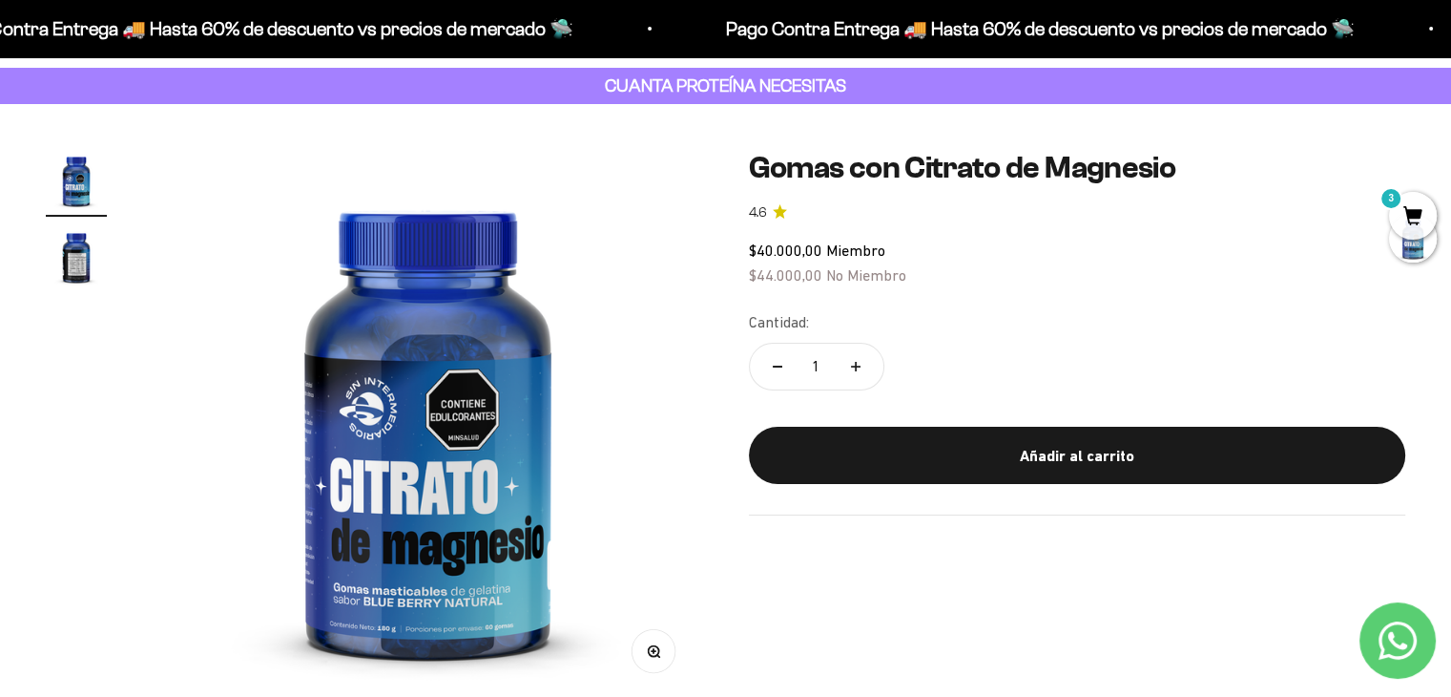
click at [75, 264] on img "Ir al artículo 2" at bounding box center [76, 256] width 61 height 61
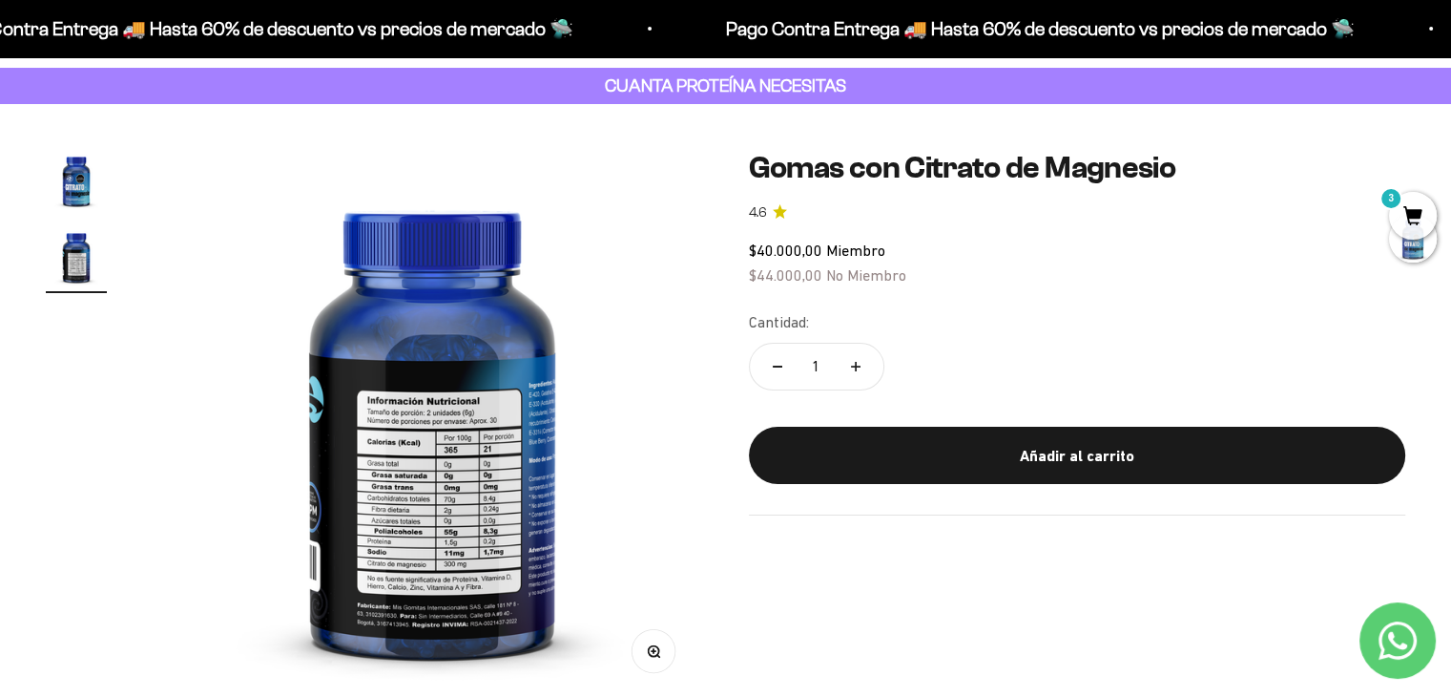
scroll to position [0, 573]
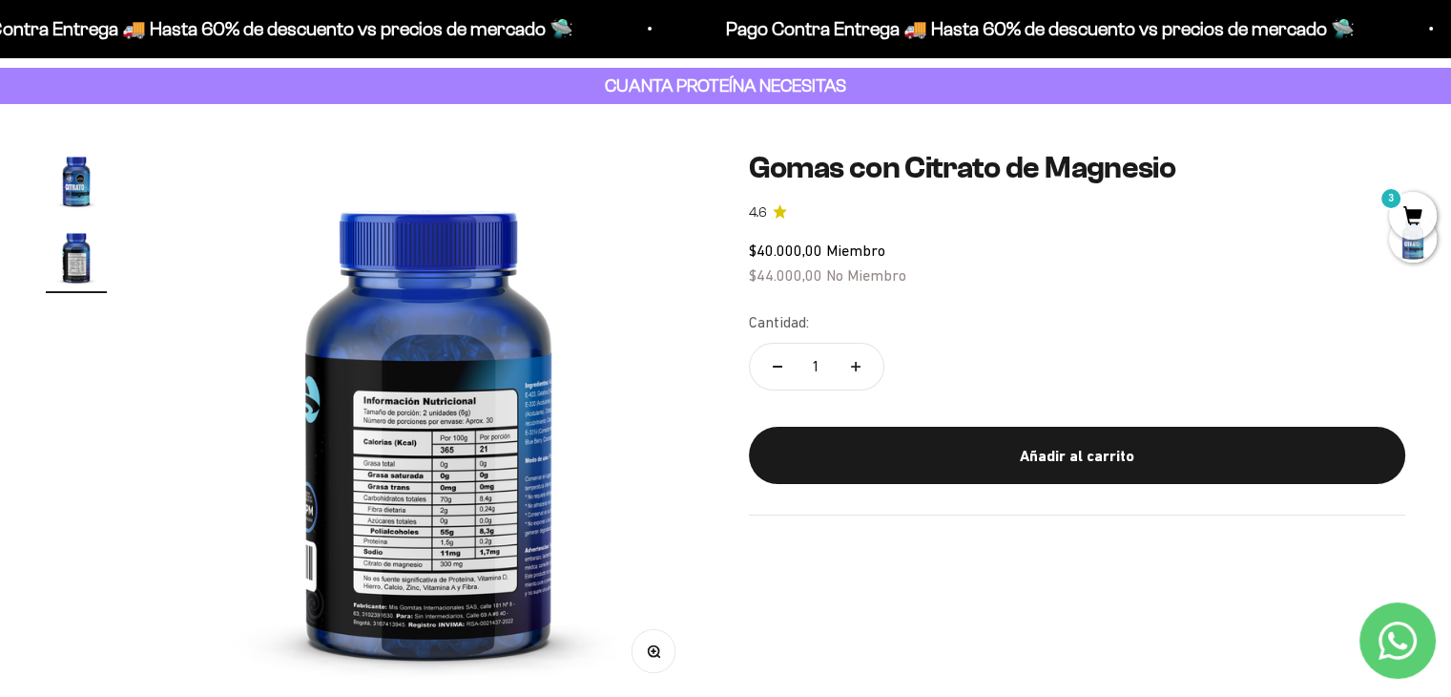
click at [76, 219] on page-dots at bounding box center [76, 221] width 61 height 143
click at [77, 198] on img "Ir al artículo 1" at bounding box center [76, 180] width 61 height 61
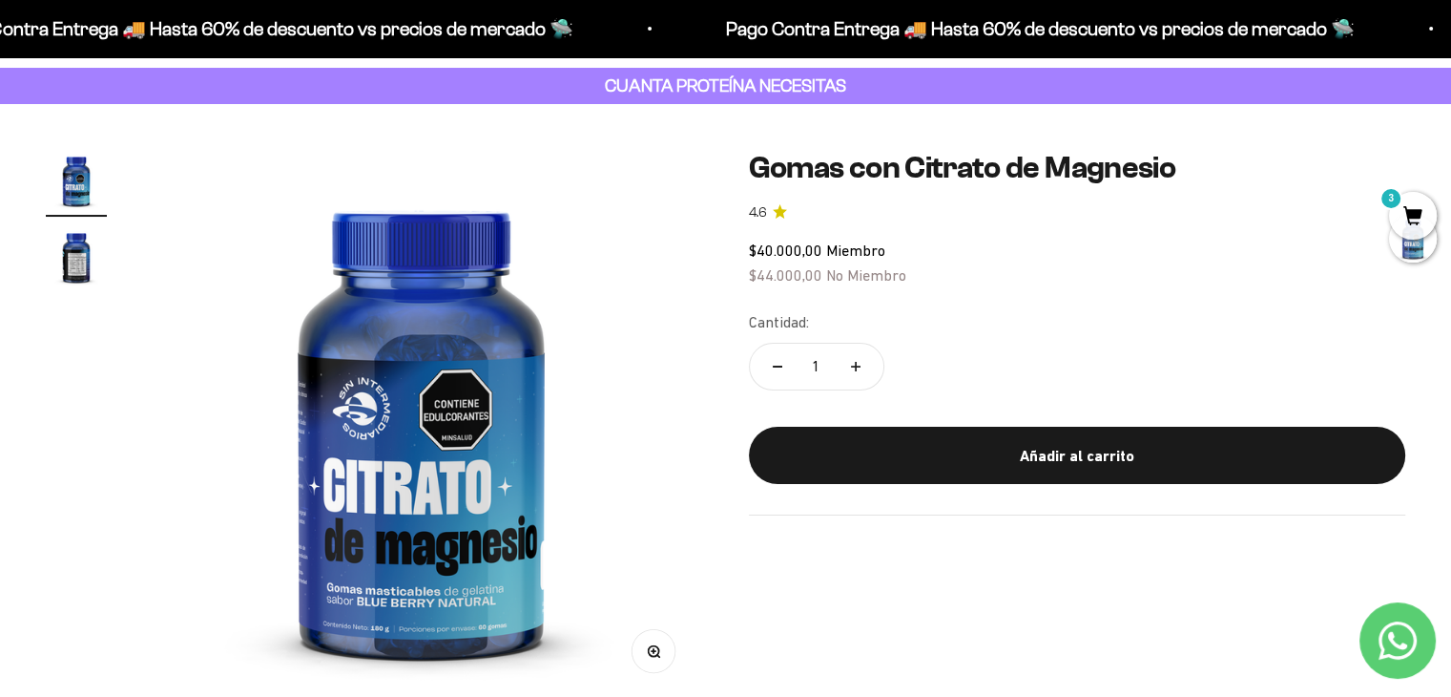
scroll to position [0, 0]
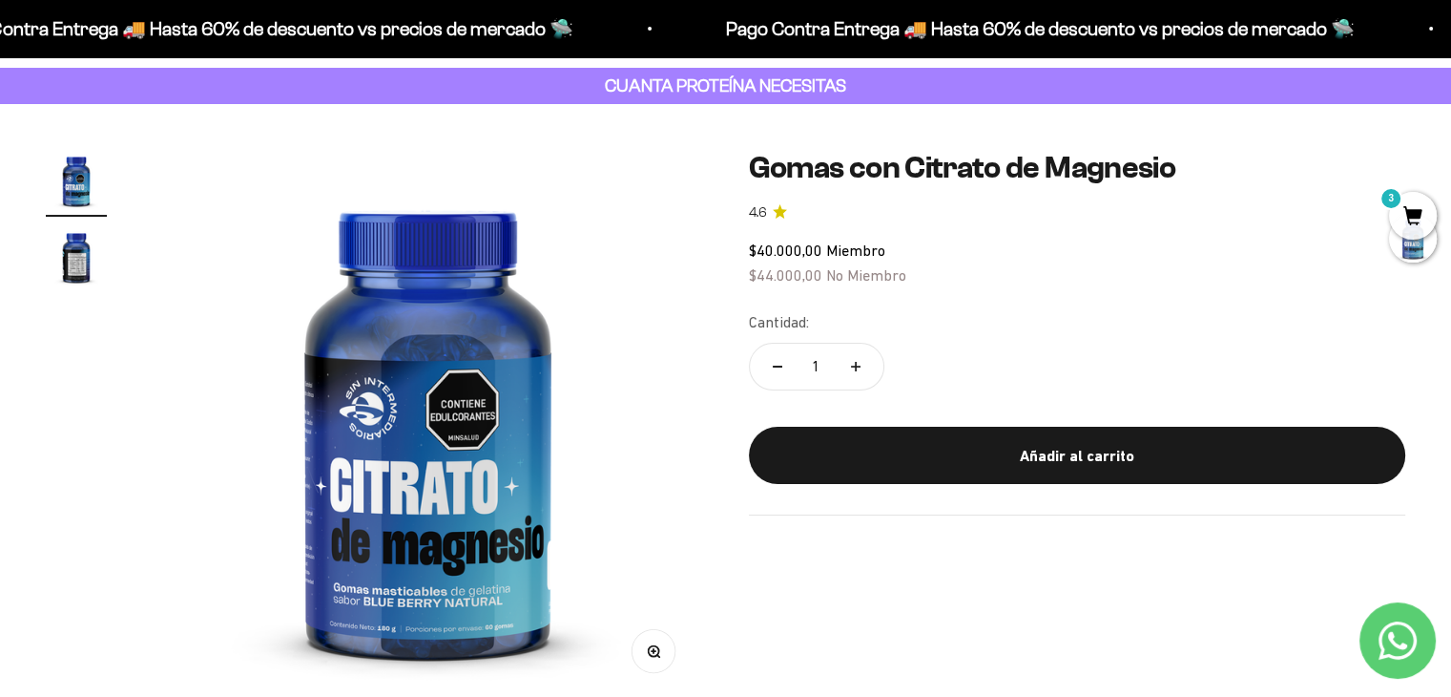
click at [78, 251] on img "Ir al artículo 2" at bounding box center [76, 256] width 61 height 61
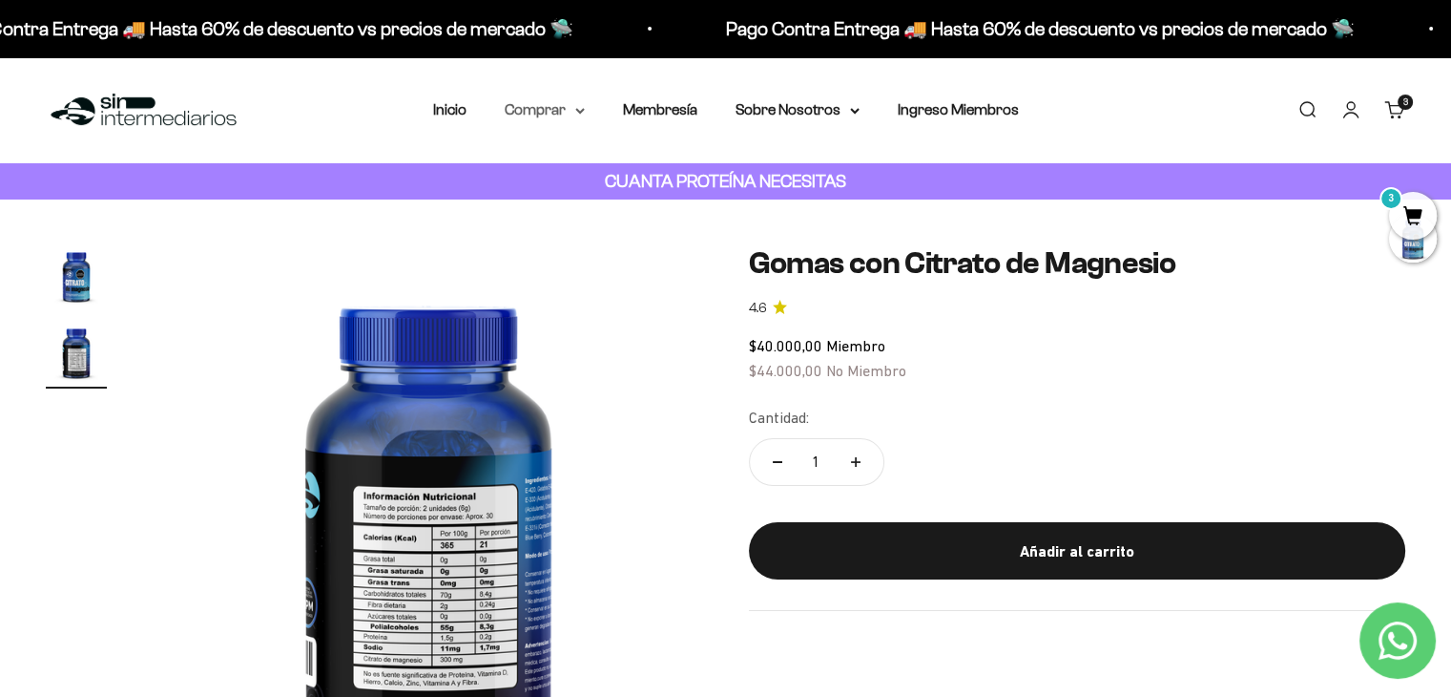
click at [565, 104] on summary "Comprar" at bounding box center [545, 109] width 80 height 25
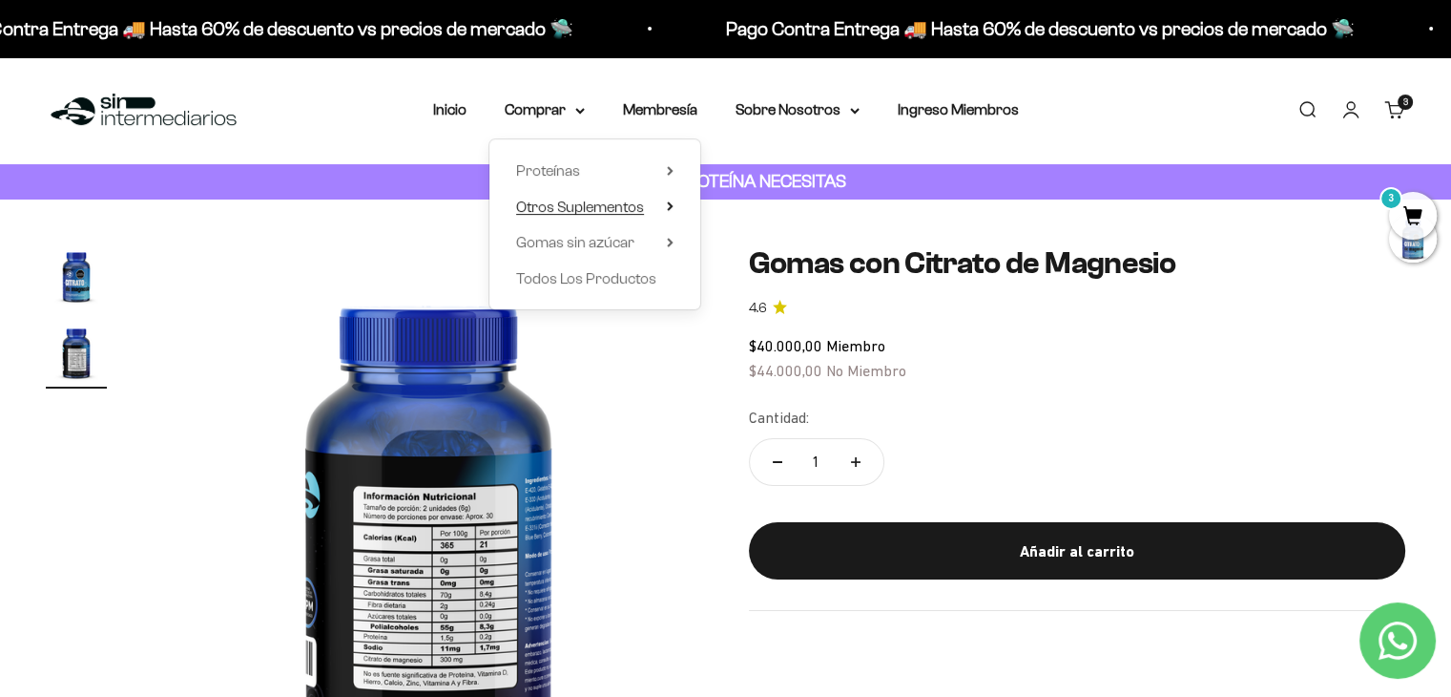
click at [660, 203] on summary "Otros Suplementos" at bounding box center [594, 207] width 157 height 25
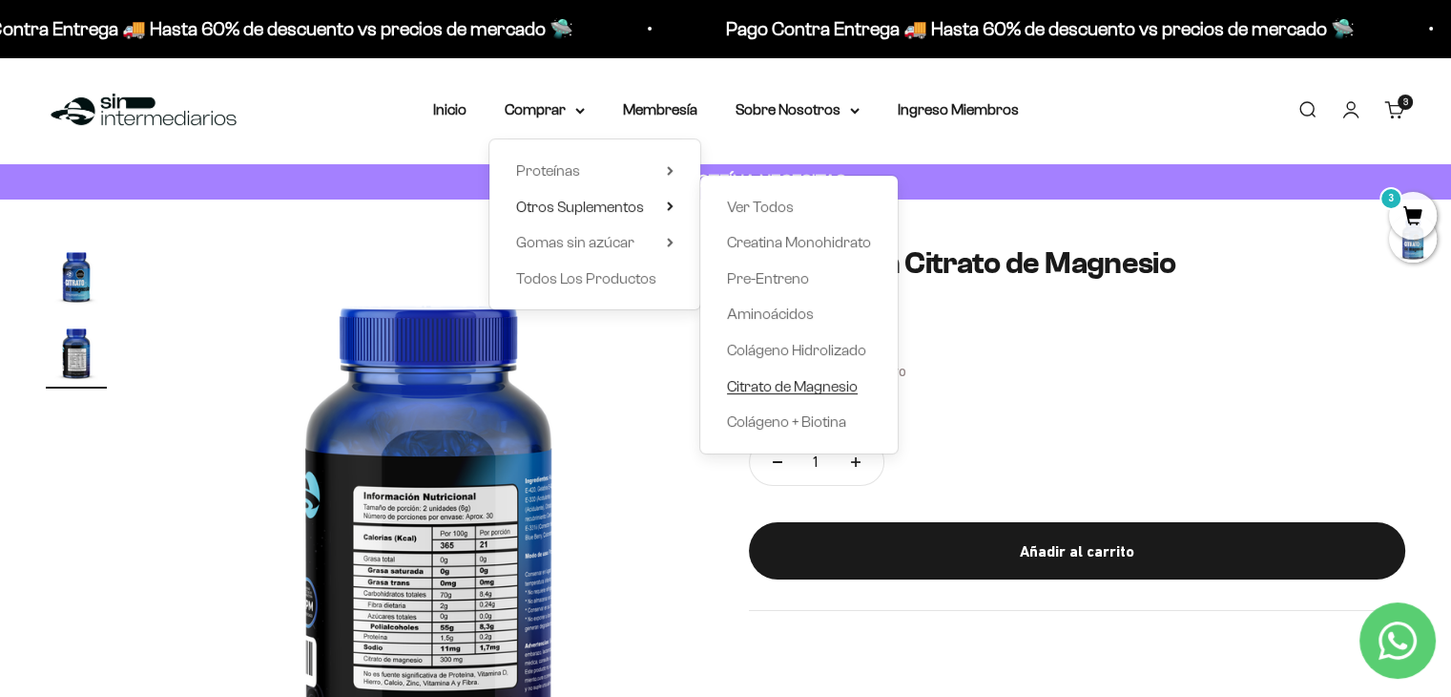
click at [805, 388] on span "Citrato de Magnesio" at bounding box center [792, 386] width 131 height 16
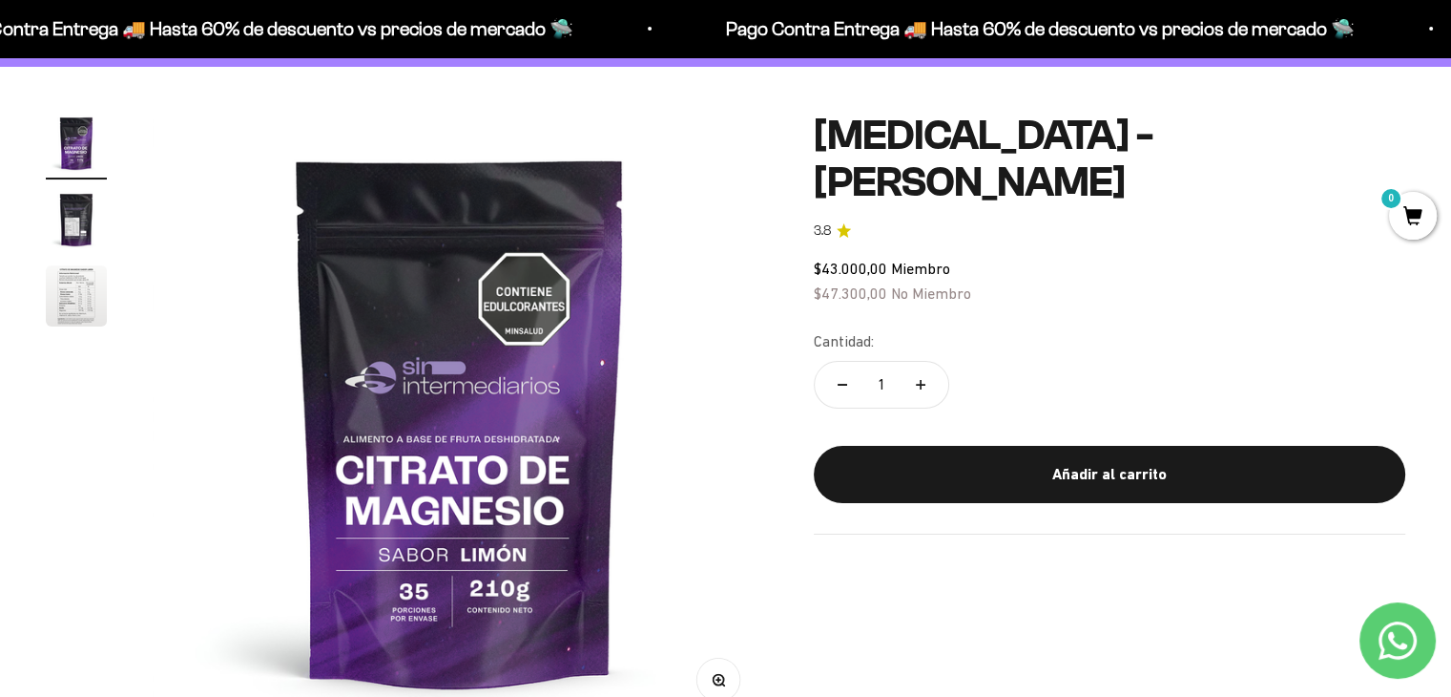
scroll to position [191, 0]
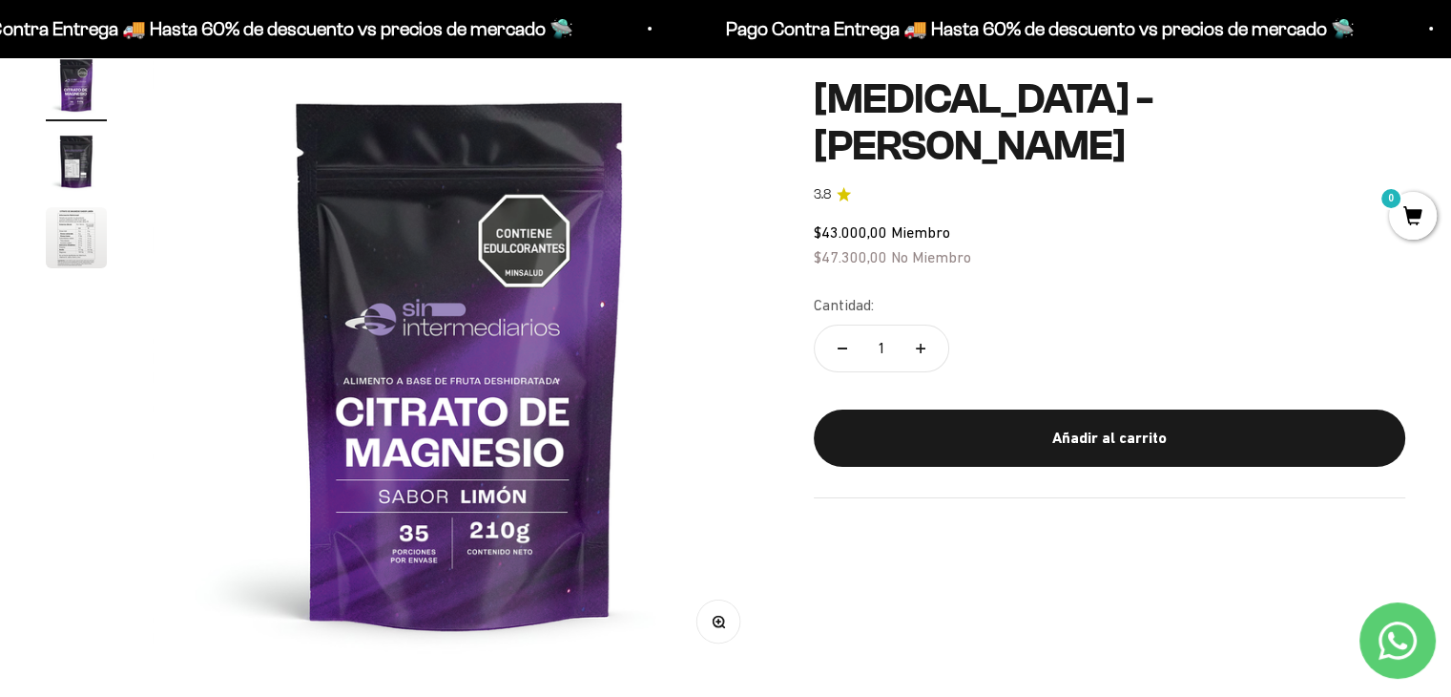
click at [70, 166] on img "Ir al artículo 2" at bounding box center [76, 161] width 61 height 61
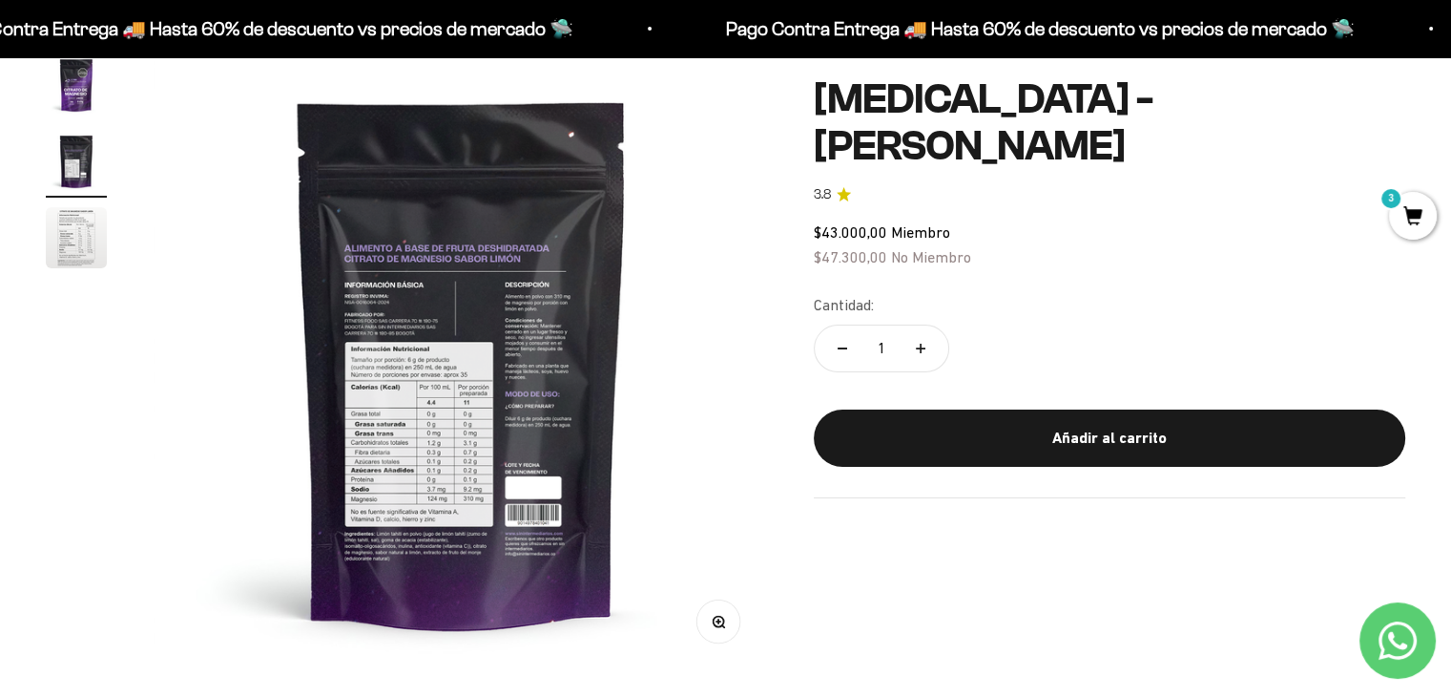
scroll to position [0, 638]
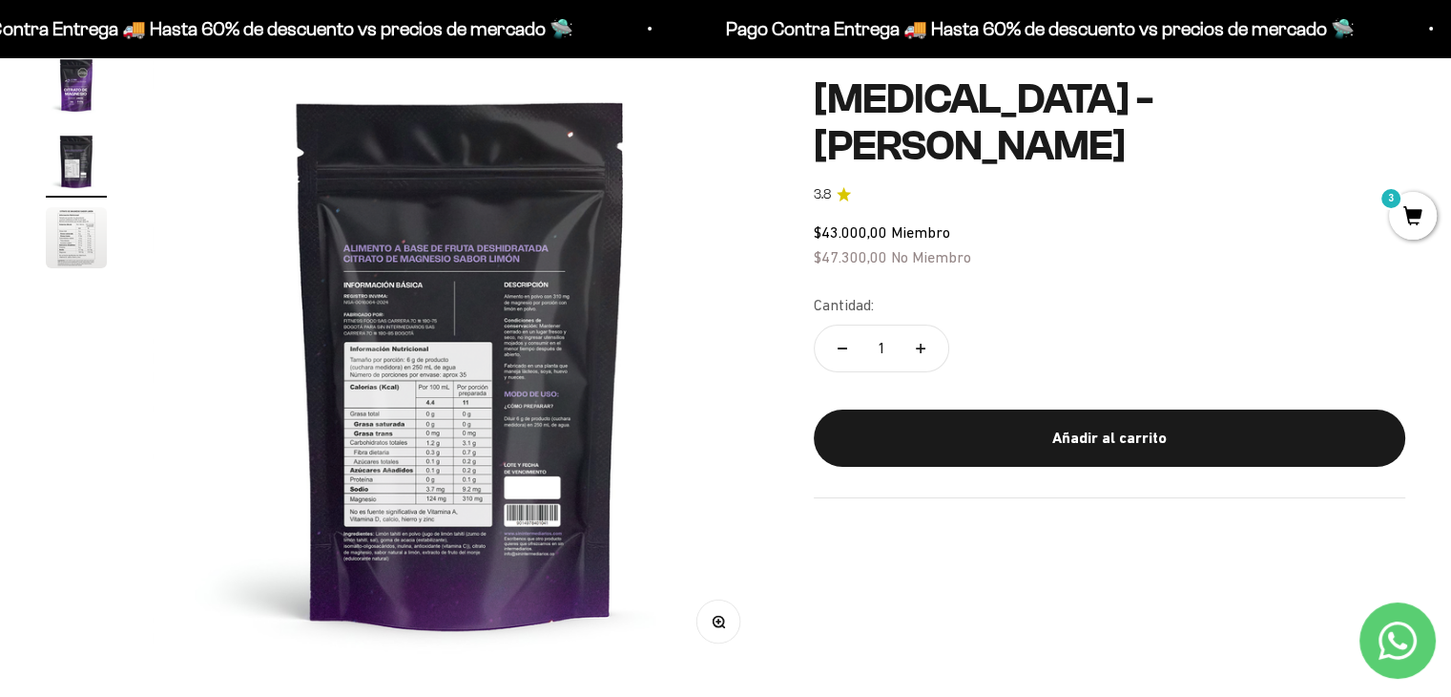
click at [78, 120] on button "Ir al artículo 1" at bounding box center [76, 87] width 61 height 67
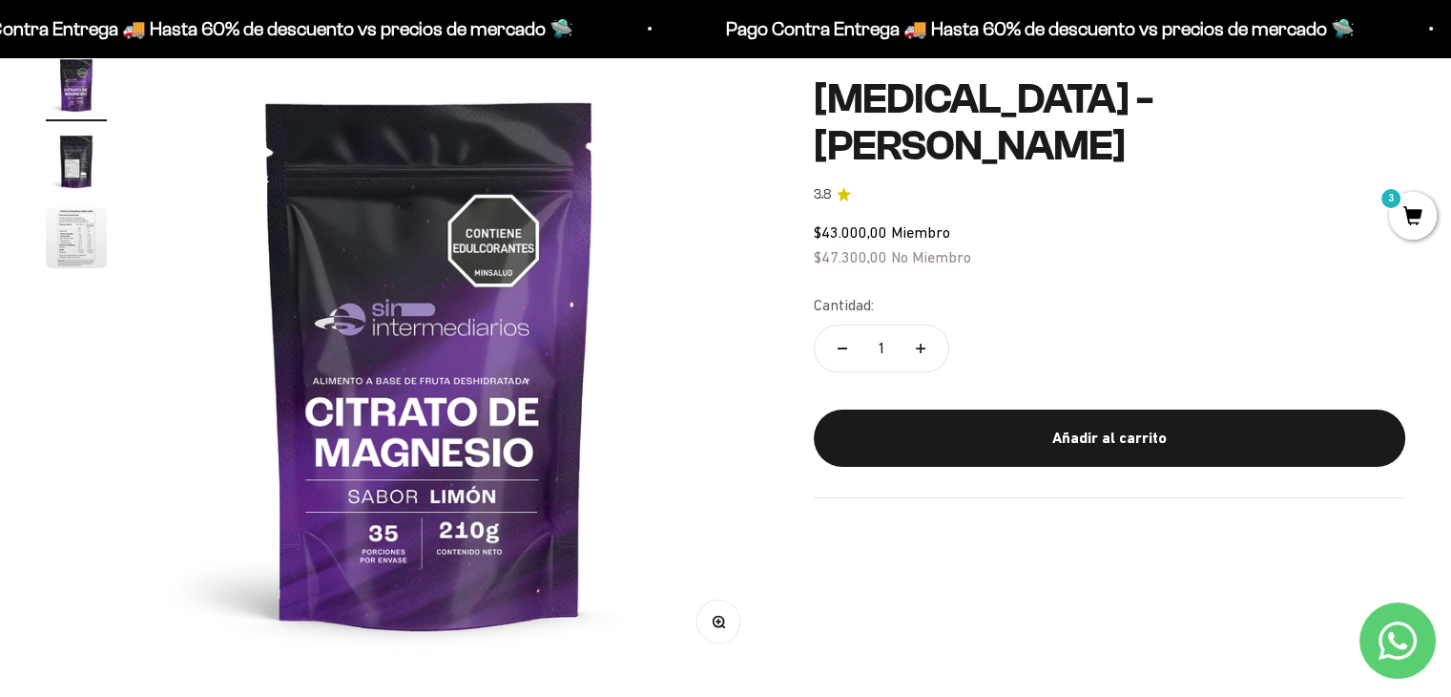
scroll to position [0, 0]
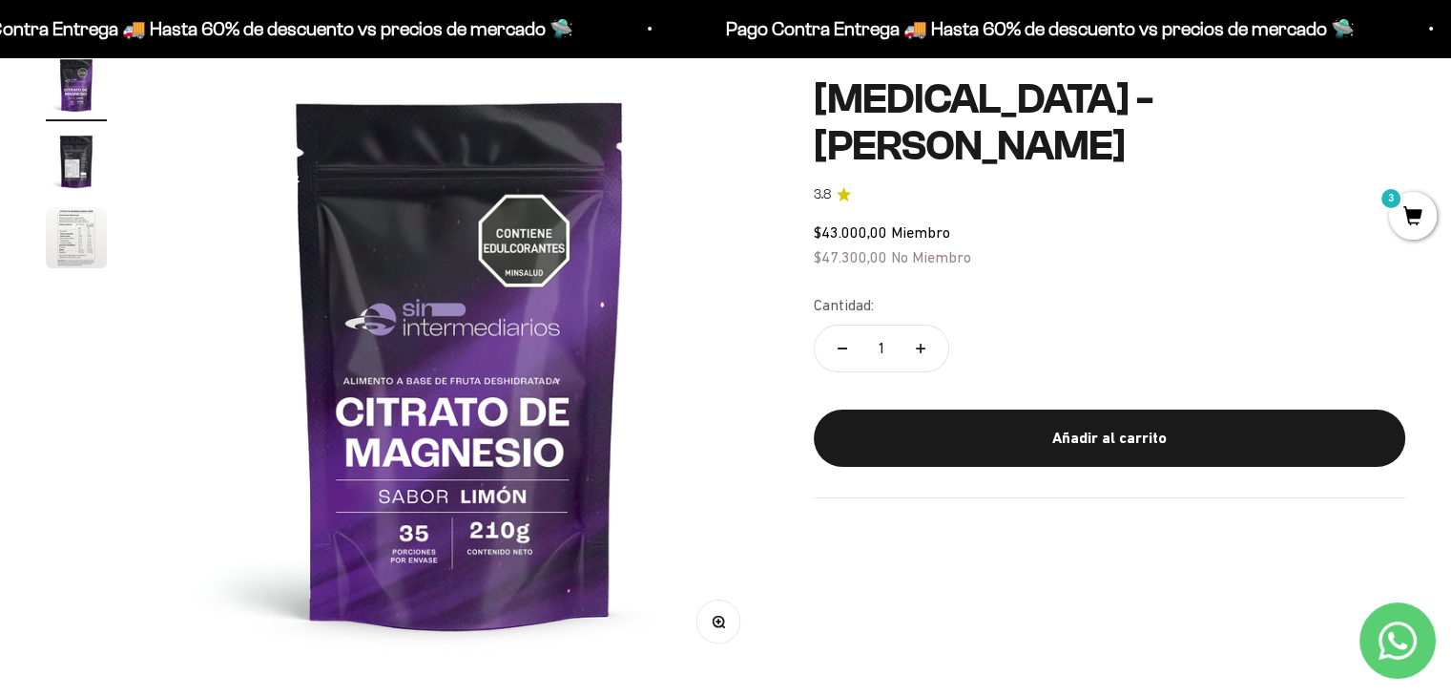
click at [73, 152] on img "Ir al artículo 2" at bounding box center [76, 161] width 61 height 61
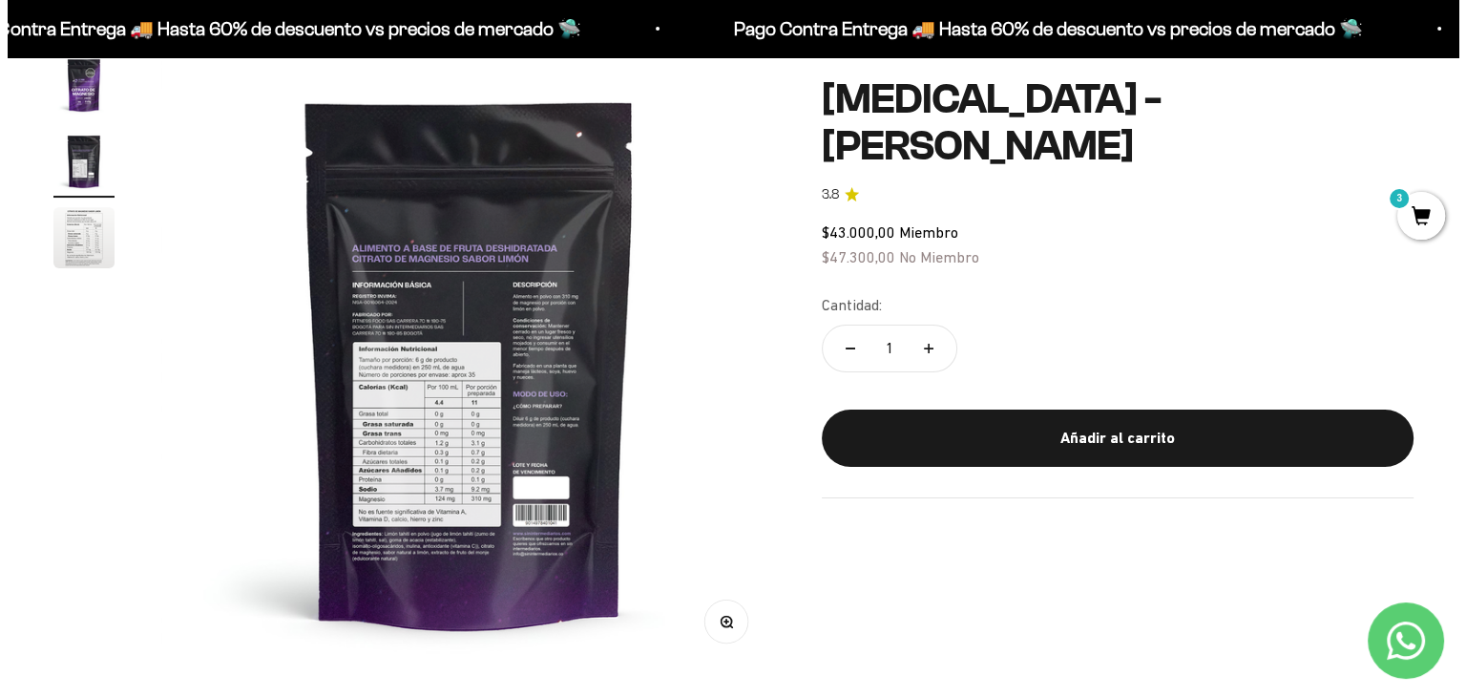
scroll to position [0, 638]
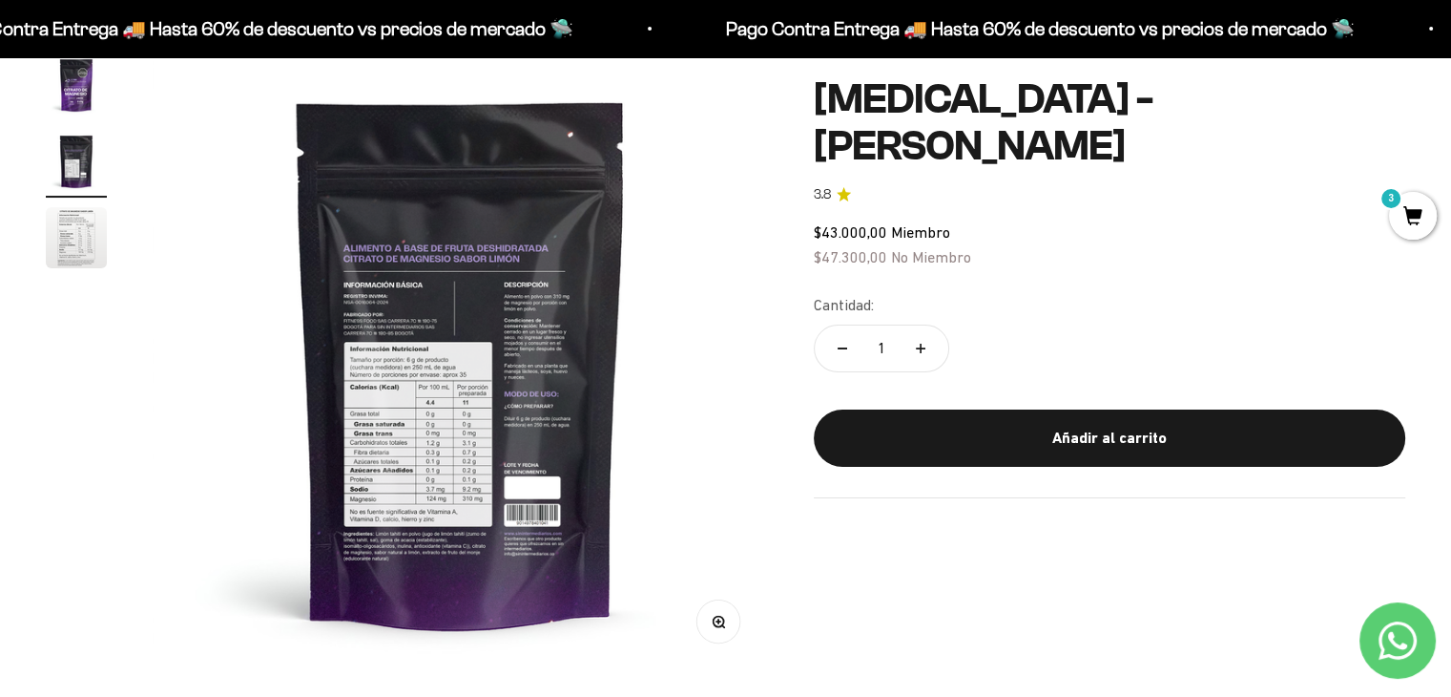
click at [1409, 219] on span "3" at bounding box center [1413, 216] width 48 height 48
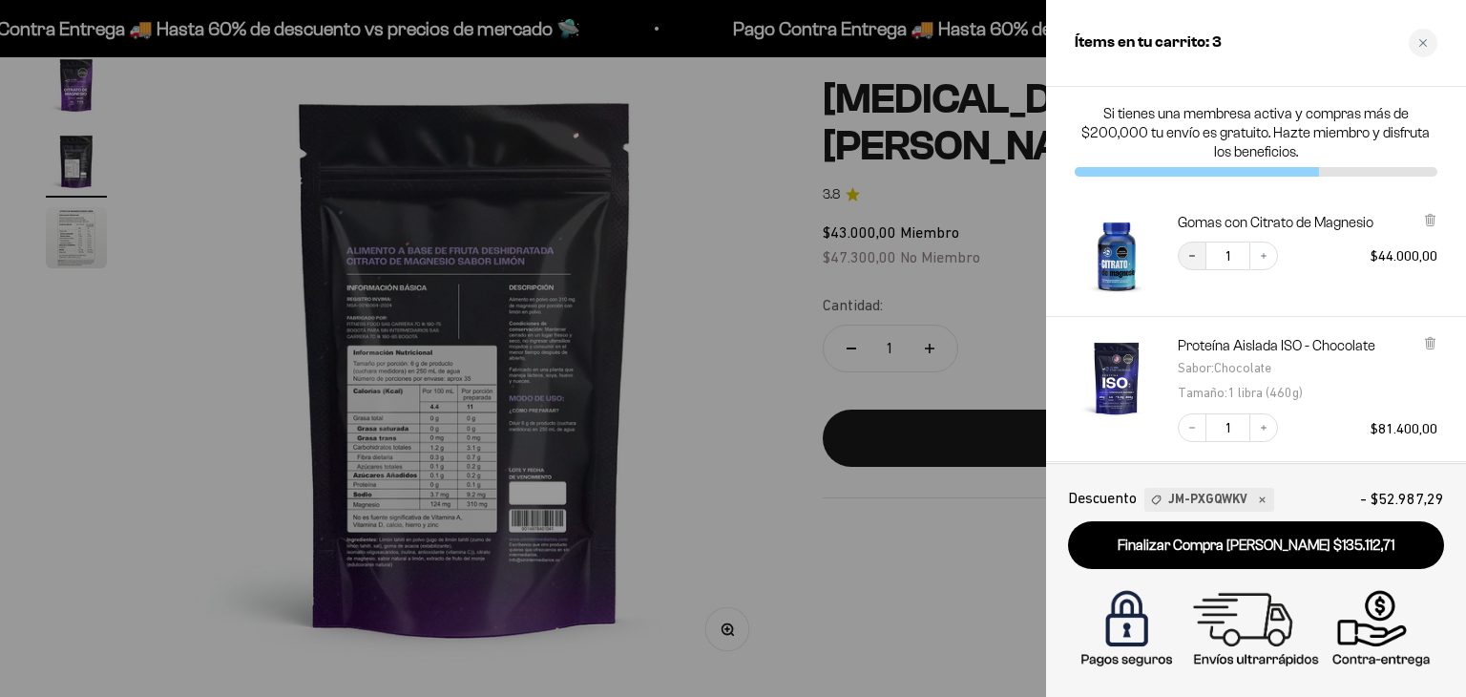
click at [1198, 256] on button "Decrease quantity" at bounding box center [1191, 255] width 29 height 29
click at [761, 307] on div at bounding box center [733, 348] width 1466 height 697
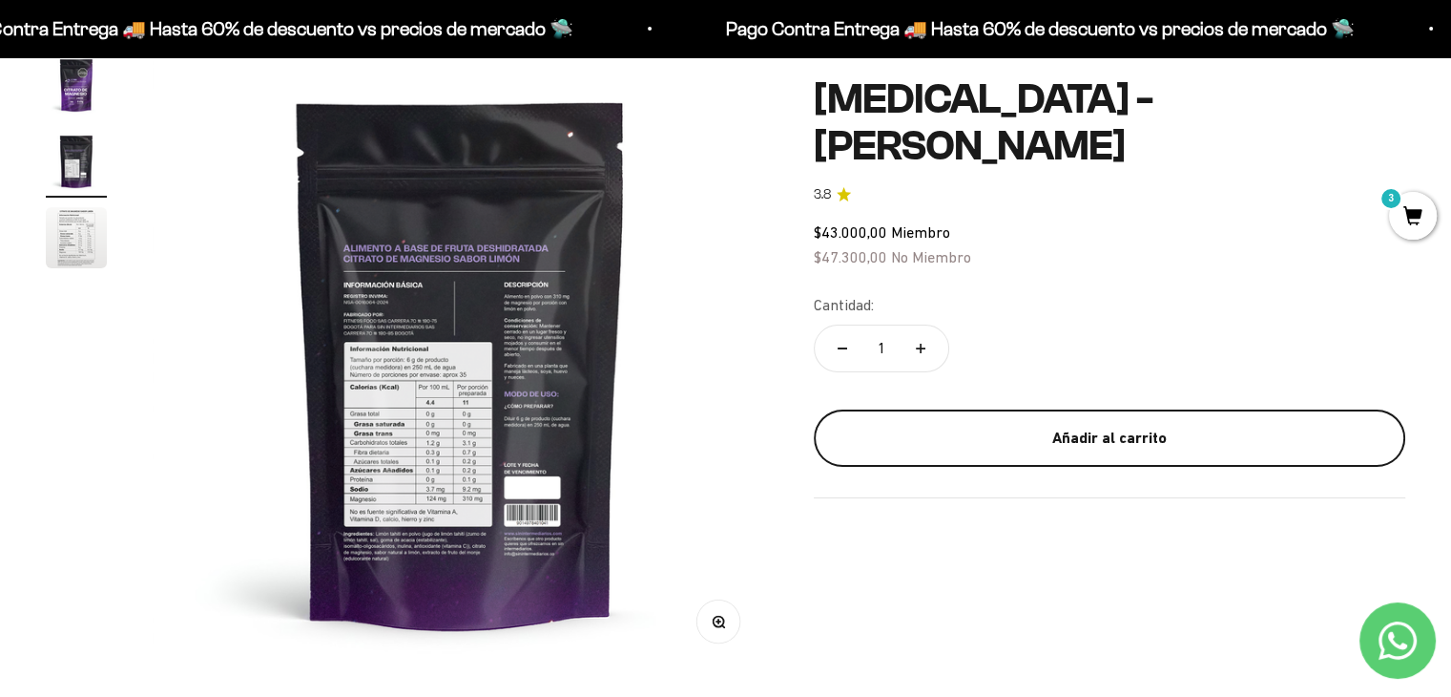
click at [997, 440] on div "Añadir al carrito" at bounding box center [1109, 438] width 515 height 25
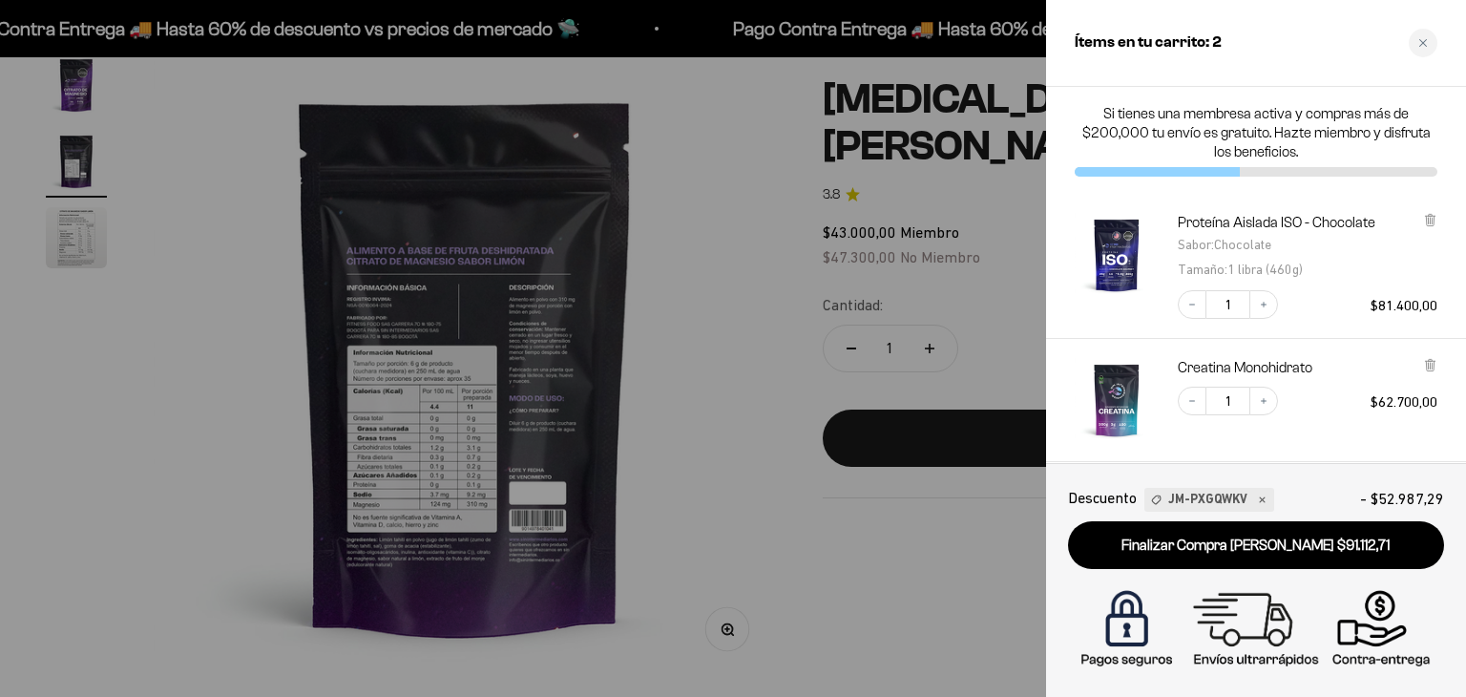
click at [729, 319] on div at bounding box center [733, 348] width 1466 height 697
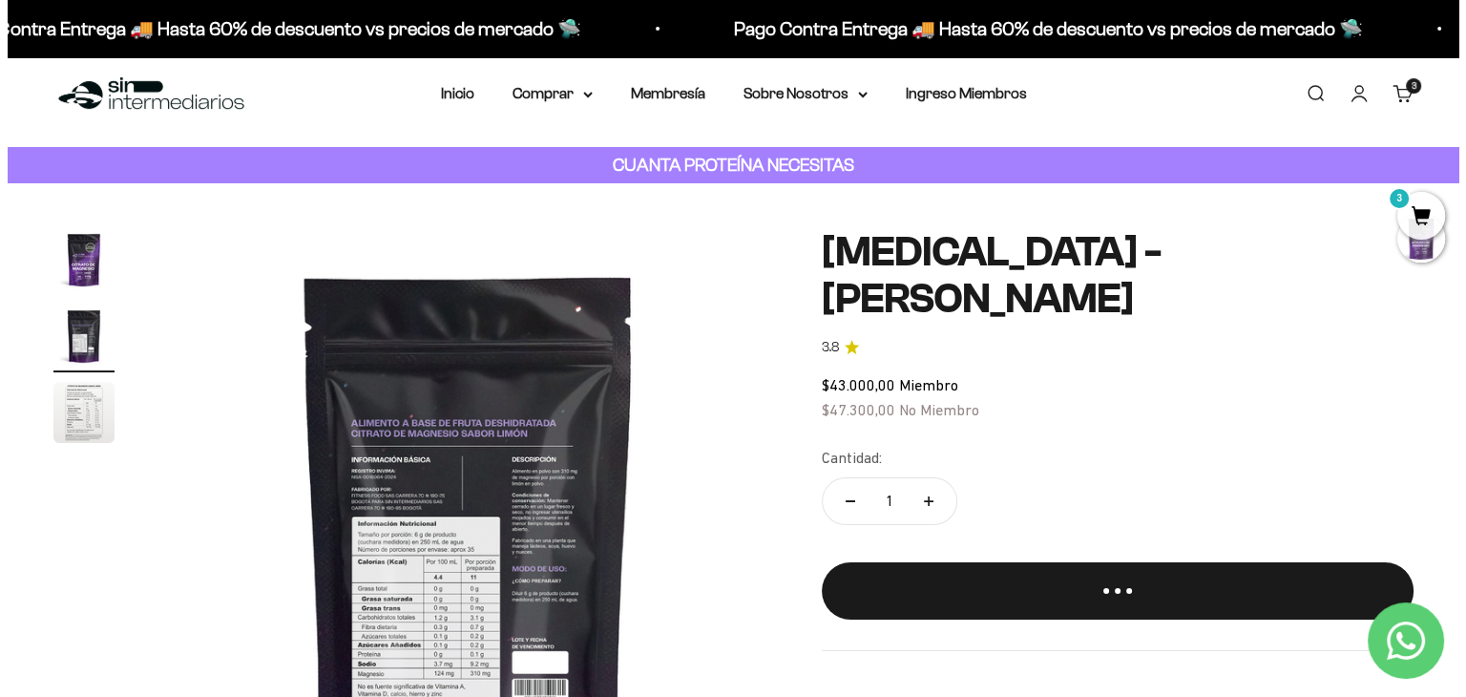
scroll to position [0, 0]
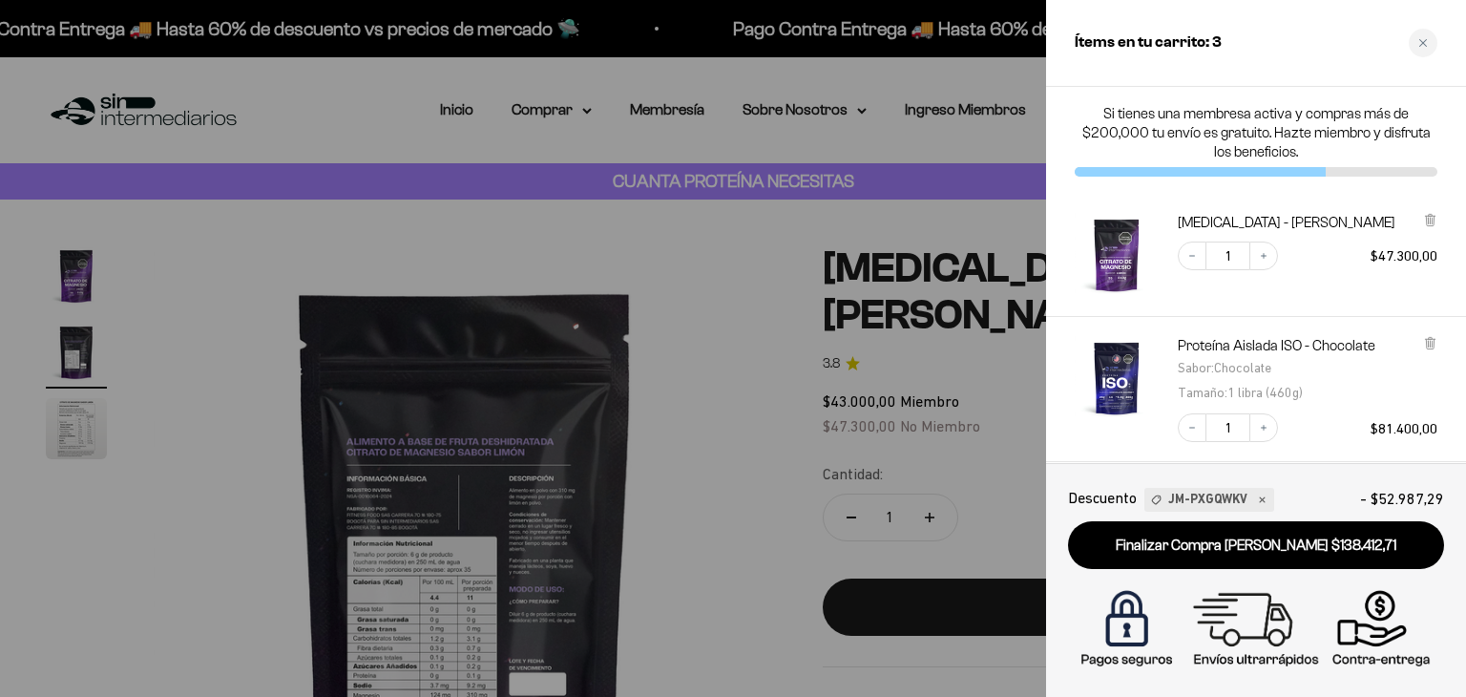
click at [825, 280] on div at bounding box center [733, 348] width 1466 height 697
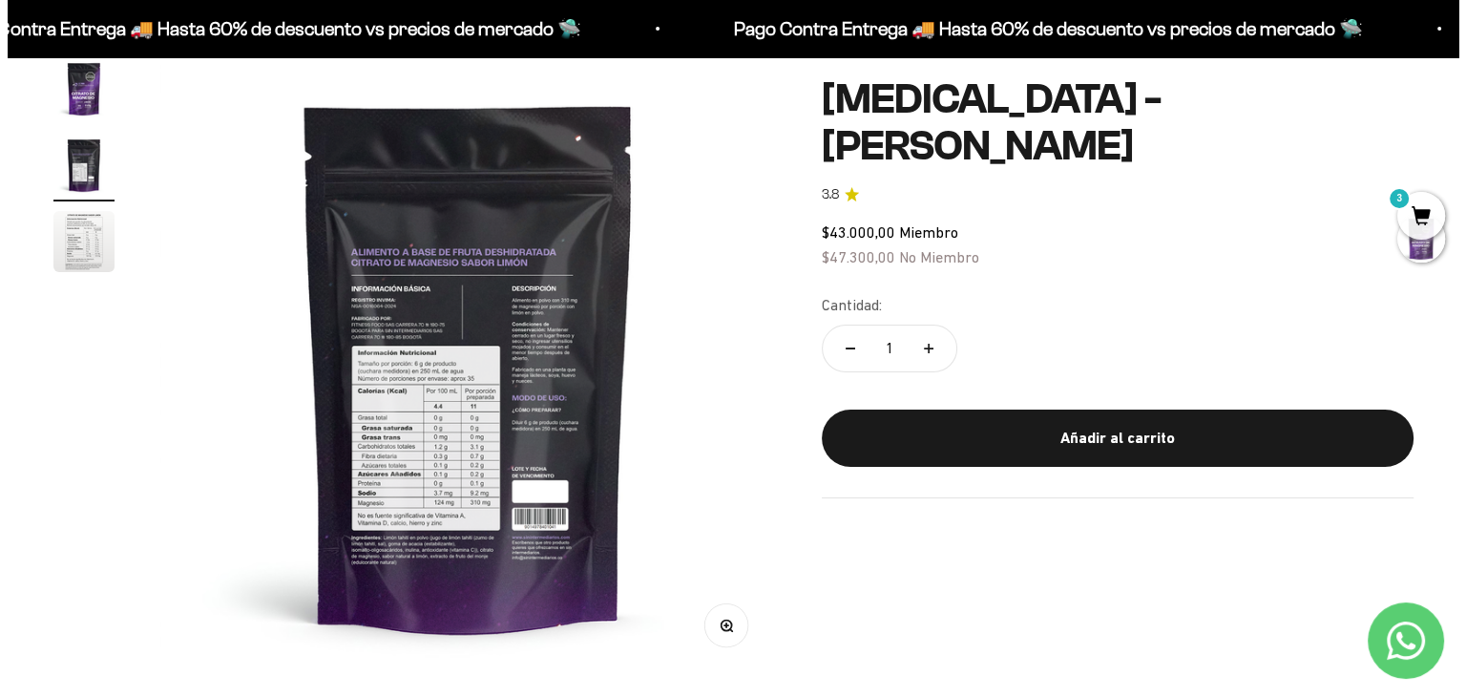
scroll to position [191, 0]
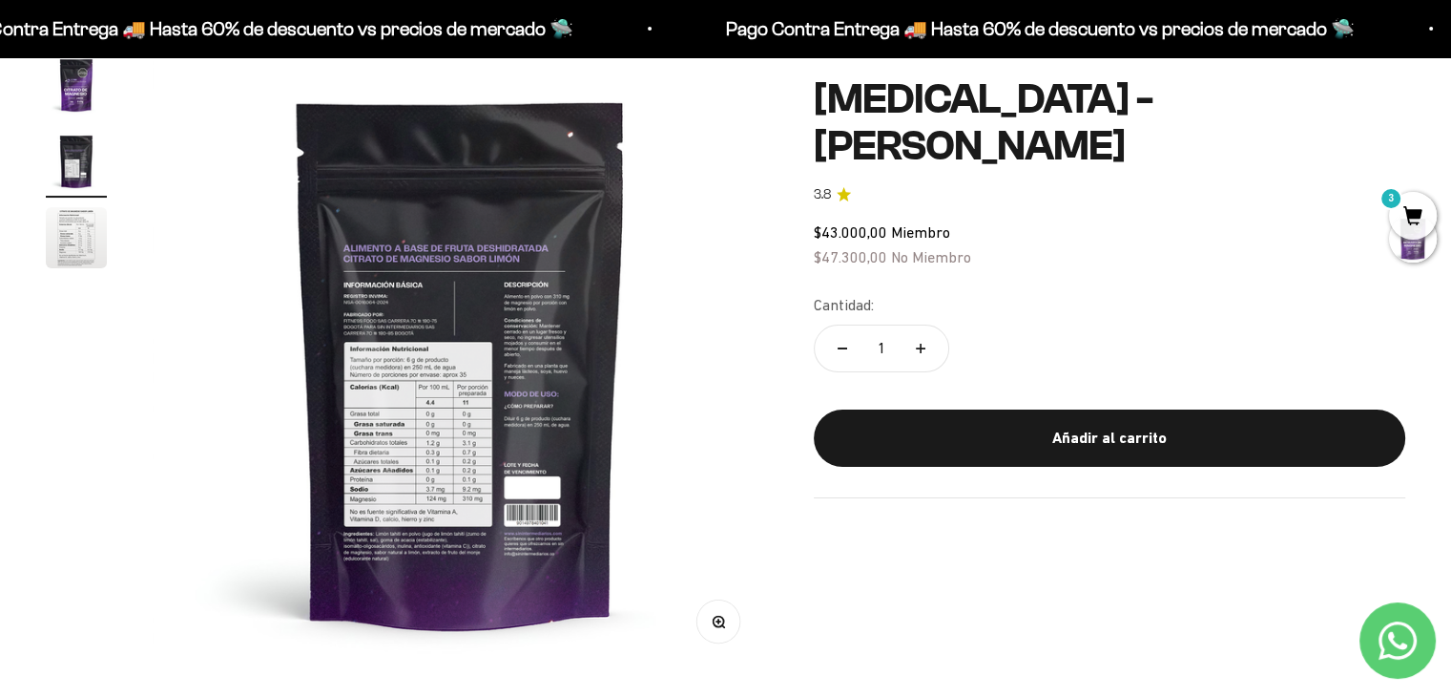
click at [1400, 202] on span "3" at bounding box center [1413, 216] width 48 height 48
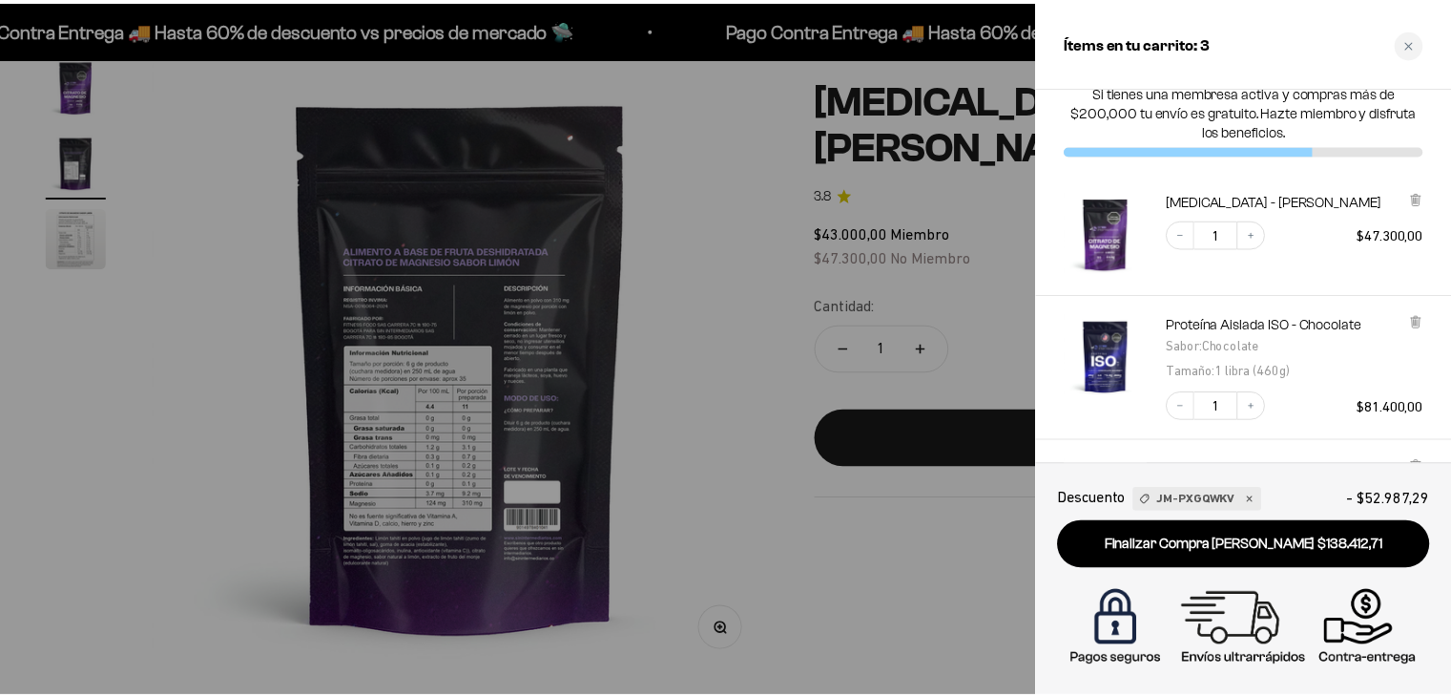
scroll to position [0, 0]
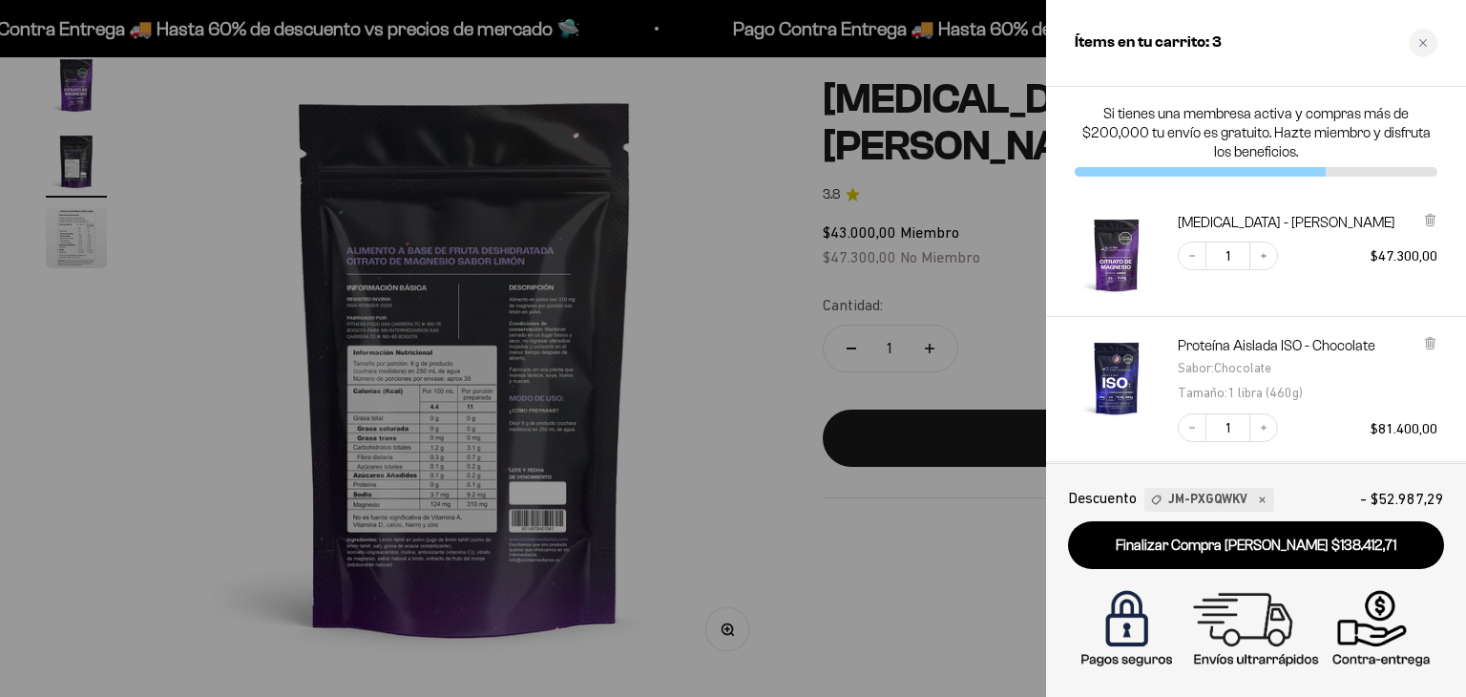
click at [739, 280] on div at bounding box center [733, 348] width 1466 height 697
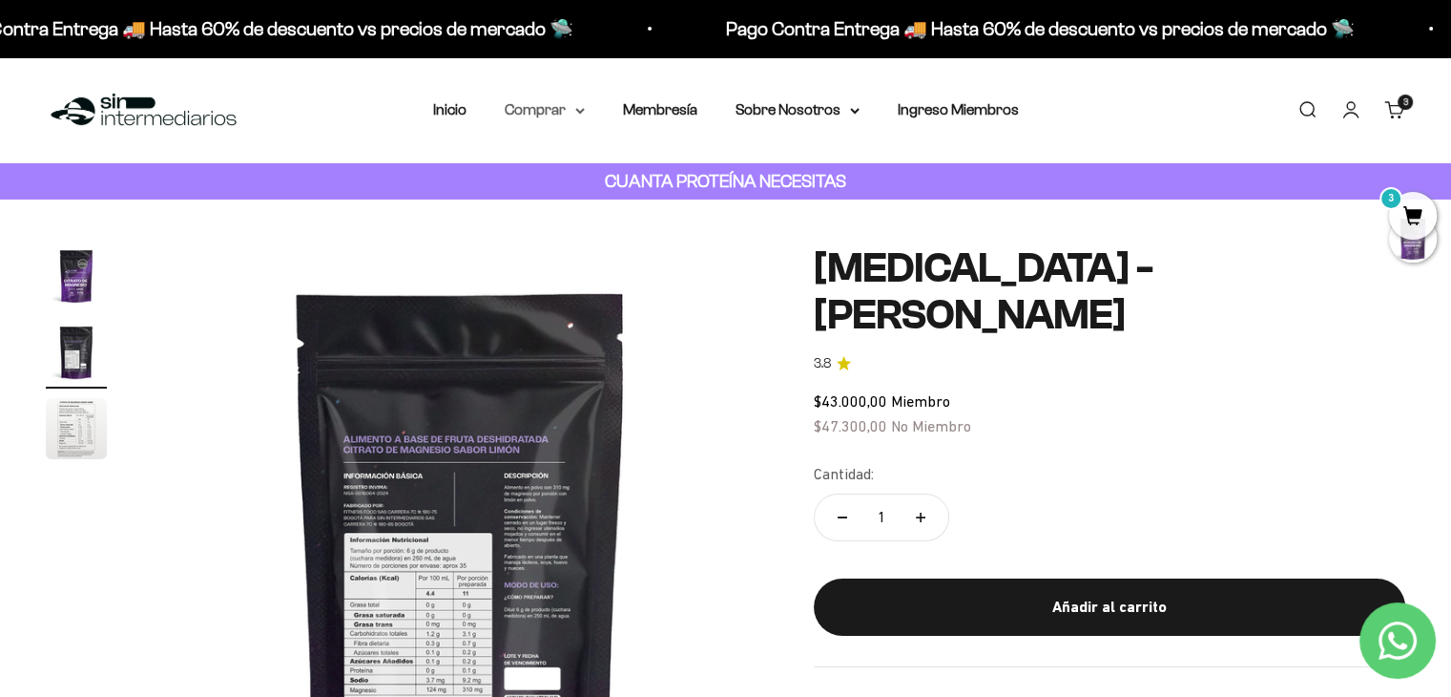
click at [580, 103] on summary "Comprar" at bounding box center [545, 109] width 80 height 25
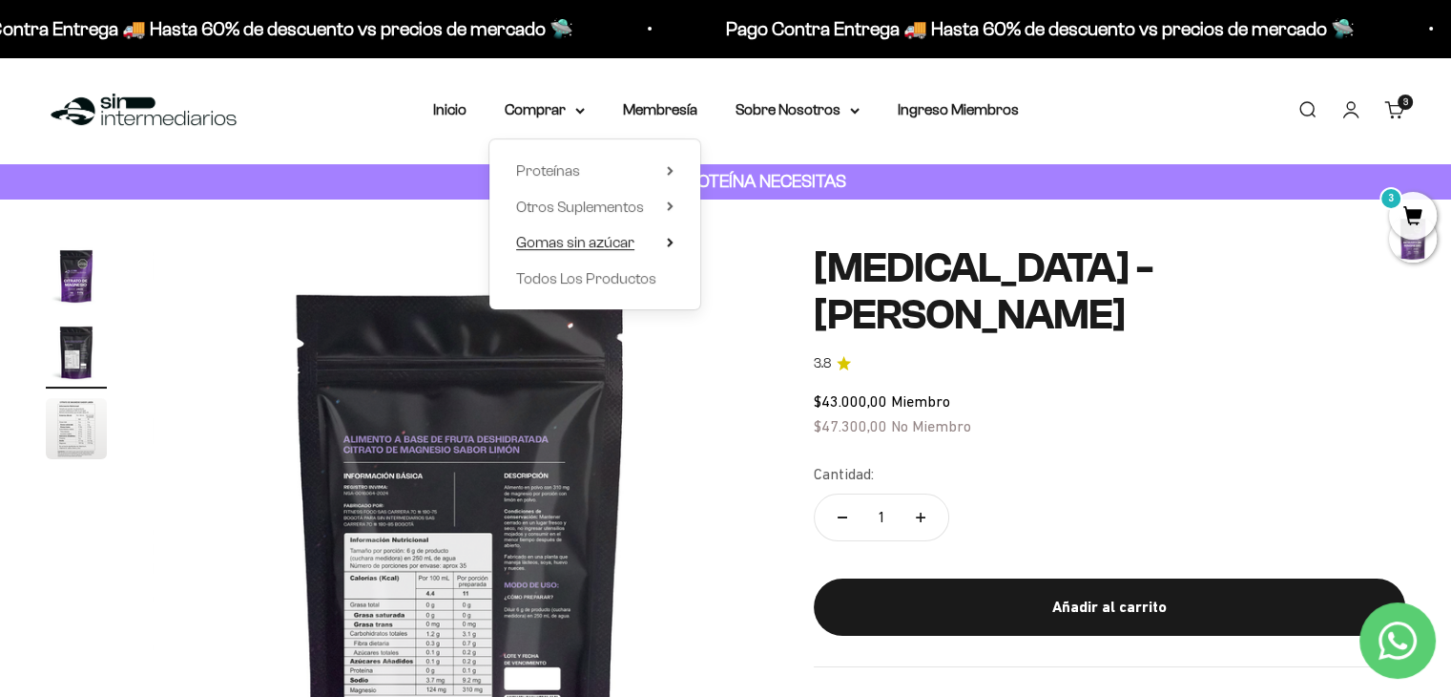
click at [661, 240] on summary "Gomas sin azúcar" at bounding box center [594, 242] width 157 height 25
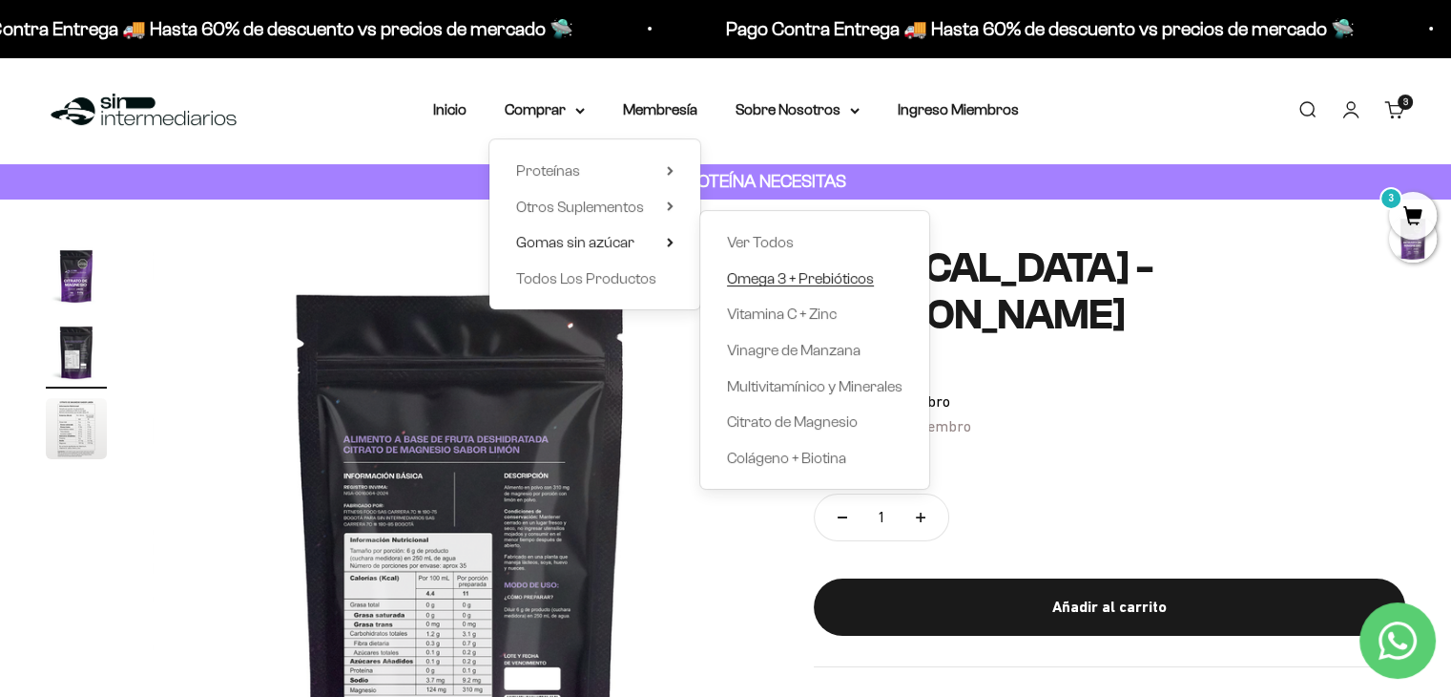
click at [757, 280] on span "Omega 3 + Prebióticos" at bounding box center [800, 278] width 147 height 16
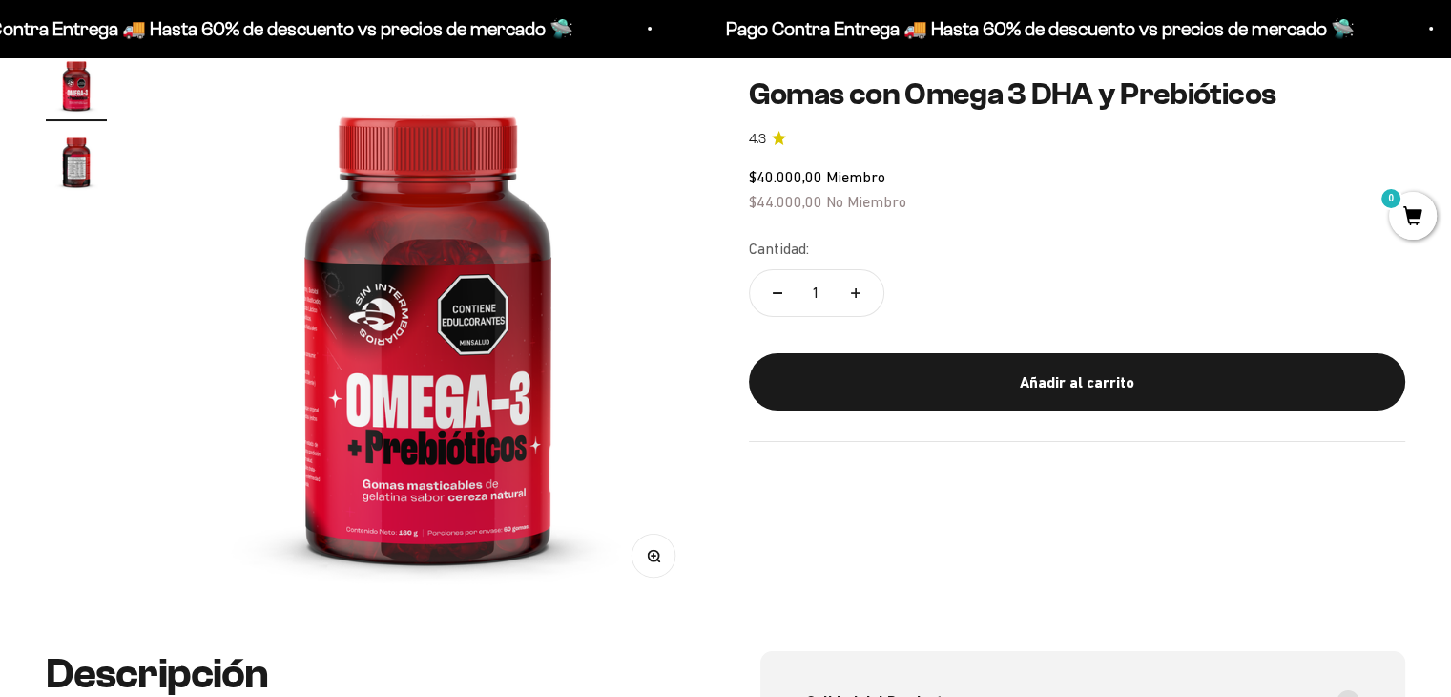
click at [532, 333] on img at bounding box center [428, 329] width 551 height 551
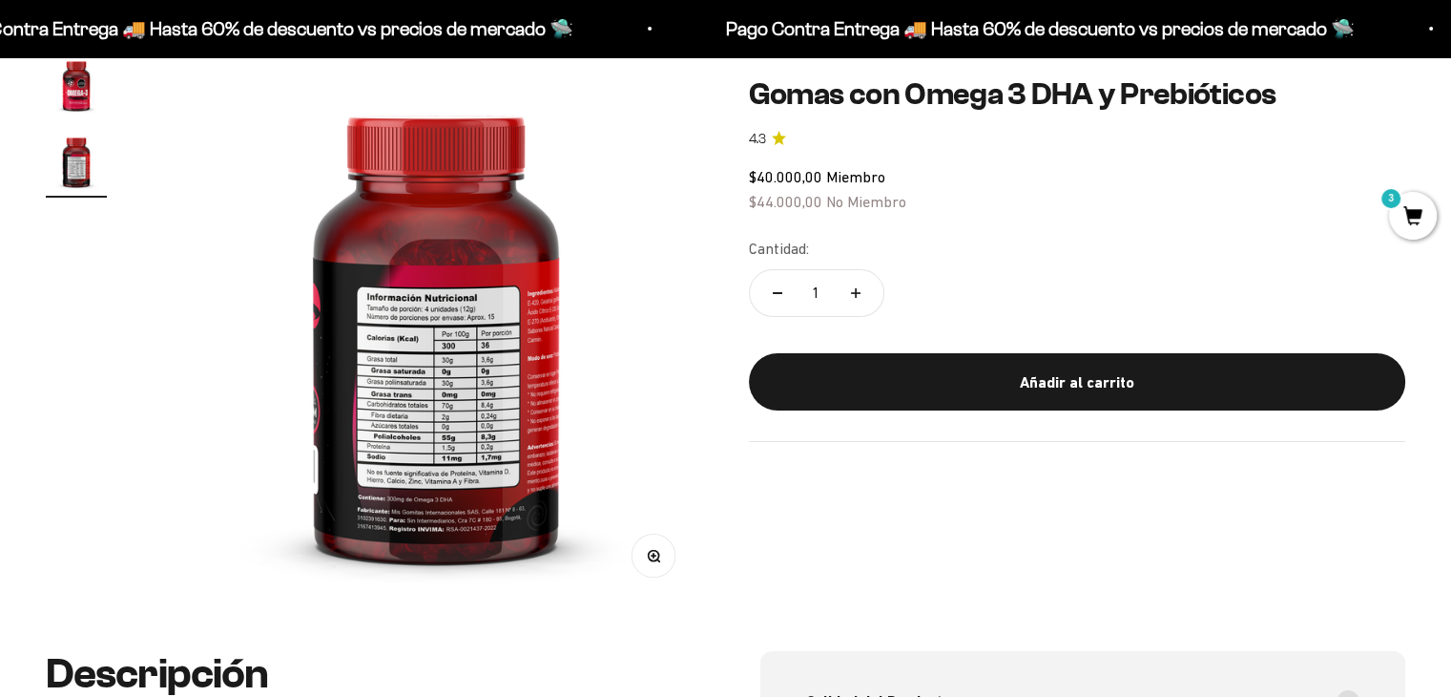
scroll to position [0, 573]
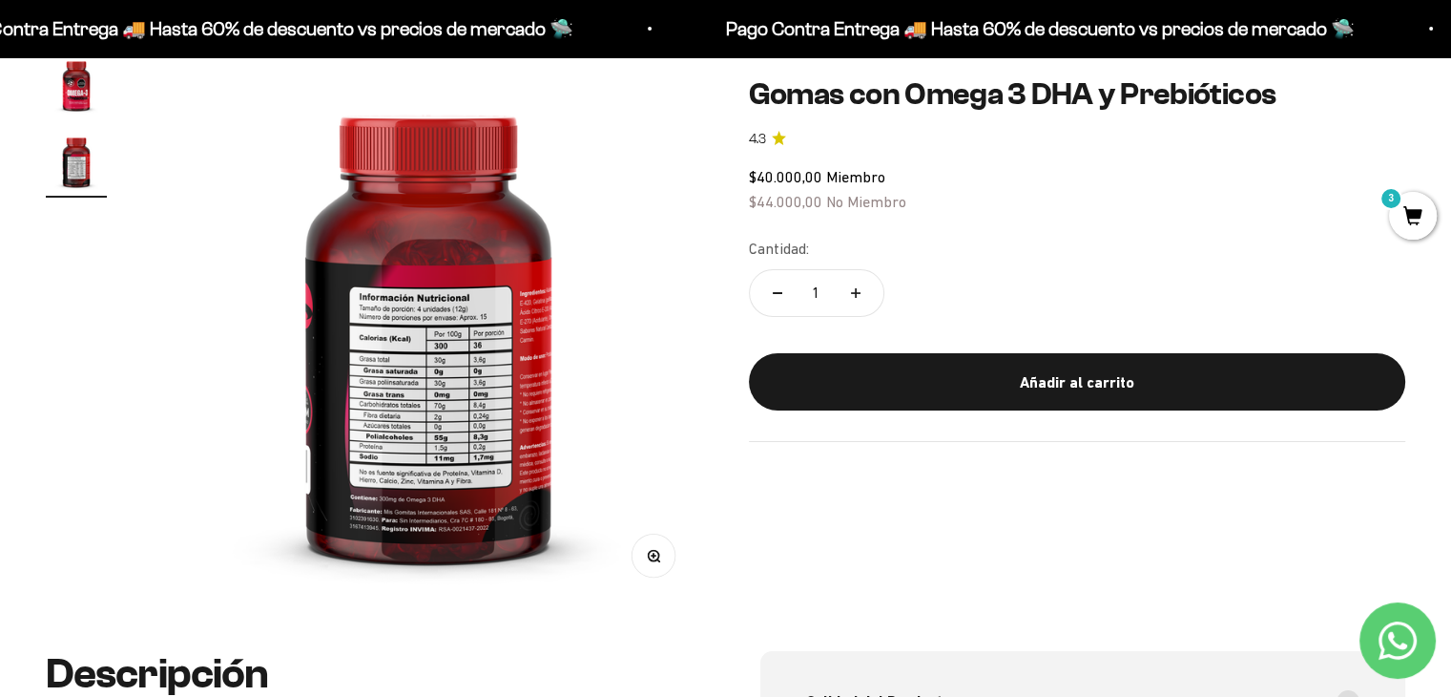
click at [562, 365] on img at bounding box center [429, 329] width 551 height 551
click at [538, 388] on img at bounding box center [429, 329] width 551 height 551
click at [88, 104] on img "Ir al artículo 1" at bounding box center [76, 84] width 61 height 61
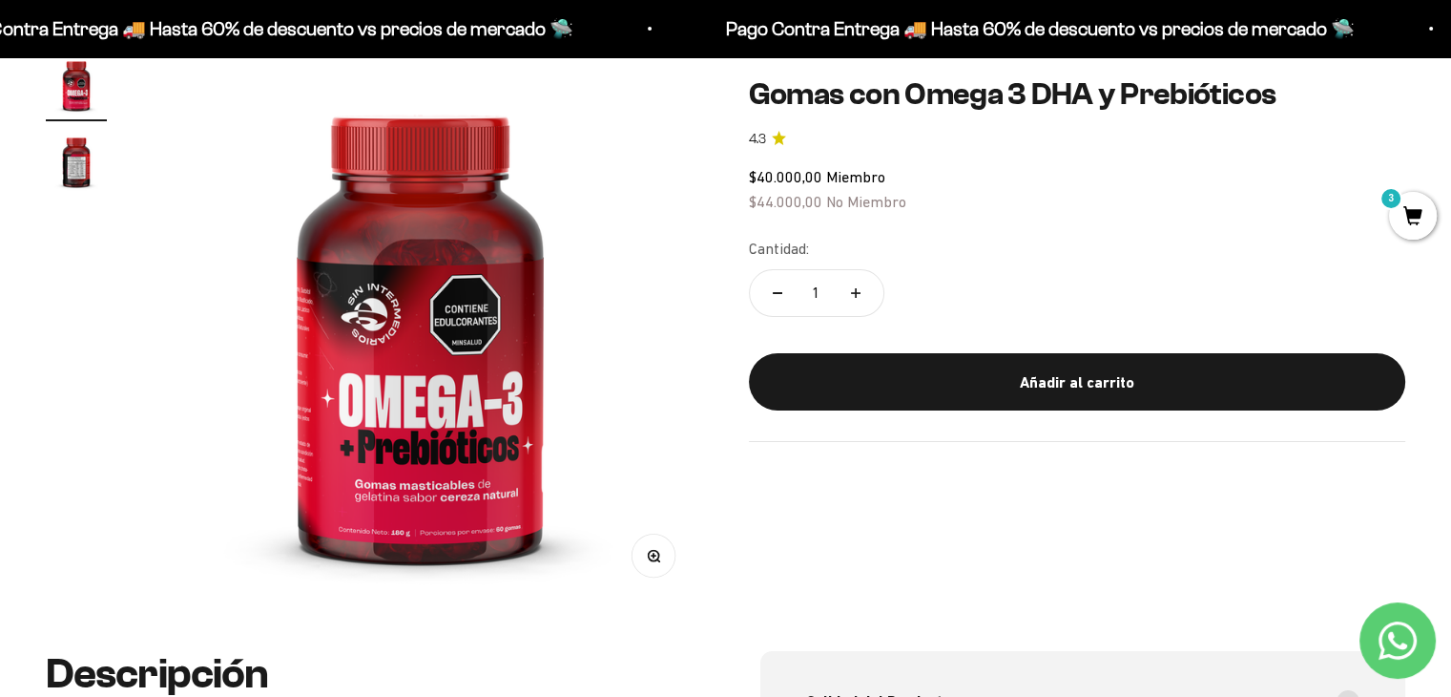
scroll to position [0, 0]
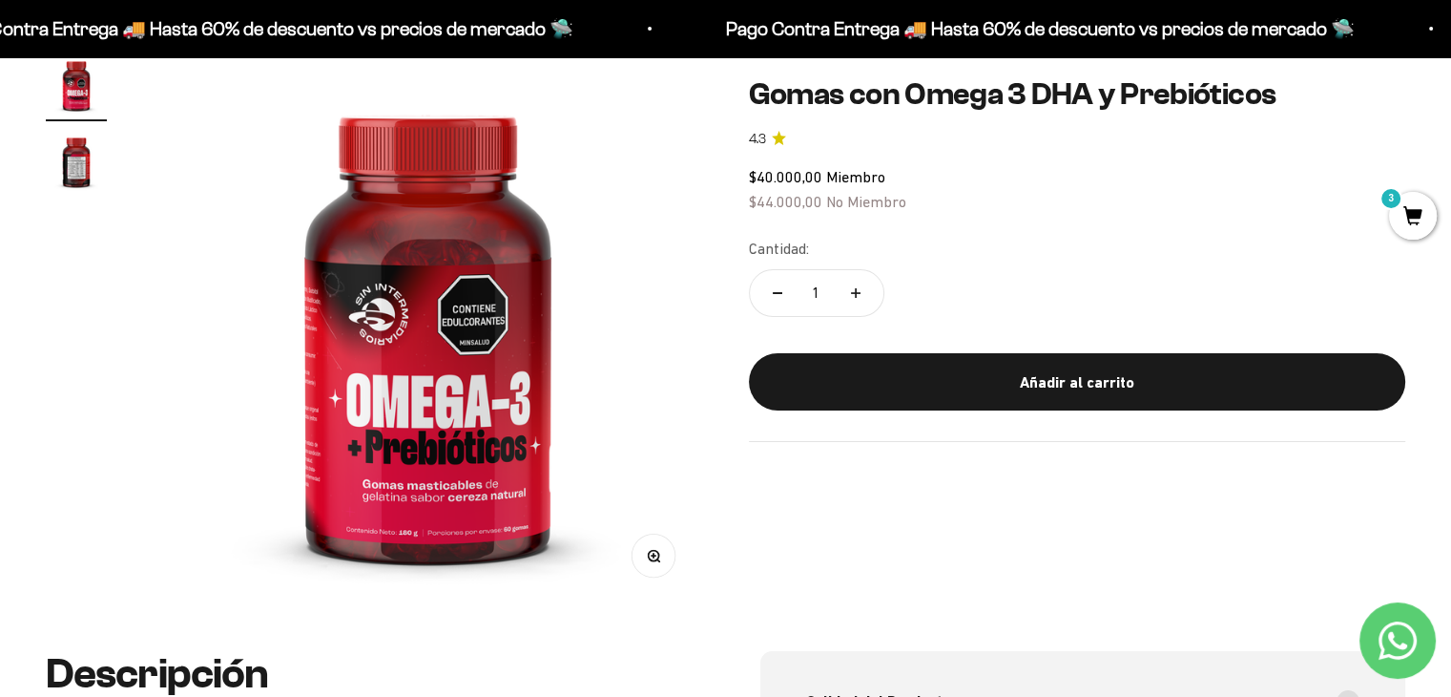
click at [561, 356] on img at bounding box center [428, 329] width 551 height 551
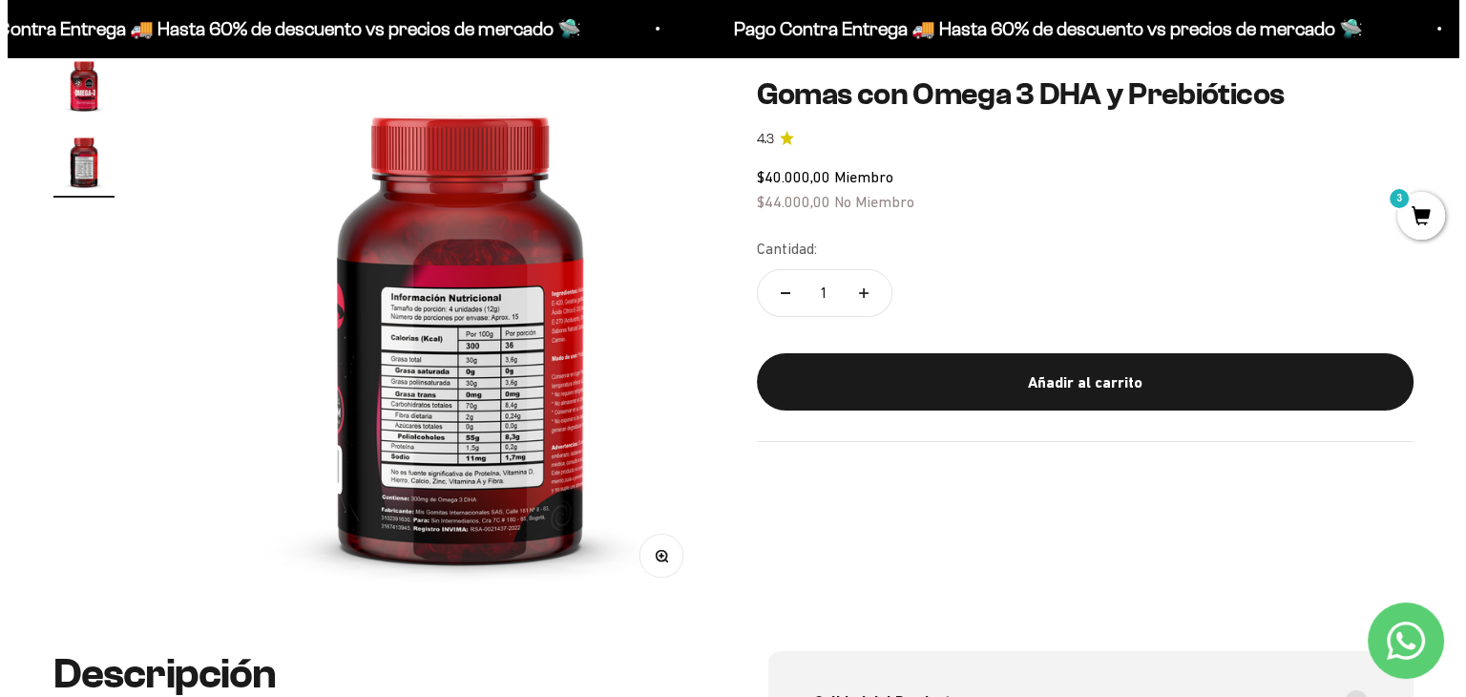
scroll to position [0, 573]
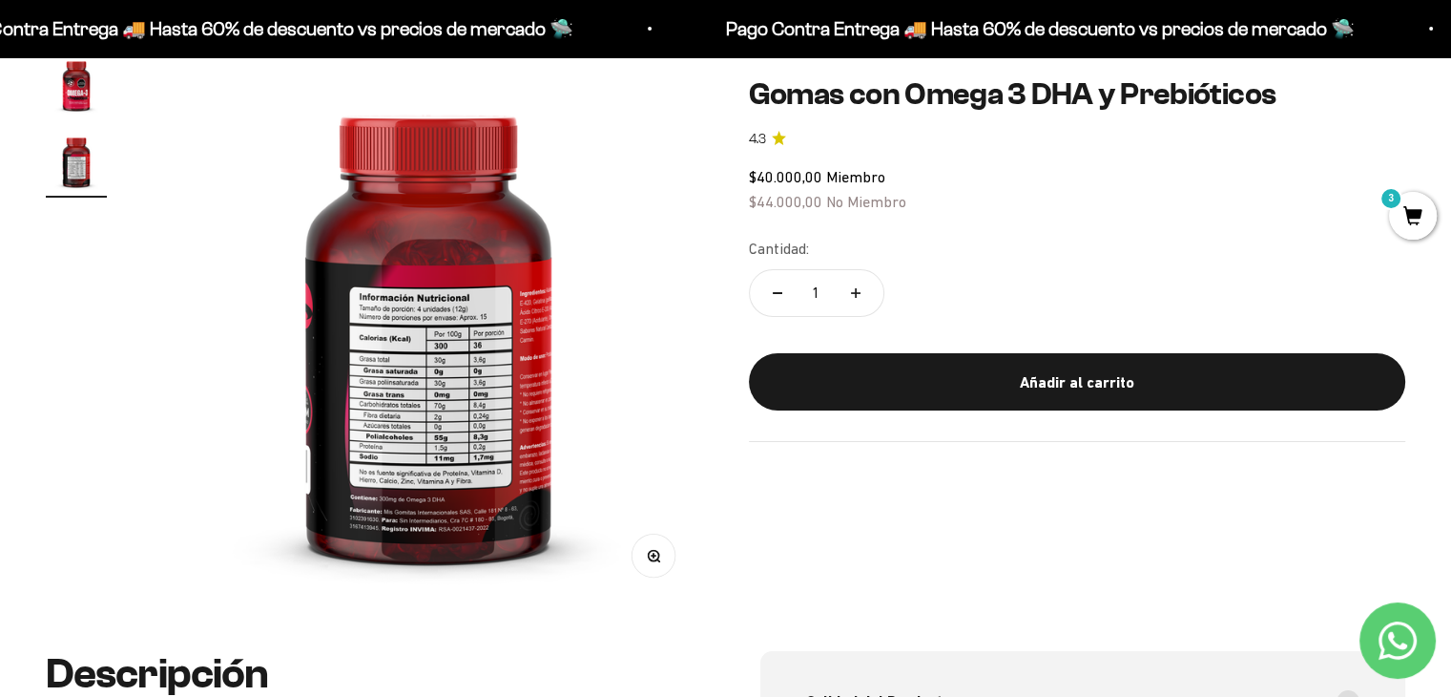
click at [557, 383] on img at bounding box center [429, 329] width 551 height 551
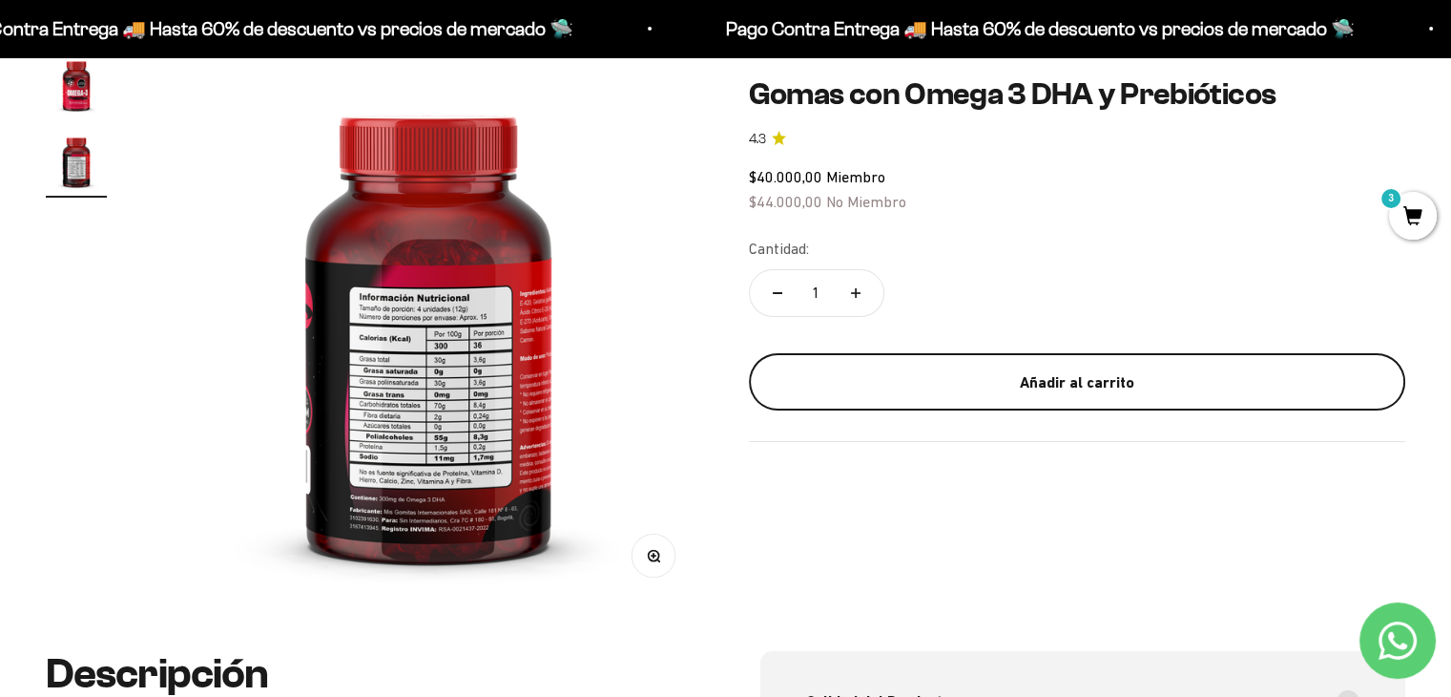
click at [818, 386] on div "Añadir al carrito" at bounding box center [1077, 381] width 581 height 25
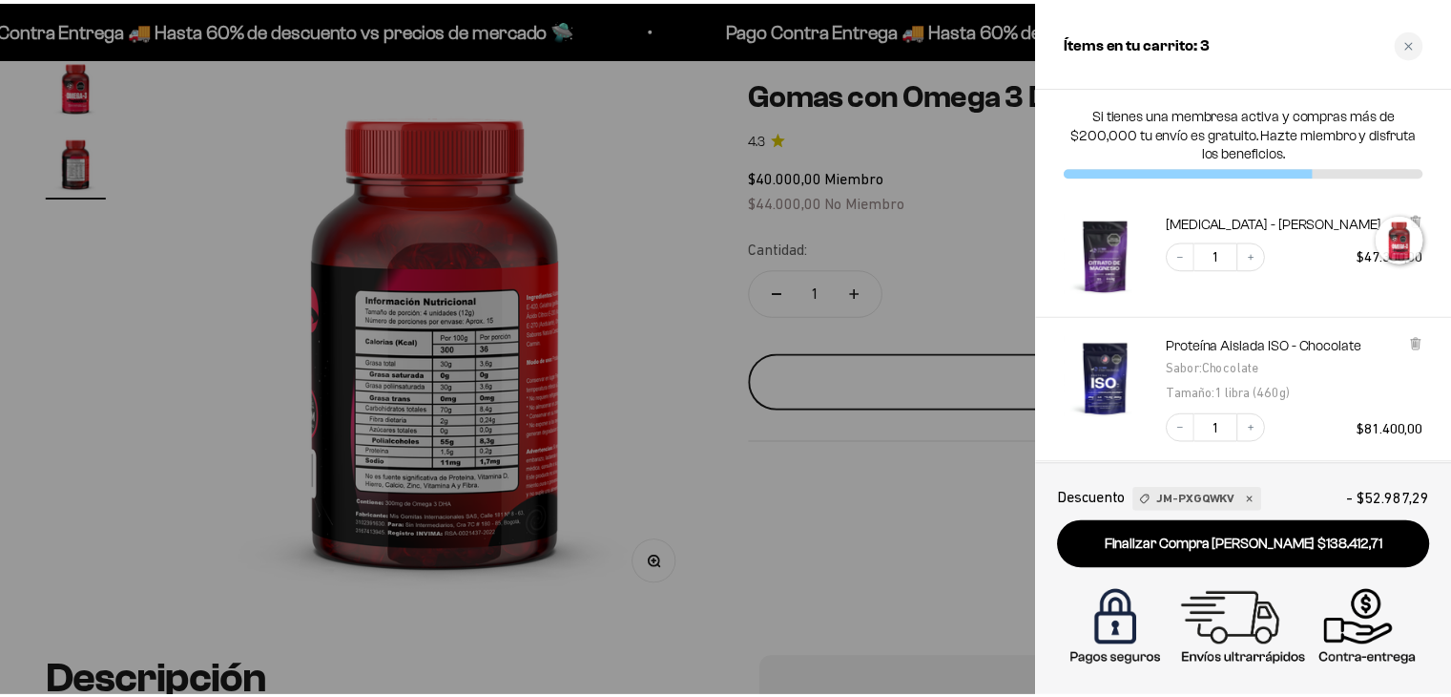
scroll to position [0, 580]
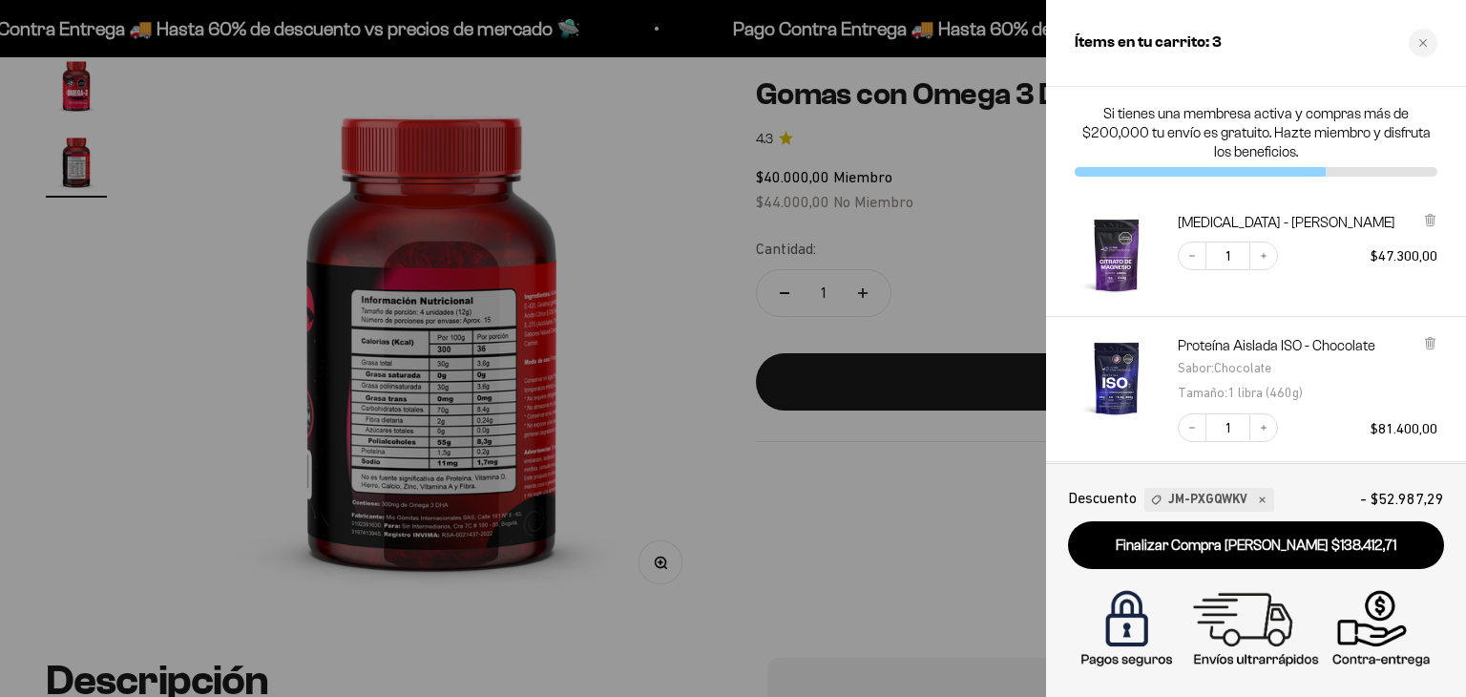
click at [723, 346] on div at bounding box center [733, 348] width 1466 height 697
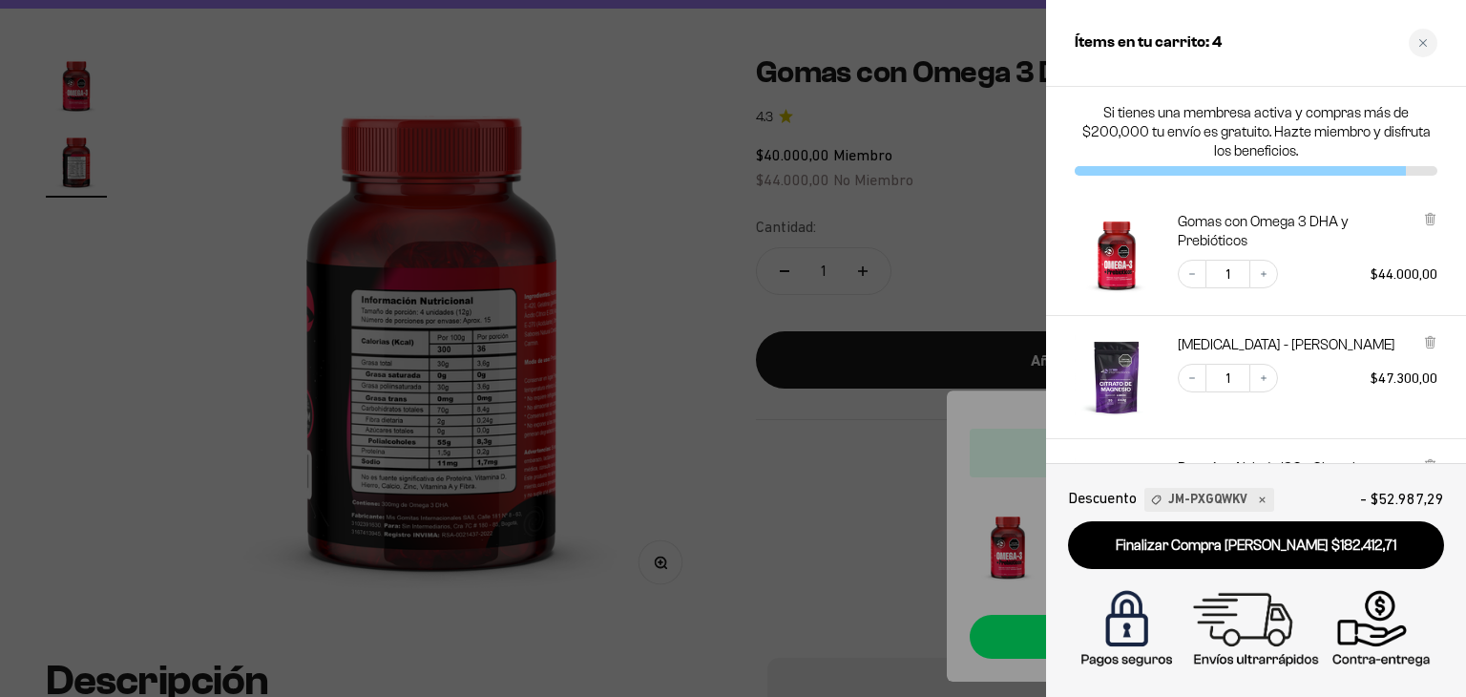
scroll to position [0, 0]
click at [1193, 278] on icon "Decrease quantity" at bounding box center [1191, 274] width 11 height 11
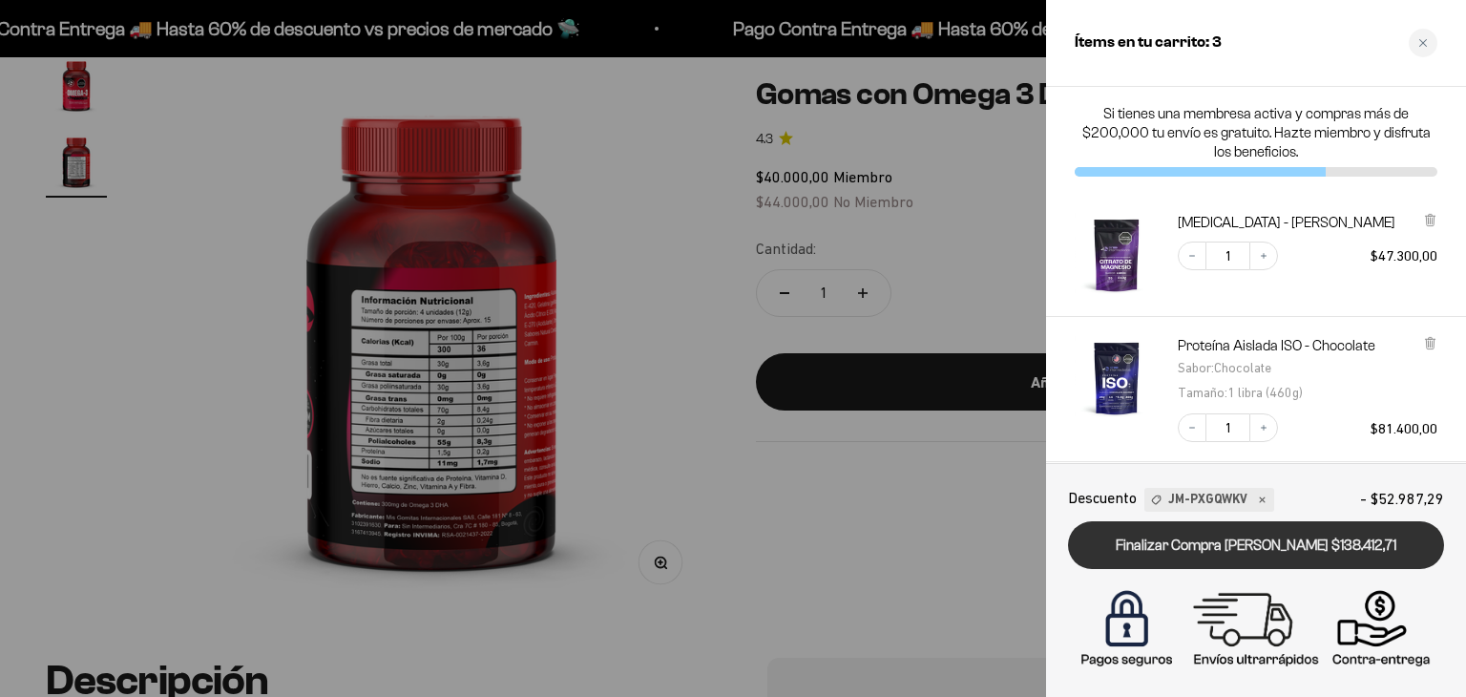
click at [1277, 552] on link "Finalizar Compra [PERSON_NAME] $138.412,71" at bounding box center [1256, 545] width 376 height 49
